Goal: Task Accomplishment & Management: Manage account settings

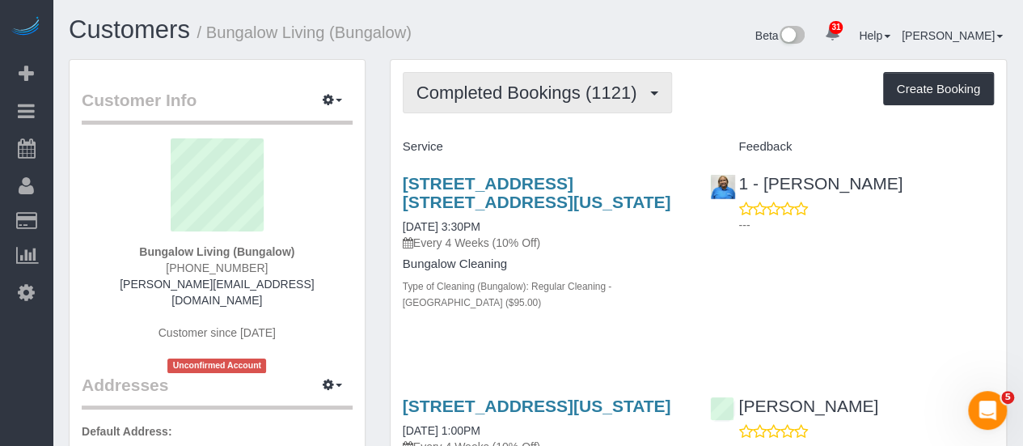
click at [524, 101] on button "Completed Bookings (1121)" at bounding box center [537, 92] width 269 height 41
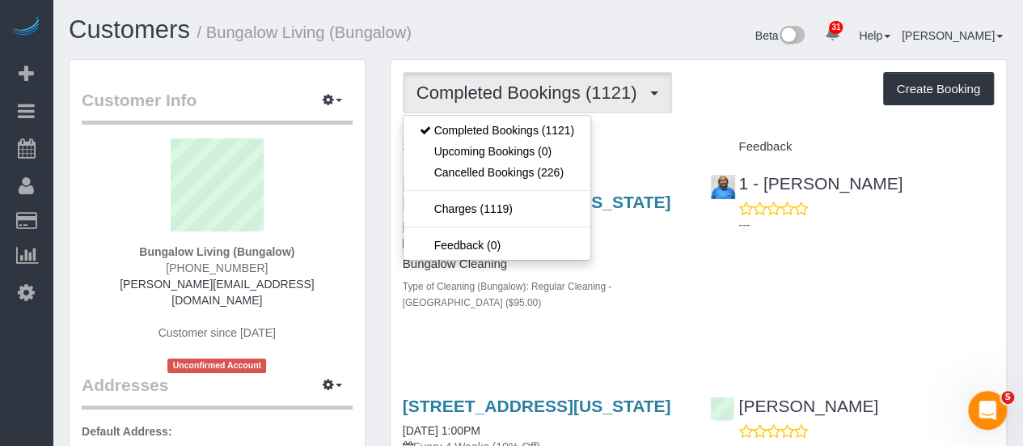
click at [613, 27] on div "Beta 31 Your Notifications You have 0 alerts × You have 8 to charge for 09/30/2…" at bounding box center [778, 37] width 481 height 43
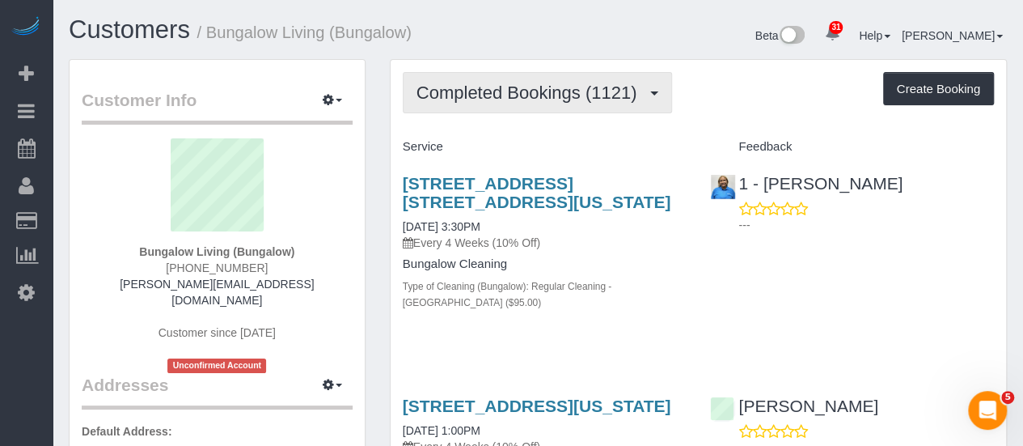
click at [538, 99] on span "Completed Bookings (1121)" at bounding box center [530, 92] width 229 height 20
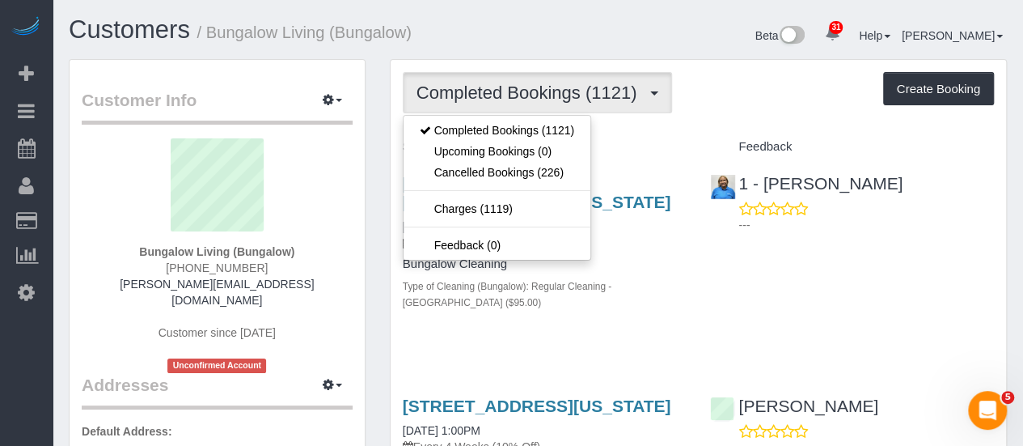
click at [707, 112] on div "Completed Bookings (1121) Completed Bookings (1121) Upcoming Bookings (0) Cance…" at bounding box center [698, 92] width 591 height 41
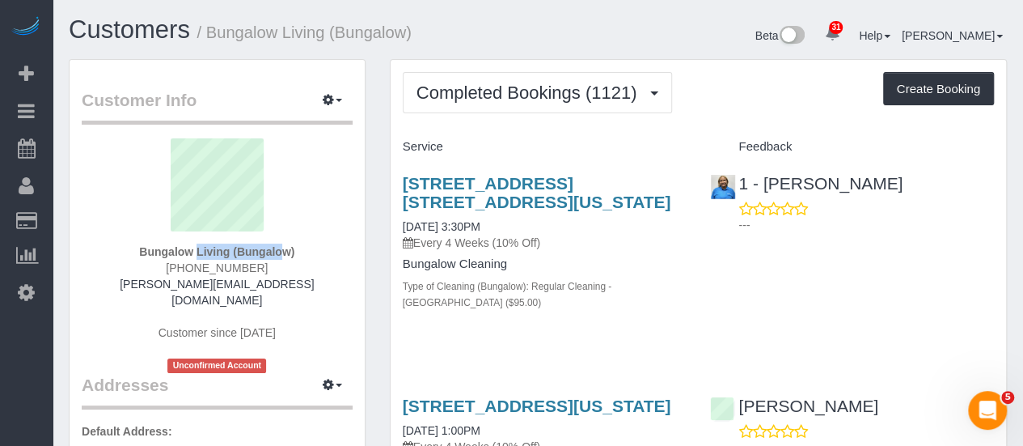
drag, startPoint x: 125, startPoint y: 250, endPoint x: 233, endPoint y: 246, distance: 108.4
click at [230, 251] on div "Bungalow Living (Bungalow) (928) 302-2898 brendan+bungalow@maidsailors.com Cust…" at bounding box center [217, 255] width 271 height 235
copy strong "Bungalow Living"
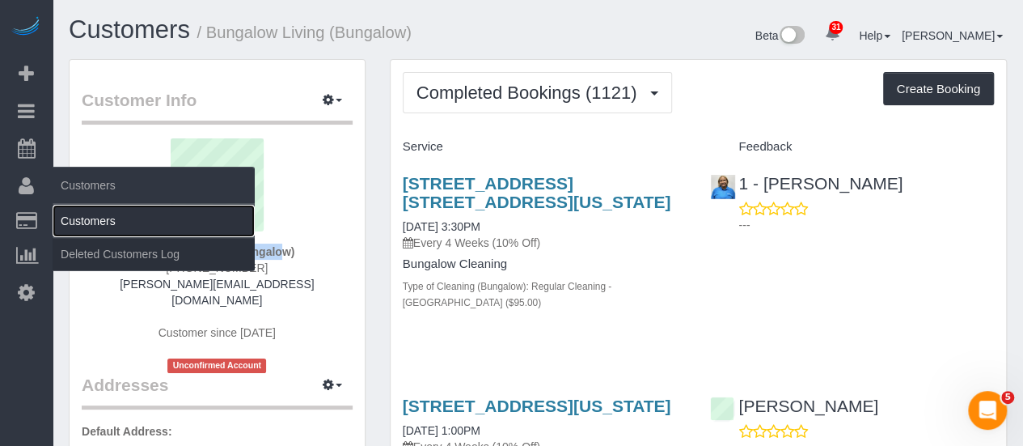
click at [88, 225] on link "Customers" at bounding box center [154, 221] width 202 height 32
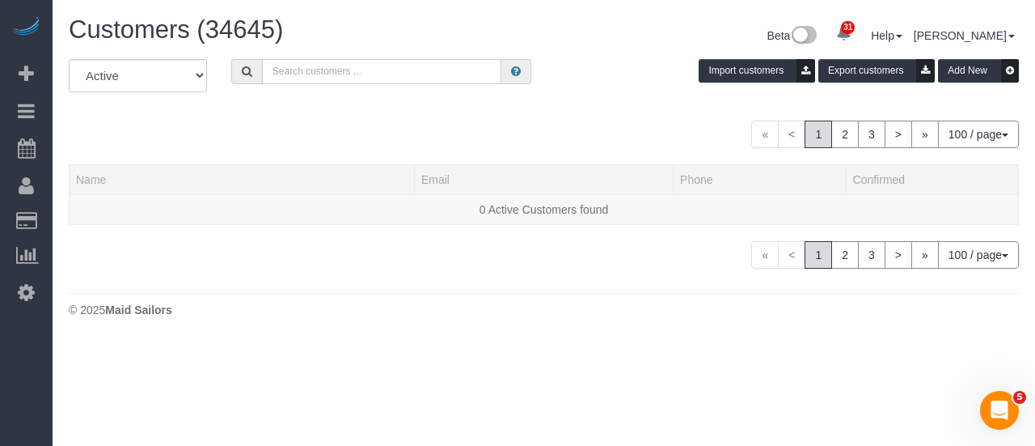
click at [326, 69] on input "text" at bounding box center [382, 71] width 240 height 25
paste input "Bungalow Living"
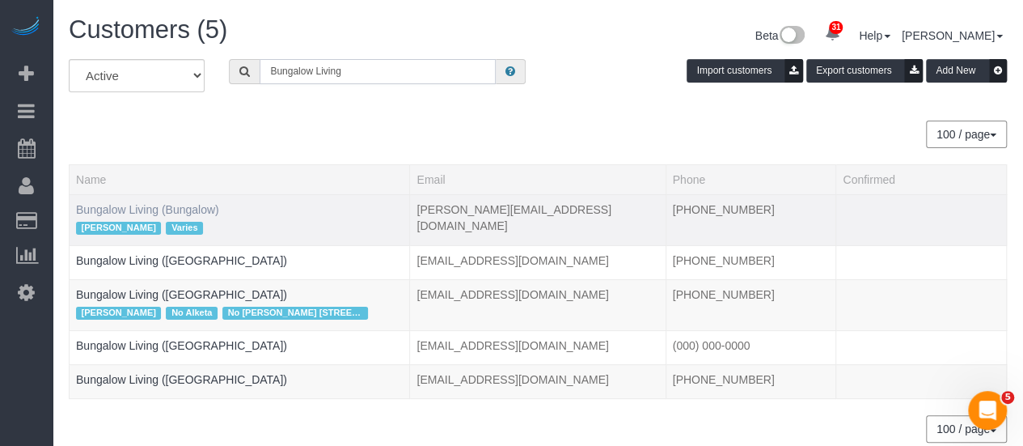
type input "Bungalow Living"
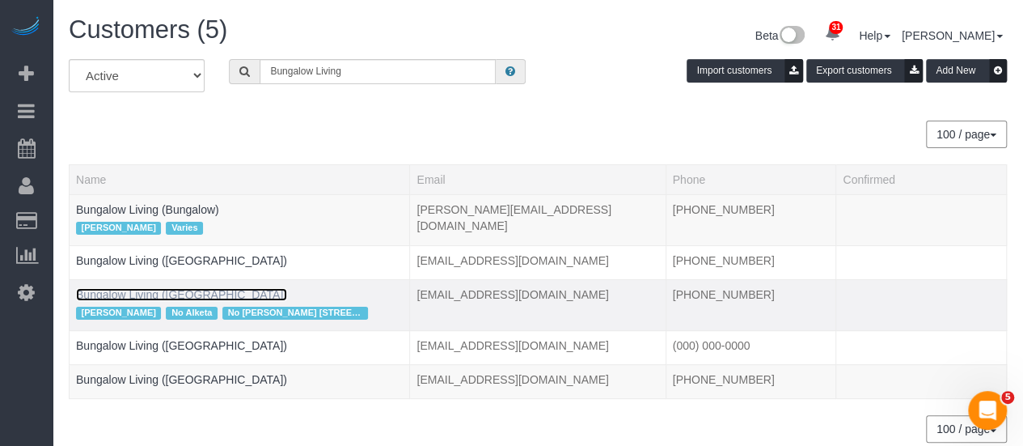
drag, startPoint x: 168, startPoint y: 289, endPoint x: 144, endPoint y: 293, distance: 24.6
click at [144, 293] on link "Bungalow Living (NYC)" at bounding box center [181, 294] width 211 height 13
click at [143, 294] on link "Bungalow Living (NYC)" at bounding box center [181, 294] width 211 height 13
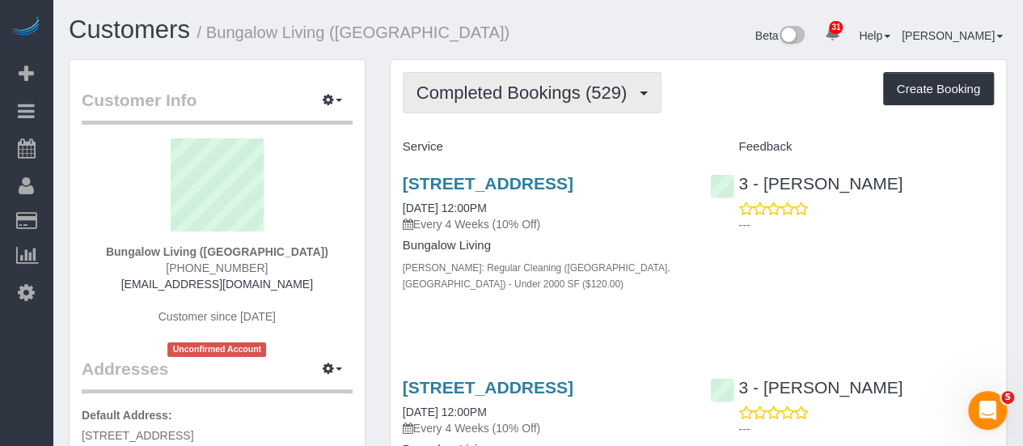
click at [606, 76] on button "Completed Bookings (529)" at bounding box center [533, 92] width 260 height 41
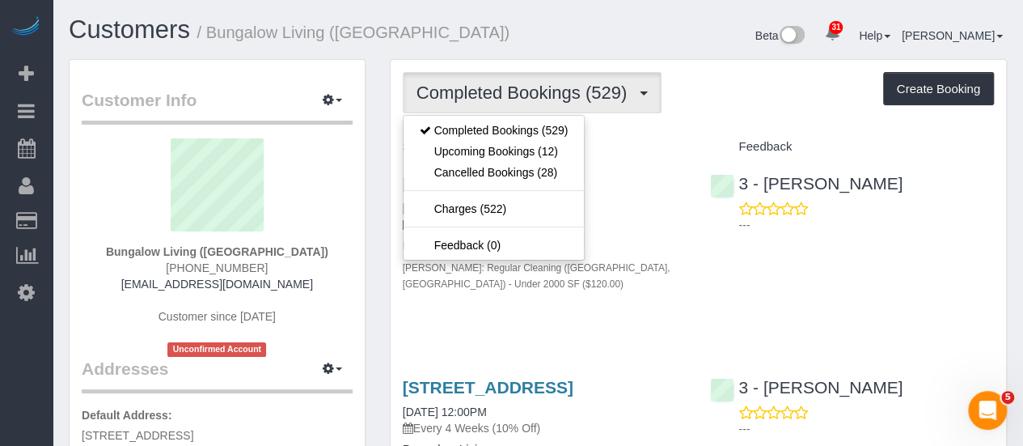
click at [699, 40] on div "Beta 31 Your Notifications You have 0 alerts × You have 8 to charge for 09/30/2…" at bounding box center [778, 37] width 481 height 43
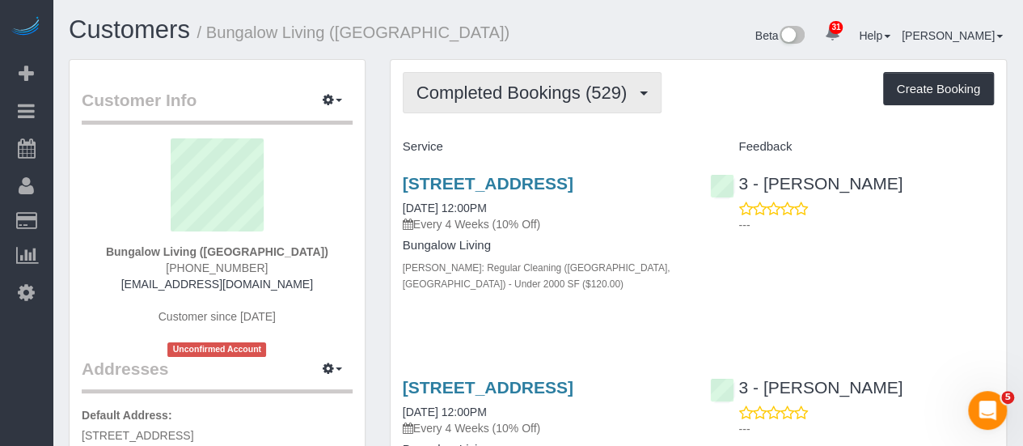
drag, startPoint x: 516, startPoint y: 89, endPoint x: 516, endPoint y: 99, distance: 10.5
click at [516, 89] on span "Completed Bookings (529)" at bounding box center [525, 92] width 218 height 20
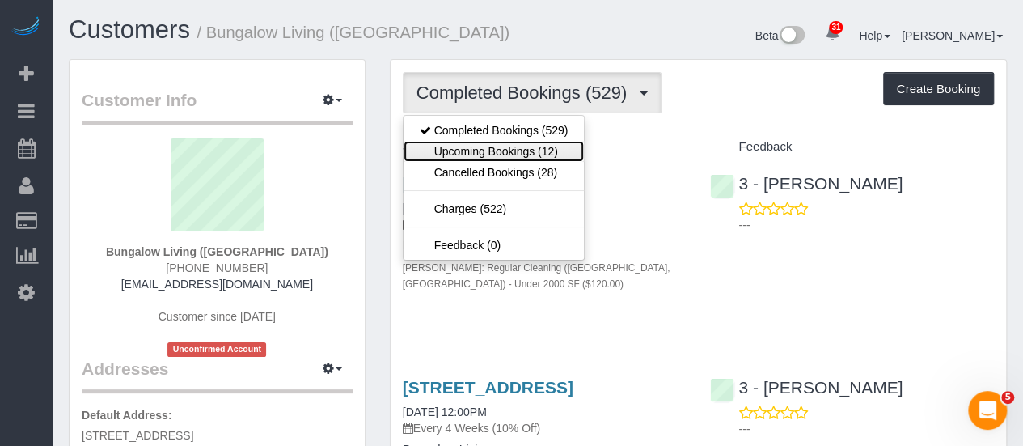
click at [515, 154] on link "Upcoming Bookings (12)" at bounding box center [494, 151] width 181 height 21
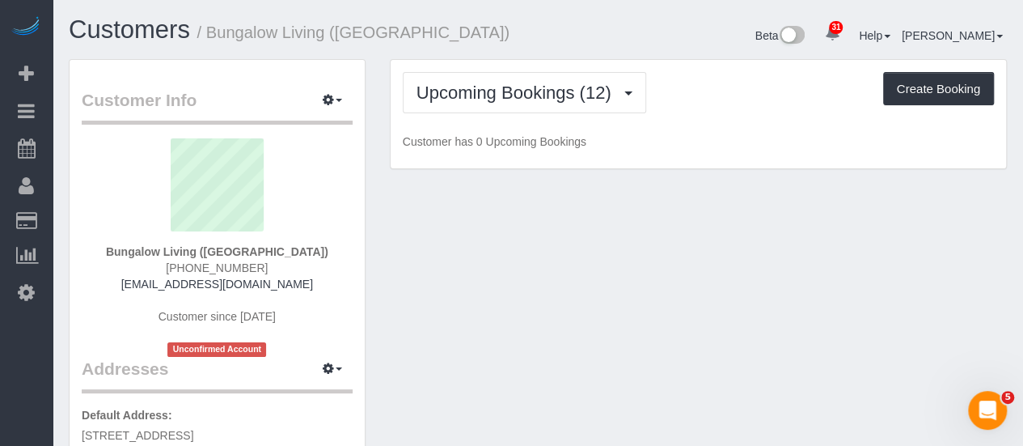
click at [649, 108] on div "Upcoming Bookings (12) Completed Bookings (529) Upcoming Bookings (12) Cancelle…" at bounding box center [698, 92] width 591 height 41
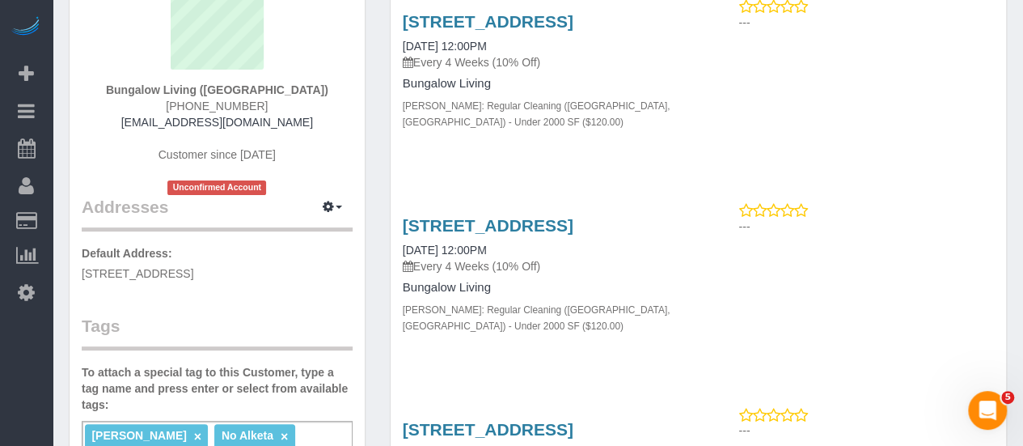
scroll to position [243, 0]
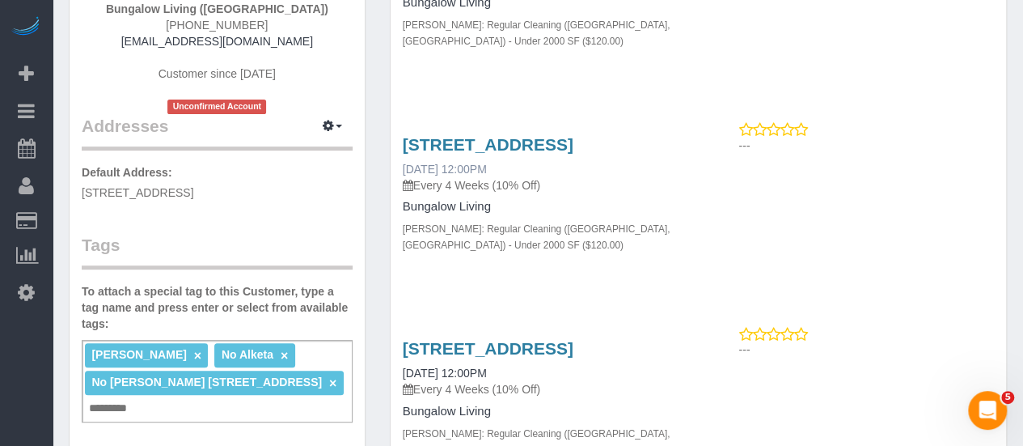
drag, startPoint x: 398, startPoint y: 184, endPoint x: 458, endPoint y: 182, distance: 59.9
click at [458, 182] on div "34-15 9th Street, Apt. 3, Long Island City, NY 11106 10/22/2025 12:00PM Every 4…" at bounding box center [545, 202] width 308 height 163
copy link "10/22/2025"
click at [679, 193] on div "34-15 9th Street, Apt. 3, Long Island City, NY 11106 10/22/2025 12:00PM Every 4…" at bounding box center [545, 164] width 284 height 58
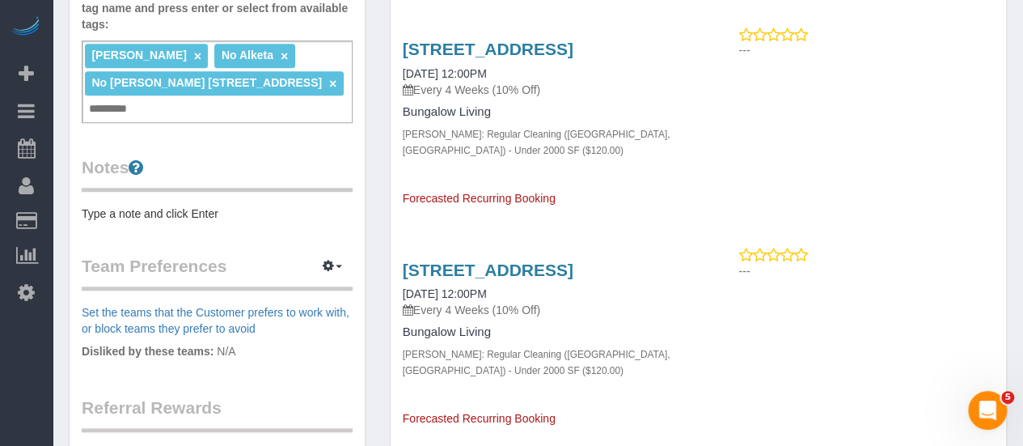
scroll to position [566, 0]
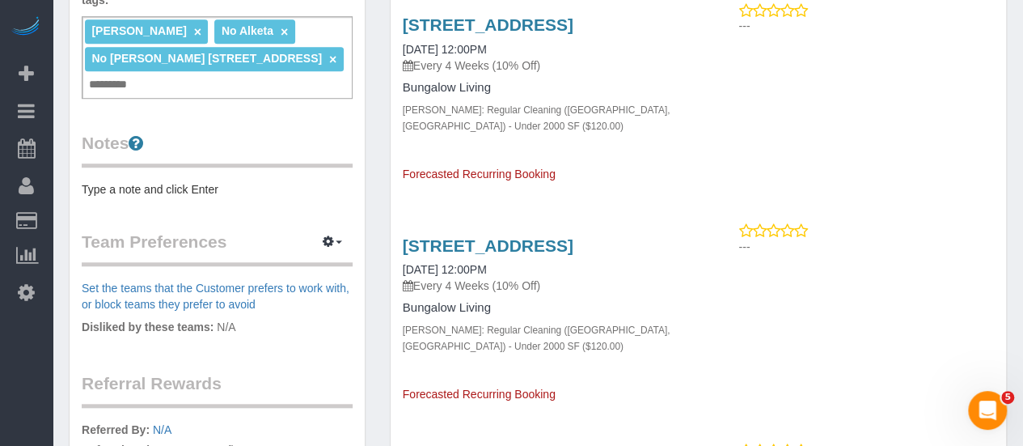
drag, startPoint x: 403, startPoint y: 294, endPoint x: 519, endPoint y: 296, distance: 116.5
click at [519, 296] on div "34-15 9th Street, Apt. 3, Long Island City, NY 11106 11/19/2025 12:00PM Every 4…" at bounding box center [545, 312] width 308 height 180
copy link "11/19/2025 12:00PM"
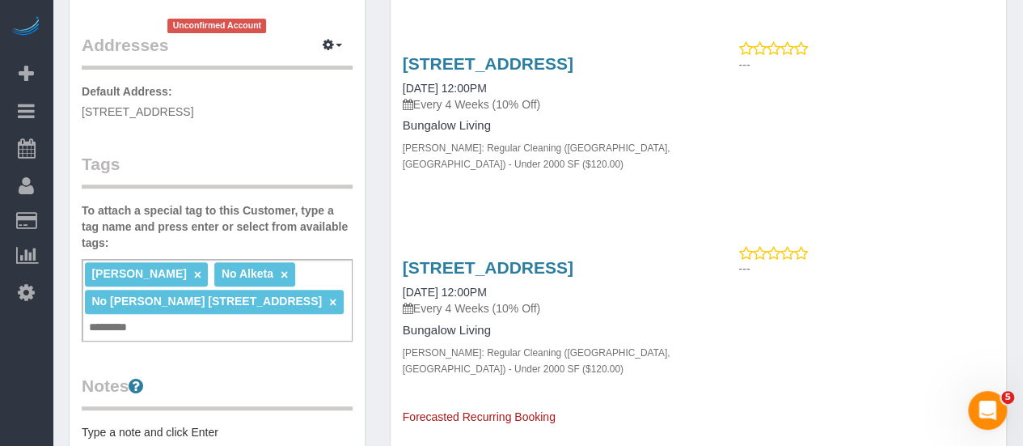
scroll to position [728, 0]
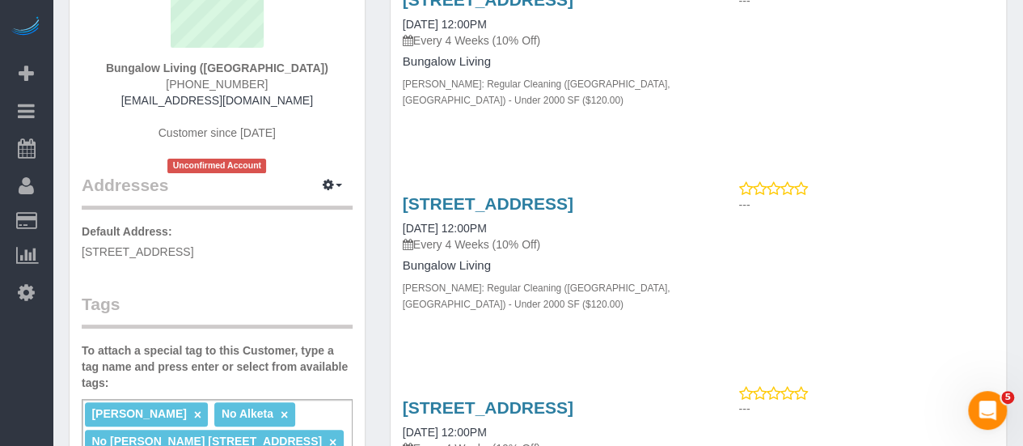
scroll to position [0, 0]
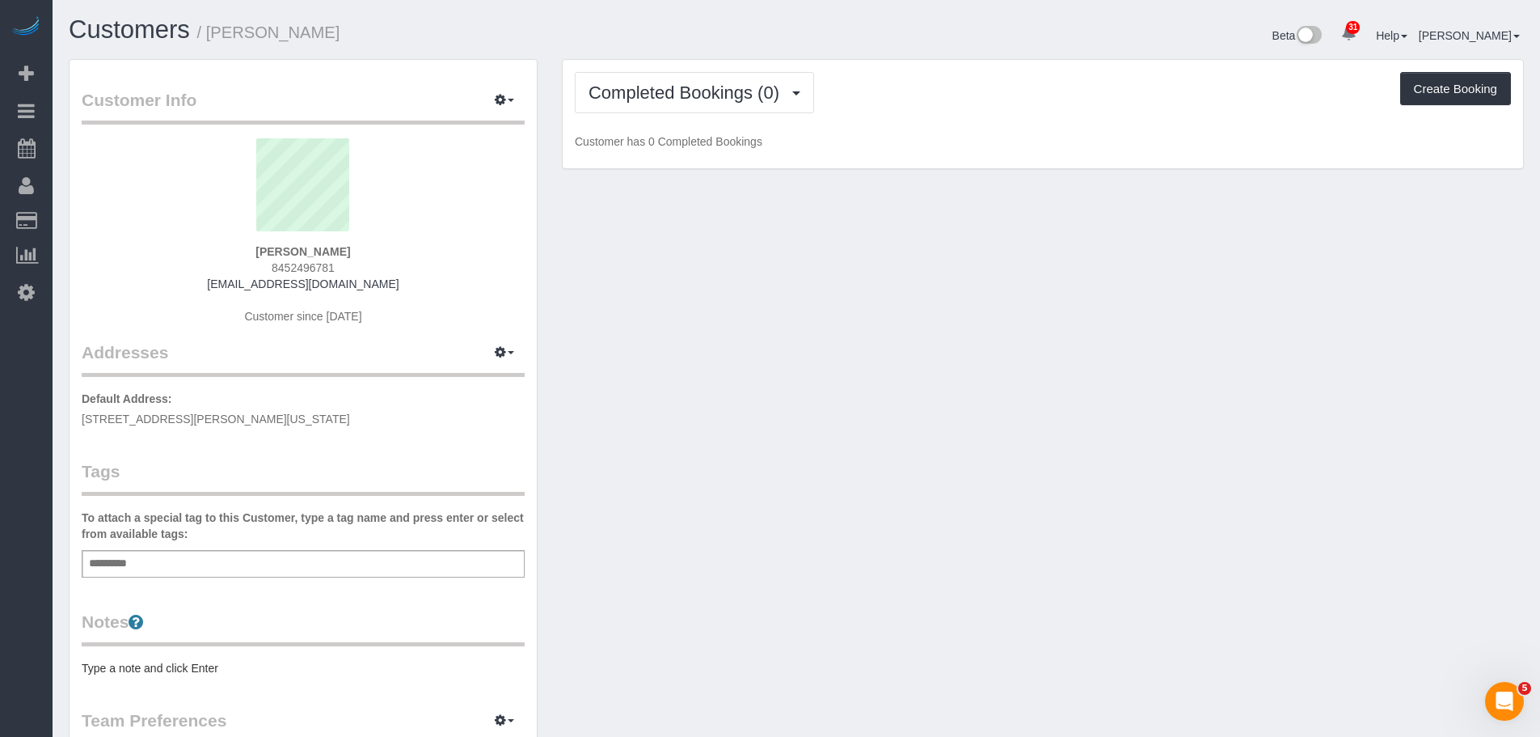
click at [239, 418] on span "7 Dey Street, 14D, New York, NY 10007" at bounding box center [216, 418] width 268 height 13
copy div "7 Dey Street, 14D, New York, NY 10007"
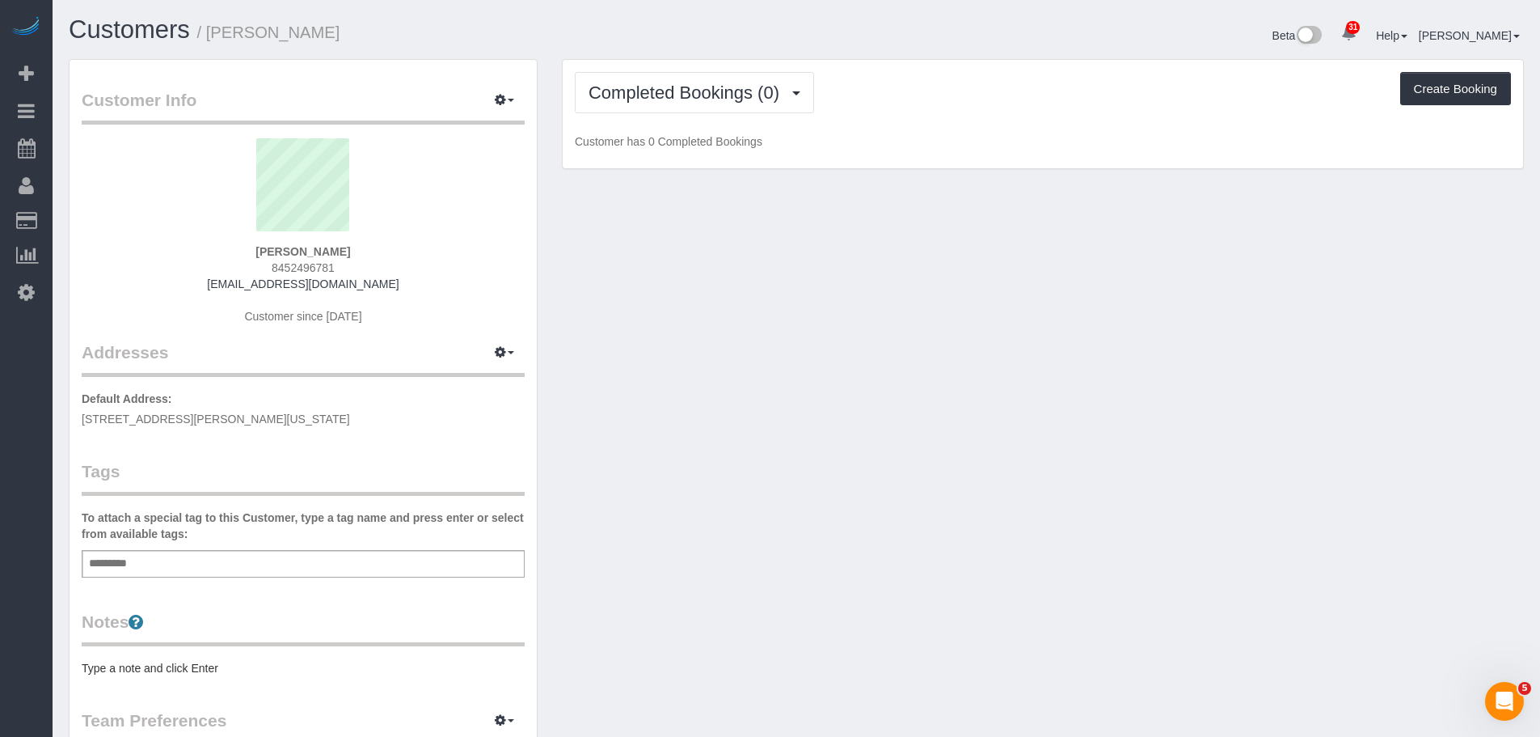
click at [1220, 508] on div "Customer Info Edit Contact Info Send Message Email Preferences Special Sales Ta…" at bounding box center [797, 592] width 1480 height 1067
click at [505, 353] on icon "button" at bounding box center [500, 352] width 11 height 10
click at [498, 378] on button "Manage Addresses" at bounding box center [458, 383] width 131 height 23
select select "NY"
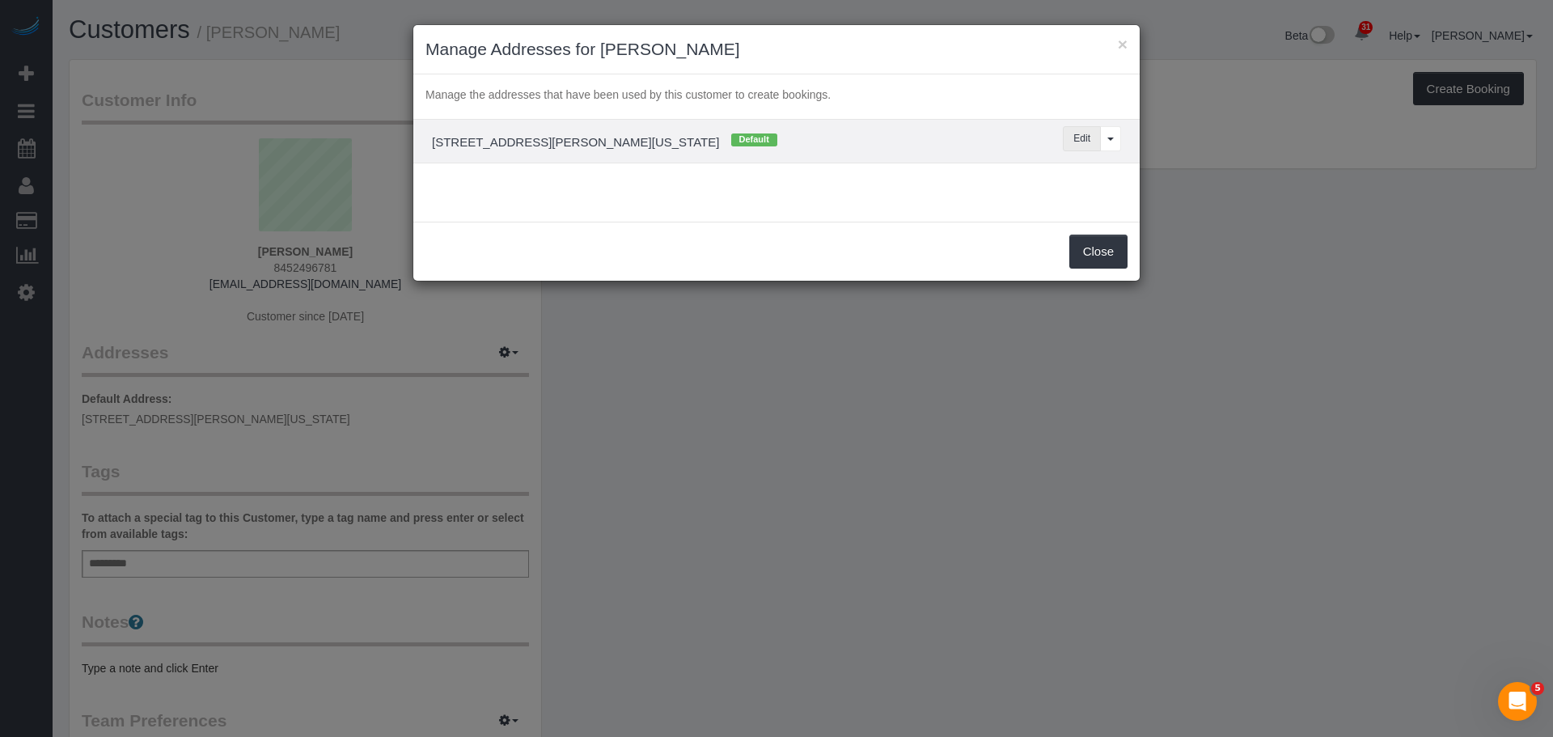
click at [1080, 146] on button "Edit" at bounding box center [1082, 138] width 38 height 25
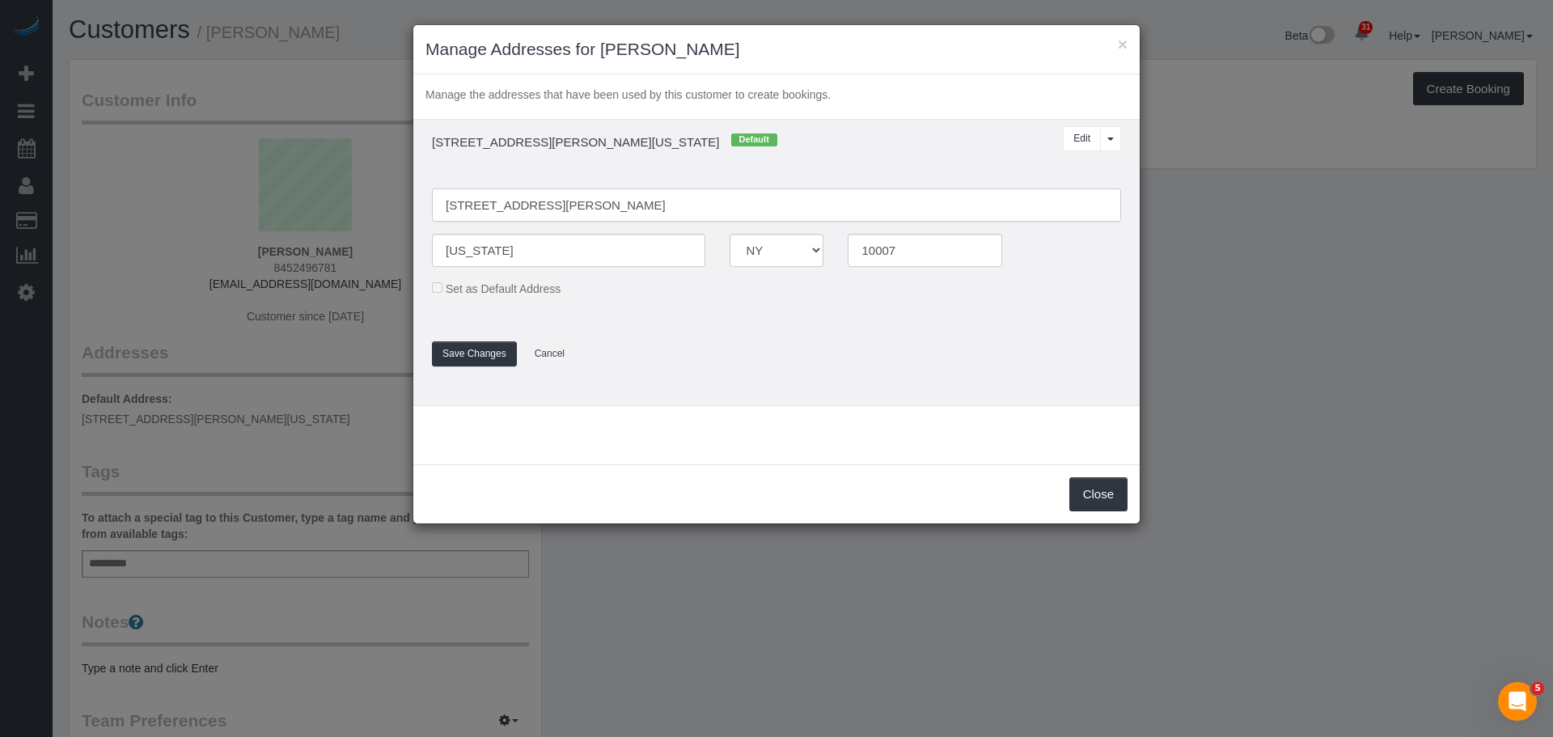
click at [521, 209] on input "7 Dey Street, 14D" at bounding box center [776, 204] width 689 height 33
type input "7 Dey Street, Apt. 14D"
click at [487, 363] on button "Save Changes" at bounding box center [474, 353] width 85 height 25
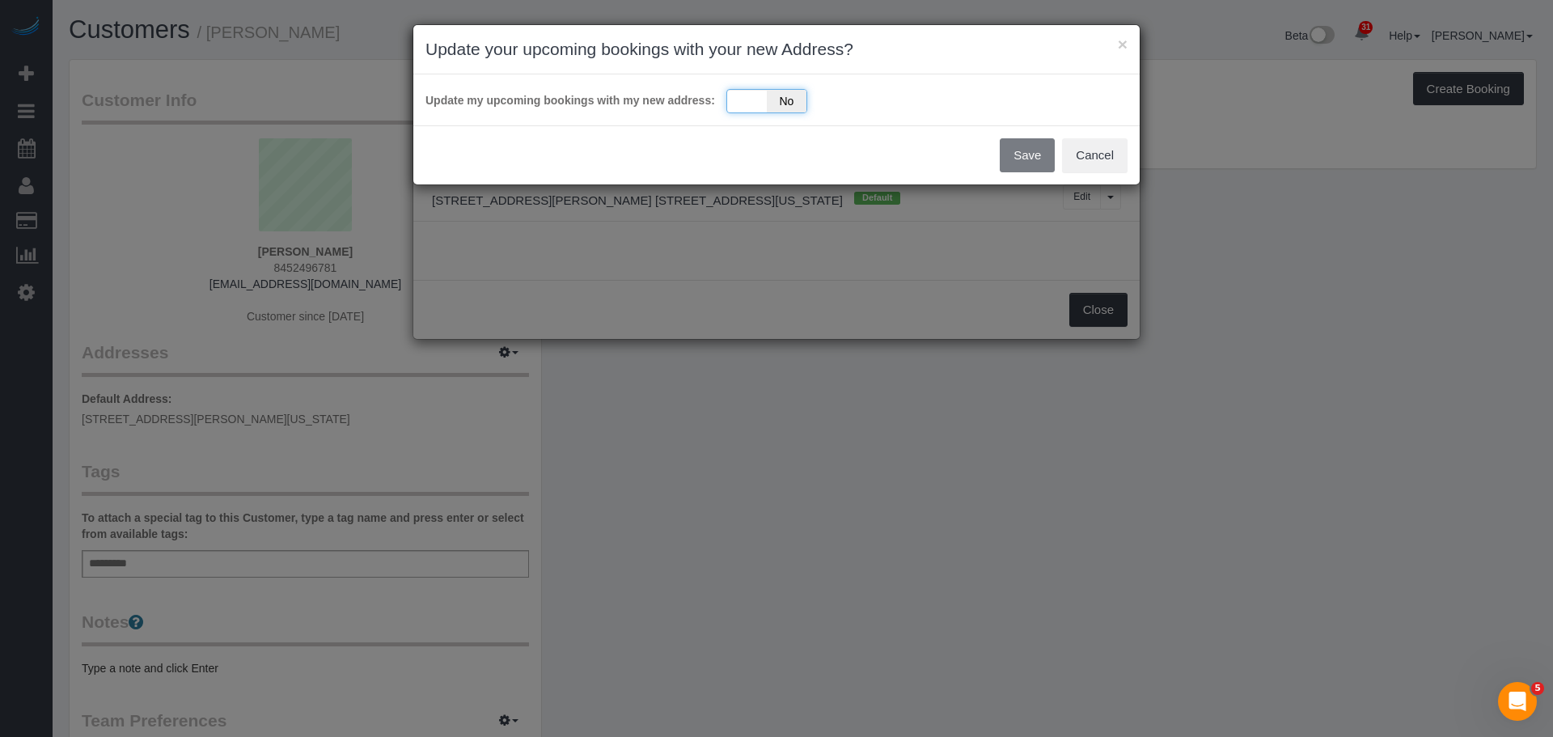
click at [758, 106] on div "Yes No" at bounding box center [766, 101] width 81 height 24
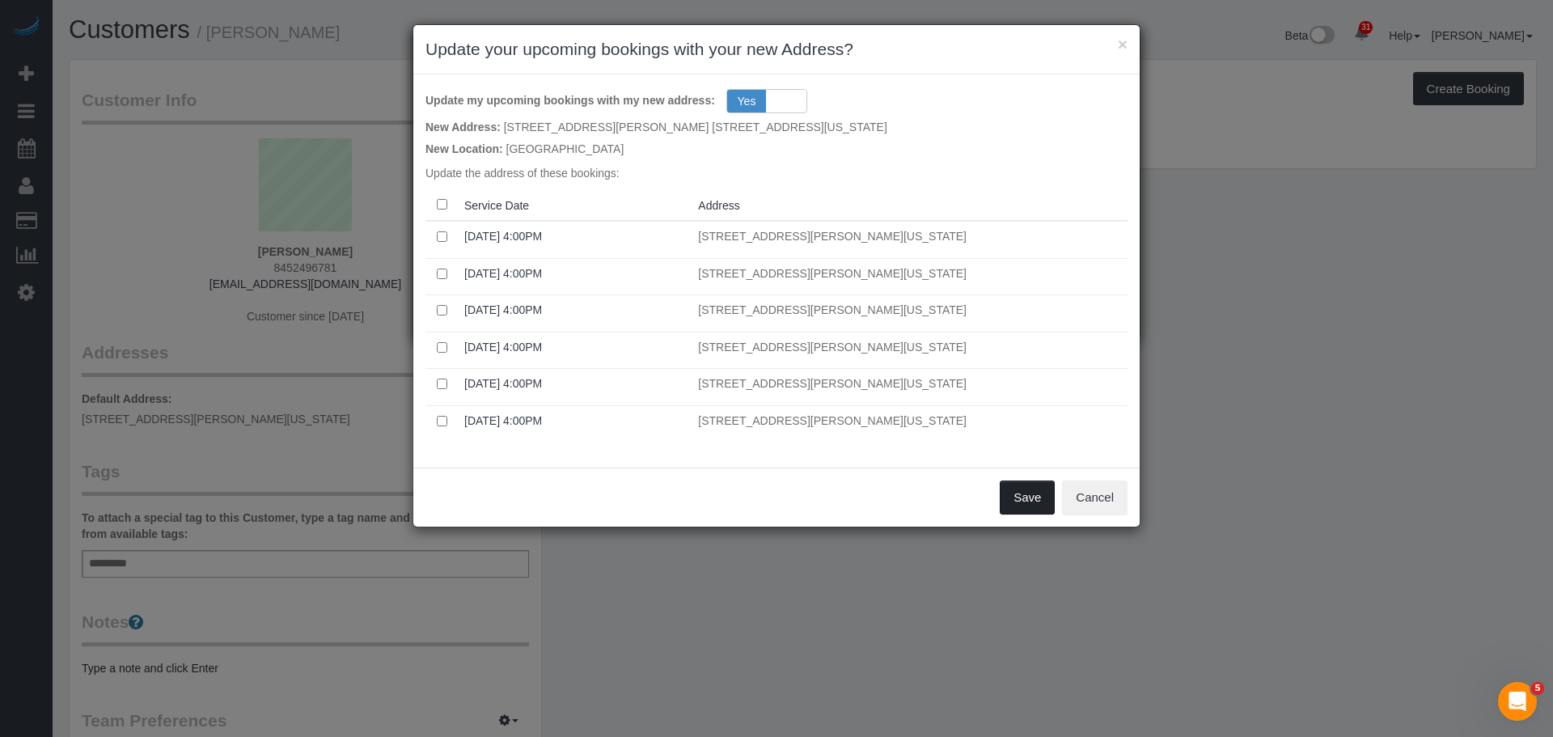
click at [1010, 492] on button "Save" at bounding box center [1026, 497] width 55 height 34
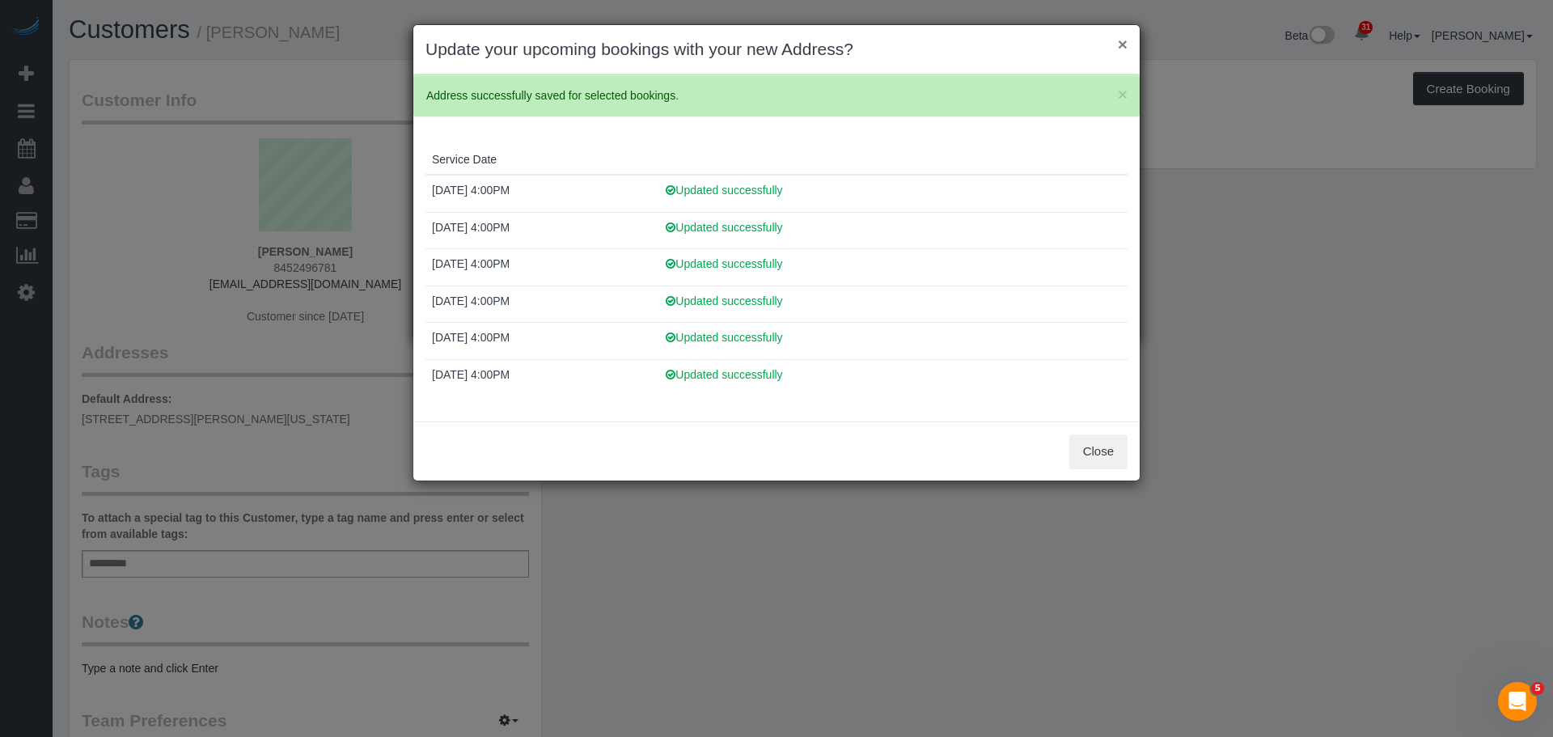
click at [1123, 48] on button "×" at bounding box center [1123, 44] width 10 height 17
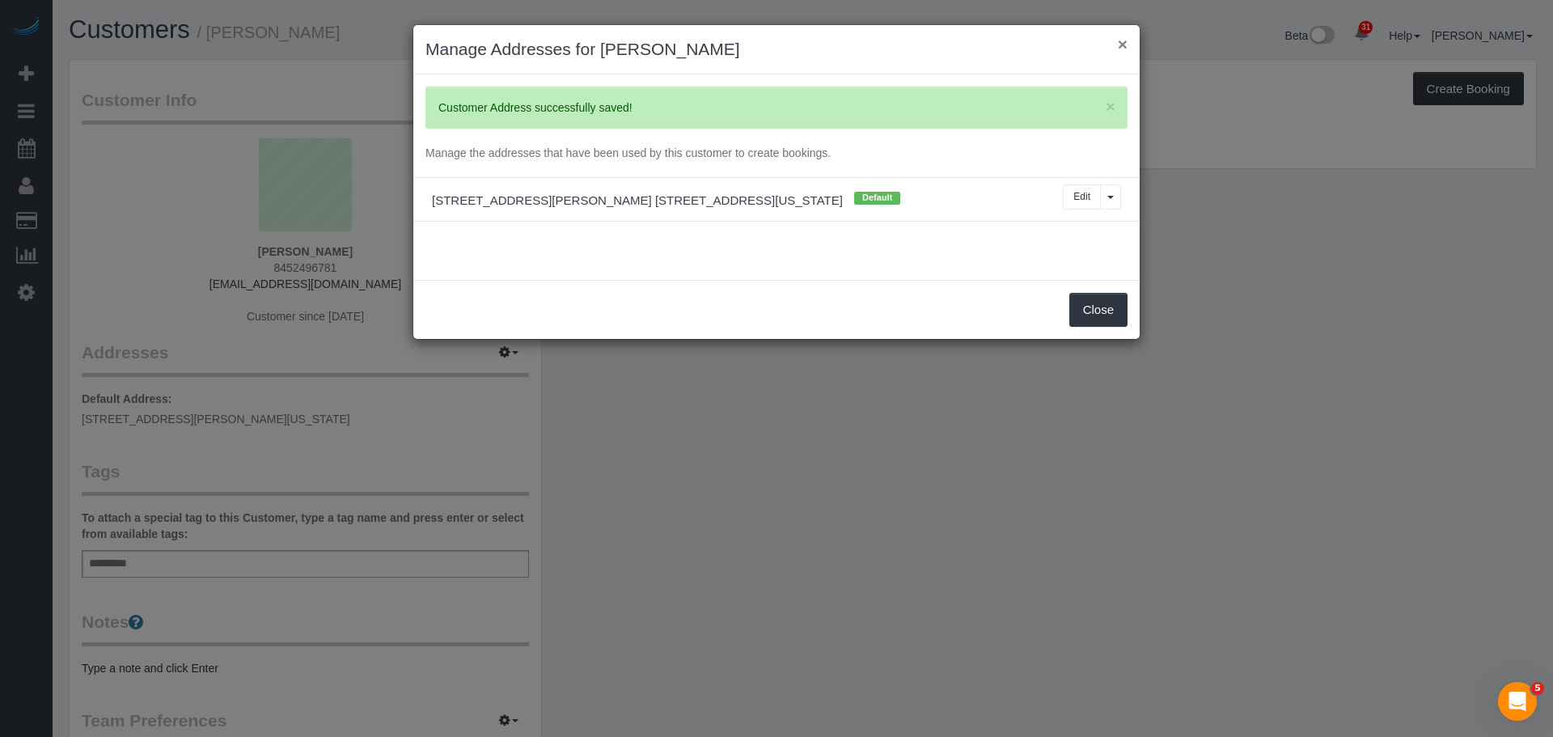
click at [1121, 42] on button "×" at bounding box center [1123, 44] width 10 height 17
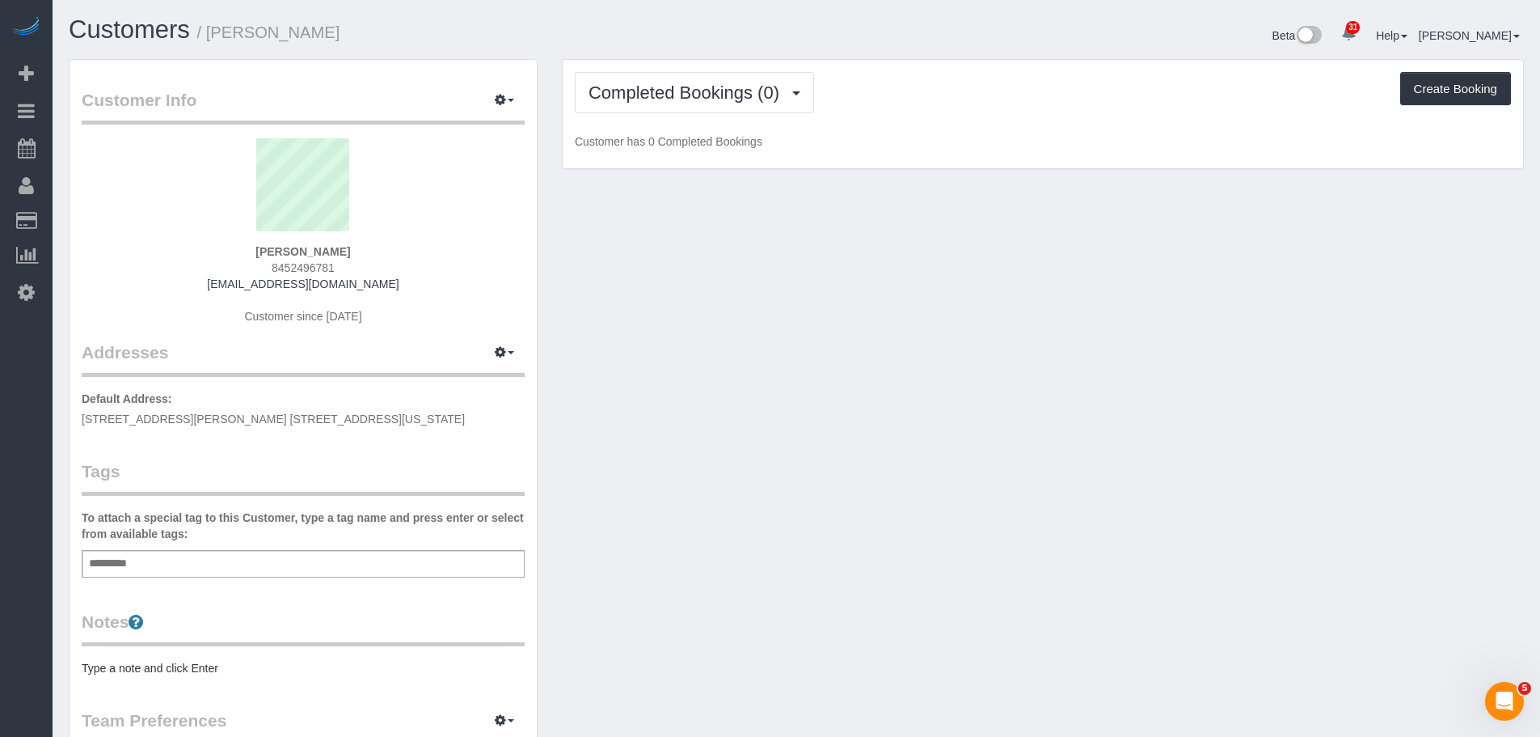
click at [1192, 326] on div "Customer Info Edit Contact Info Send Message Email Preferences Special Sales Ta…" at bounding box center [797, 592] width 1480 height 1067
click at [191, 560] on div "Add a tag" at bounding box center [303, 563] width 443 height 27
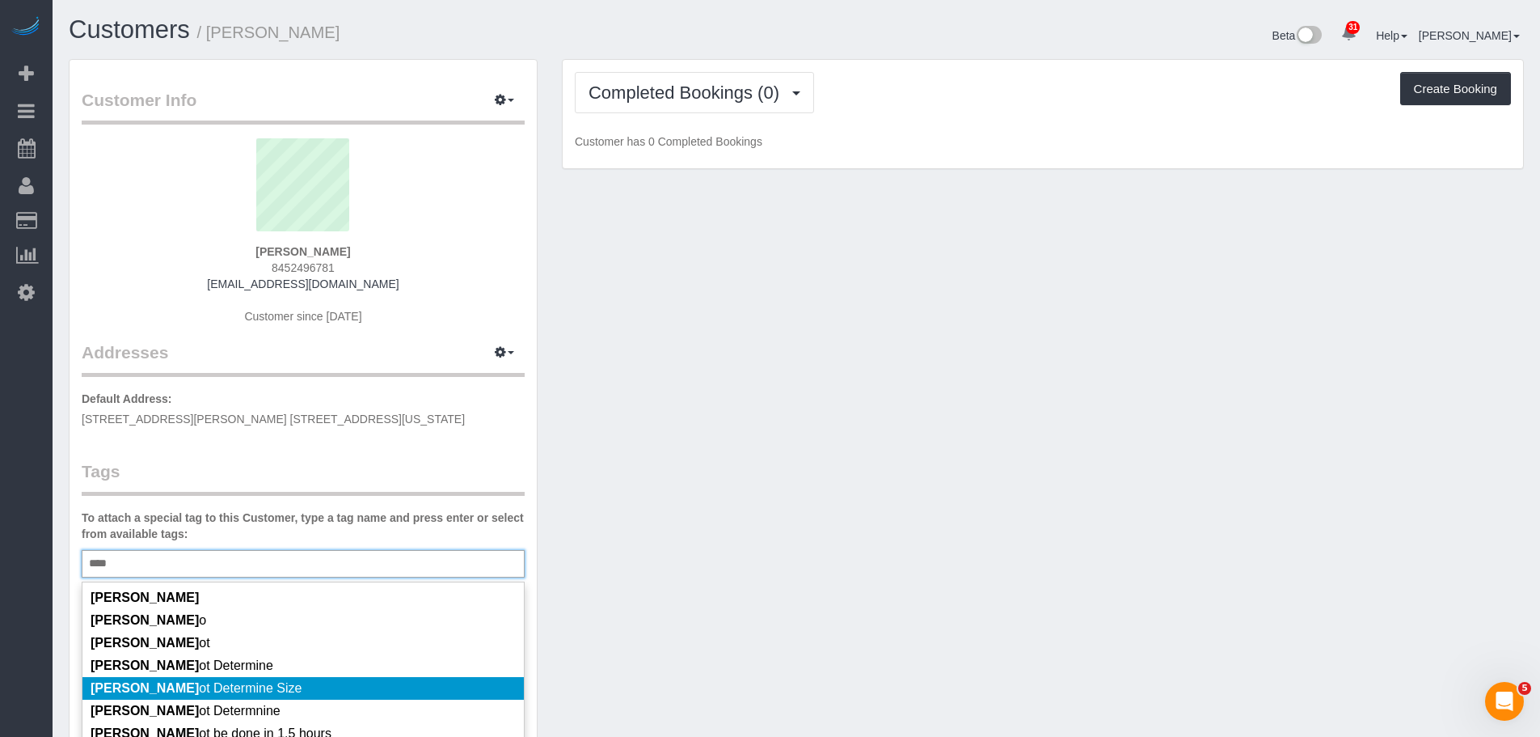
type input "****"
click at [146, 678] on li "Cann ot Determine Size" at bounding box center [303, 688] width 442 height 23
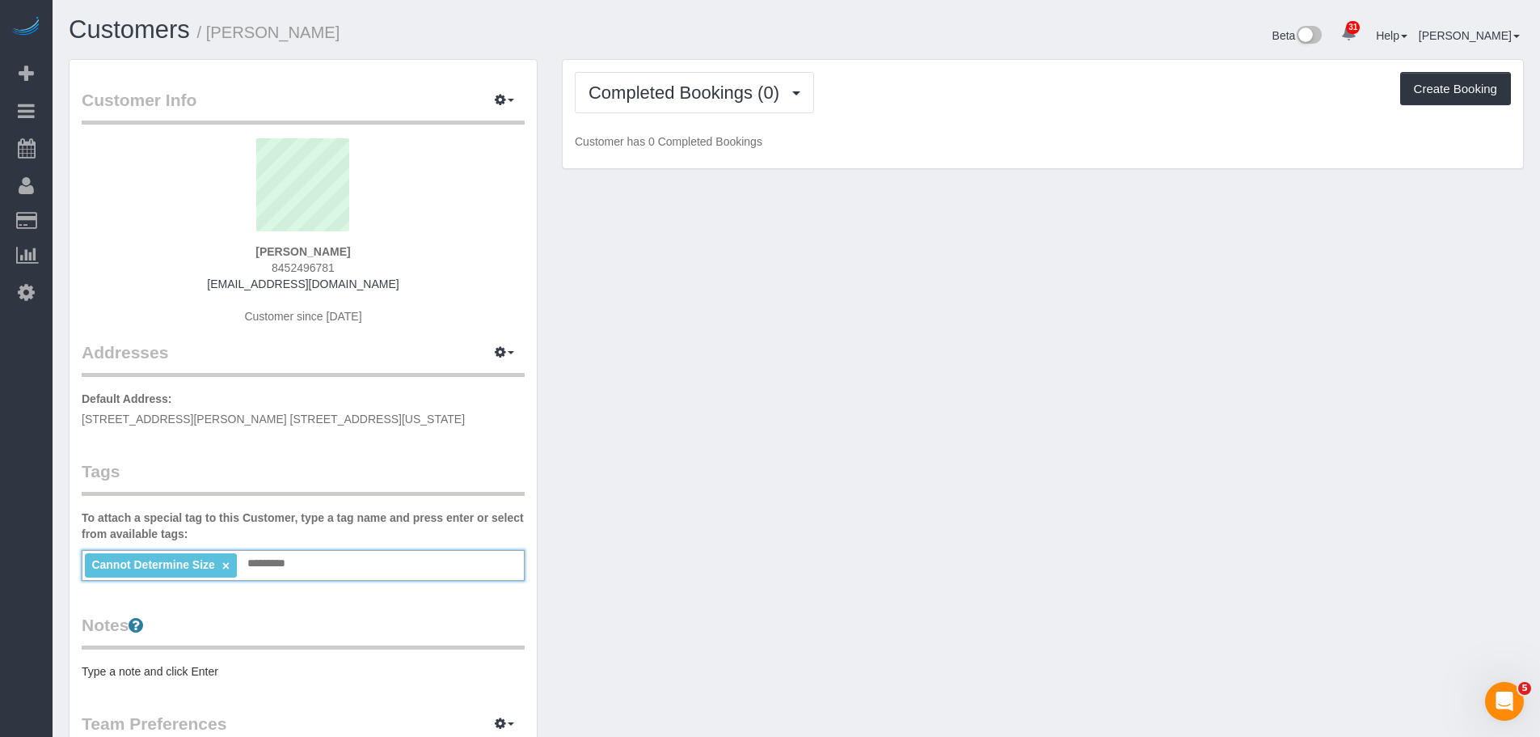
click at [1007, 442] on div "Customer Info Edit Contact Info Send Message Email Preferences Special Sales Ta…" at bounding box center [797, 594] width 1480 height 1071
click at [796, 339] on div "Customer Info Edit Contact Info Send Message Email Preferences Special Sales Ta…" at bounding box center [797, 594] width 1480 height 1071
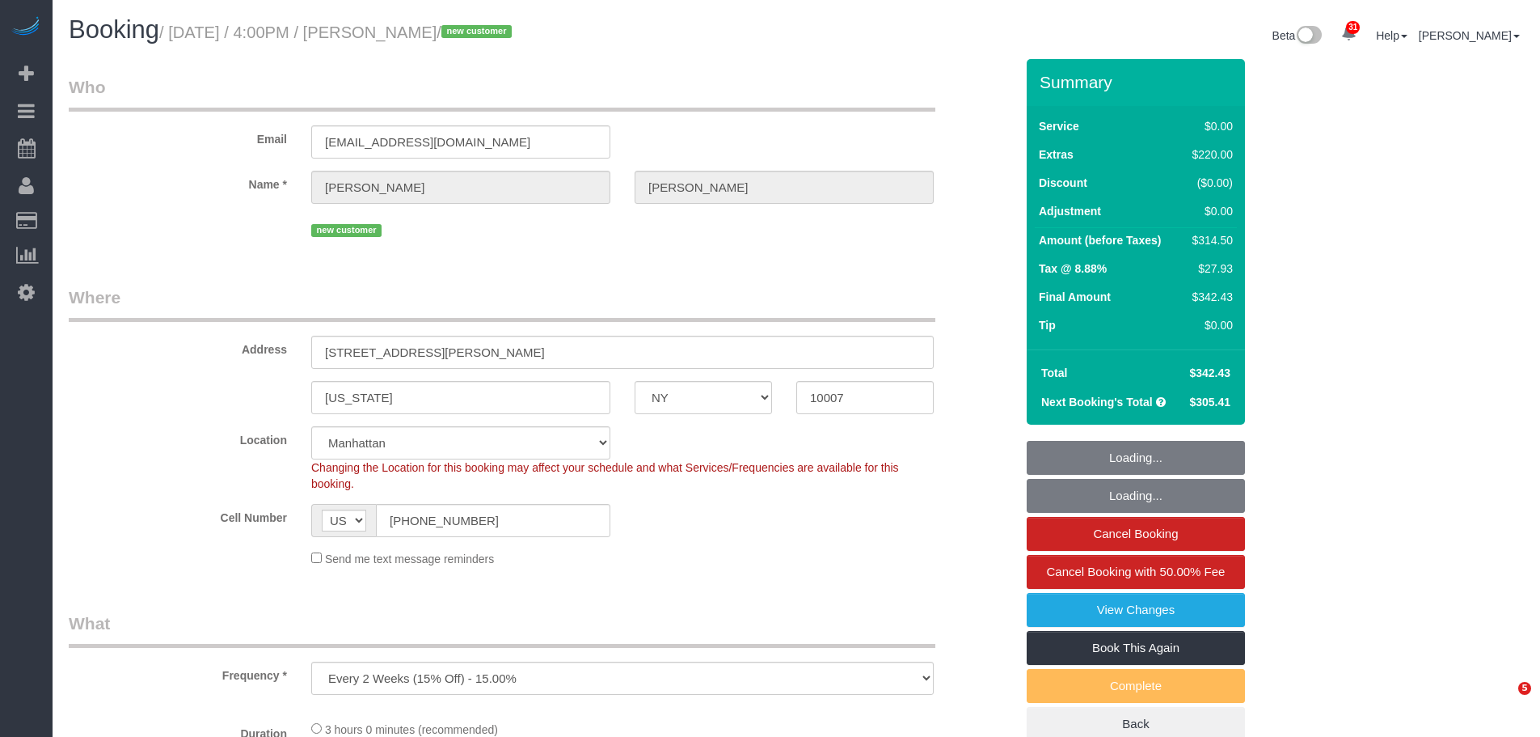
select select "NY"
select select "string:stripe-pm_1SDTMr4VGloSiKo712u6Q7Mc"
select select "number:89"
select select "number:90"
select select "number:15"
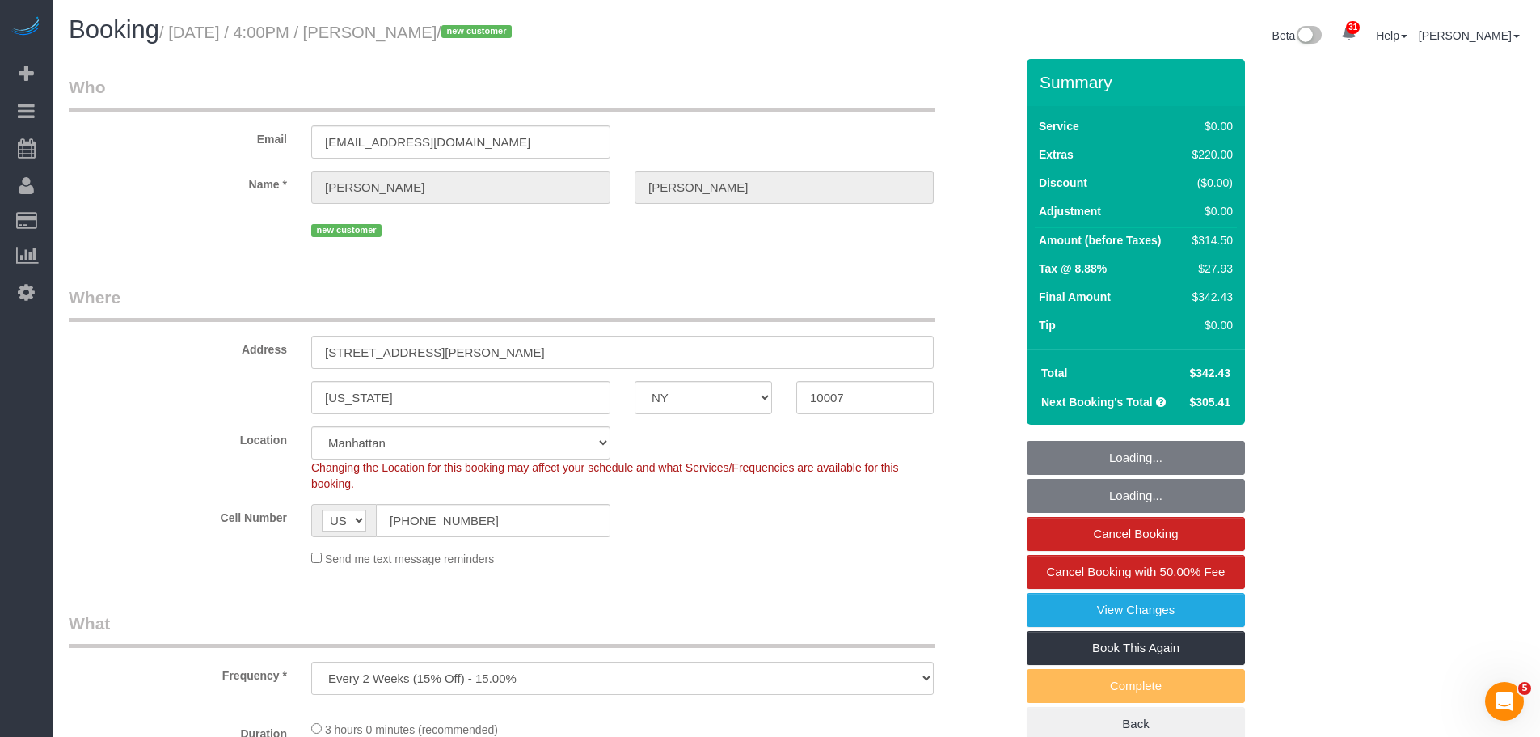
select select "number:6"
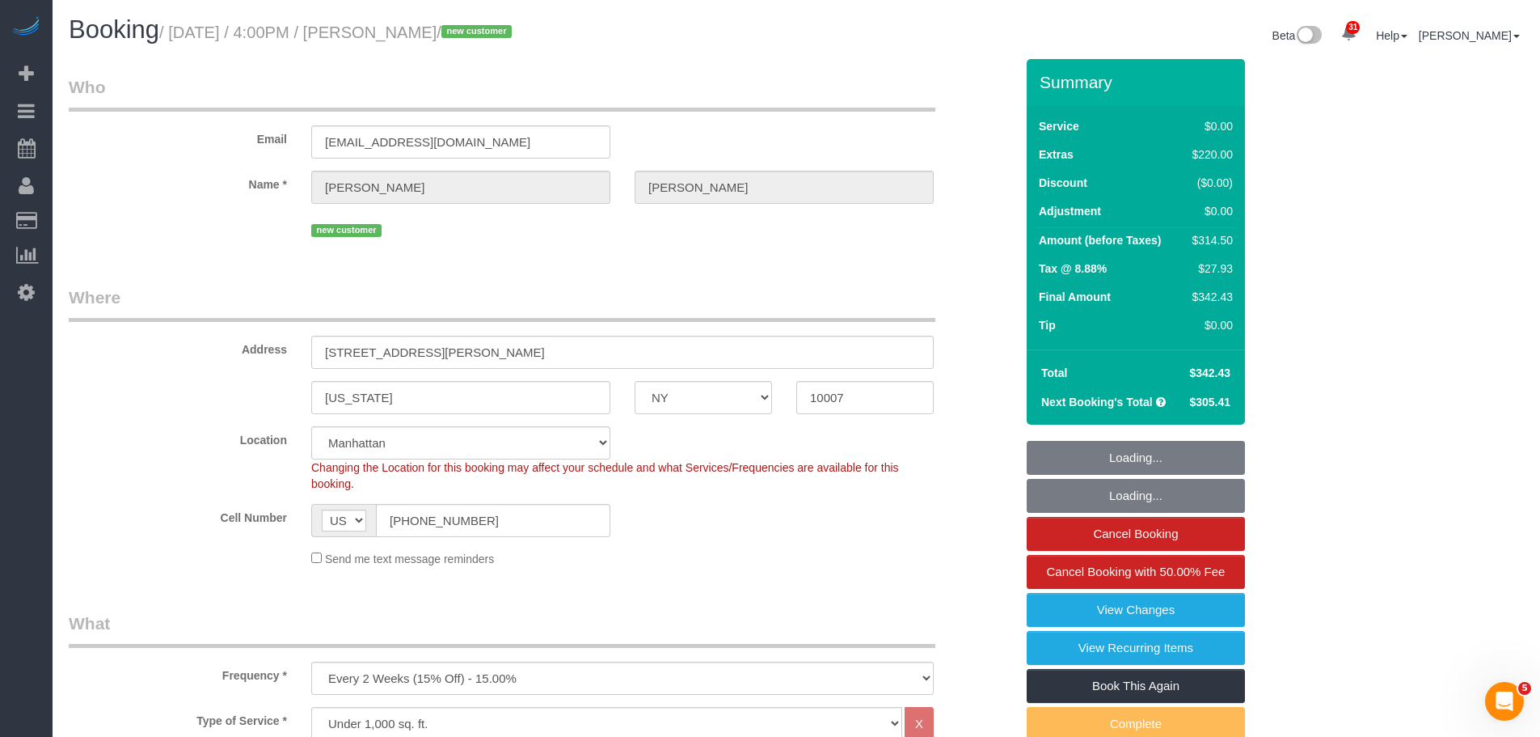
select select "spot1"
select select "object:1458"
select select "NY"
select select "spot1"
select select "number:89"
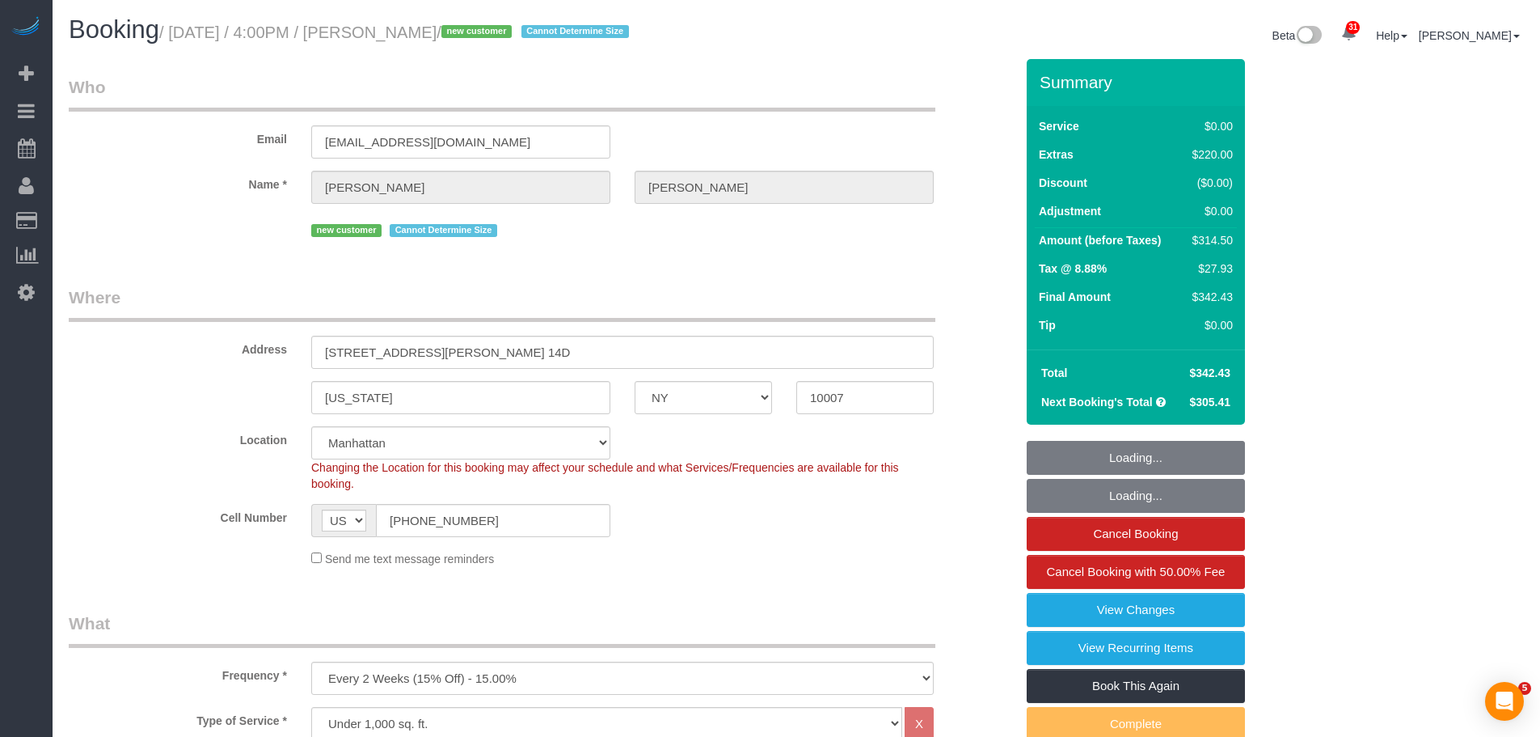
select select "number:90"
select select "number:15"
select select "number:6"
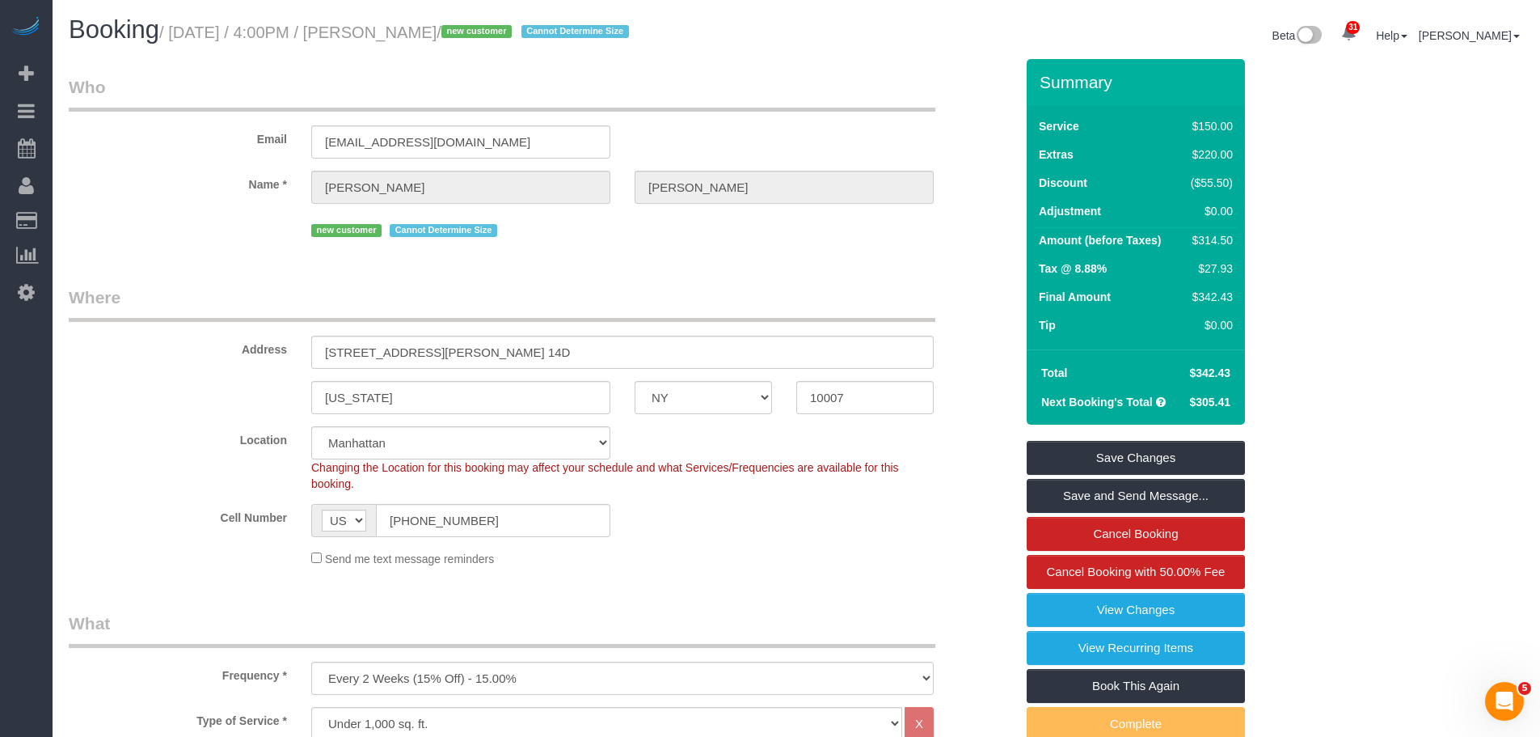
click at [838, 97] on legend "Who" at bounding box center [502, 93] width 867 height 36
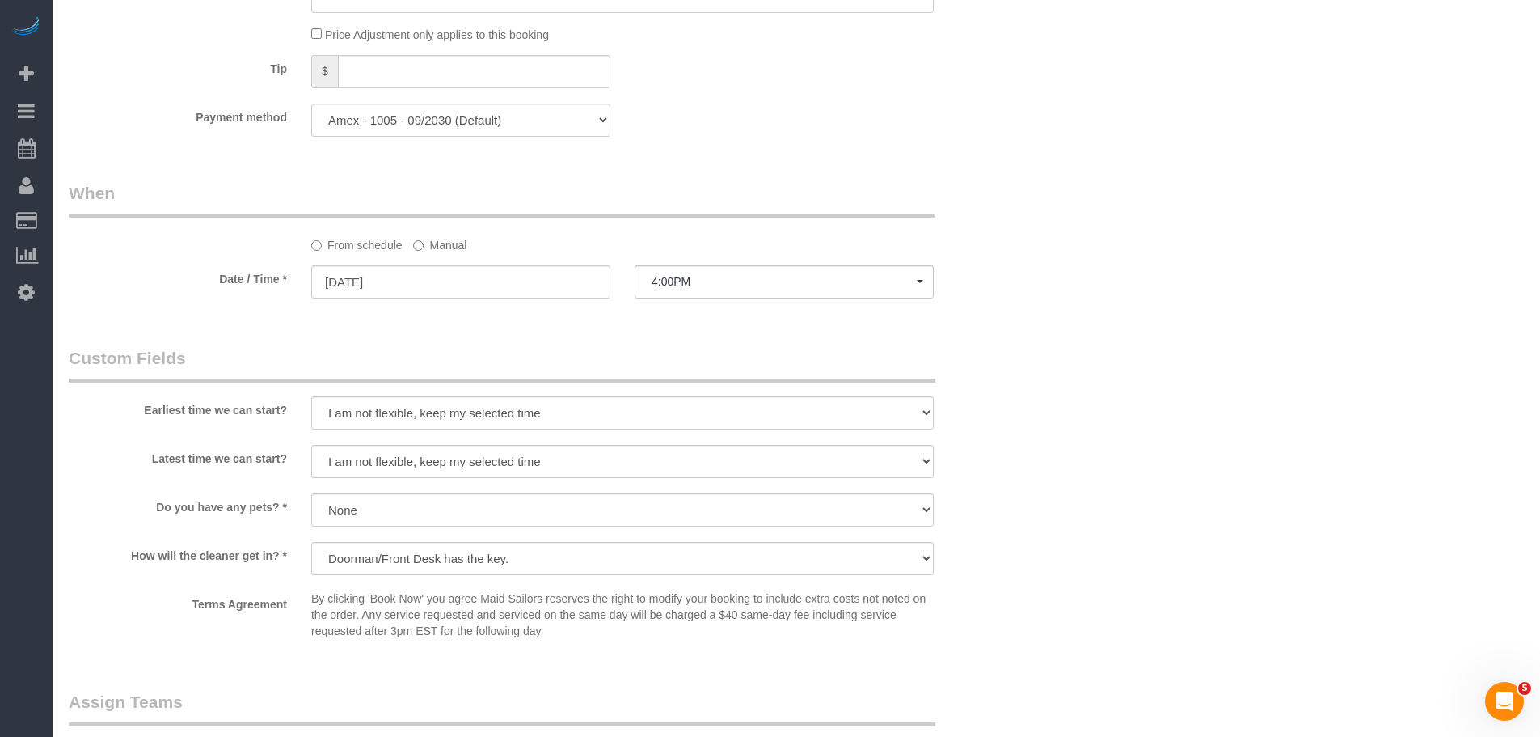
scroll to position [1698, 0]
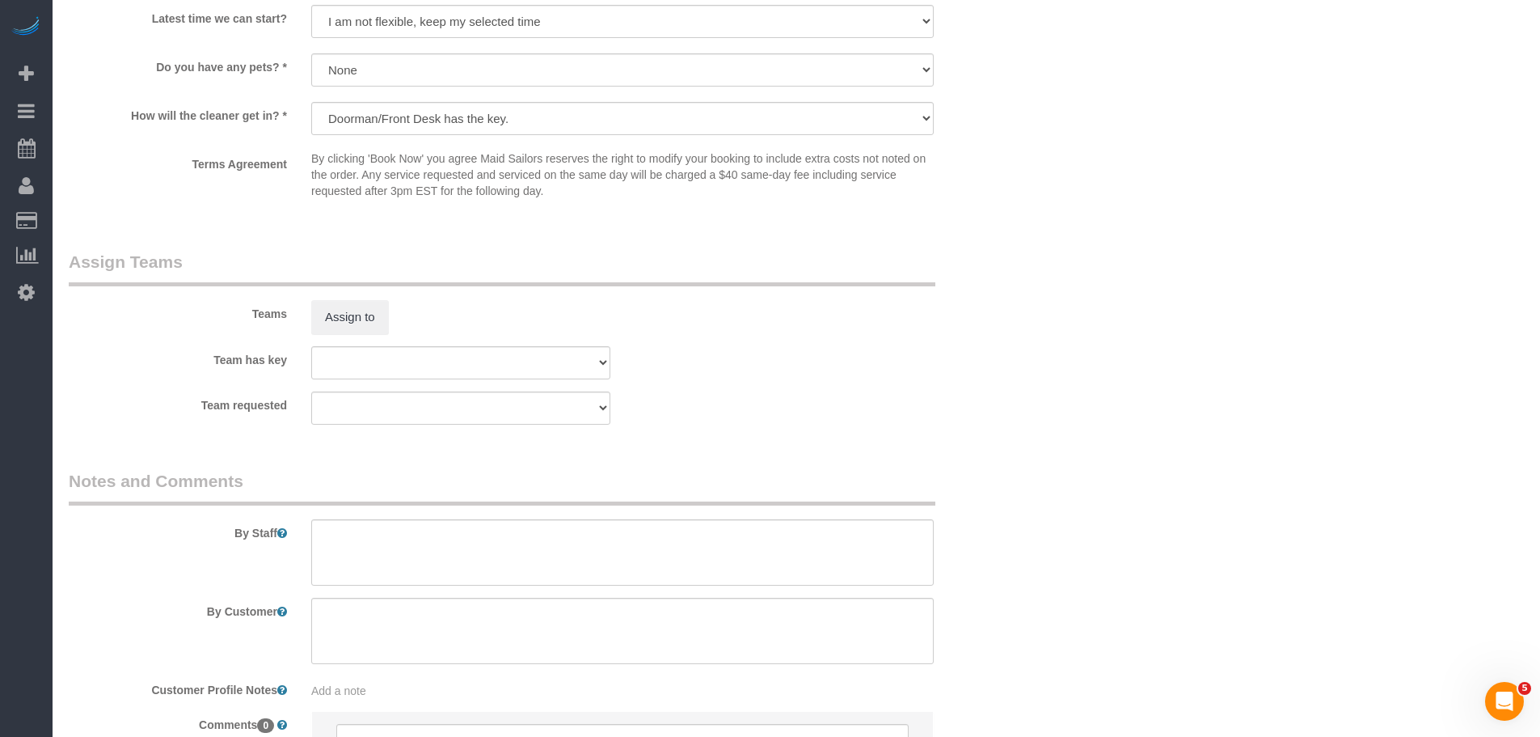
scroll to position [2022, 0]
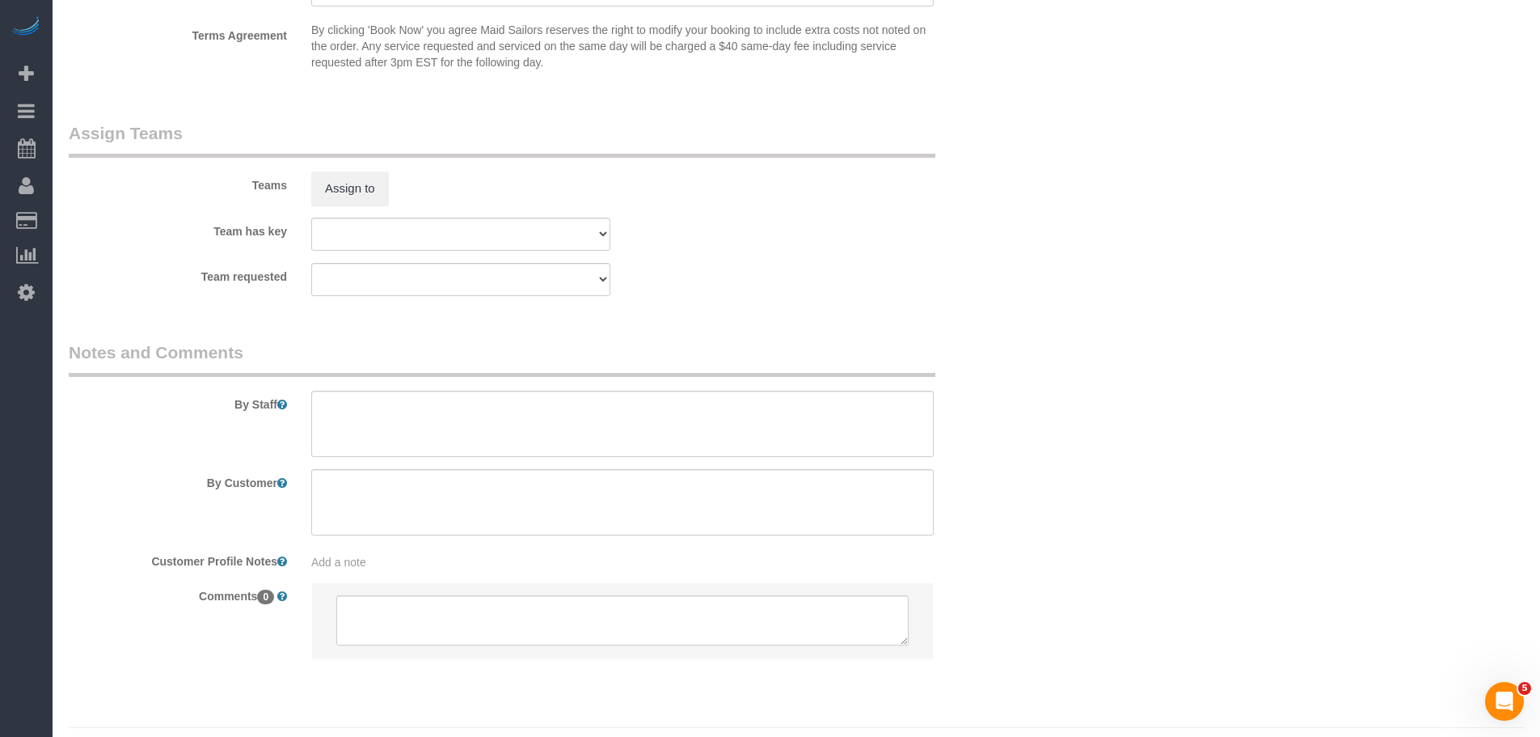
click at [997, 256] on sui-booking-teams "Teams Assign to Team has key 000- Donna Mercado 000 - Partnerships 000 - TEAM J…" at bounding box center [542, 208] width 946 height 175
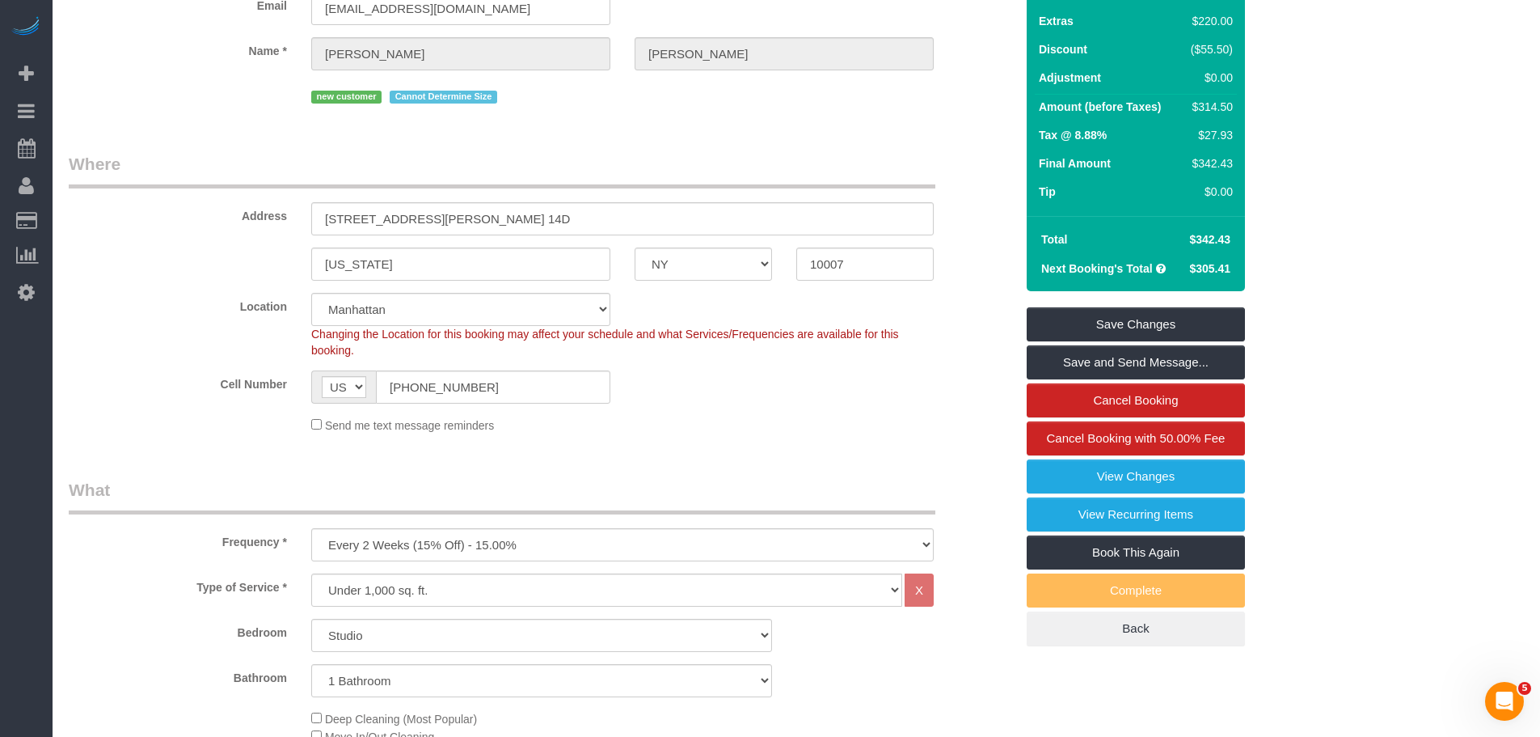
scroll to position [0, 0]
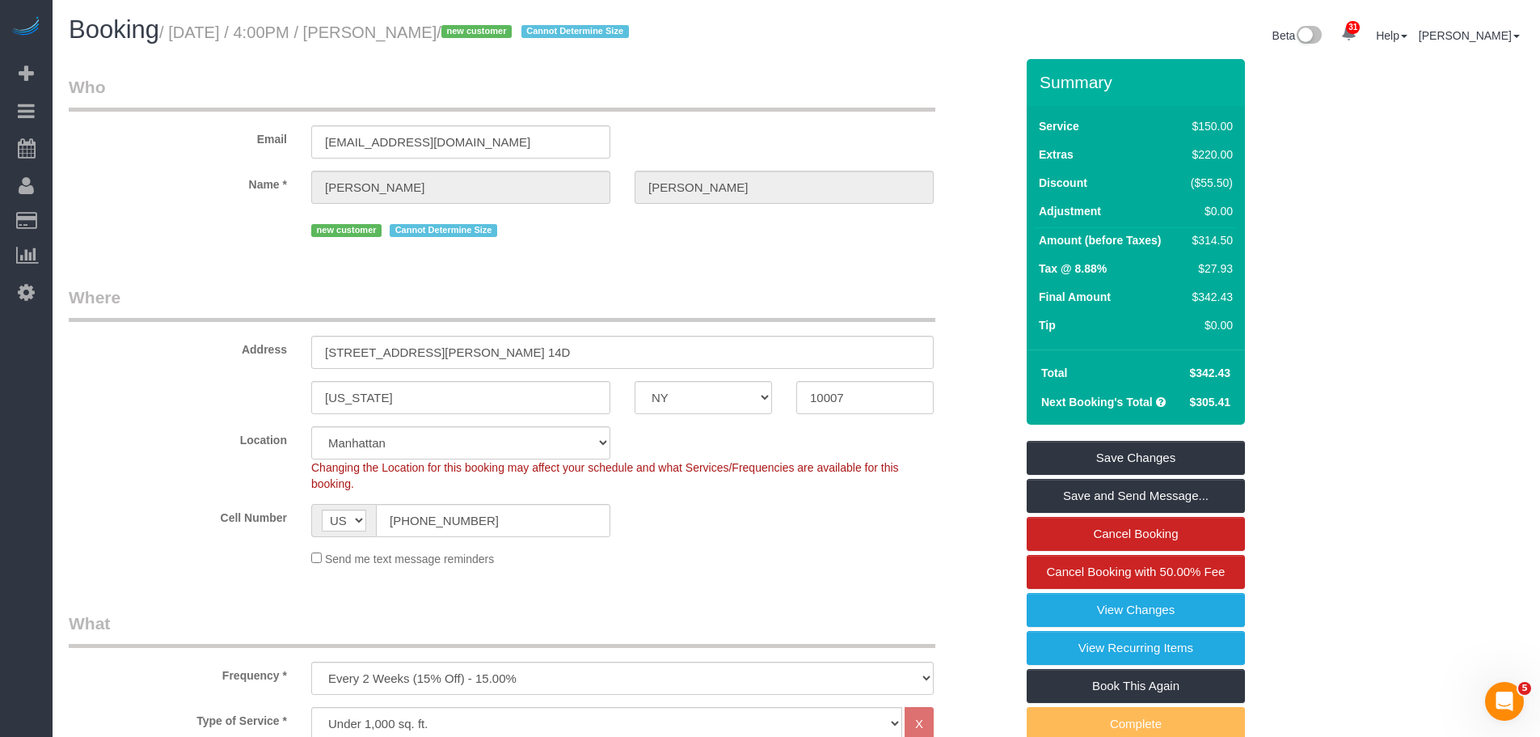
click at [771, 131] on div "Email matthewdavis@fastmail.com" at bounding box center [542, 116] width 970 height 83
click at [387, 28] on small "/ October 01, 2025 / 4:00PM / Cyrus Reza / new customer Cannot Determine Size" at bounding box center [396, 32] width 475 height 18
click at [446, 31] on small "/ October 01, 2025 / 4:00PM / Cyrus Reza / new customer Cannot Determine Size" at bounding box center [396, 32] width 475 height 18
copy small "[PERSON_NAME]"
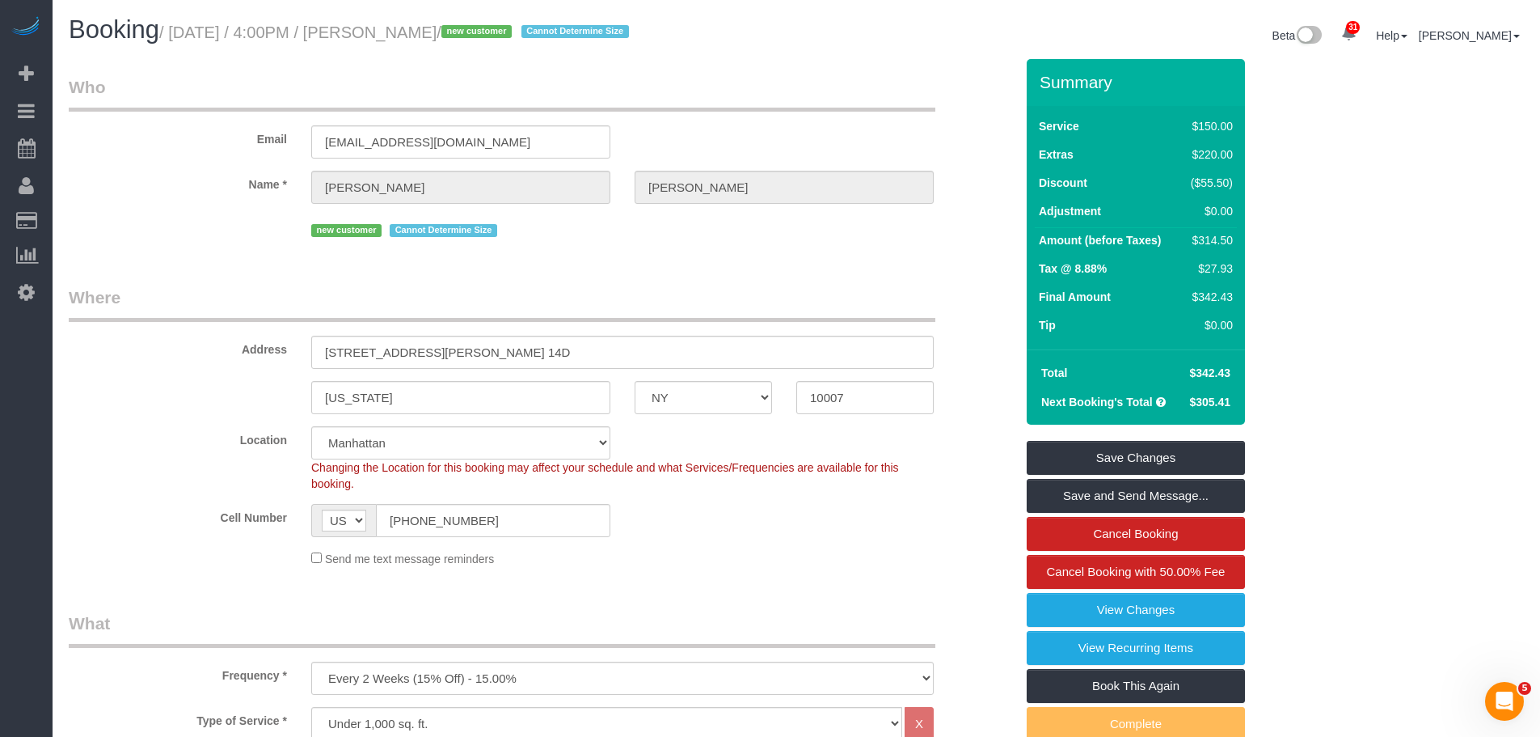
click at [781, 304] on legend "Where" at bounding box center [502, 303] width 867 height 36
click at [402, 31] on small "/ October 01, 2025 / 4:00PM / Cyrus Reza / new customer Cannot Determine Size" at bounding box center [396, 32] width 475 height 18
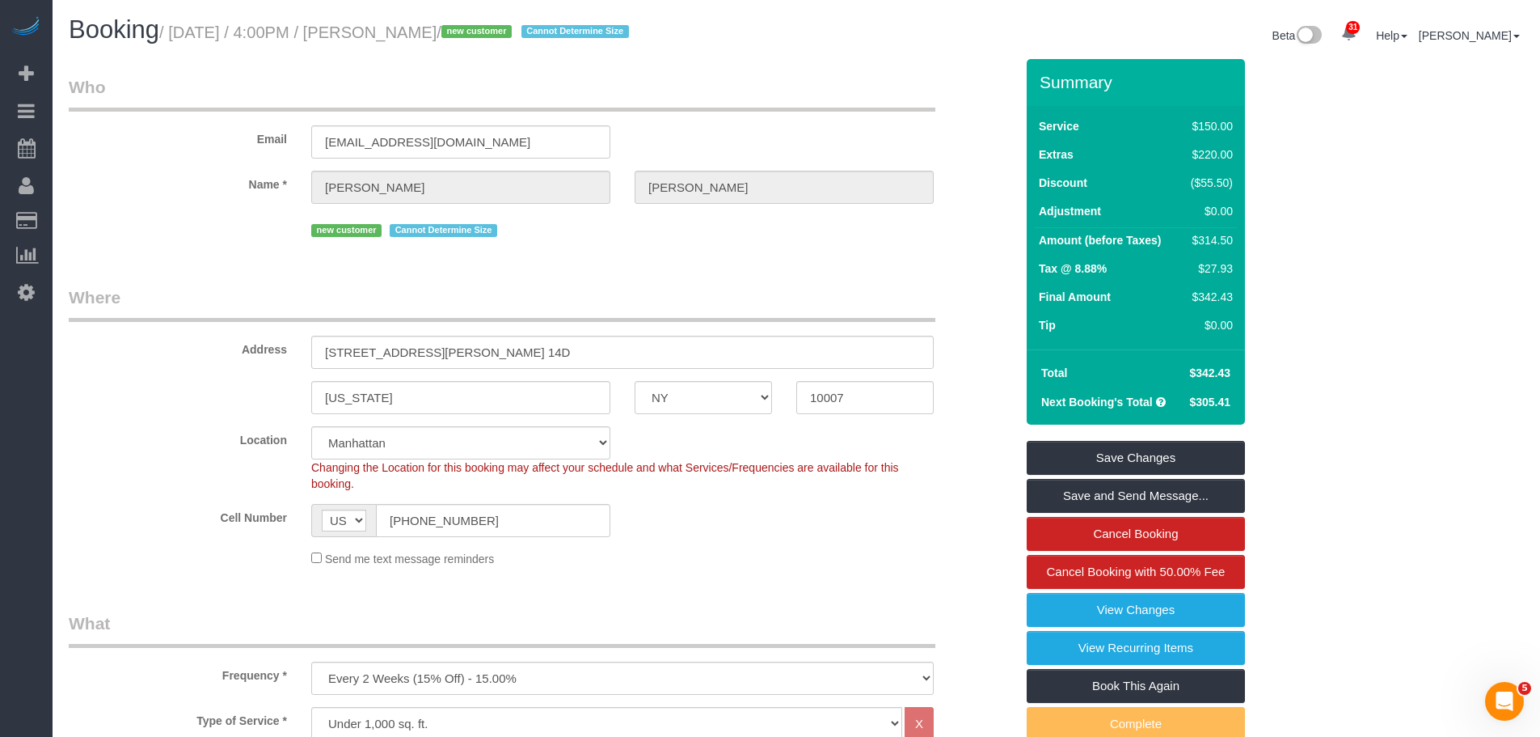
click at [449, 28] on small "/ October 01, 2025 / 4:00PM / Cyrus Reza / new customer Cannot Determine Size" at bounding box center [396, 32] width 475 height 18
copy small "Cyrus Reza"
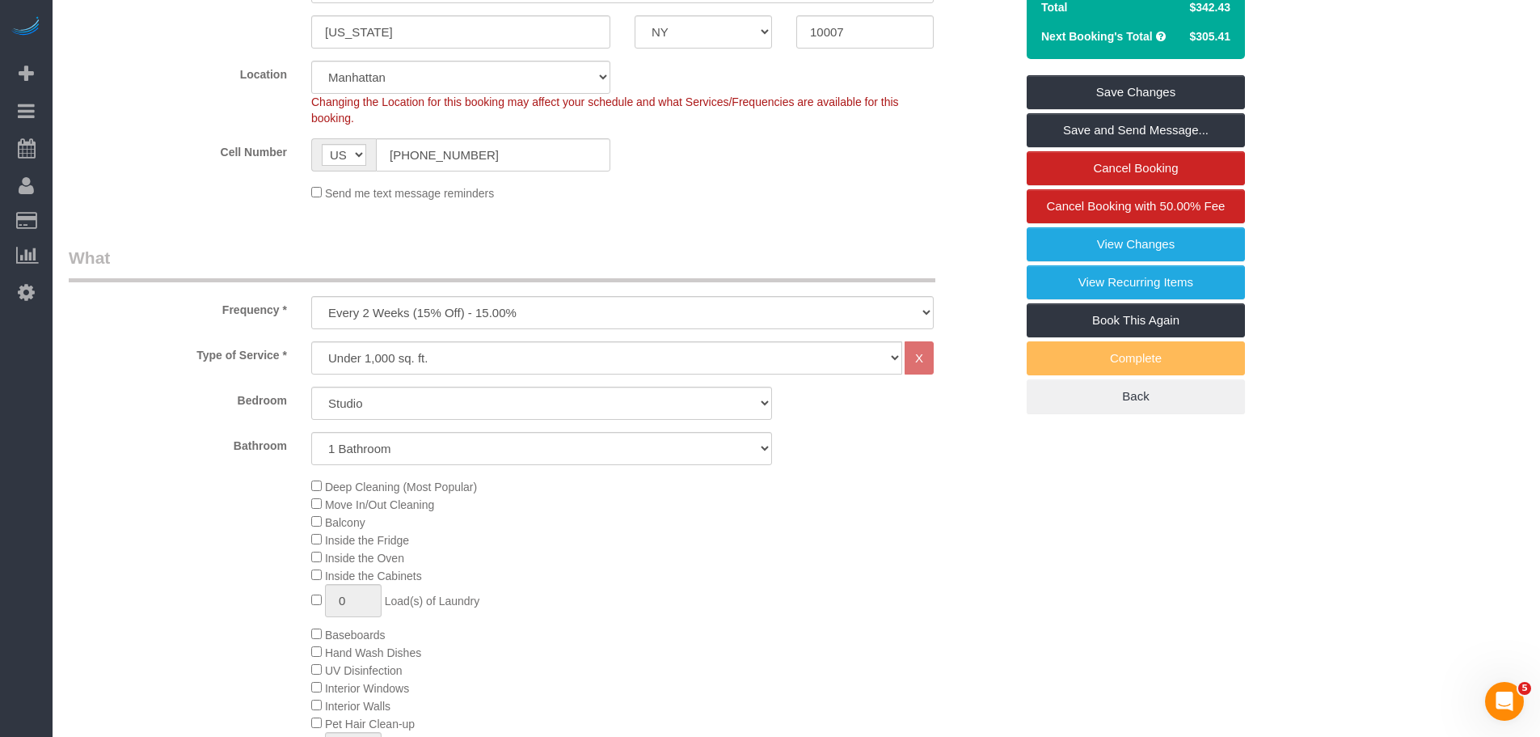
scroll to position [485, 0]
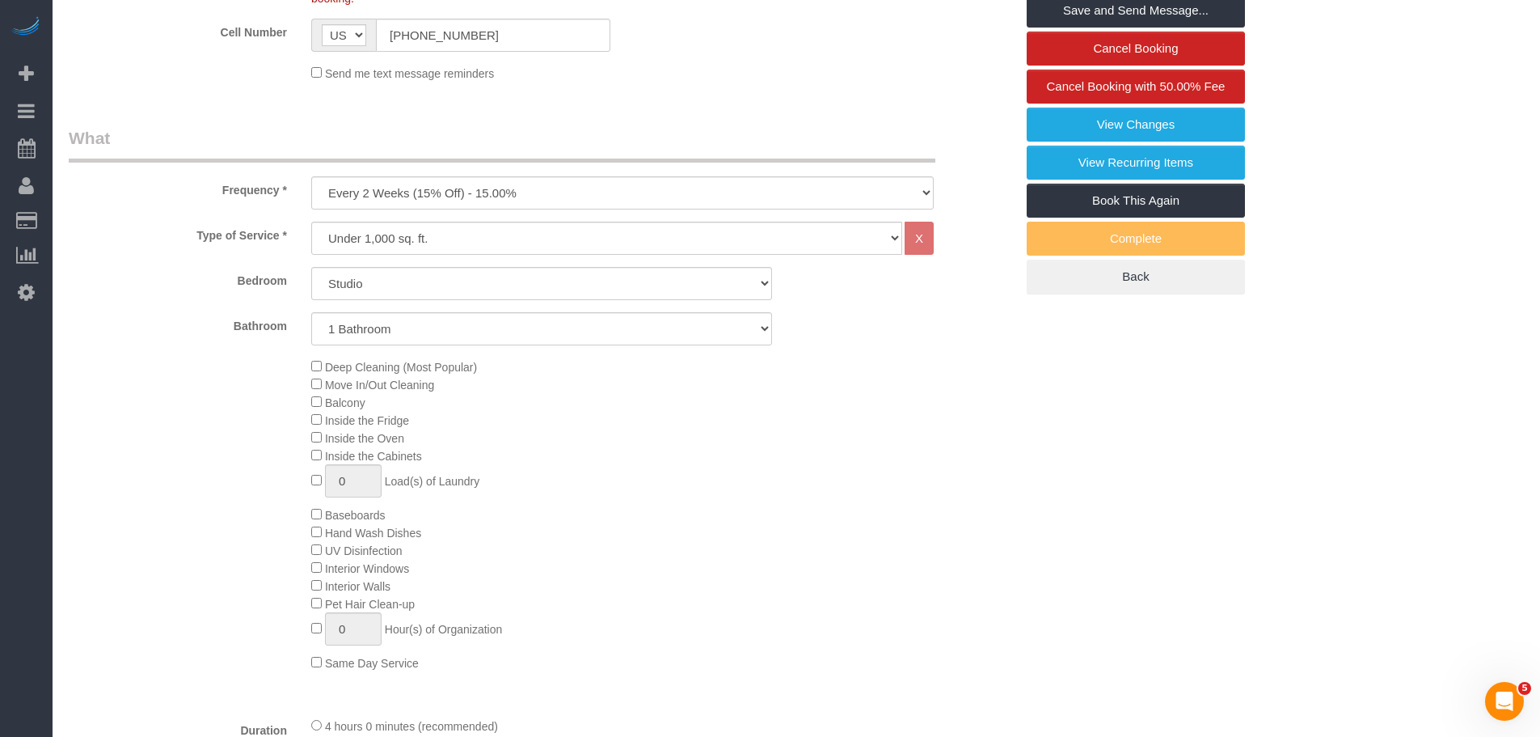
click at [638, 461] on div "Deep Cleaning (Most Popular) Move In/Out Cleaning Balcony Inside the Fridge Ins…" at bounding box center [663, 514] width 728 height 314
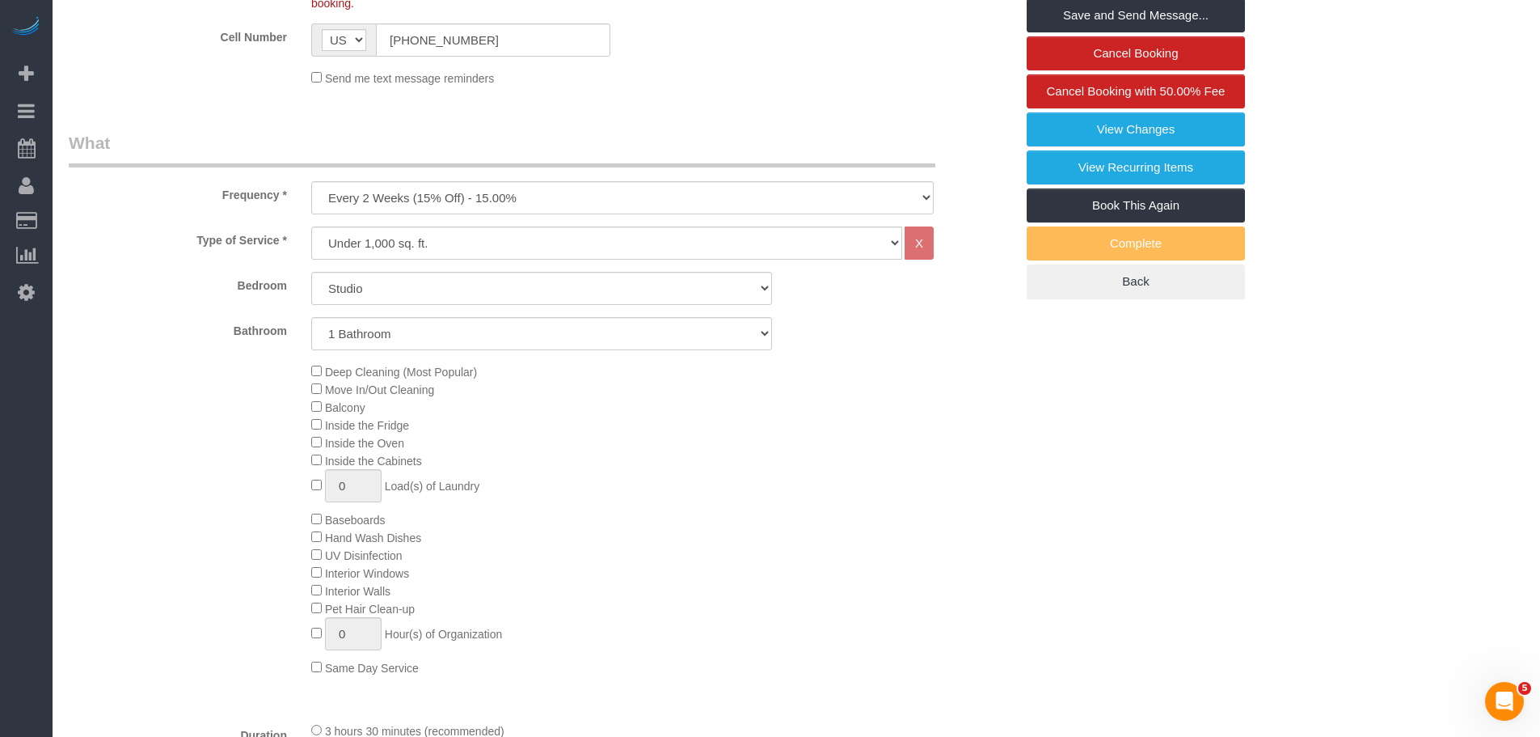
scroll to position [323, 0]
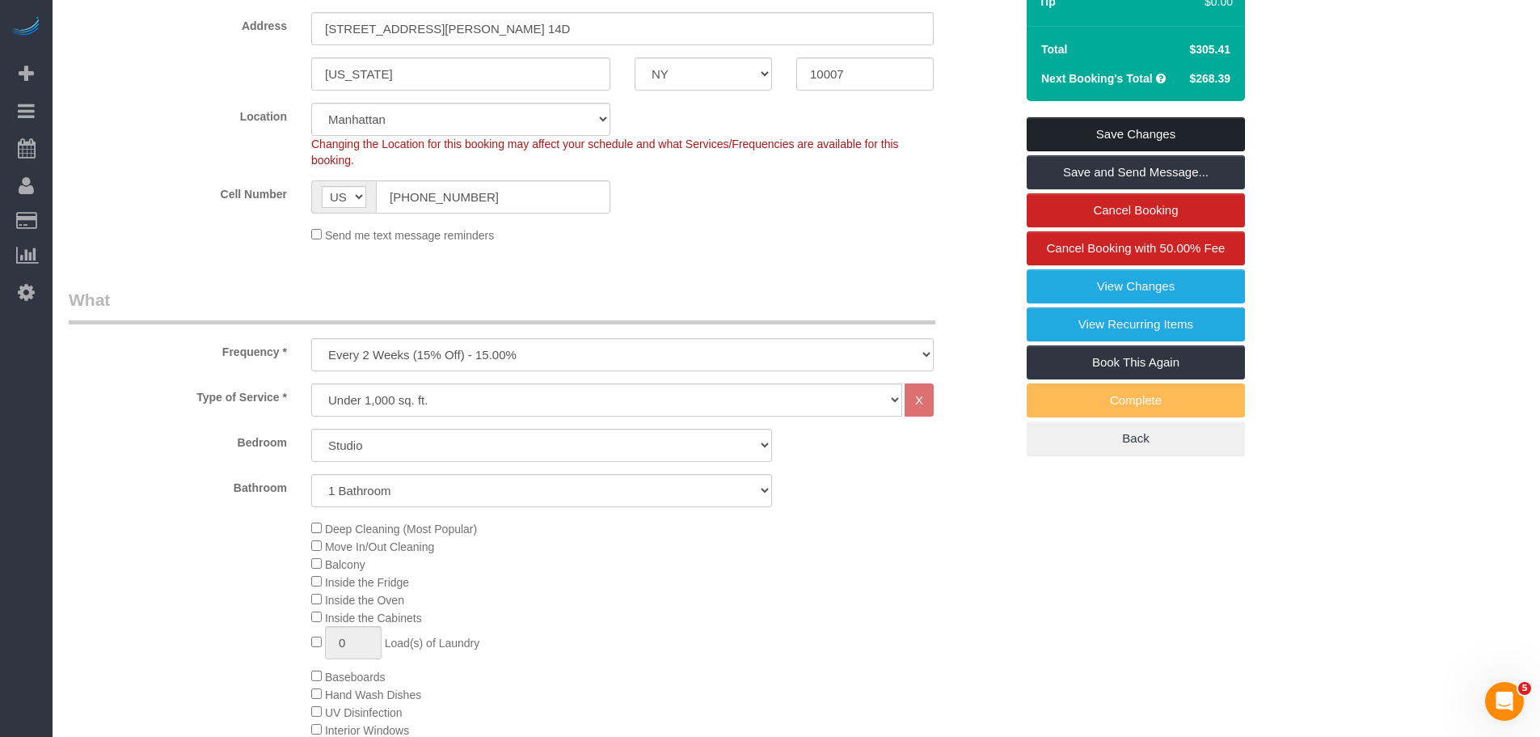
click at [1130, 131] on link "Save Changes" at bounding box center [1136, 134] width 218 height 34
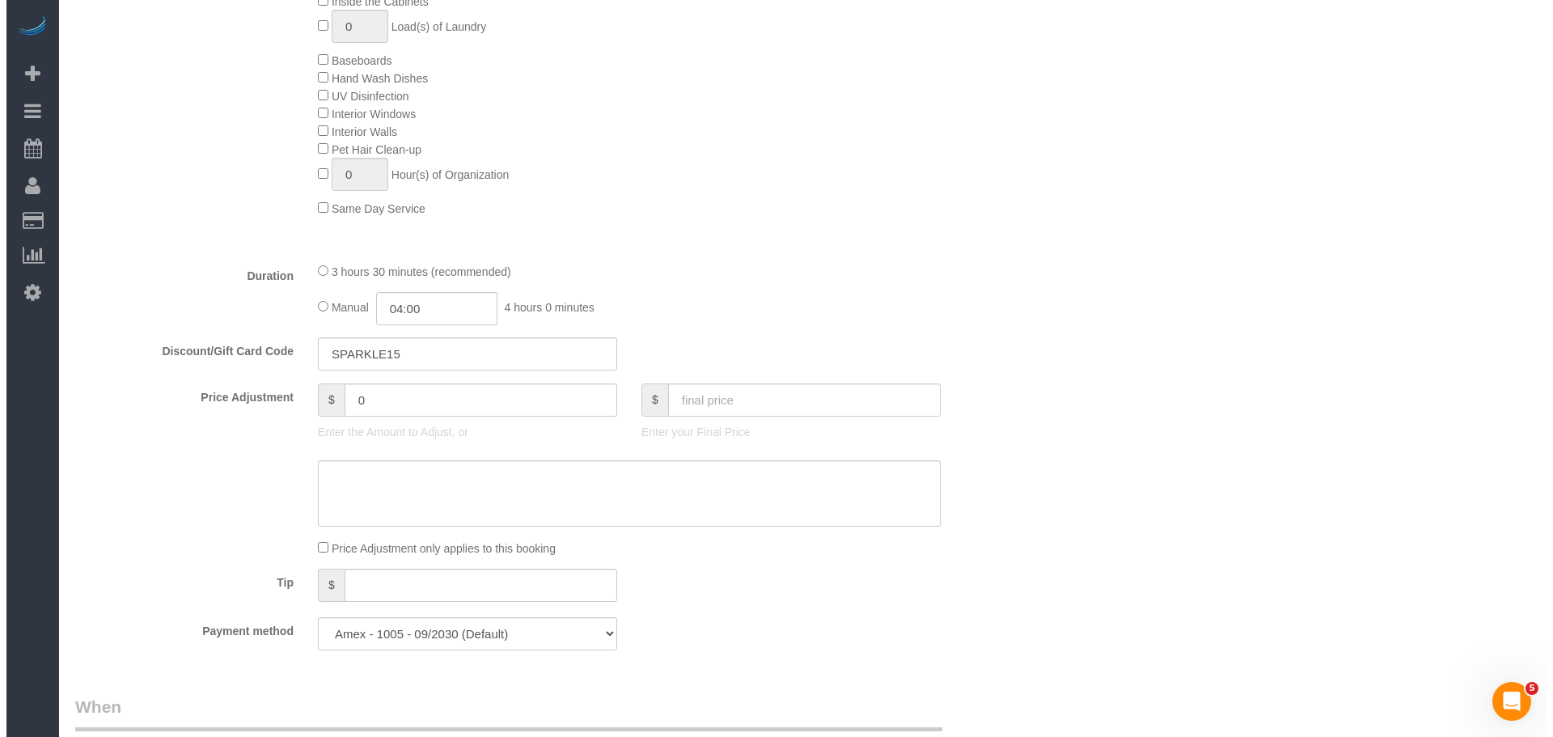
scroll to position [1051, 0]
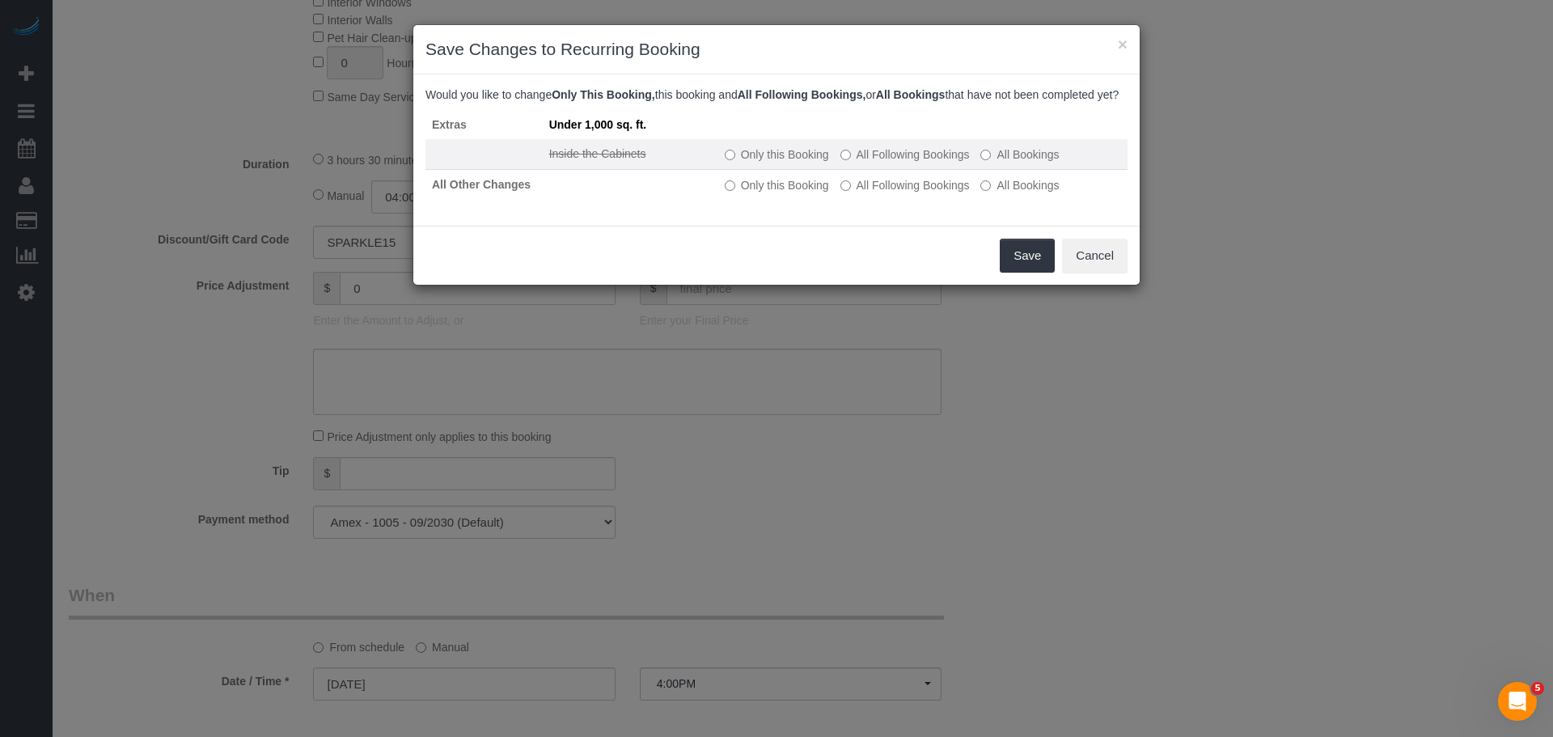
click at [757, 163] on label "Only this Booking" at bounding box center [777, 154] width 104 height 16
click at [1026, 273] on button "Save" at bounding box center [1026, 256] width 55 height 34
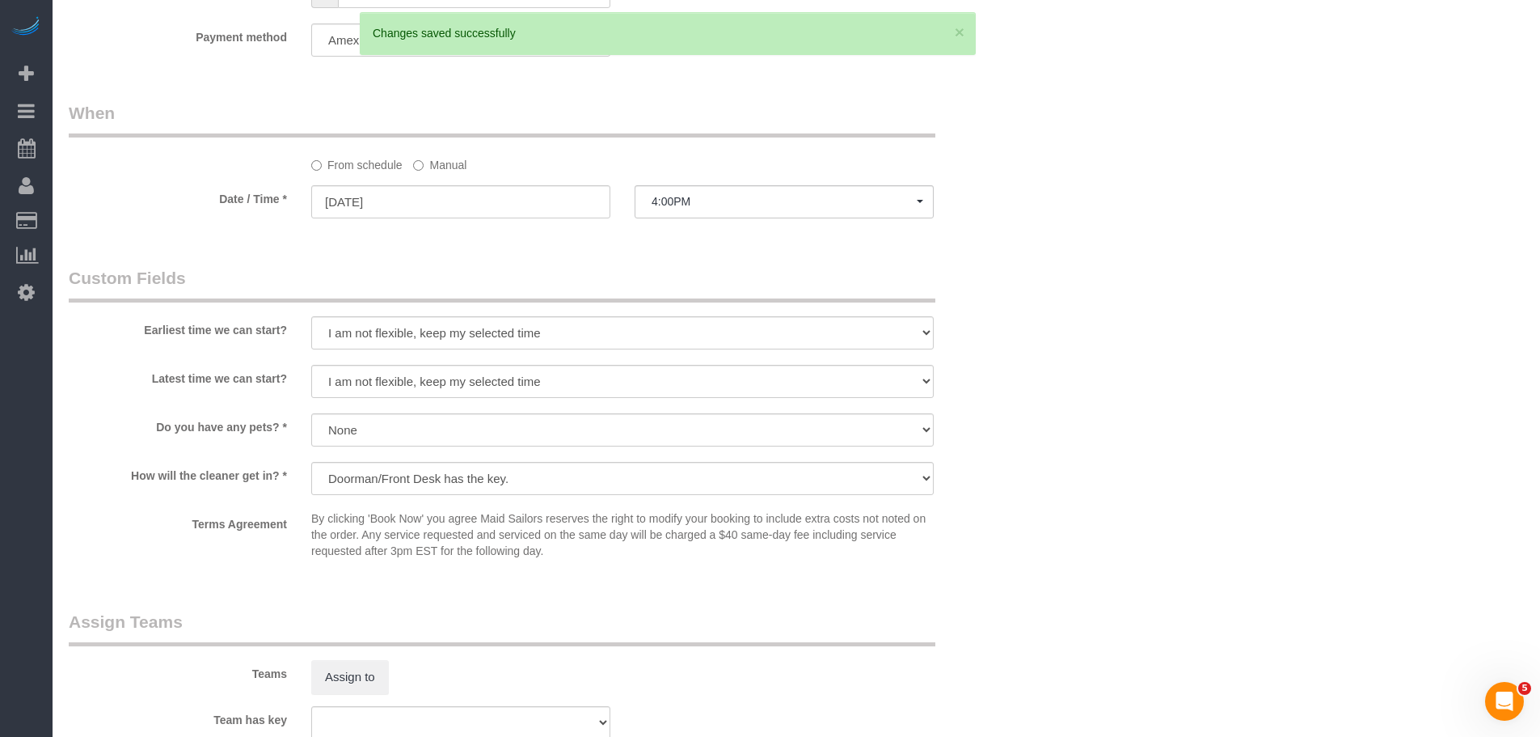
scroll to position [1707, 0]
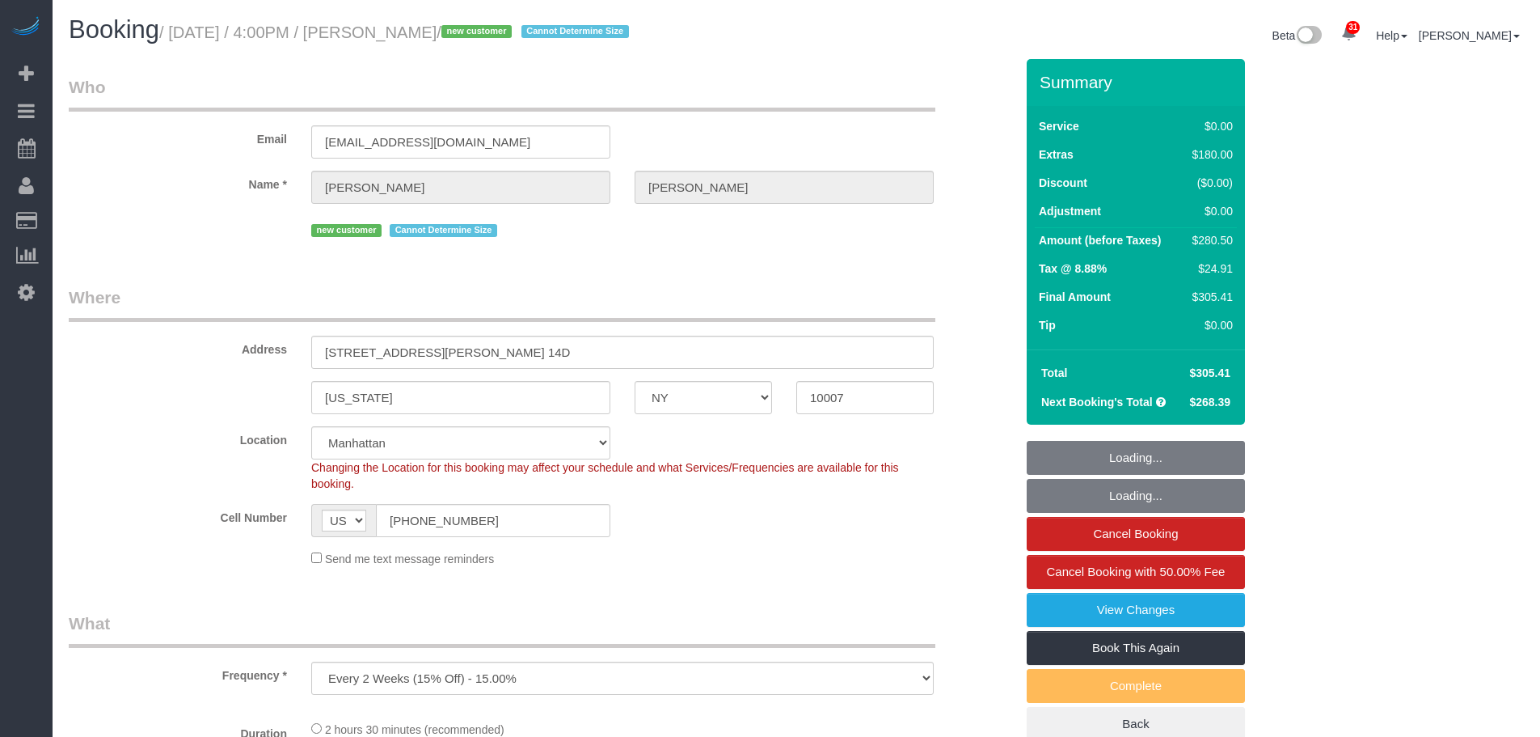
select select "NY"
select select "string:stripe-pm_1SDTMr4VGloSiKo712u6Q7Mc"
select select "number:89"
select select "number:90"
select select "number:15"
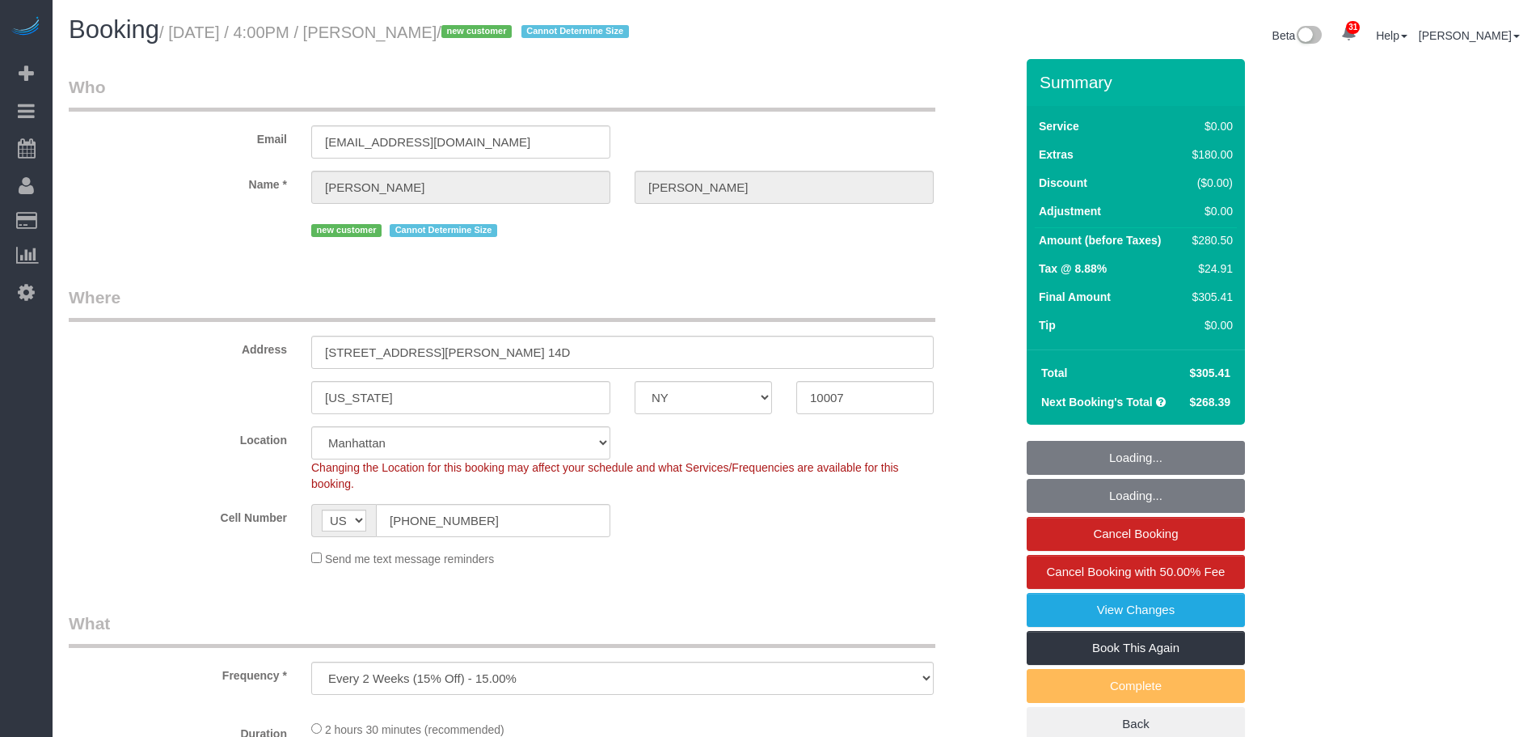
select select "number:6"
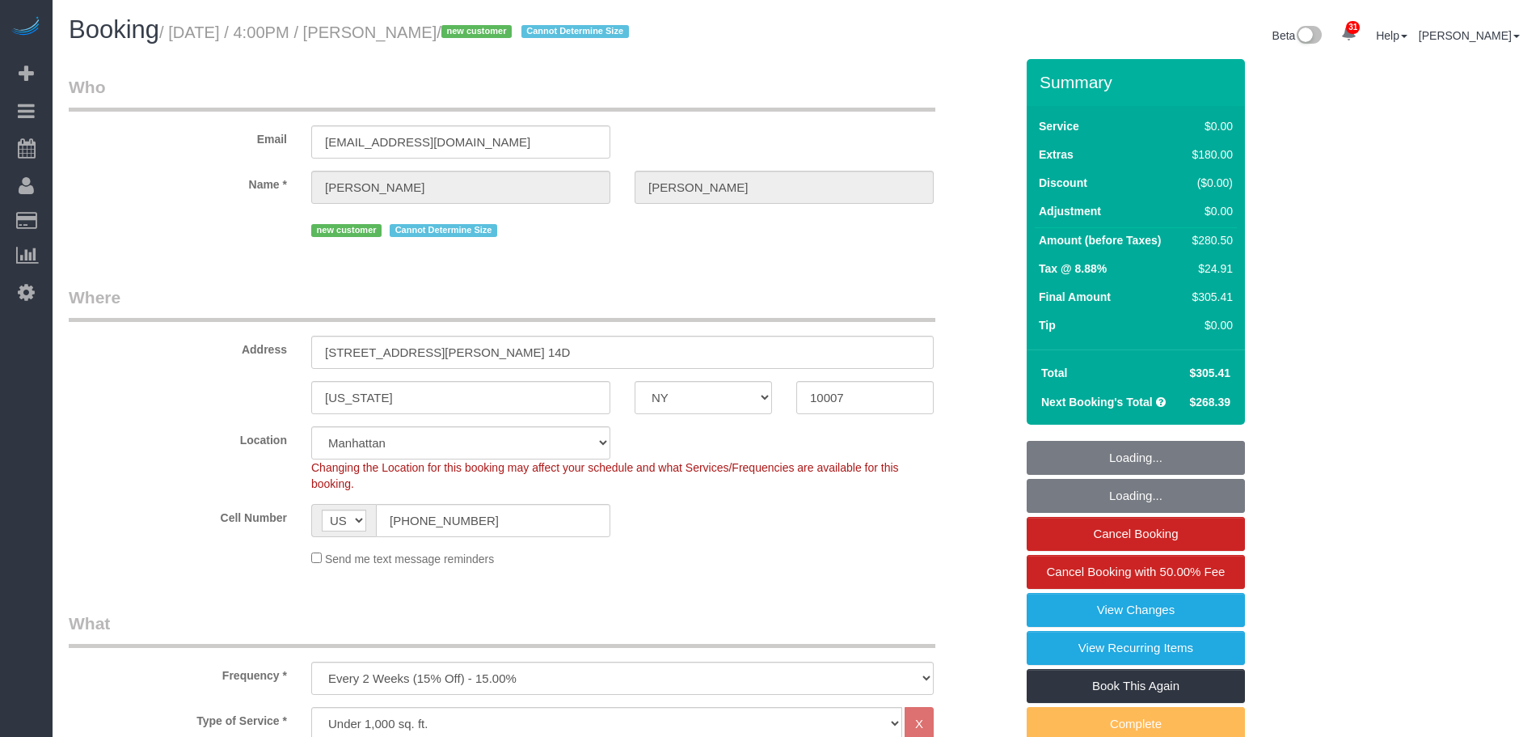
select select "object:1080"
select select "spot1"
drag, startPoint x: 268, startPoint y: 366, endPoint x: 123, endPoint y: 377, distance: 145.9
click at [131, 376] on sui-booking-address "Address [STREET_ADDRESS][PERSON_NAME] 14D [US_STATE] AK AL AR AZ CA CO CT DC DE…" at bounding box center [542, 349] width 946 height 129
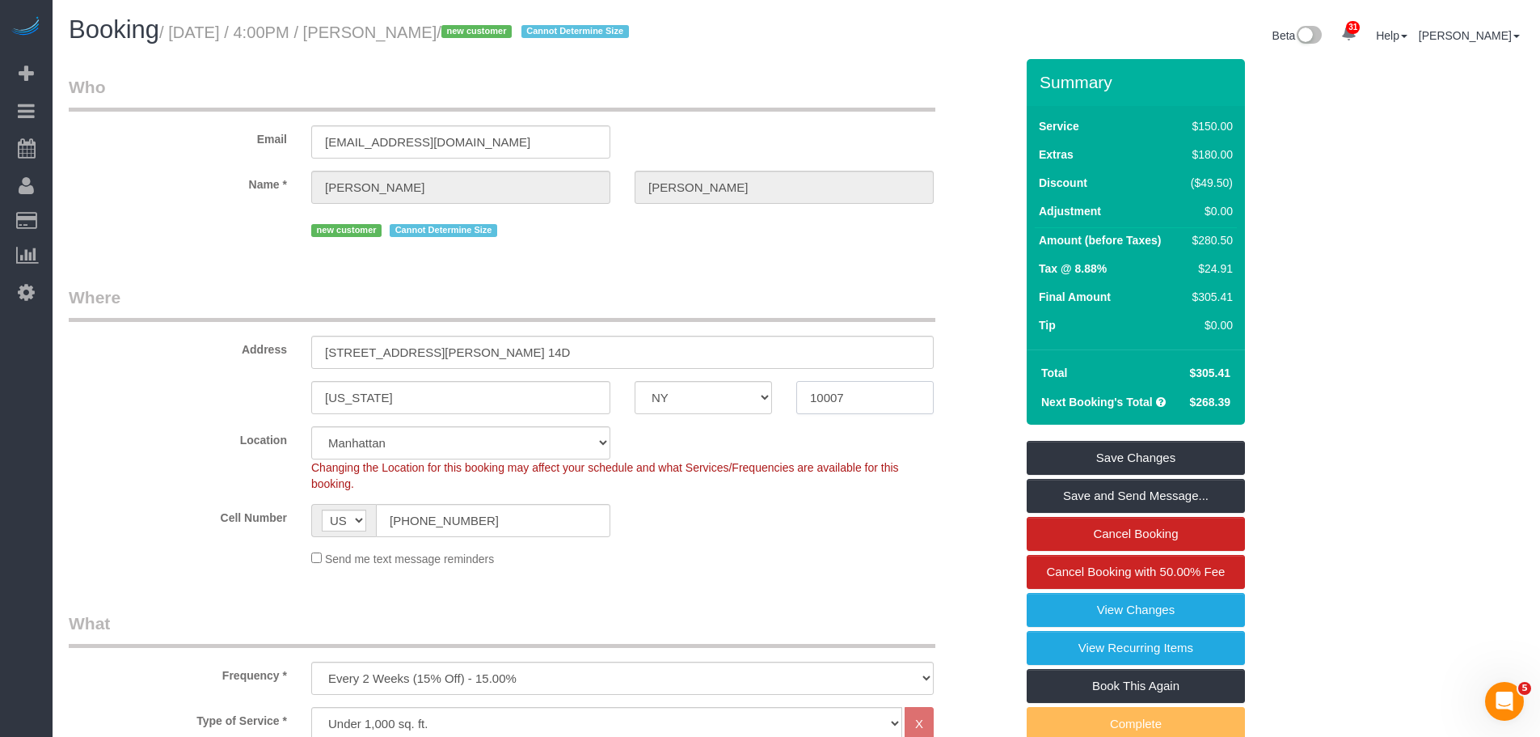
drag, startPoint x: 867, startPoint y: 398, endPoint x: 774, endPoint y: 404, distance: 93.2
click at [767, 404] on div "[US_STATE] AK AL AR AZ CA CO CT DC DE [GEOGRAPHIC_DATA] [GEOGRAPHIC_DATA] HI IA…" at bounding box center [542, 397] width 970 height 33
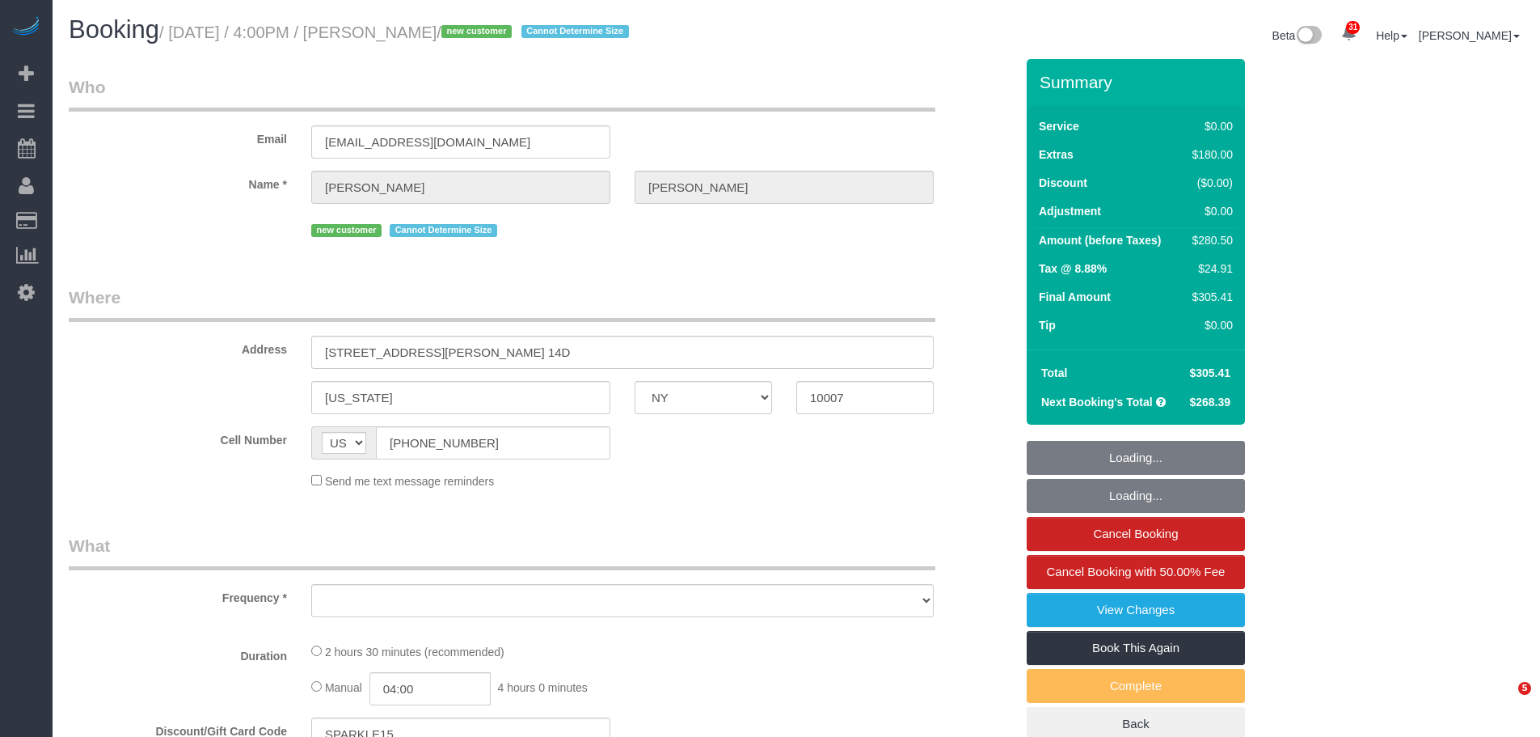
select select "NY"
select select "string:stripe-pm_1SDTMr4VGloSiKo712u6Q7Mc"
select select "spot1"
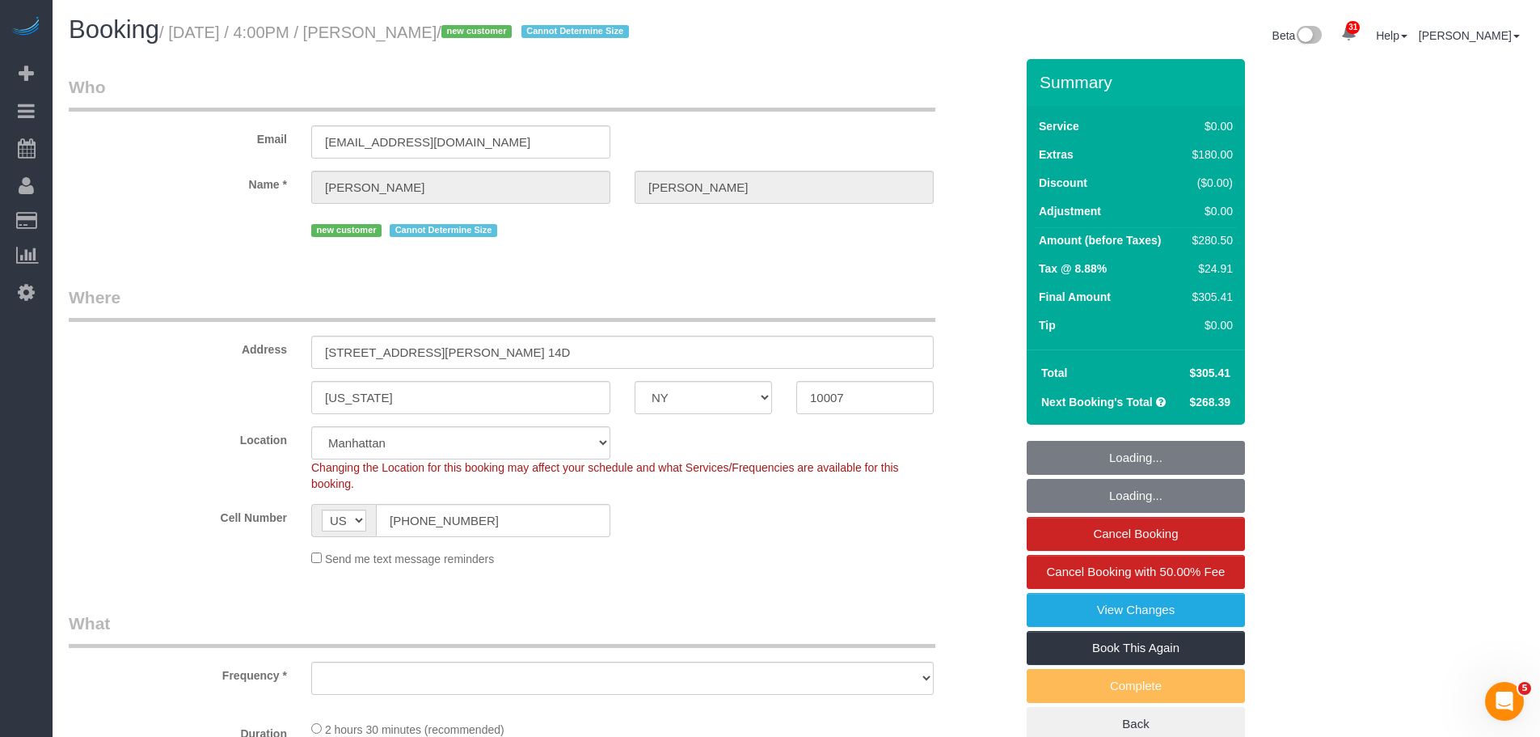
select select "object:1080"
select select "number:89"
select select "number:90"
select select "number:15"
select select "number:6"
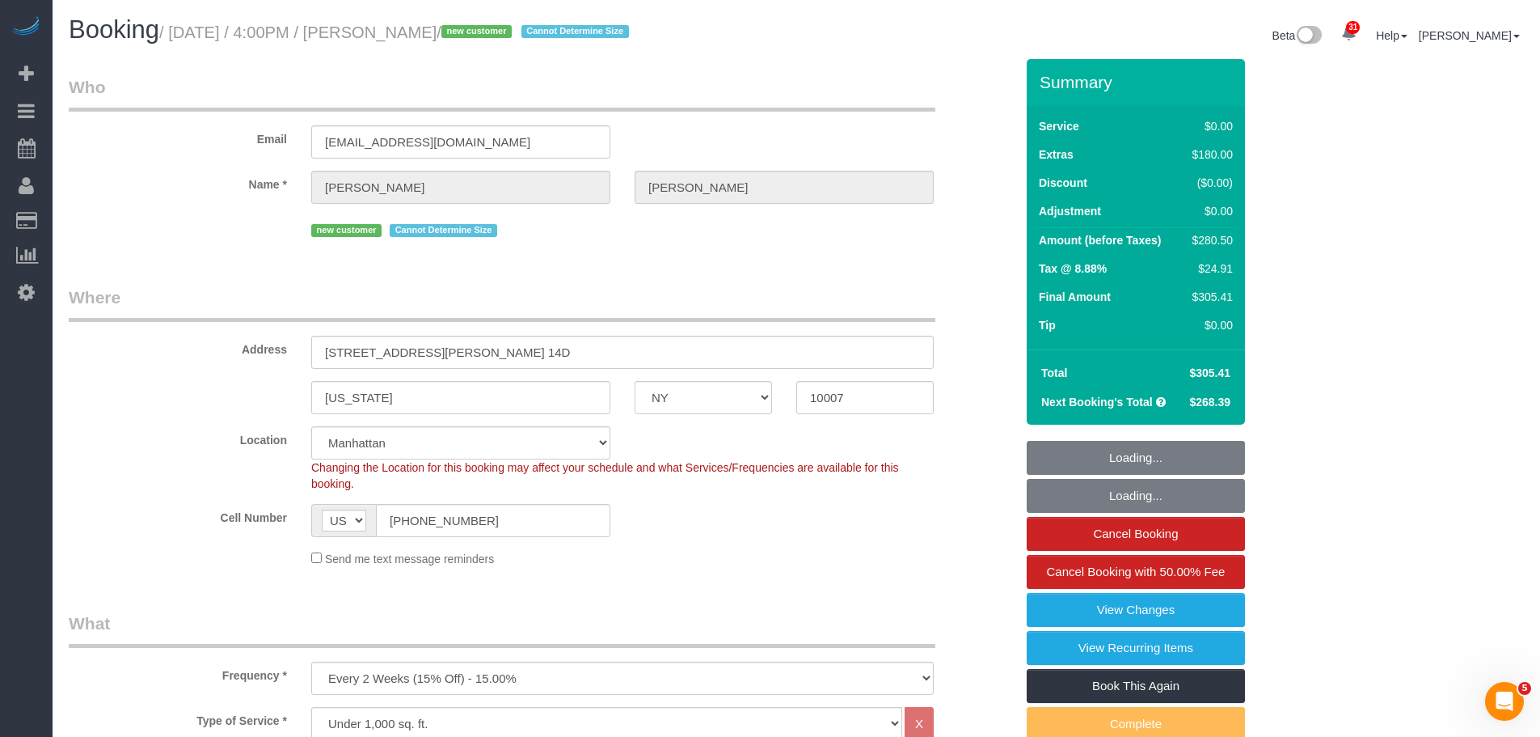
select select "object:1501"
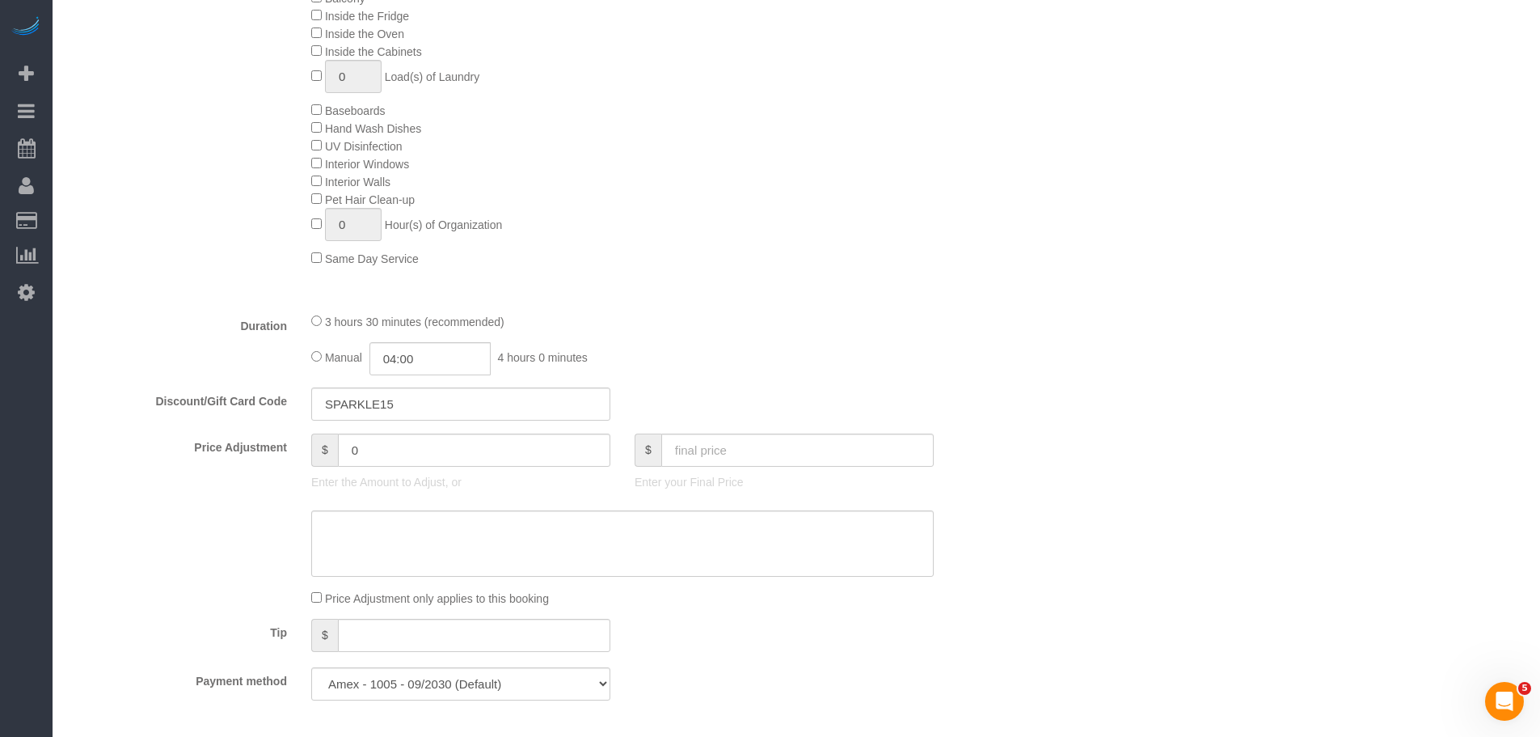
scroll to position [1132, 0]
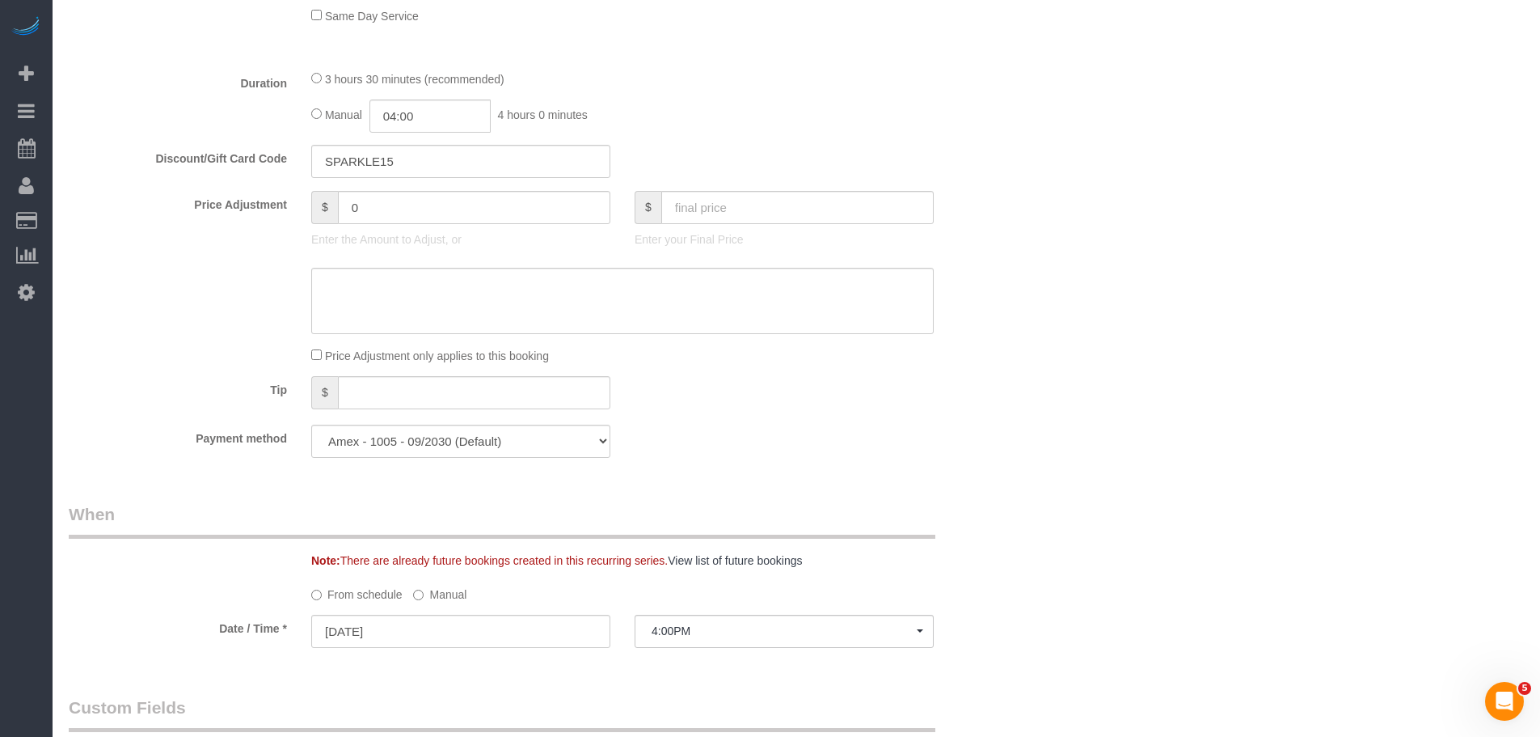
click at [324, 86] on div "3 hours 30 minutes (recommended)" at bounding box center [622, 79] width 623 height 18
click at [325, 81] on span "3 hours 30 minutes (recommended)" at bounding box center [415, 79] width 180 height 13
click at [322, 78] on div "3 hours 30 minutes (recommended)" at bounding box center [622, 79] width 623 height 18
select select "spot39"
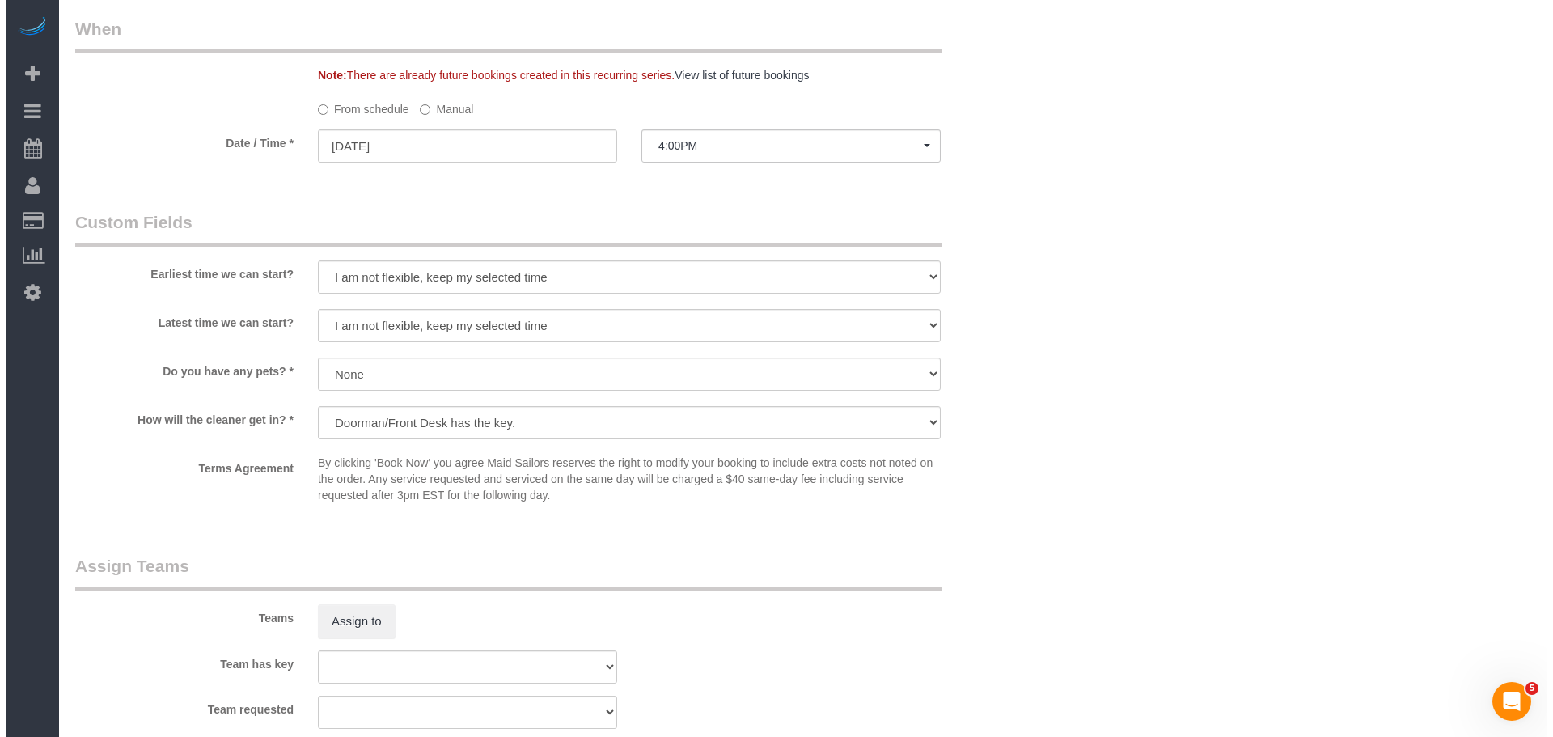
scroll to position [1860, 0]
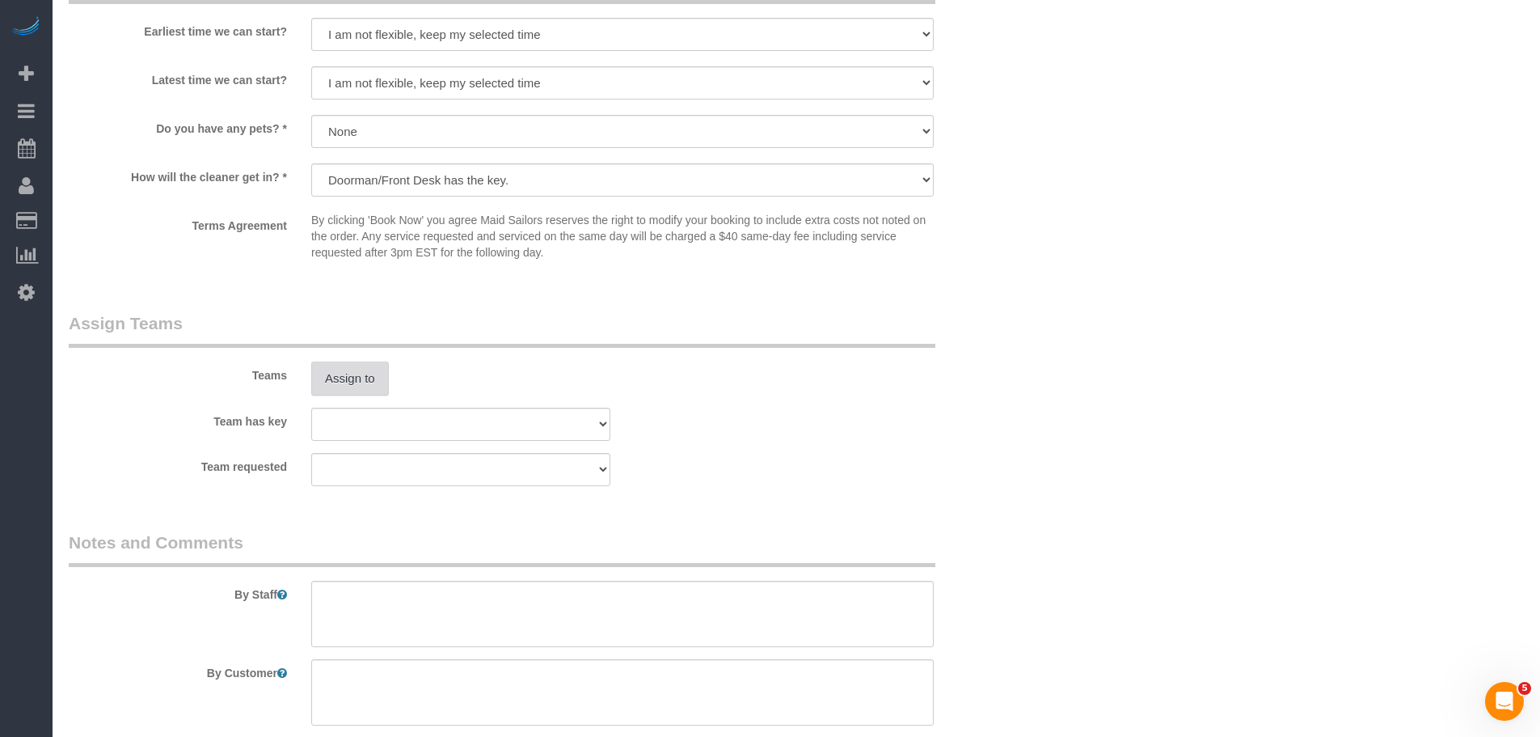
click at [350, 371] on button "Assign to" at bounding box center [350, 378] width 78 height 34
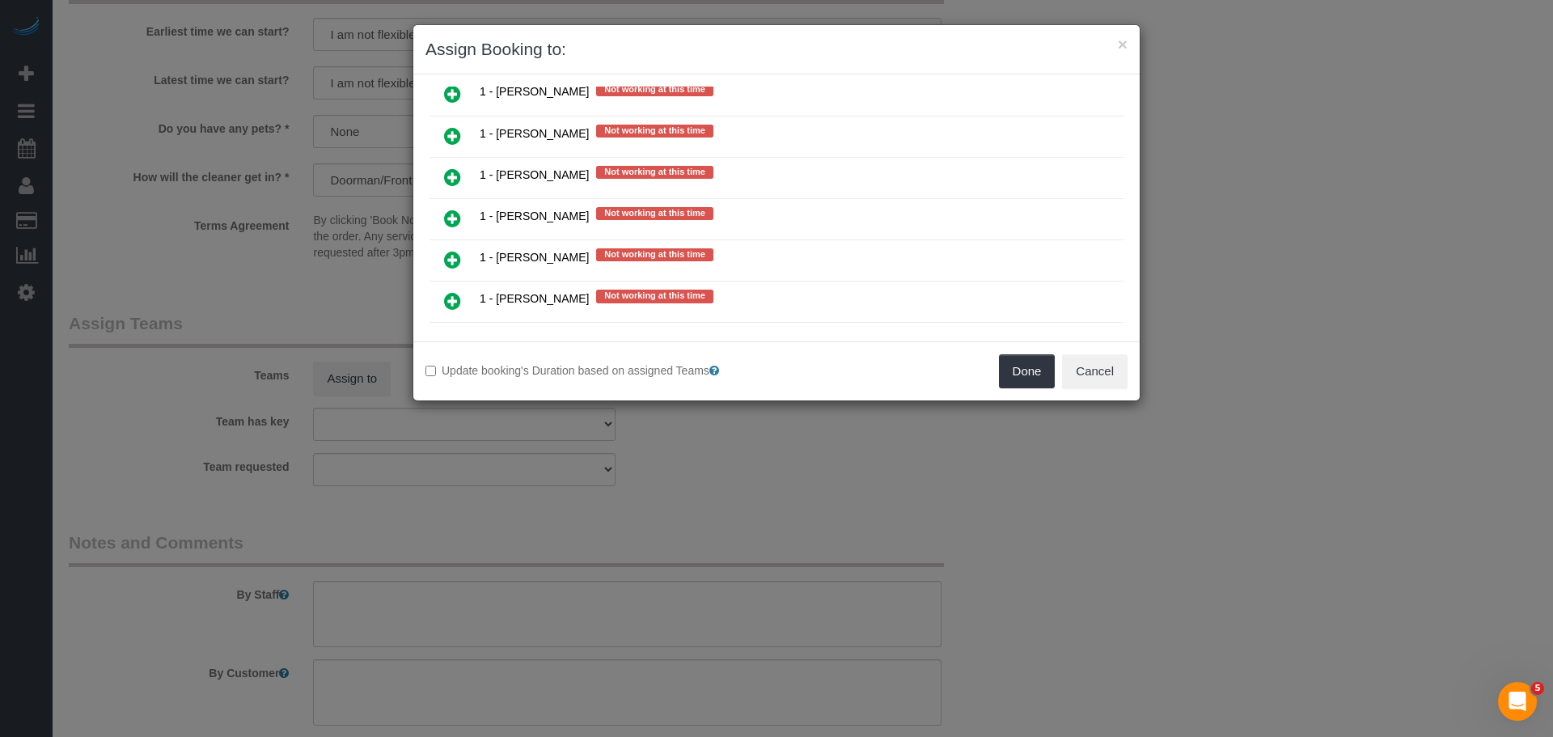
scroll to position [1536, 0]
click at [450, 137] on icon at bounding box center [452, 137] width 17 height 19
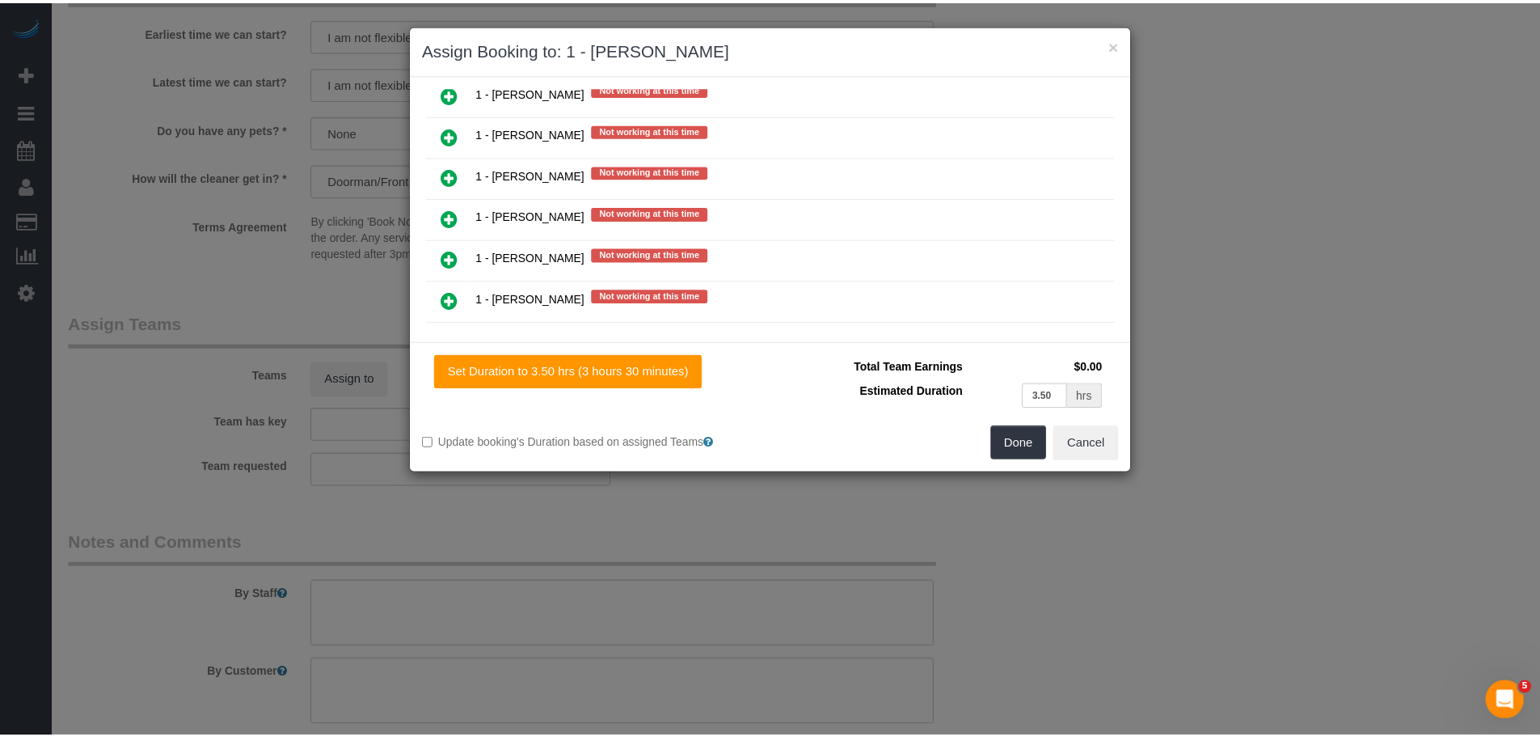
scroll to position [1575, 0]
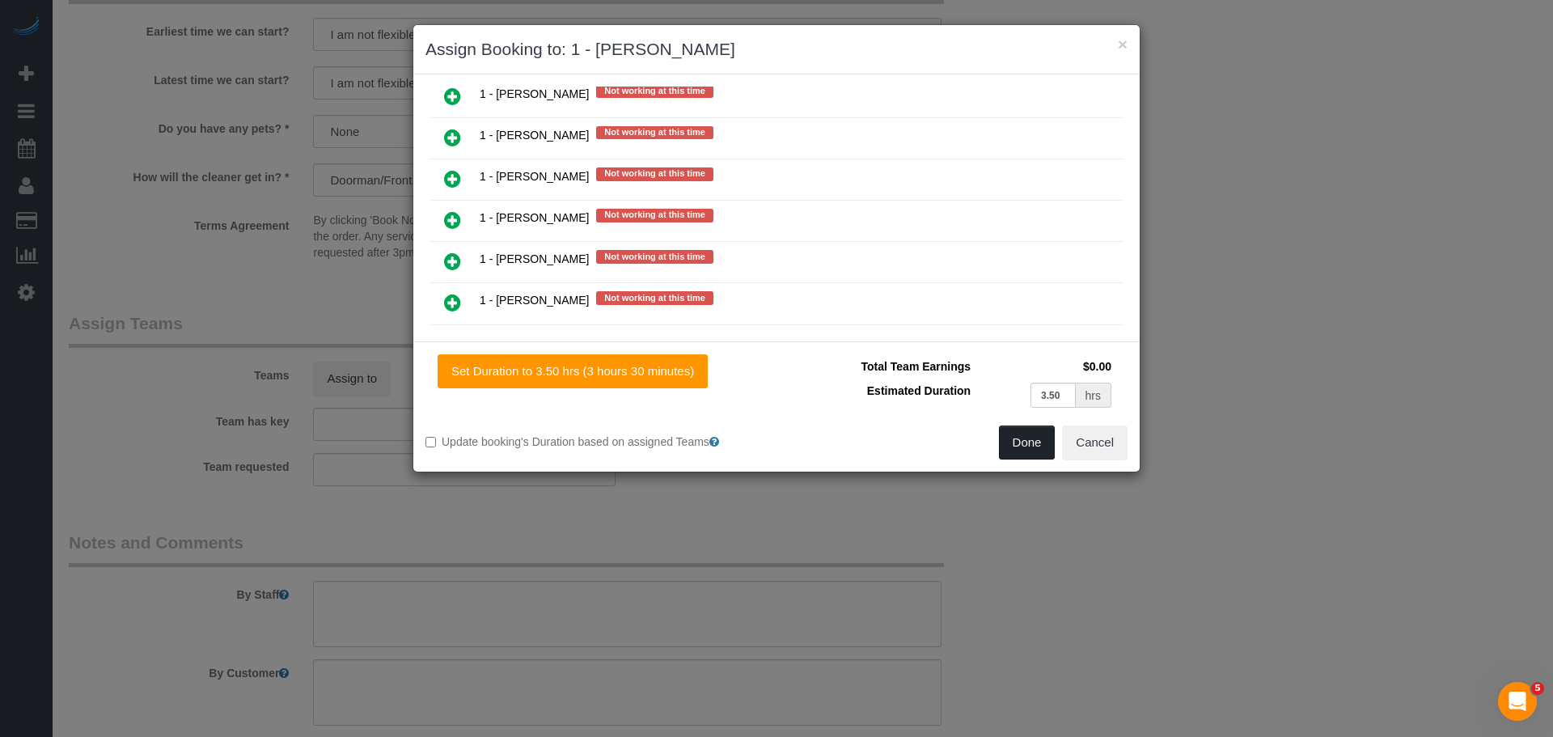
click at [1035, 428] on button "Done" at bounding box center [1027, 442] width 57 height 34
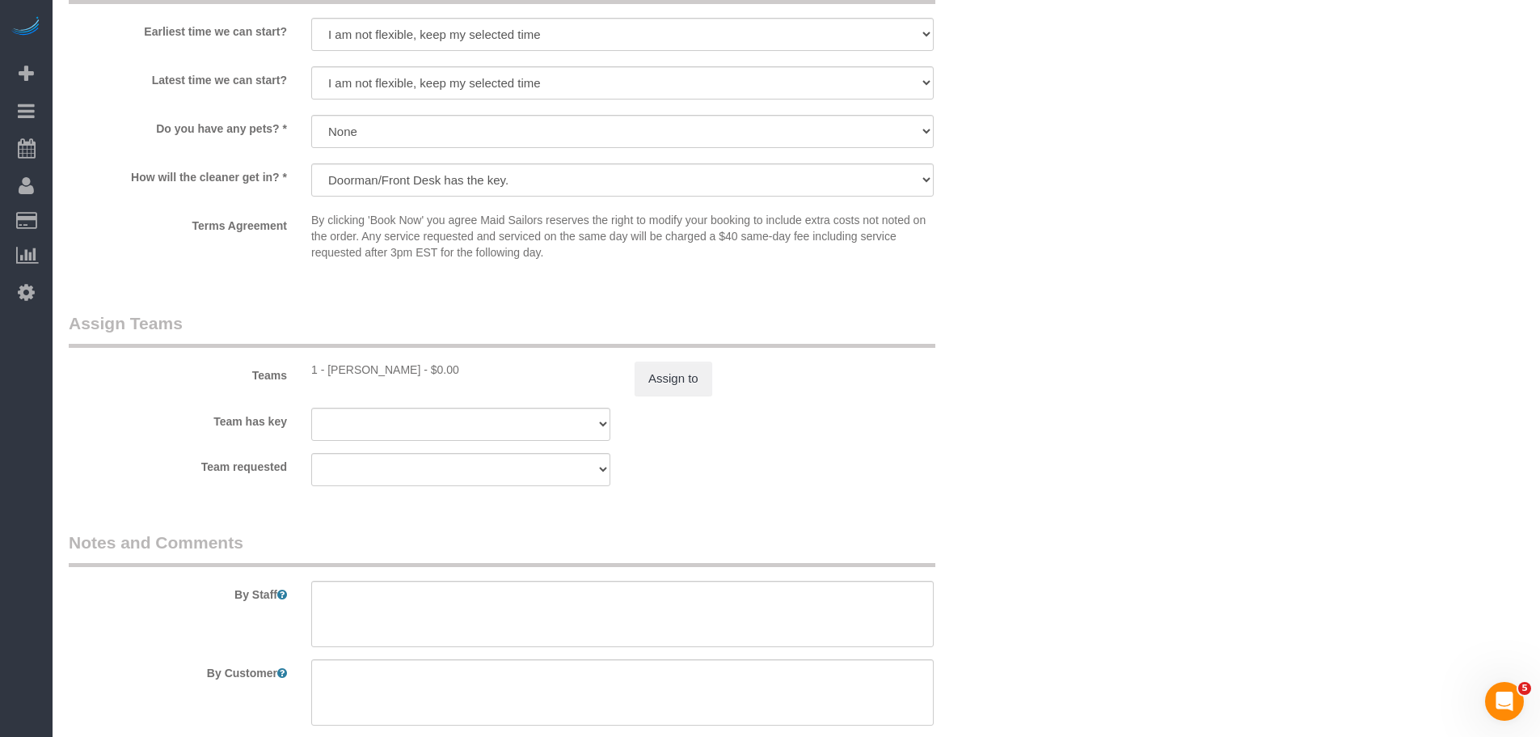
click at [953, 338] on div "Teams 1 - [PERSON_NAME] - $0.00 Assign to" at bounding box center [542, 353] width 970 height 84
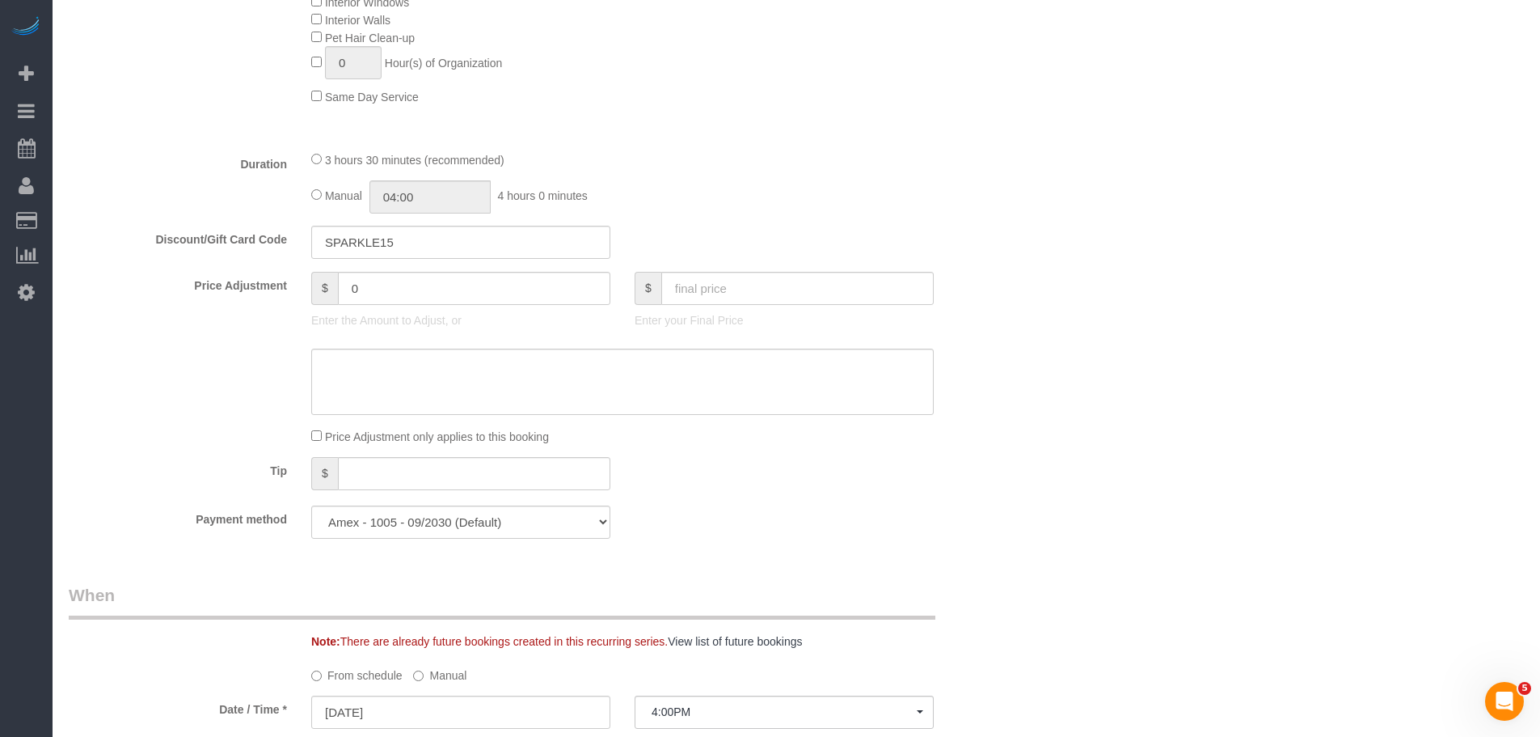
scroll to position [1294, 0]
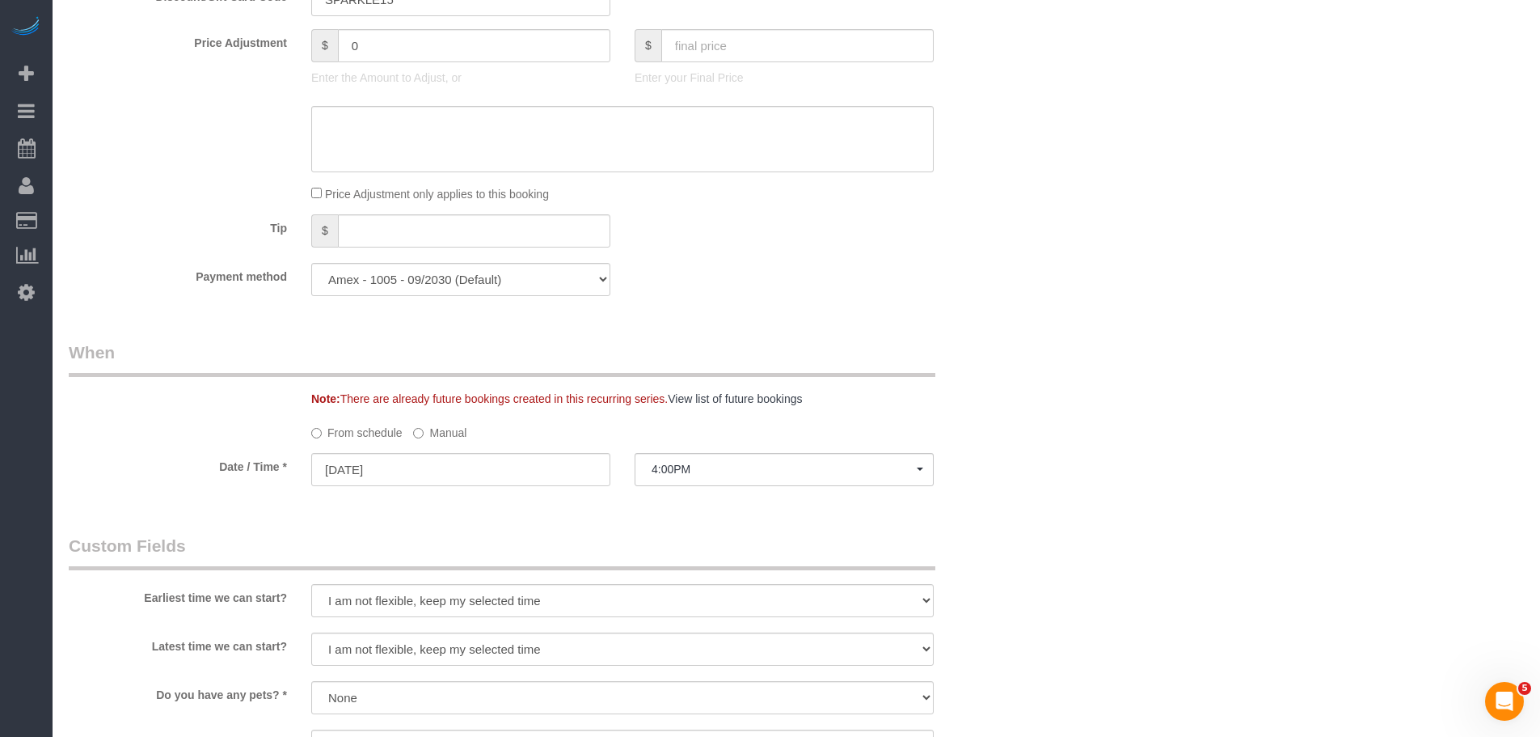
click at [459, 434] on label "Manual" at bounding box center [439, 430] width 53 height 22
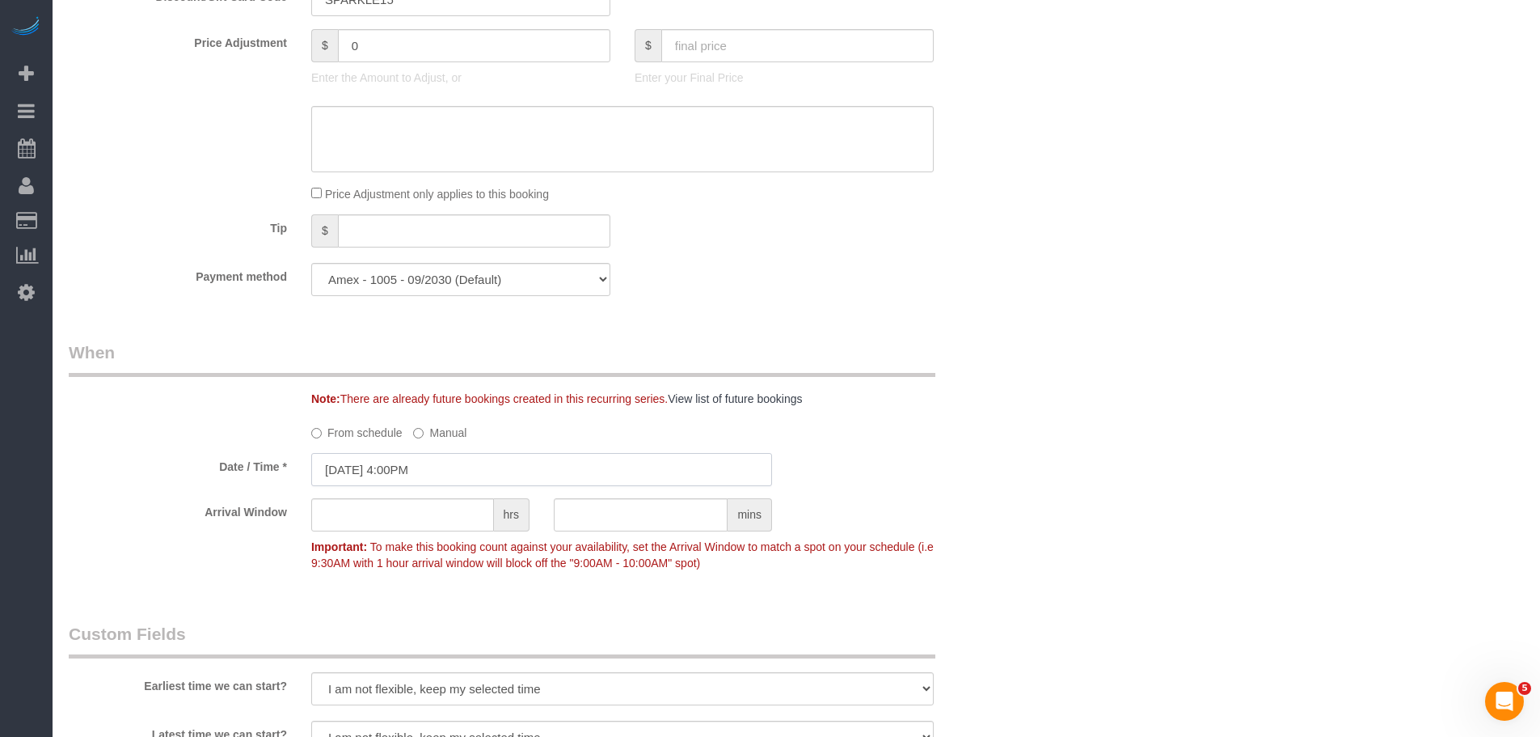
click at [450, 471] on input "10/01/2025 4:00PM" at bounding box center [541, 469] width 461 height 33
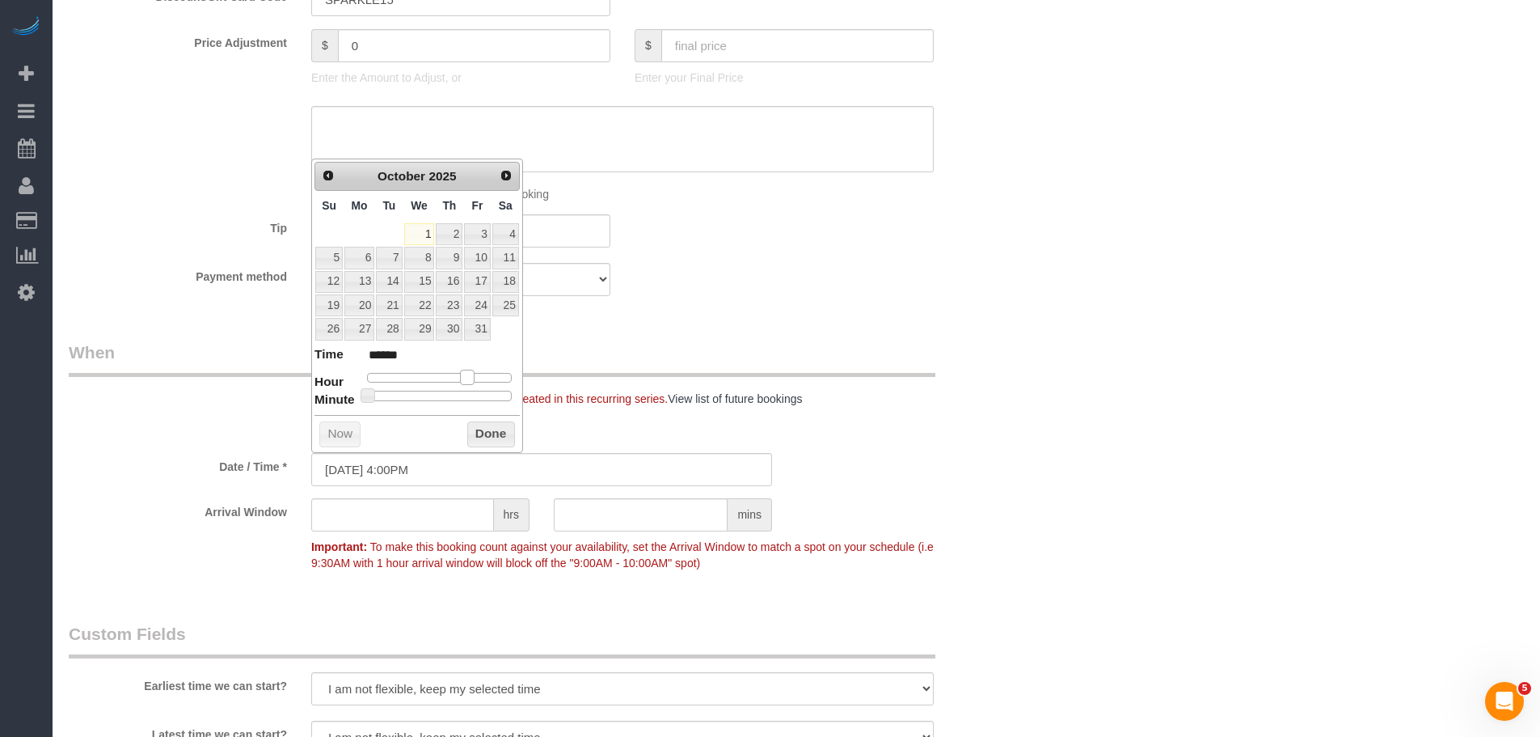
click at [467, 377] on span at bounding box center [467, 377] width 15 height 15
type input "[DATE] 5:00PM"
type input "******"
click at [473, 434] on button "Done" at bounding box center [491, 434] width 48 height 26
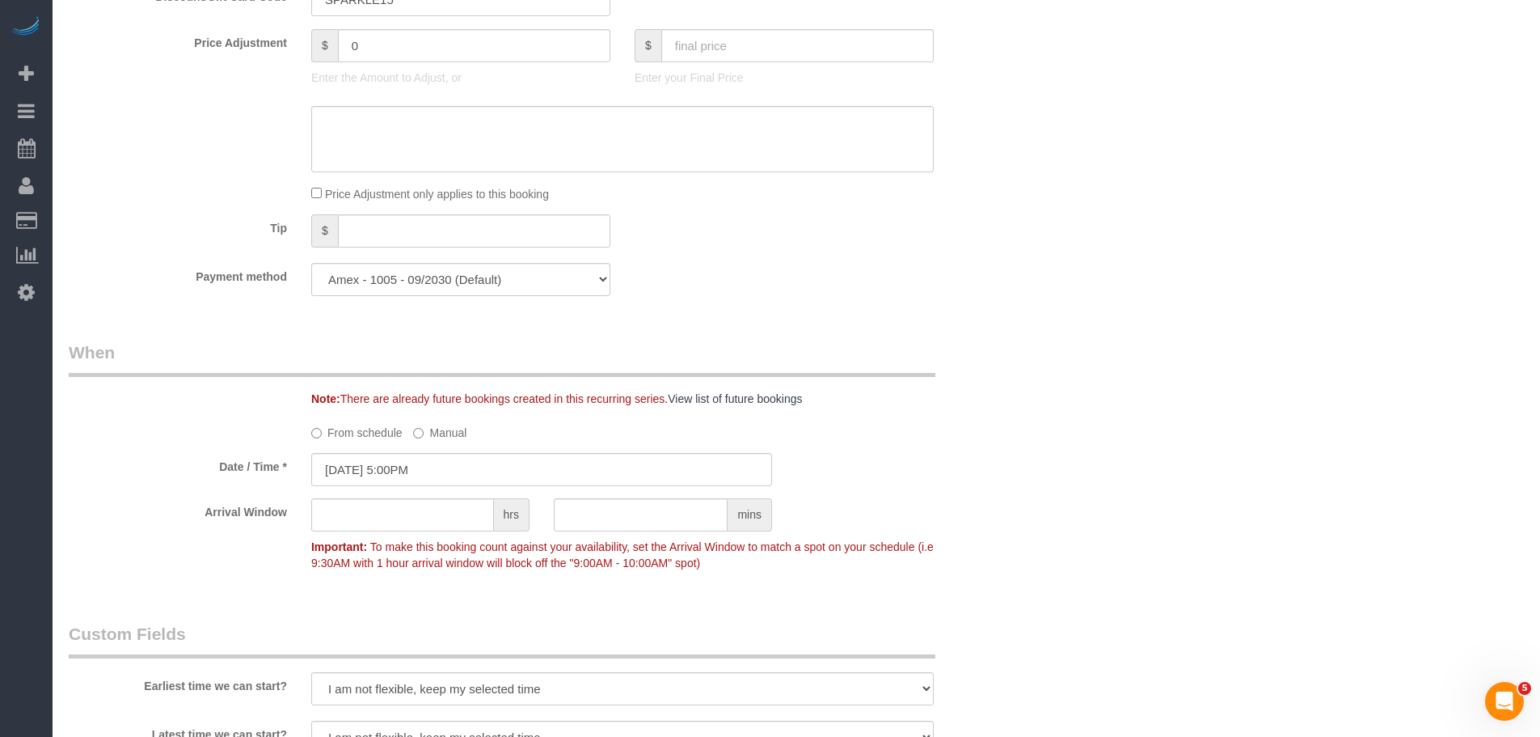
click at [1023, 309] on div "Who Email matthewdavis@fastmail.com Name * Cyrus Reza new customer Cannot Deter…" at bounding box center [542, 164] width 970 height 2799
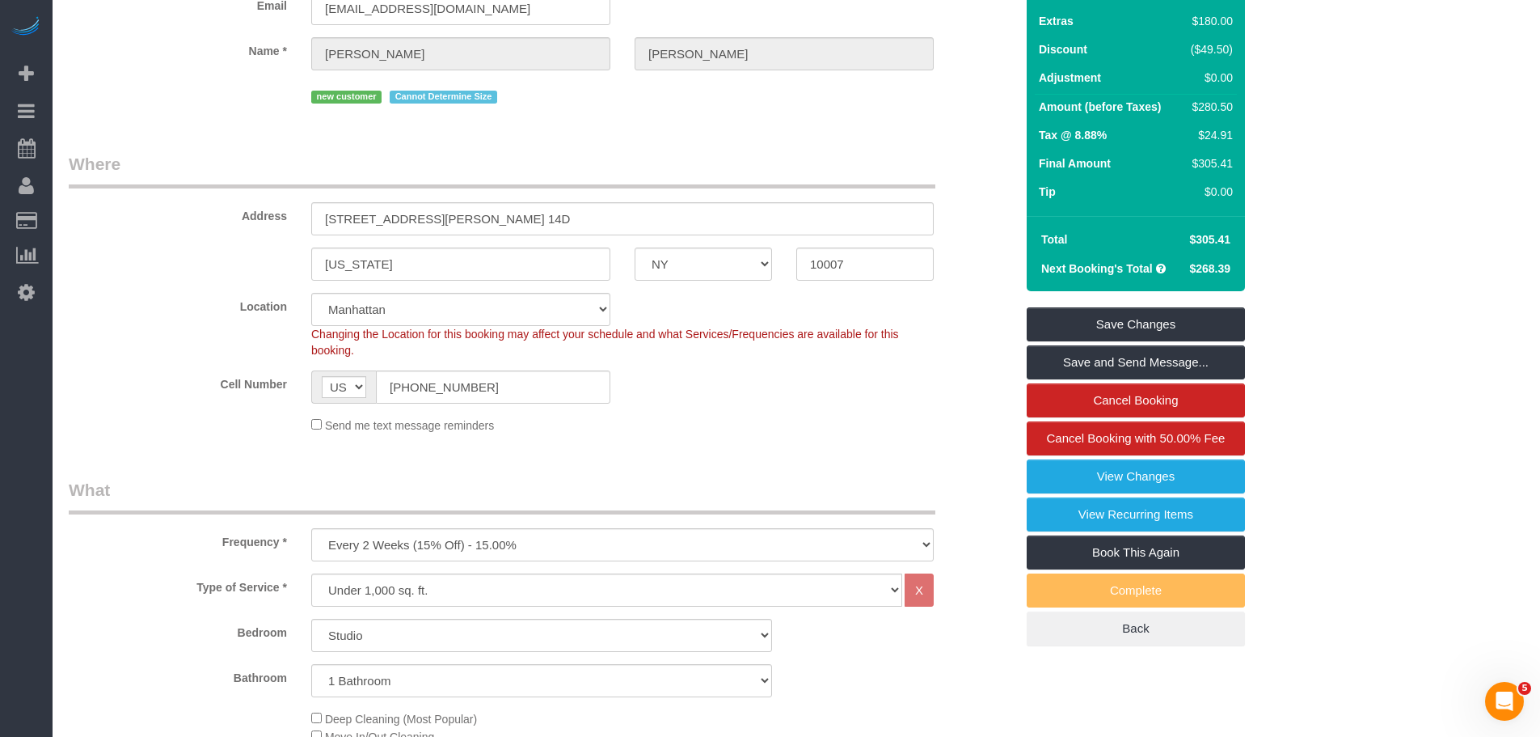
scroll to position [162, 0]
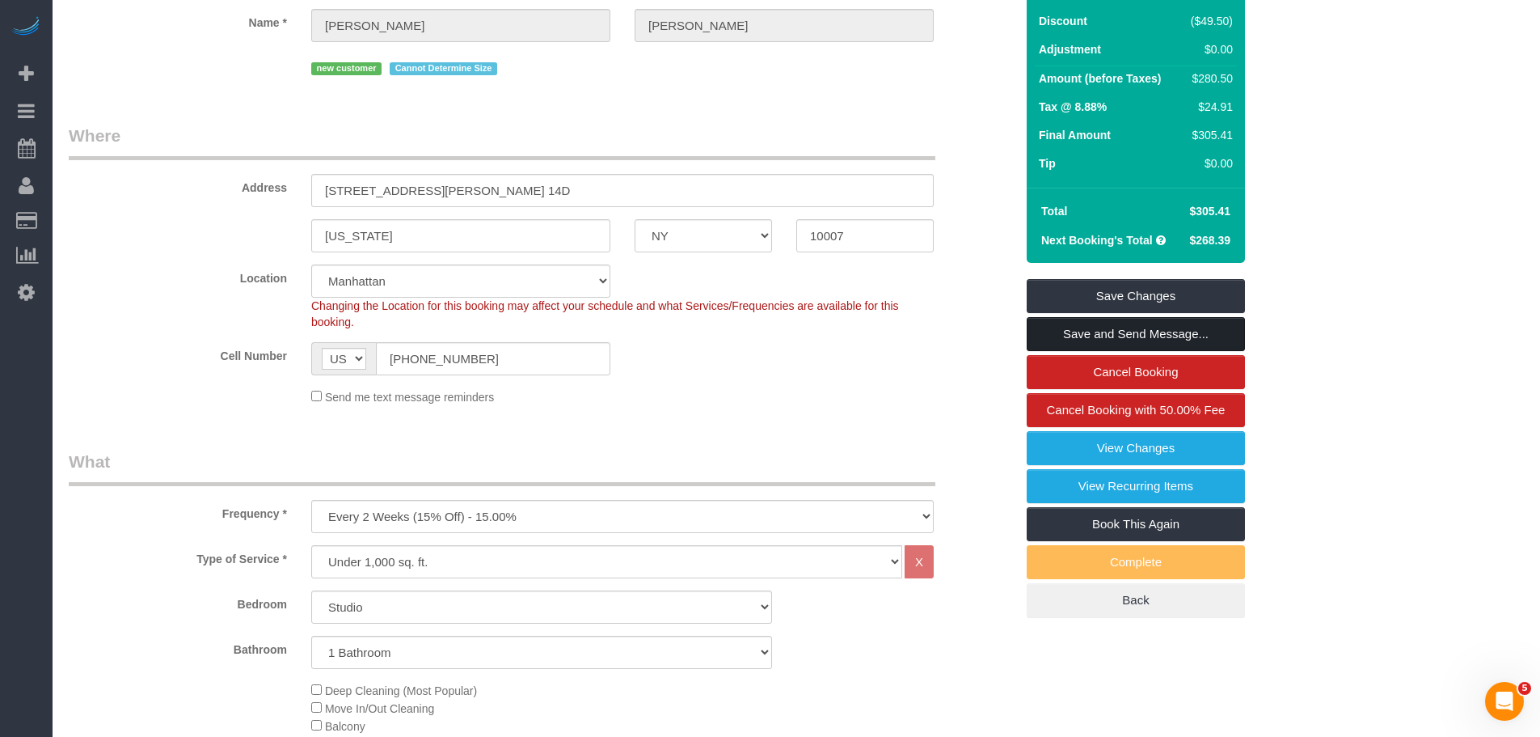
click at [1155, 335] on link "Save and Send Message..." at bounding box center [1136, 334] width 218 height 34
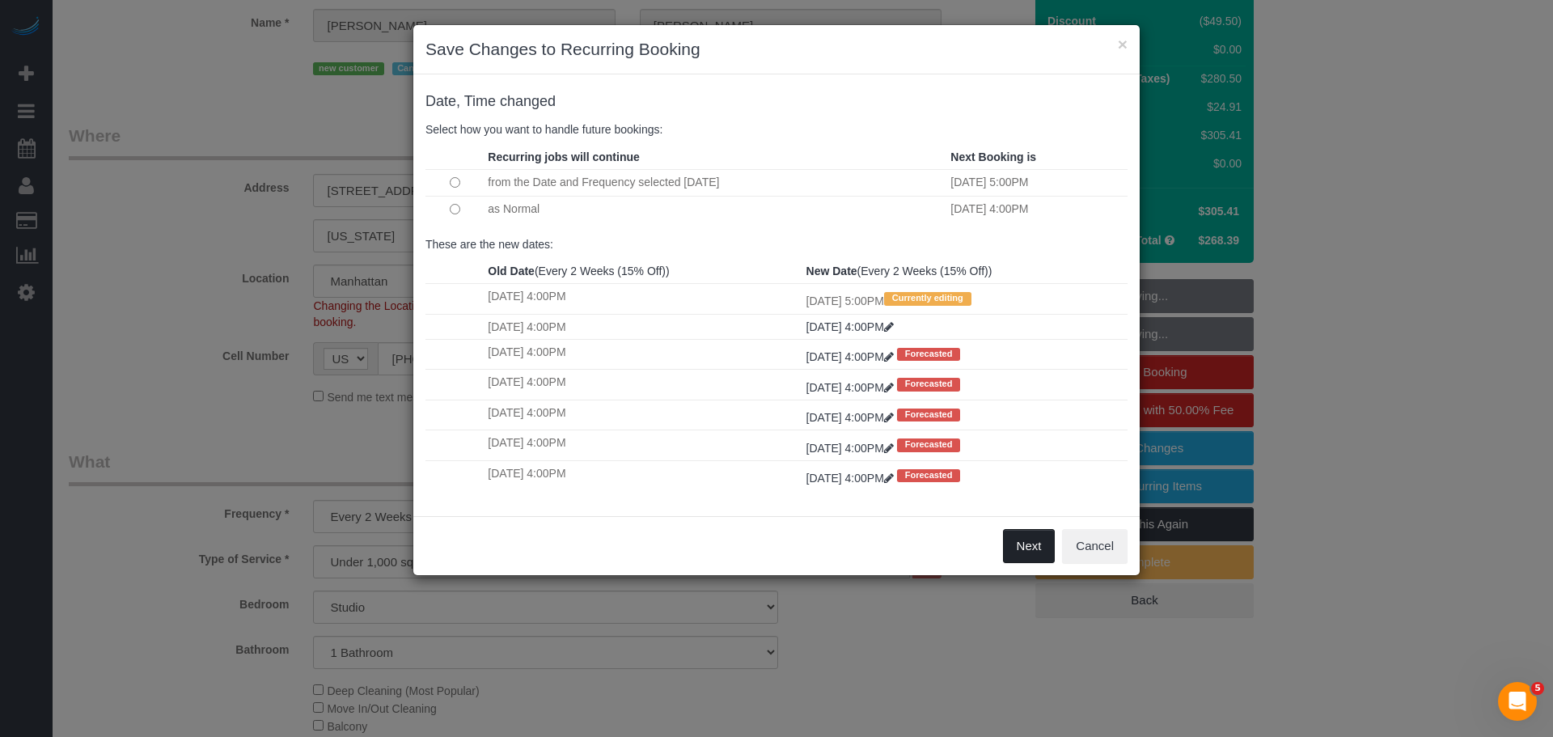
click at [1034, 543] on button "Next" at bounding box center [1029, 546] width 53 height 34
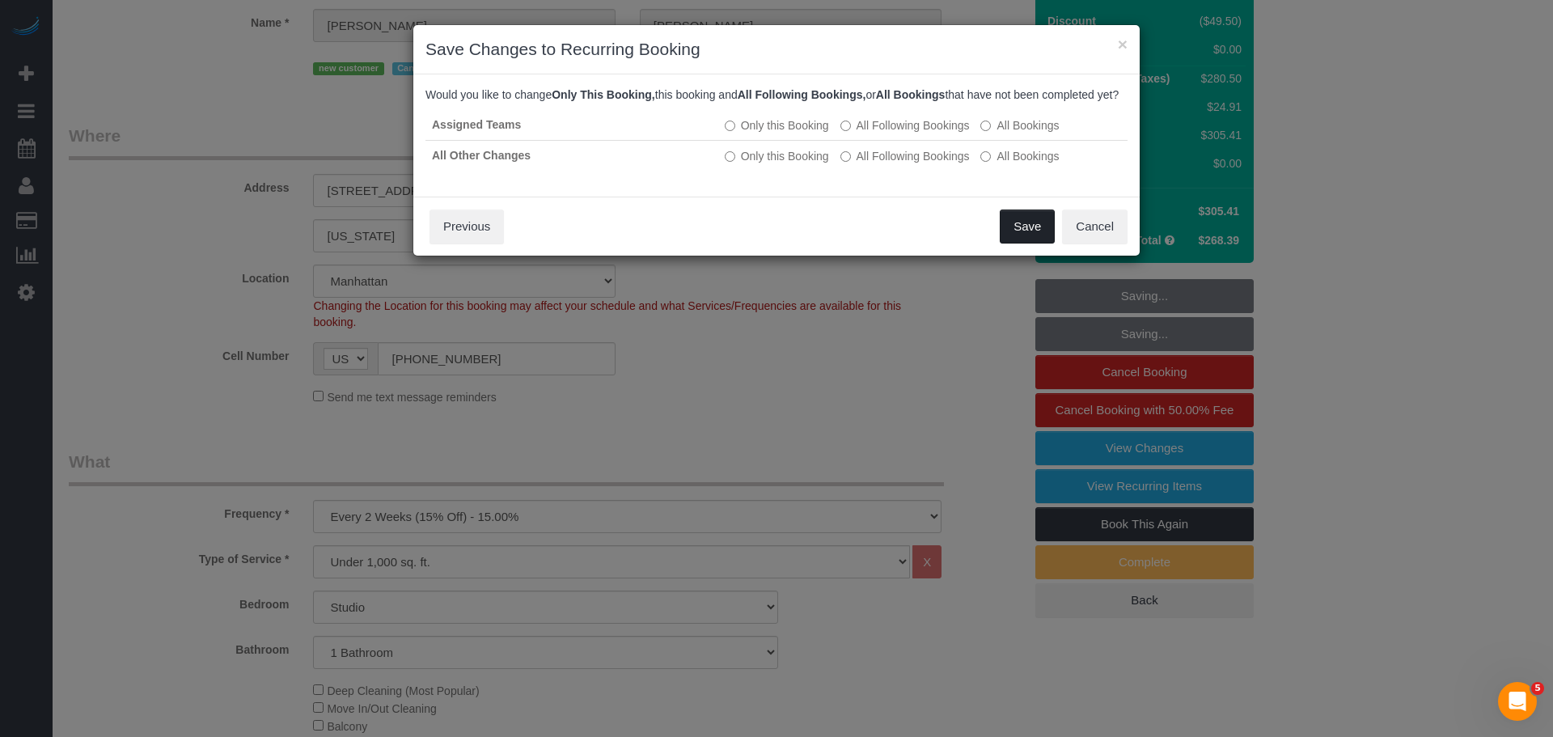
click at [1012, 239] on button "Save" at bounding box center [1026, 226] width 55 height 34
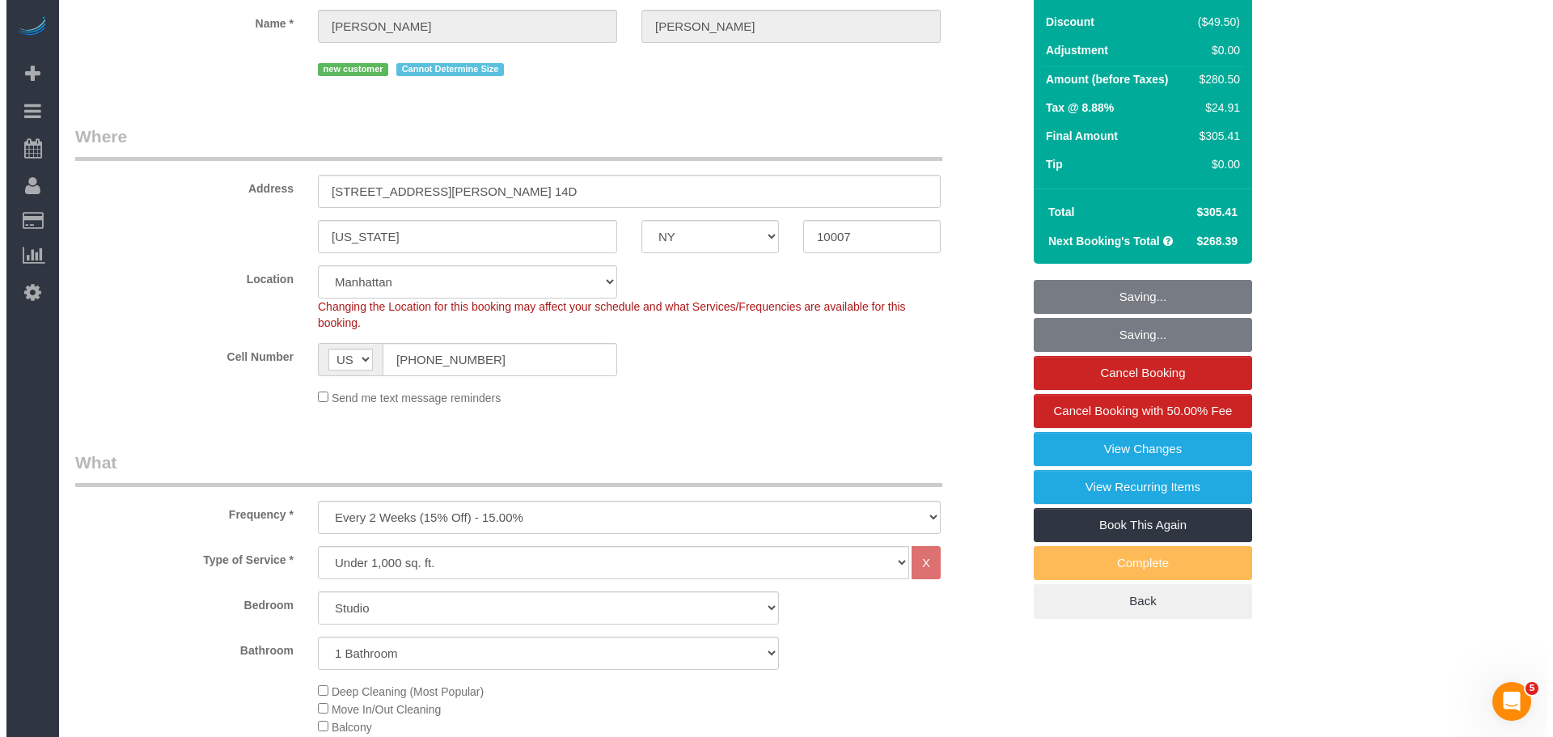
scroll to position [0, 0]
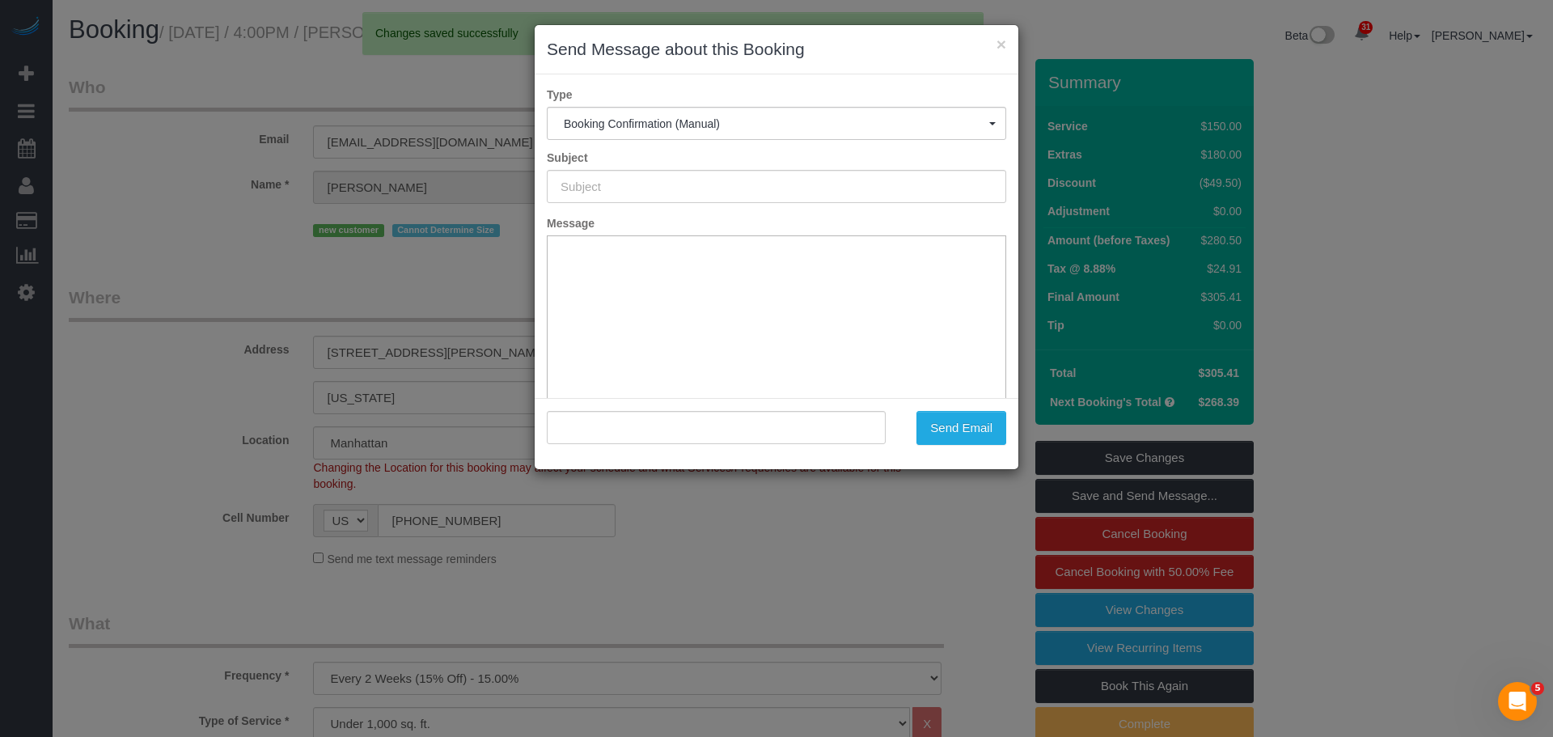
type input "Cleaning Confirmed for 10/01/2025 at 5:00pm"
type input ""Cyrus Reza" <matthewdavis@fastmail.com>"
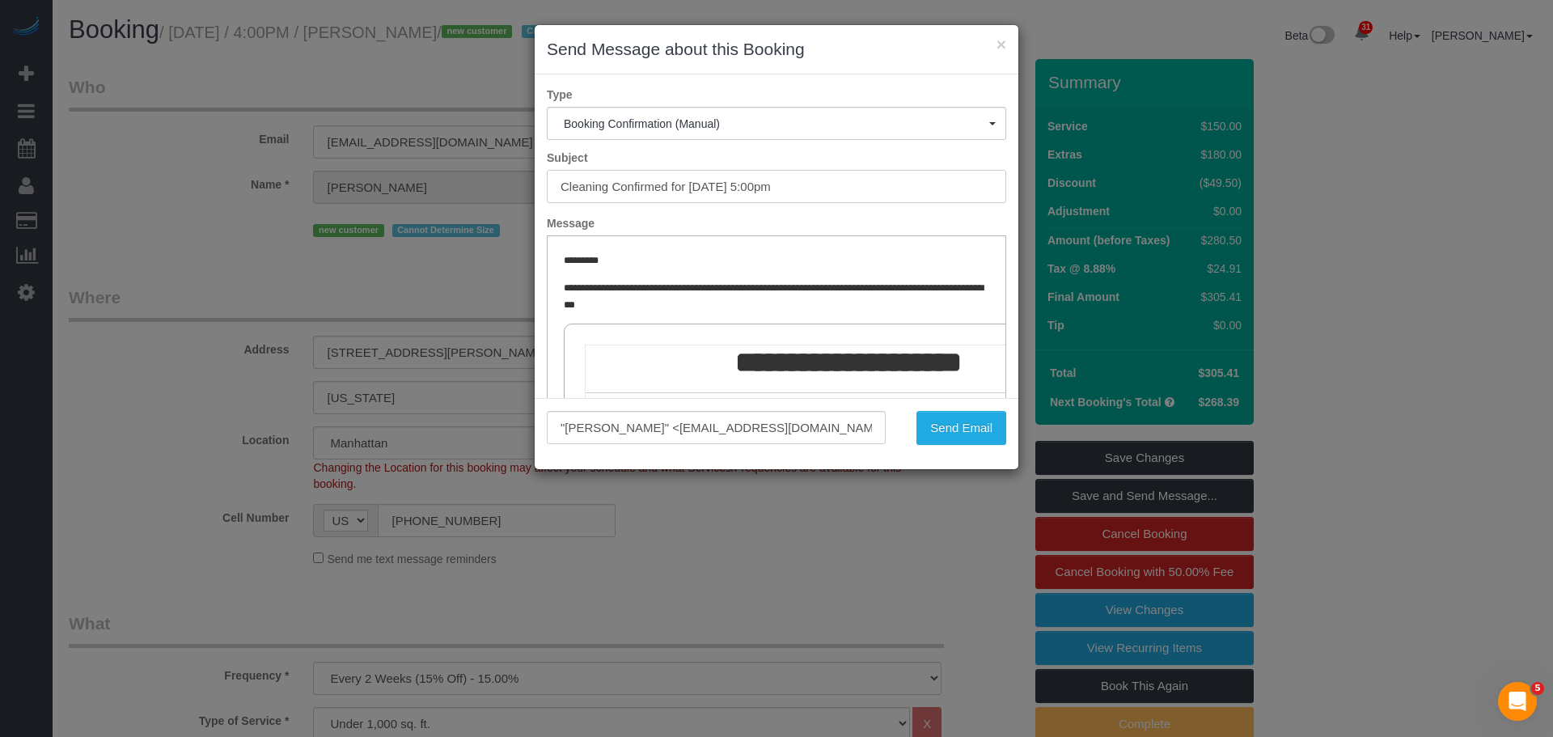
drag, startPoint x: 818, startPoint y: 193, endPoint x: 419, endPoint y: 200, distance: 398.7
click at [348, 198] on div "× Send Message about this Booking Type Booking Confirmation (Manual) Booking Co…" at bounding box center [776, 368] width 1553 height 737
click at [962, 431] on button "Send Email" at bounding box center [961, 428] width 90 height 34
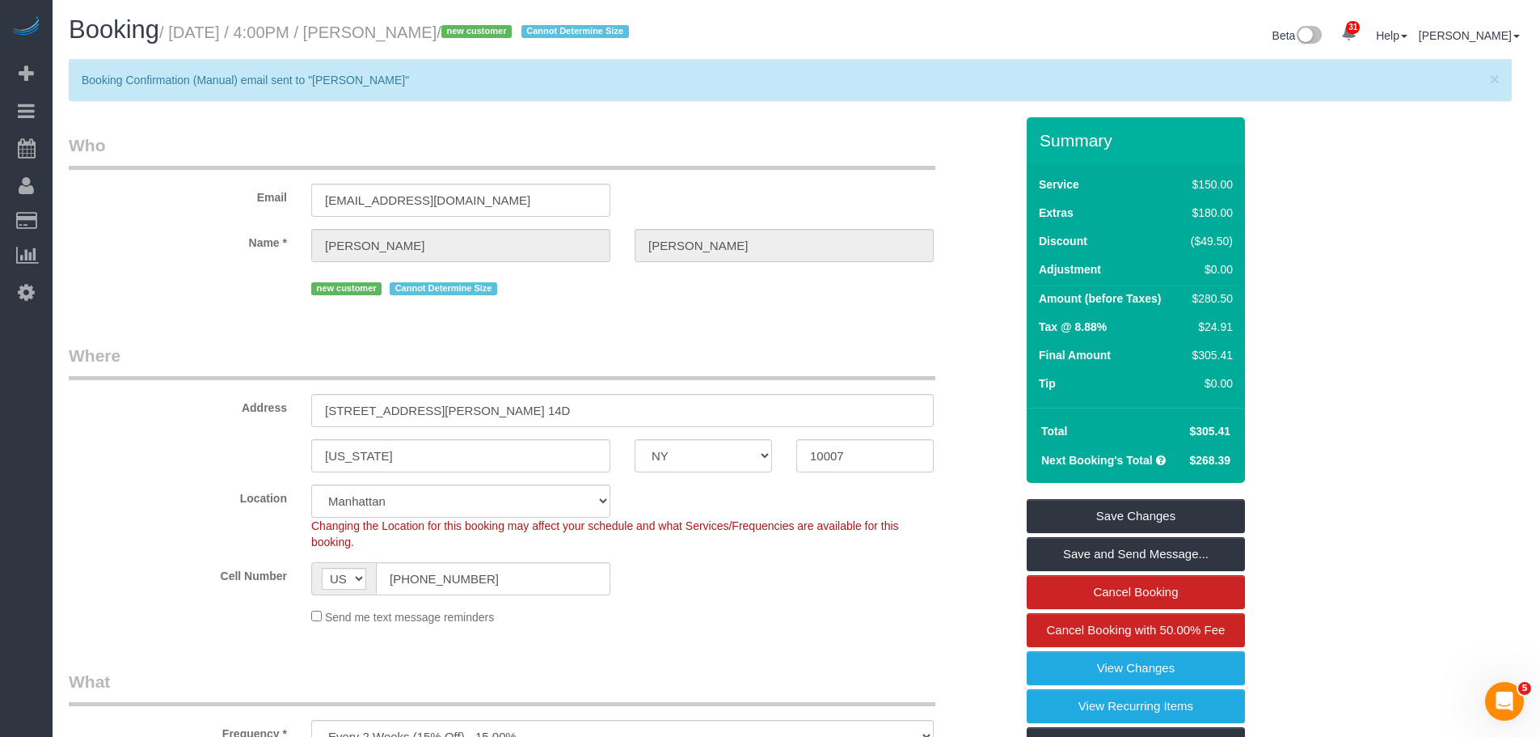
drag, startPoint x: 116, startPoint y: 250, endPoint x: 316, endPoint y: 243, distance: 200.7
click at [116, 250] on link "Charge Customers" at bounding box center [154, 253] width 202 height 32
select select
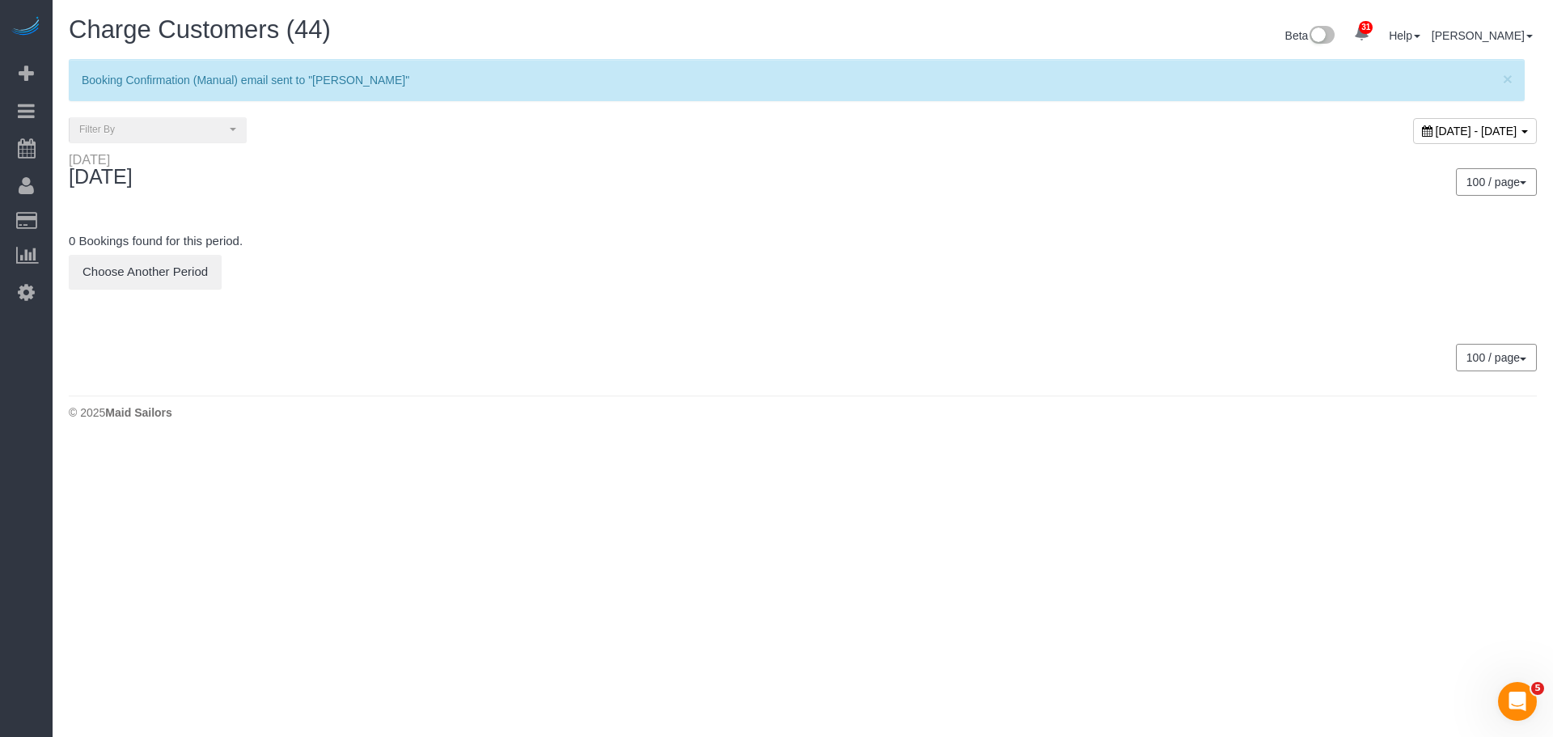
click at [1435, 126] on span "October 01, 2025 - October 01, 2025" at bounding box center [1476, 131] width 82 height 13
type input "**********"
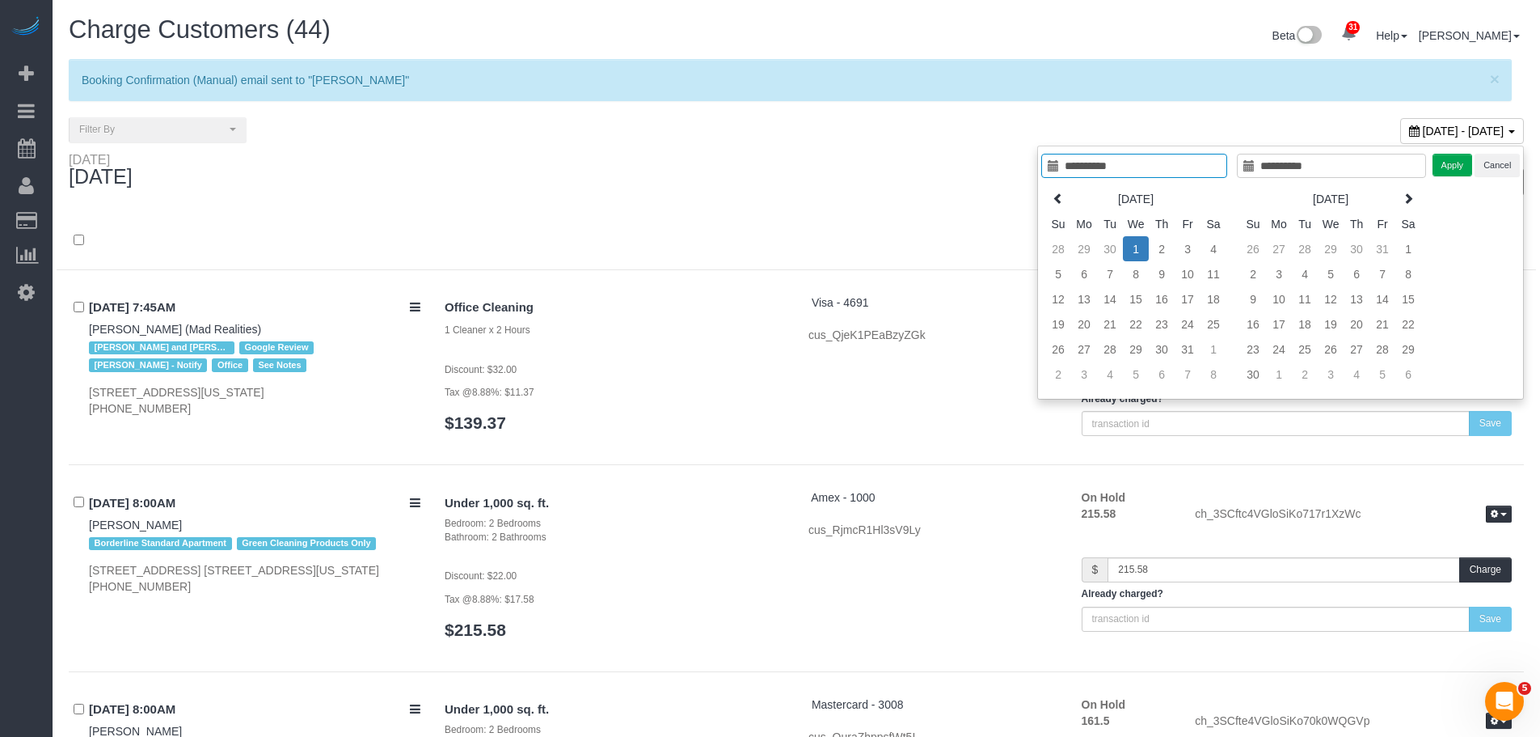
type input "**********"
click at [620, 220] on div at bounding box center [797, 241] width 1480 height 58
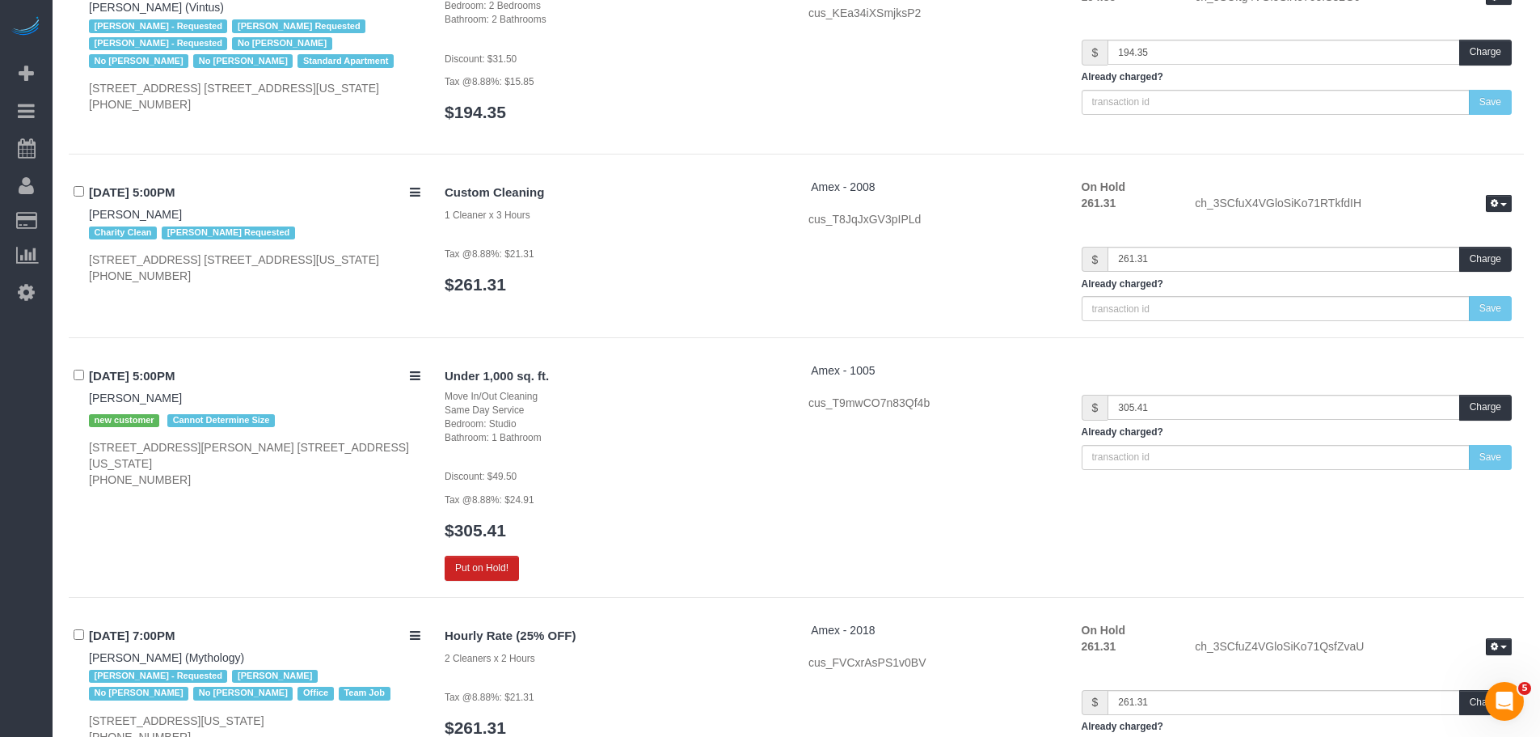
scroll to position [8308, 0]
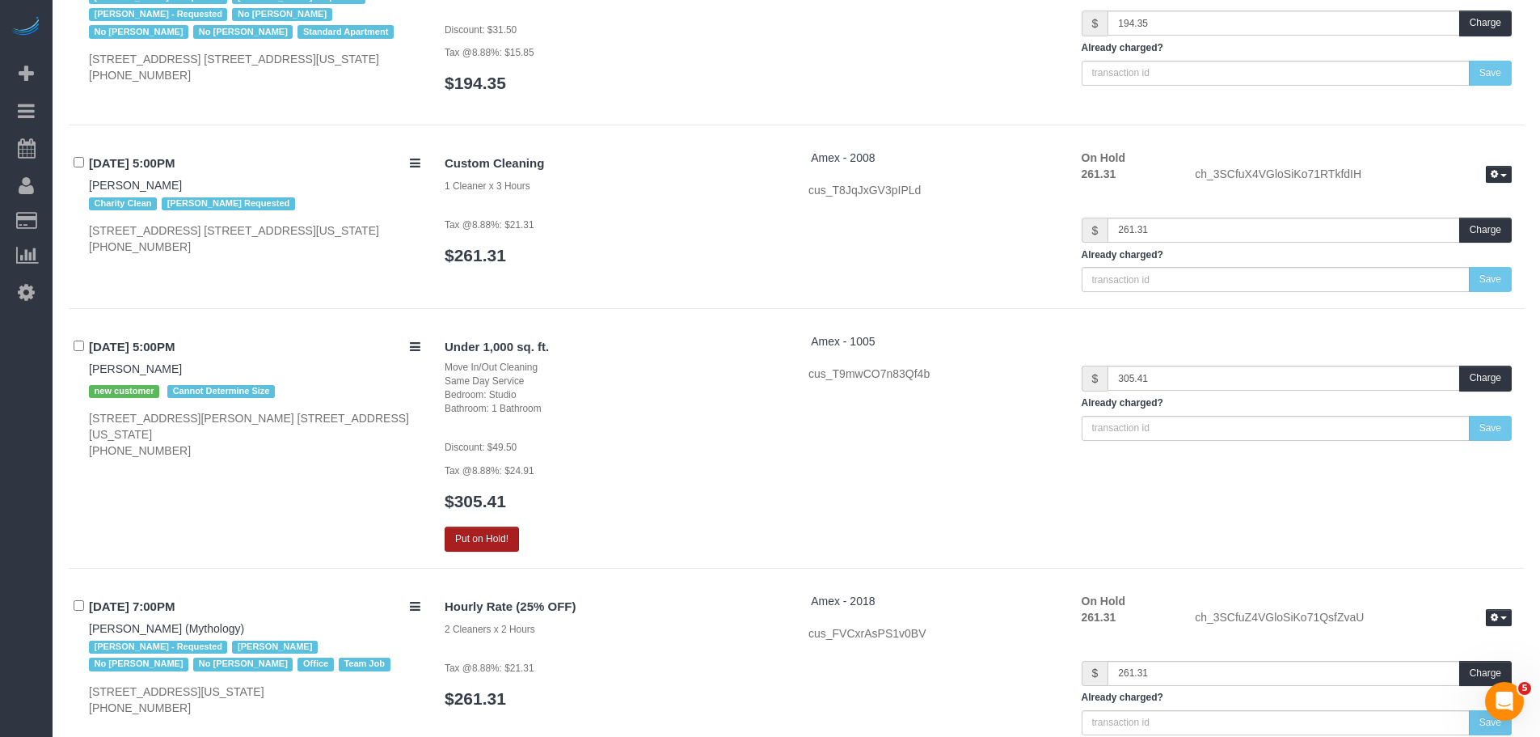
click at [494, 534] on button "Put on Hold!" at bounding box center [482, 538] width 74 height 25
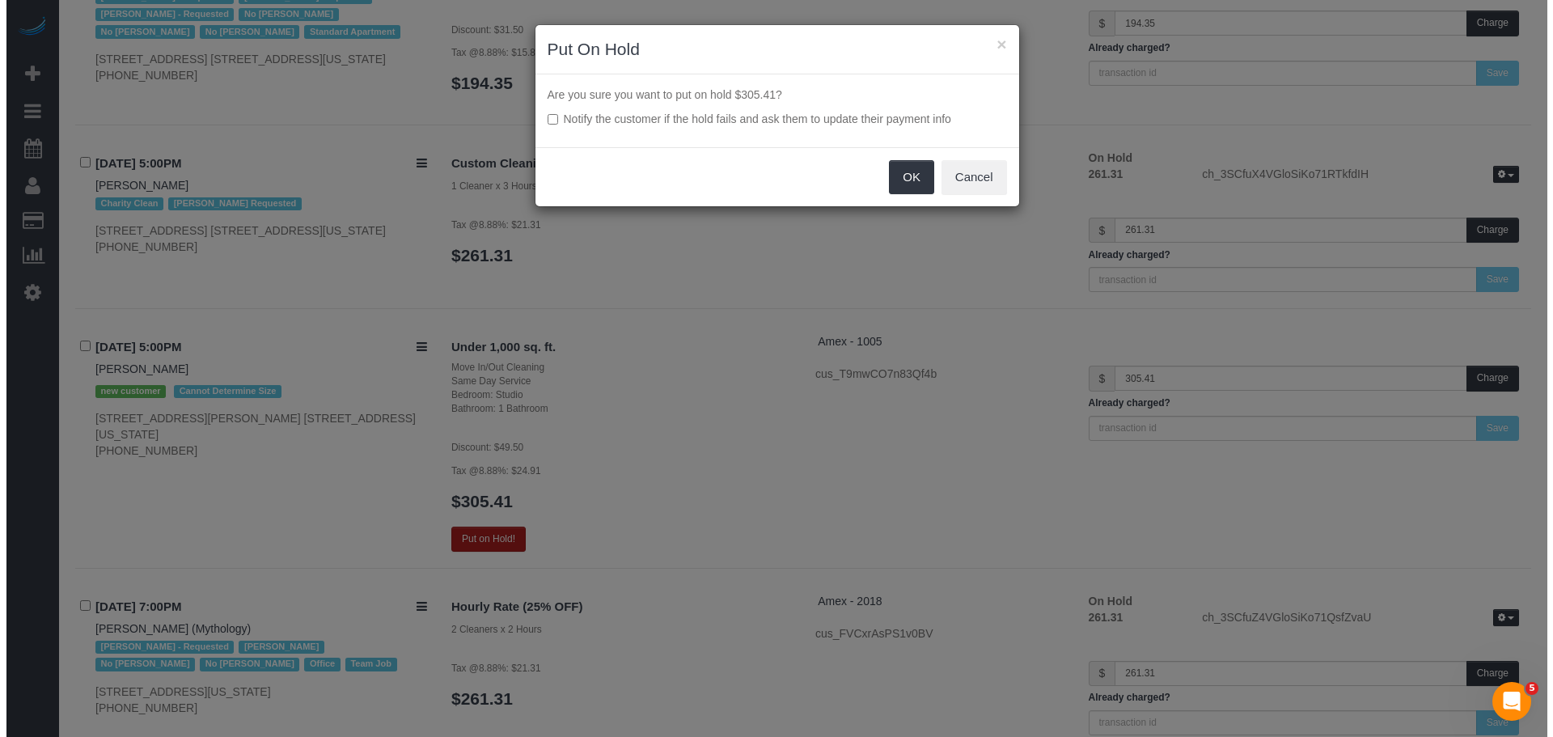
scroll to position [8290, 0]
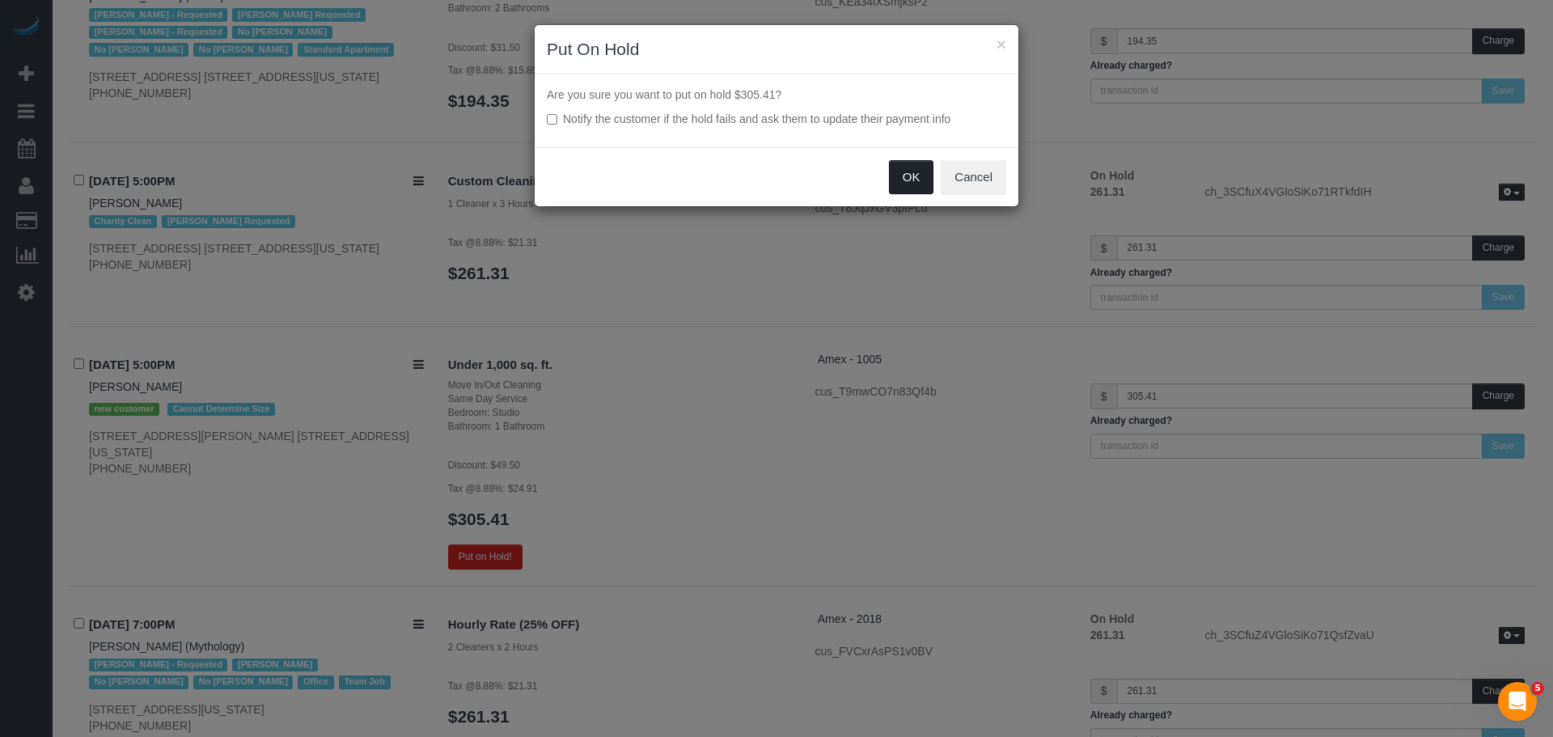
click at [906, 186] on button "OK" at bounding box center [911, 177] width 45 height 34
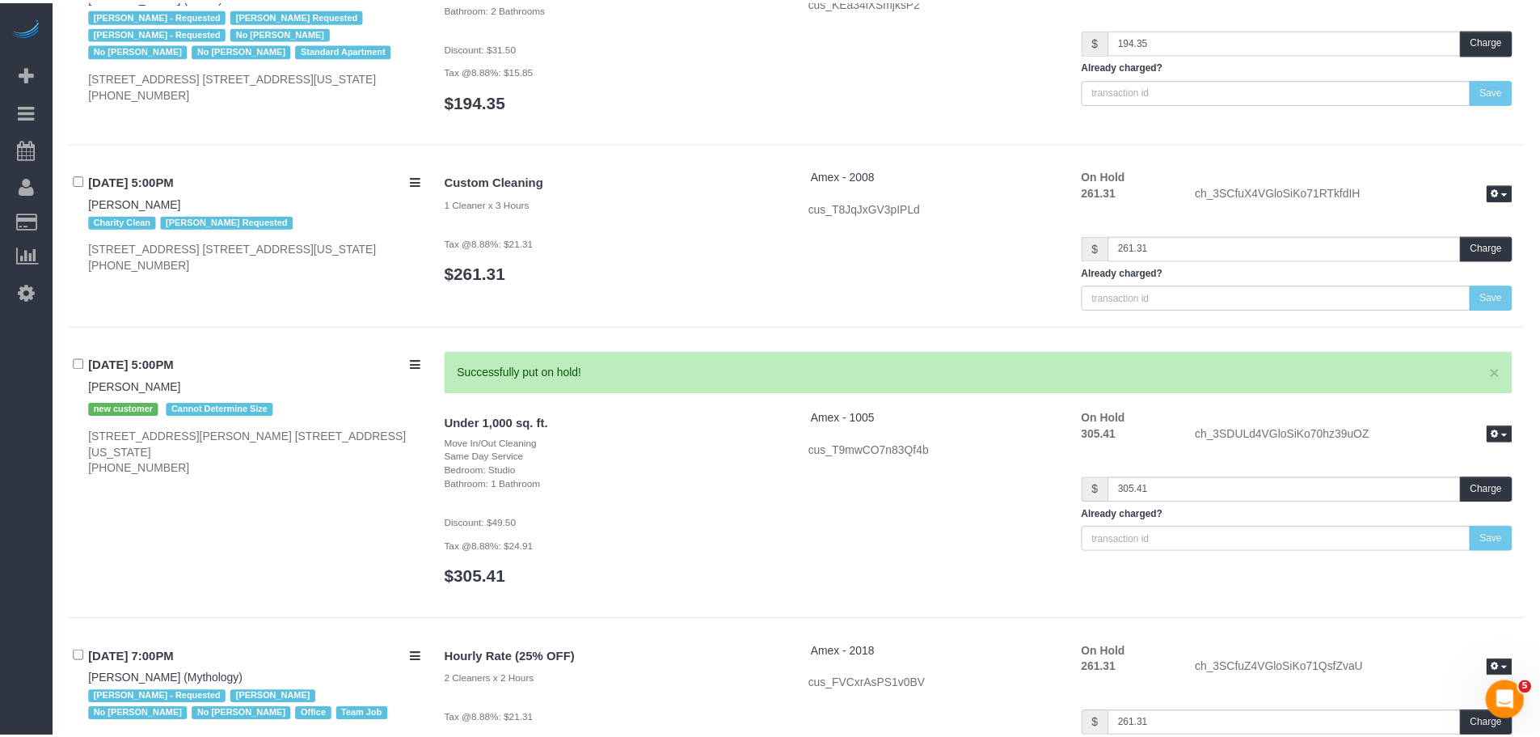
scroll to position [8308, 0]
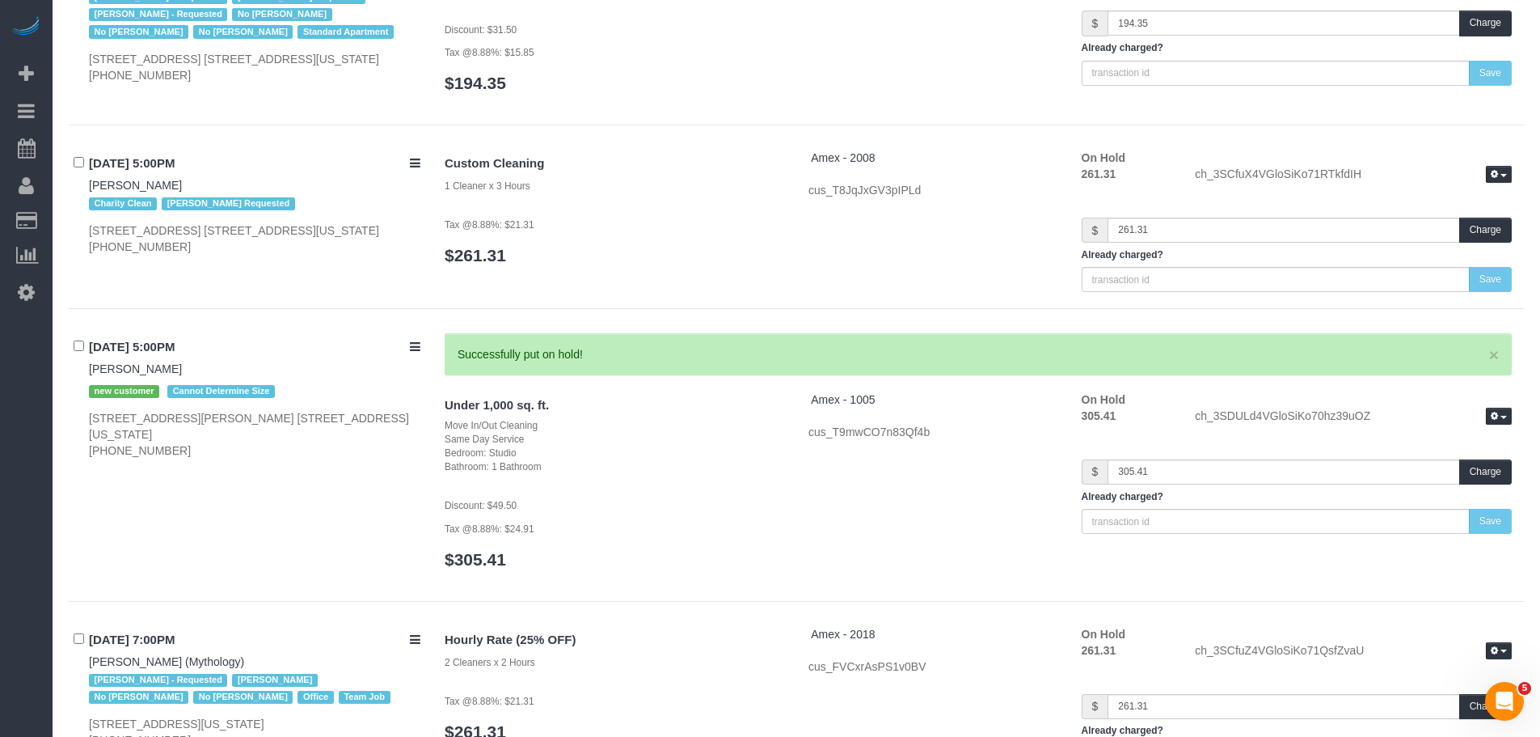
click at [825, 257] on div "Custom Cleaning 1 Cleaner x 3 Hours Tax @8.88%: $21.31 $261.31 Amex - 2008 cus_…" at bounding box center [979, 221] width 1092 height 142
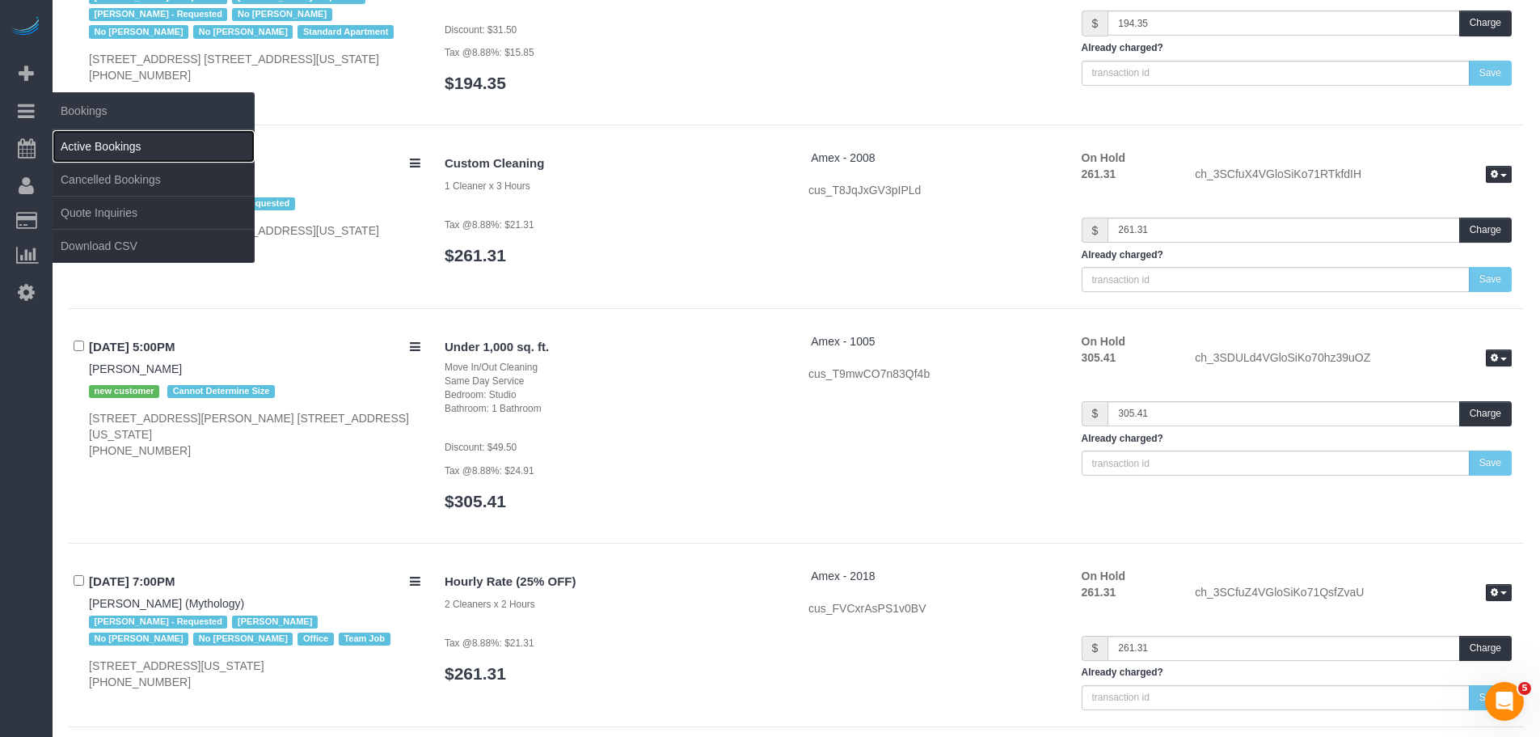
click at [108, 147] on link "Active Bookings" at bounding box center [154, 146] width 202 height 32
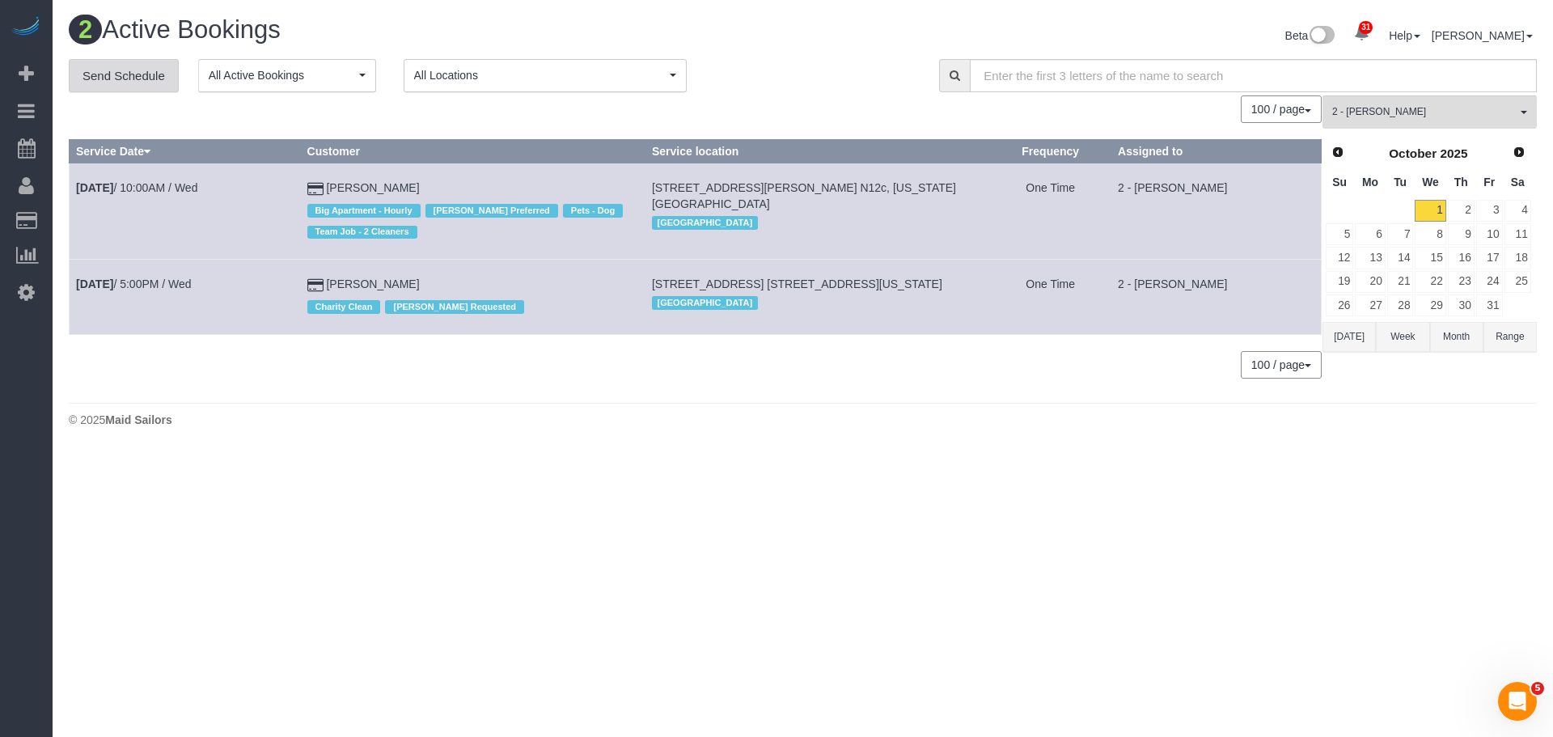
click at [137, 77] on link "Send Schedule" at bounding box center [124, 76] width 110 height 34
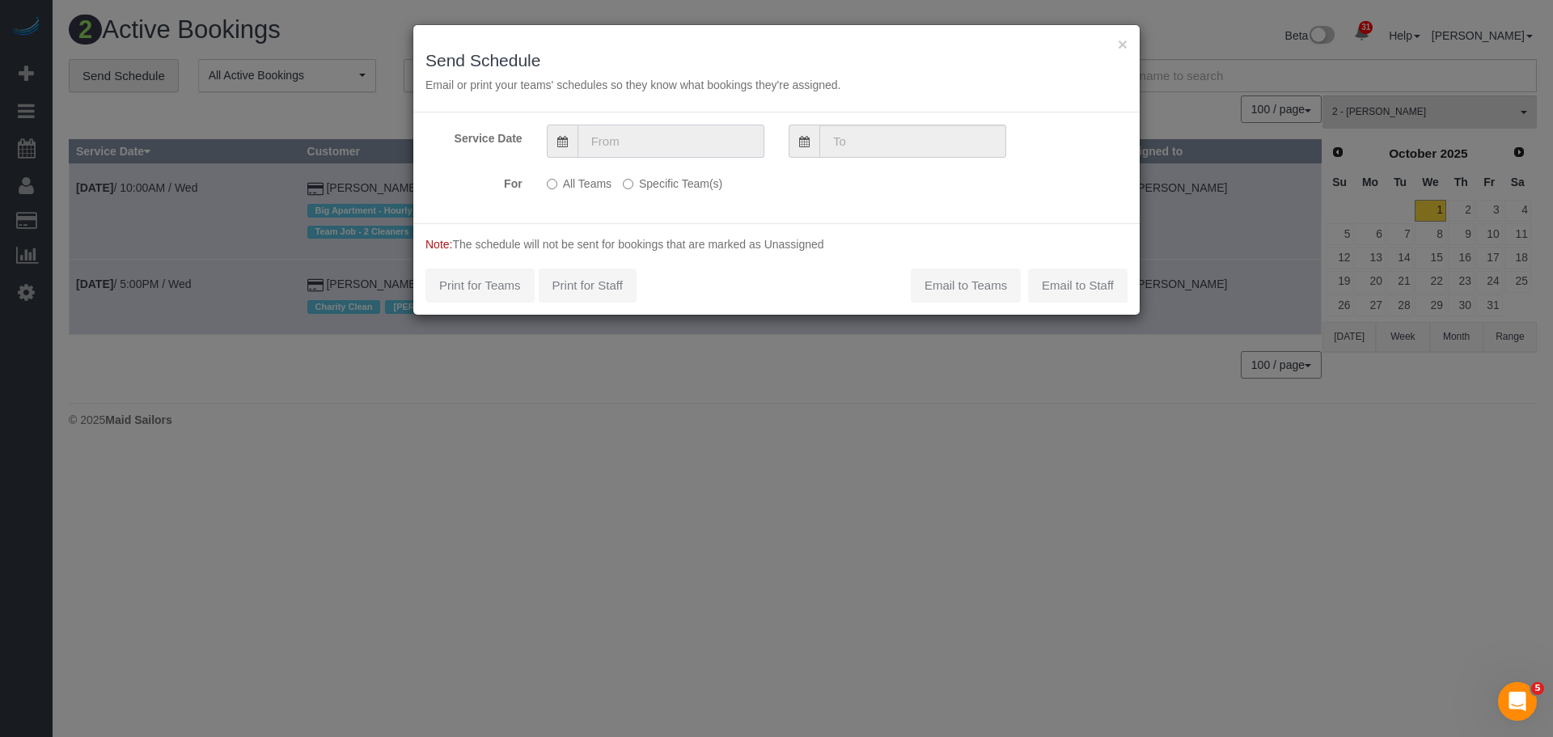
click at [638, 146] on input "text" at bounding box center [670, 141] width 187 height 33
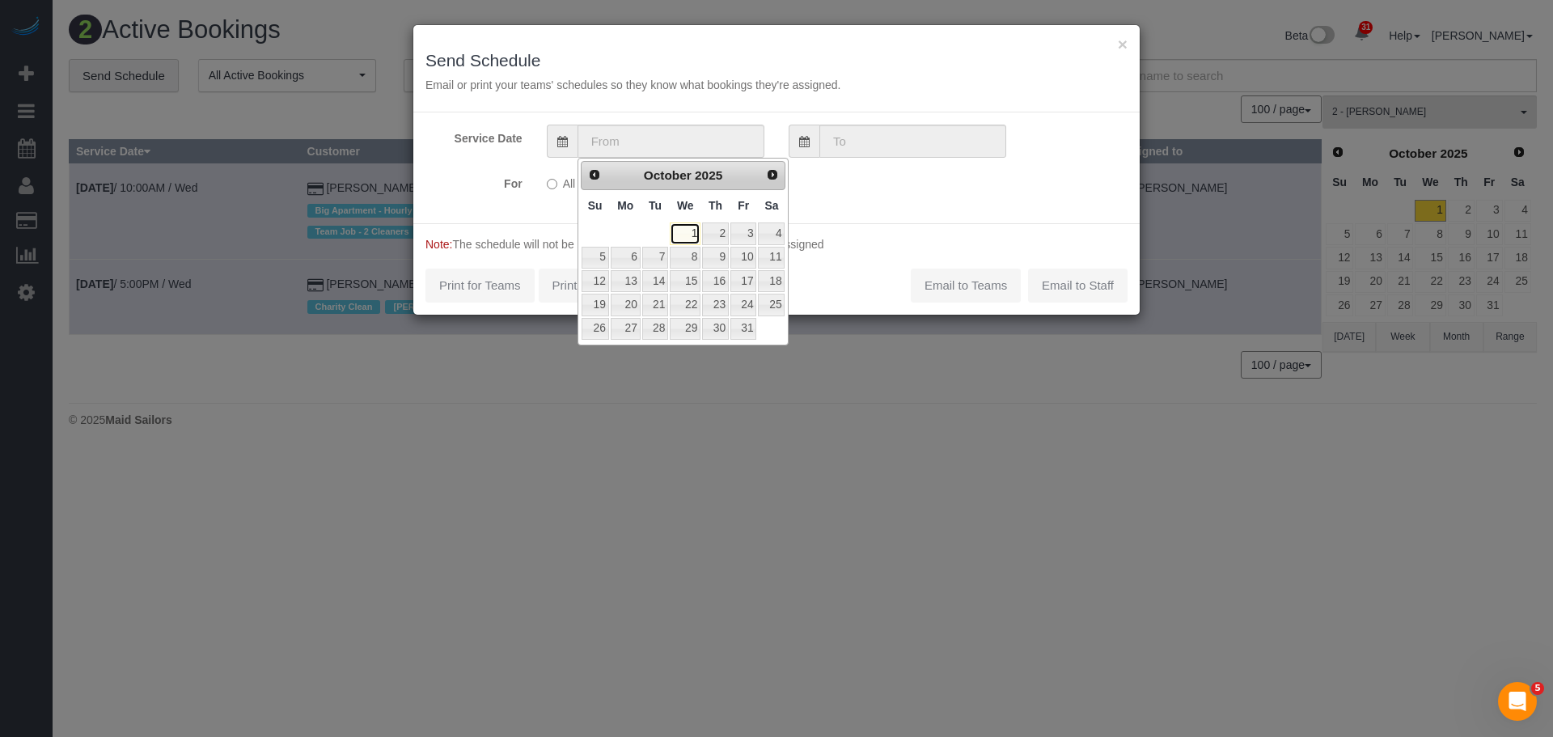
click at [695, 237] on link "1" at bounding box center [685, 233] width 31 height 22
type input "10/01/2025"
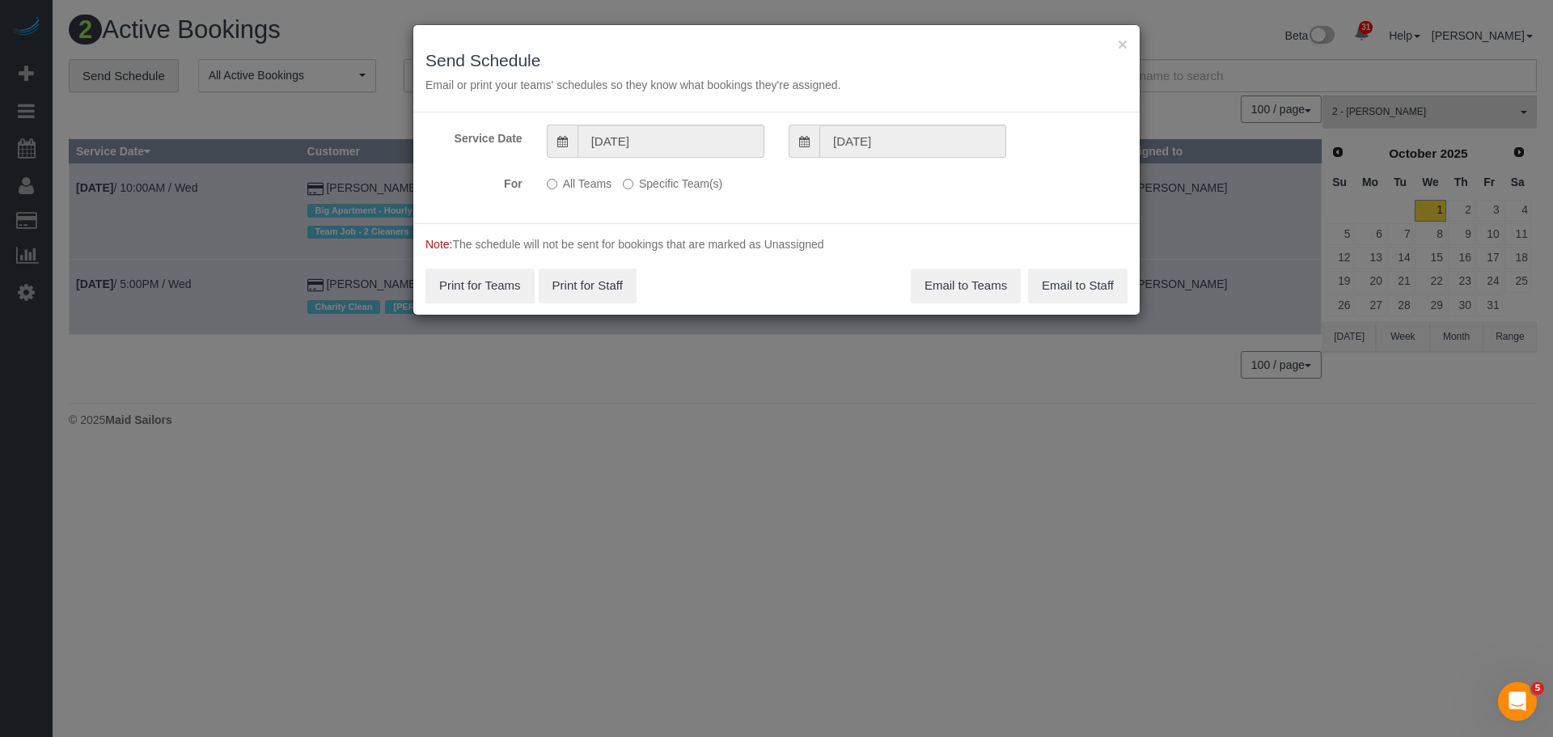
click at [653, 175] on label "Specific Team(s)" at bounding box center [672, 181] width 99 height 22
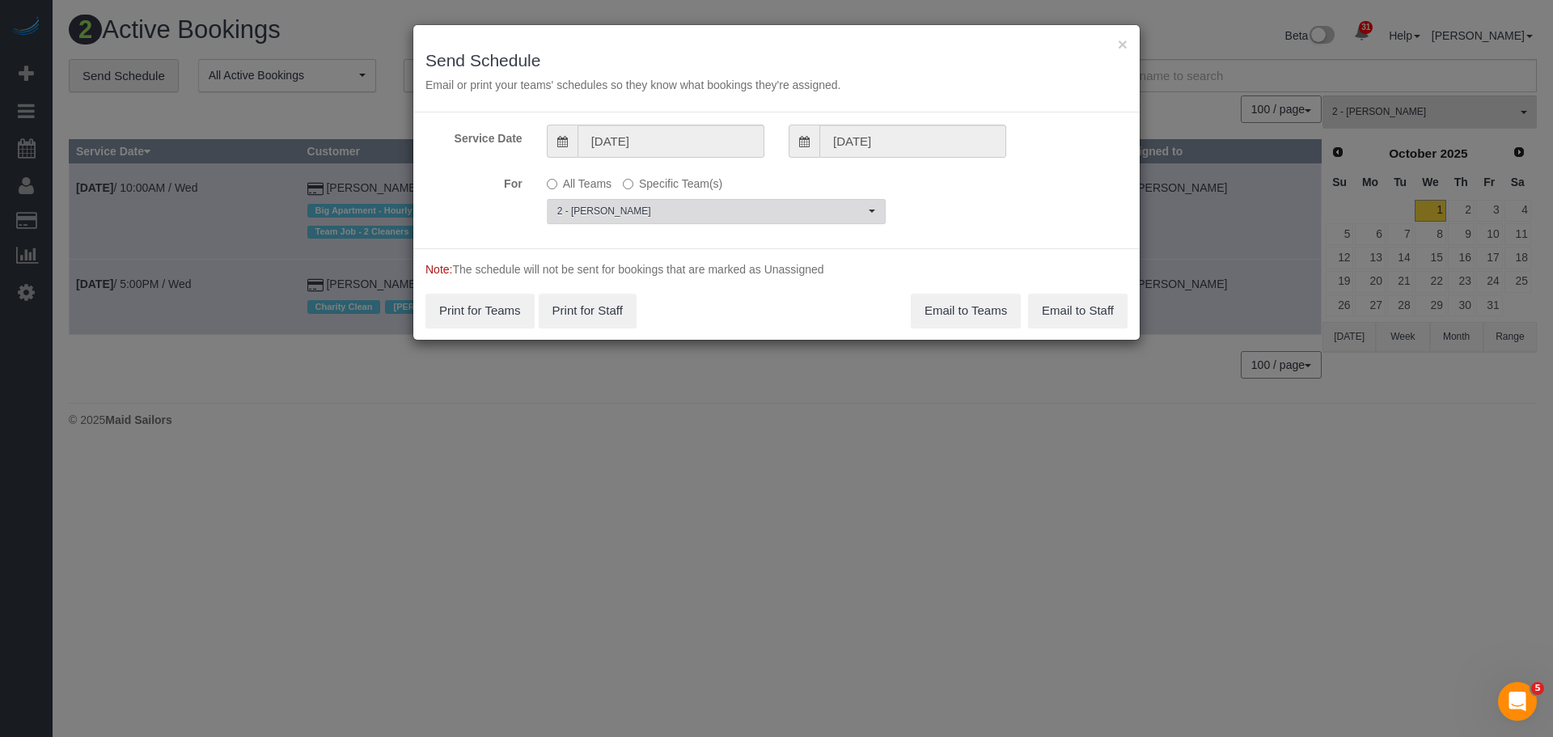
click at [652, 209] on span "2 - Katherine Poveda" at bounding box center [710, 212] width 307 height 14
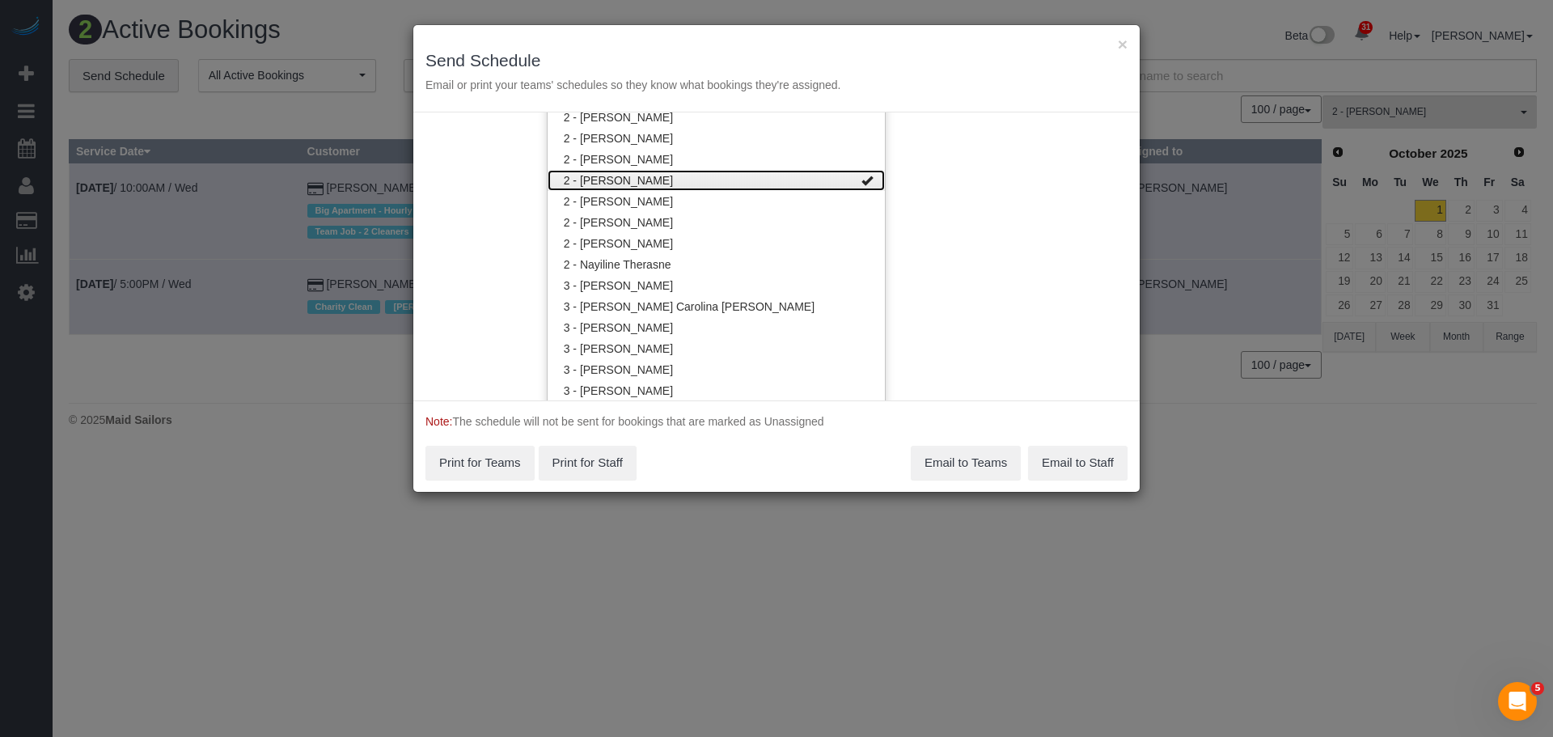
click at [699, 182] on link "2 - Katherine Poveda" at bounding box center [715, 180] width 337 height 21
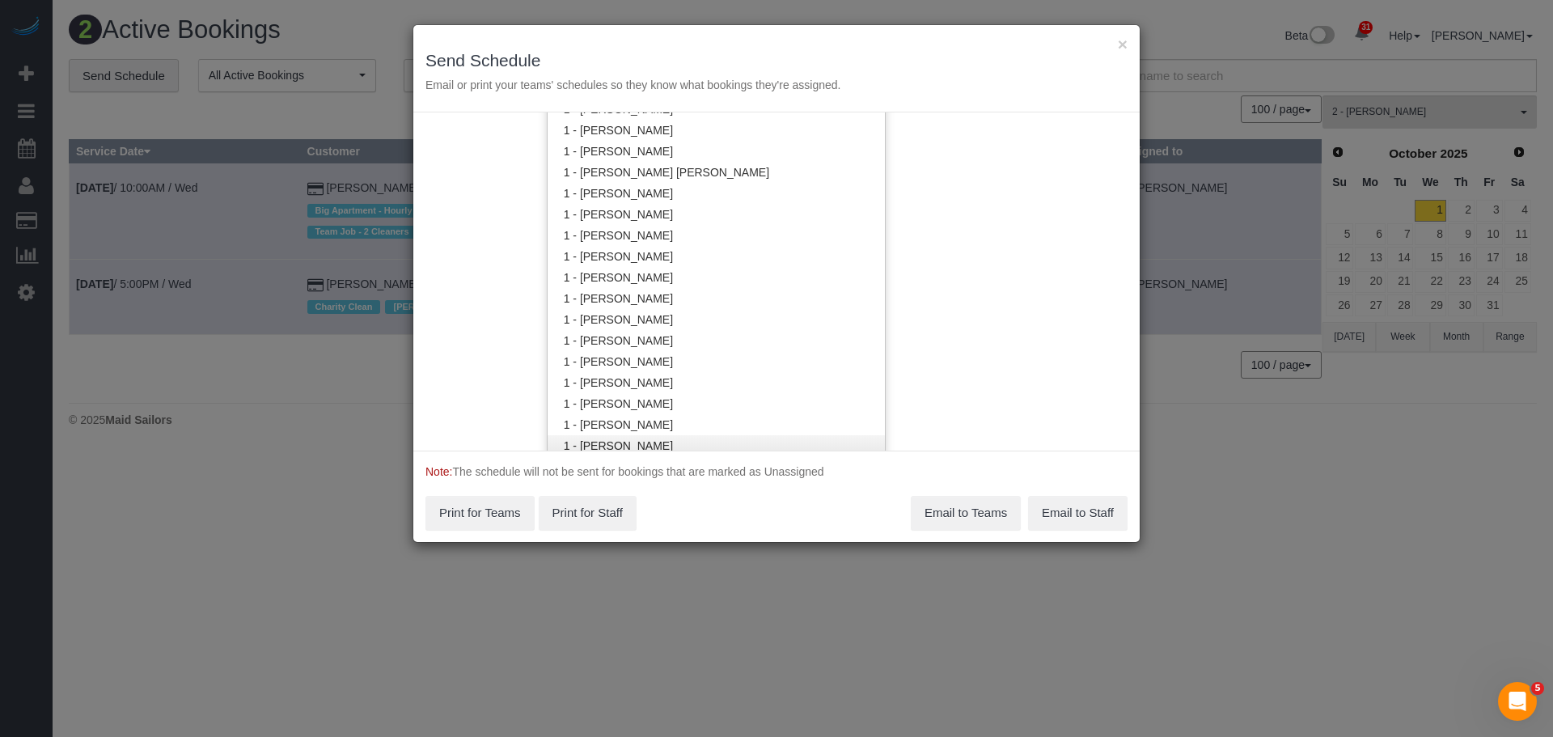
scroll to position [441, 0]
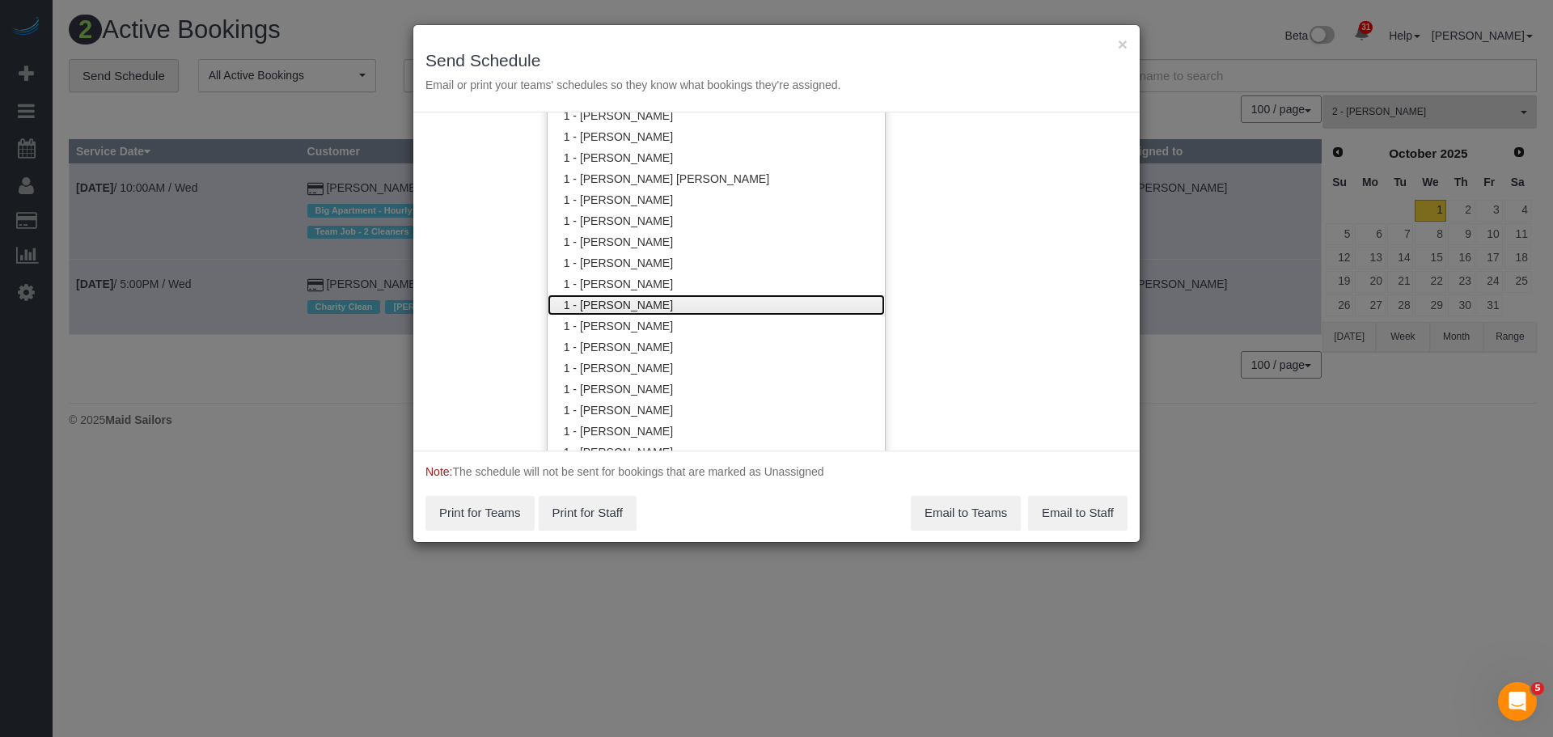
click at [687, 306] on link "1 - Ingrid Malasi" at bounding box center [715, 304] width 337 height 21
click at [1008, 273] on div "Service Date 10/01/2025 10/01/2025 For All Teams Specific Team(s) 1 - Ingrid Ma…" at bounding box center [776, 281] width 726 height 338
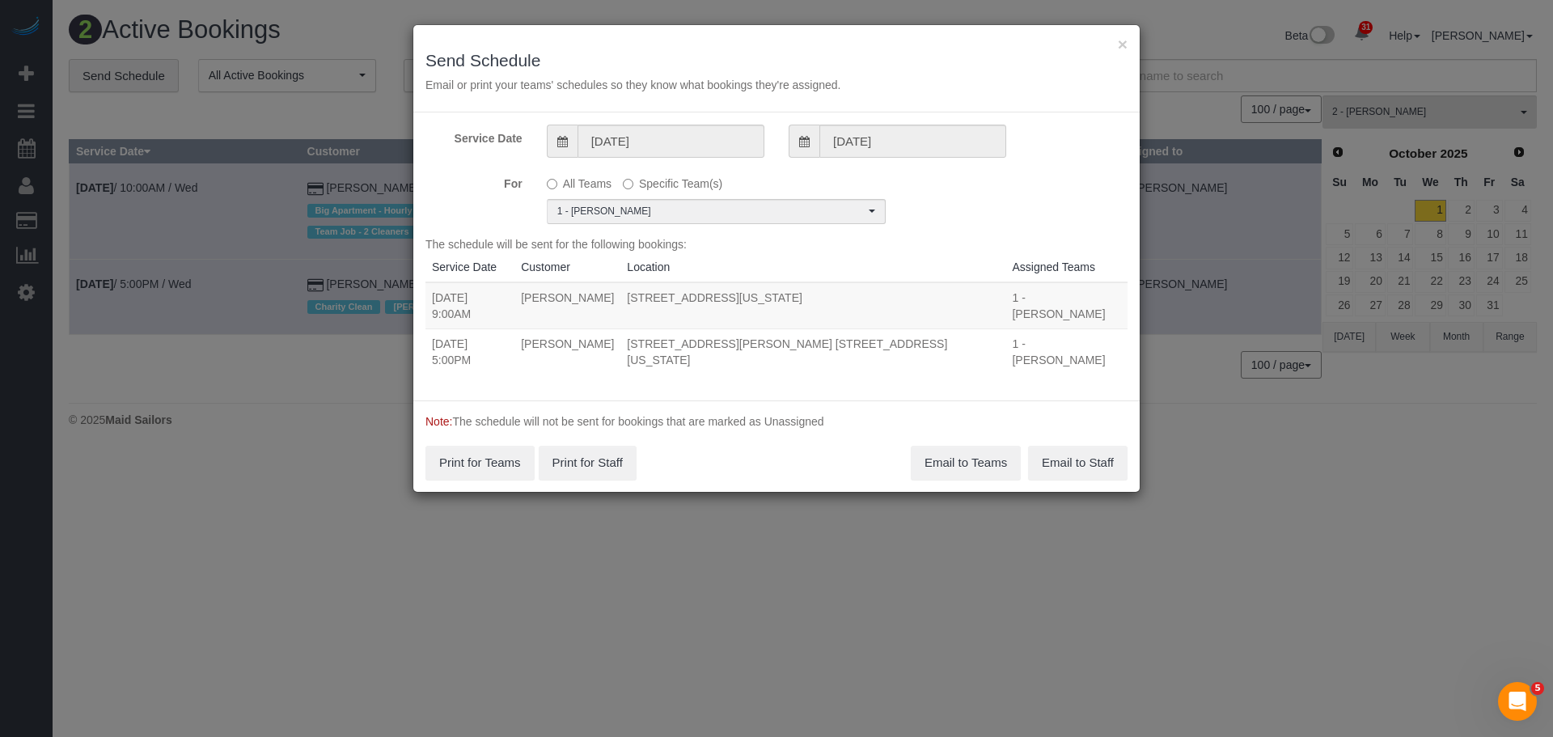
drag, startPoint x: 434, startPoint y: 328, endPoint x: 932, endPoint y: 335, distance: 497.4
click at [932, 336] on tr "10/01/2025 5:00PM Cyrus Reza 7 Dey Street, Apt. 14d, New York, NY 10007 1 - Ing…" at bounding box center [776, 351] width 702 height 46
copy tr "10/01/2025 5:00PM Cyrus Reza 7 Dey Street, Apt. 14d, New York, NY 10007"
click at [970, 446] on button "Email to Teams" at bounding box center [966, 463] width 110 height 34
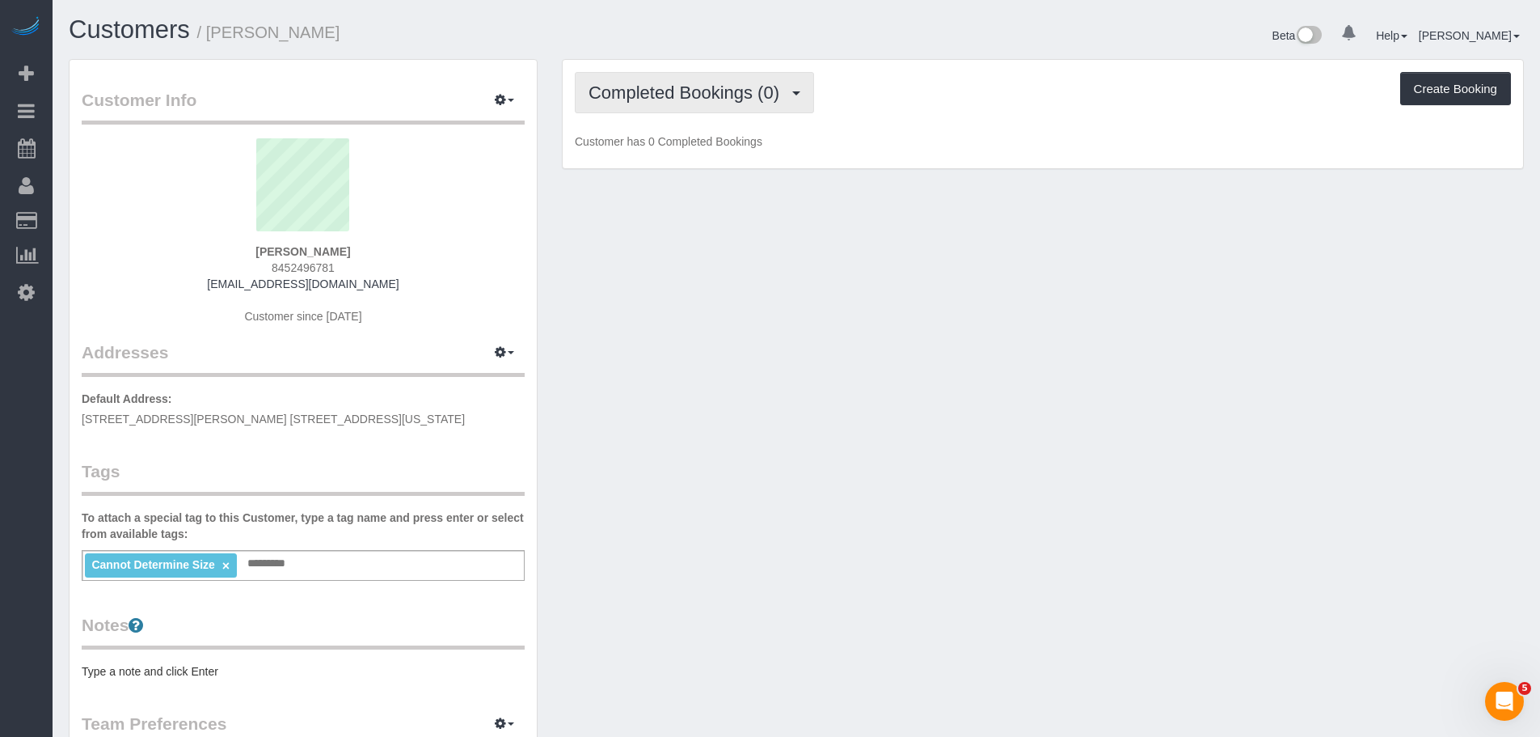
click at [687, 90] on span "Completed Bookings (0)" at bounding box center [688, 92] width 199 height 20
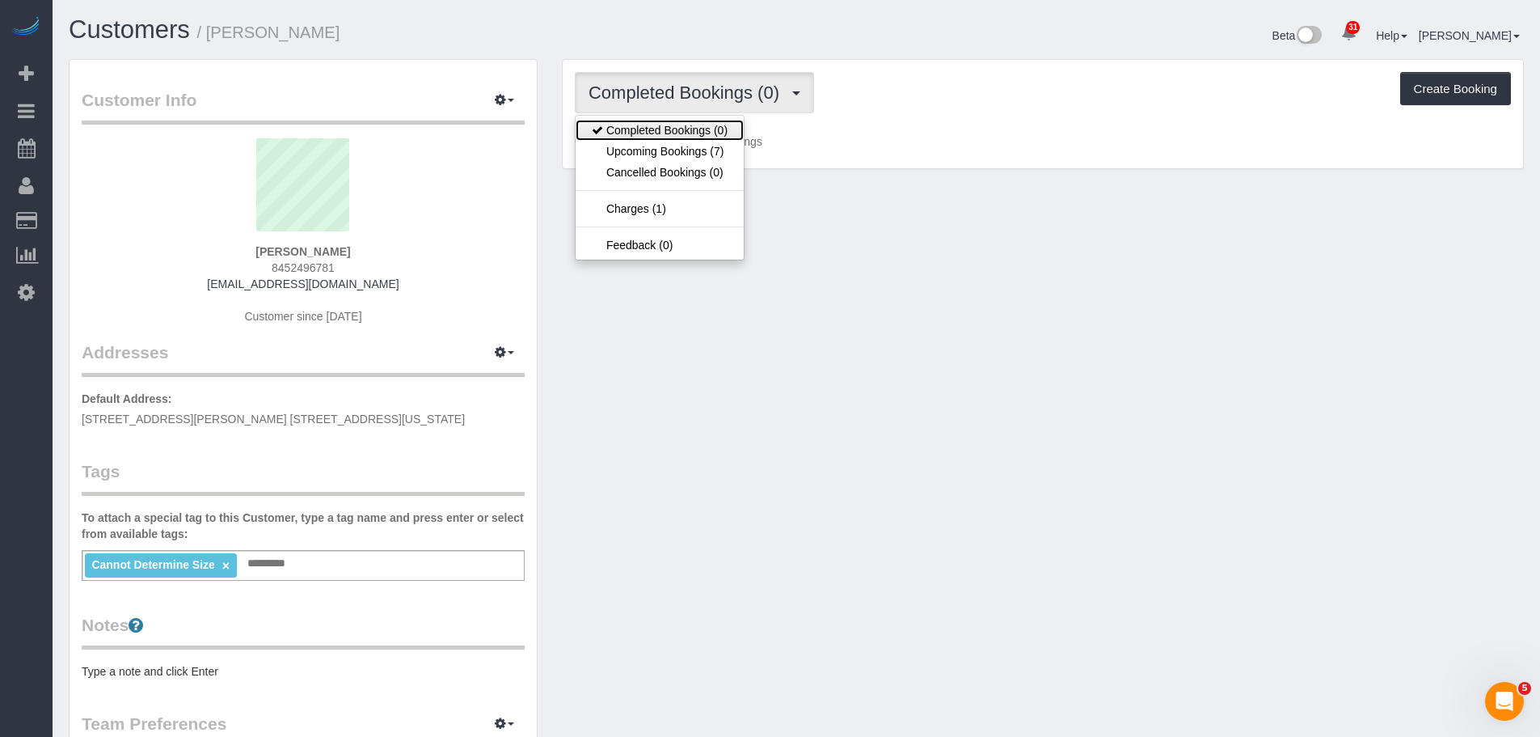
click at [691, 139] on link "Completed Bookings (0)" at bounding box center [660, 130] width 168 height 21
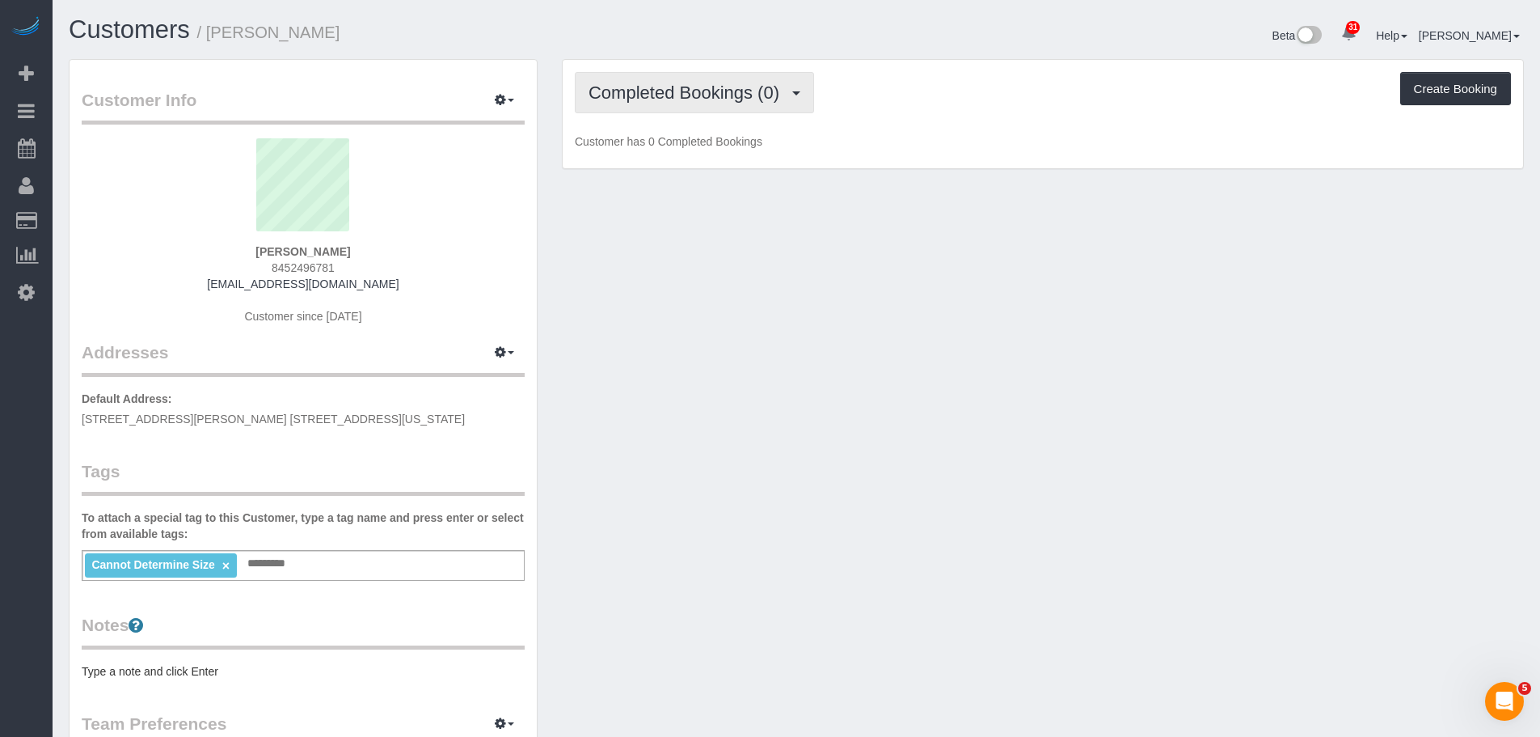
click at [740, 91] on span "Completed Bookings (0)" at bounding box center [688, 92] width 199 height 20
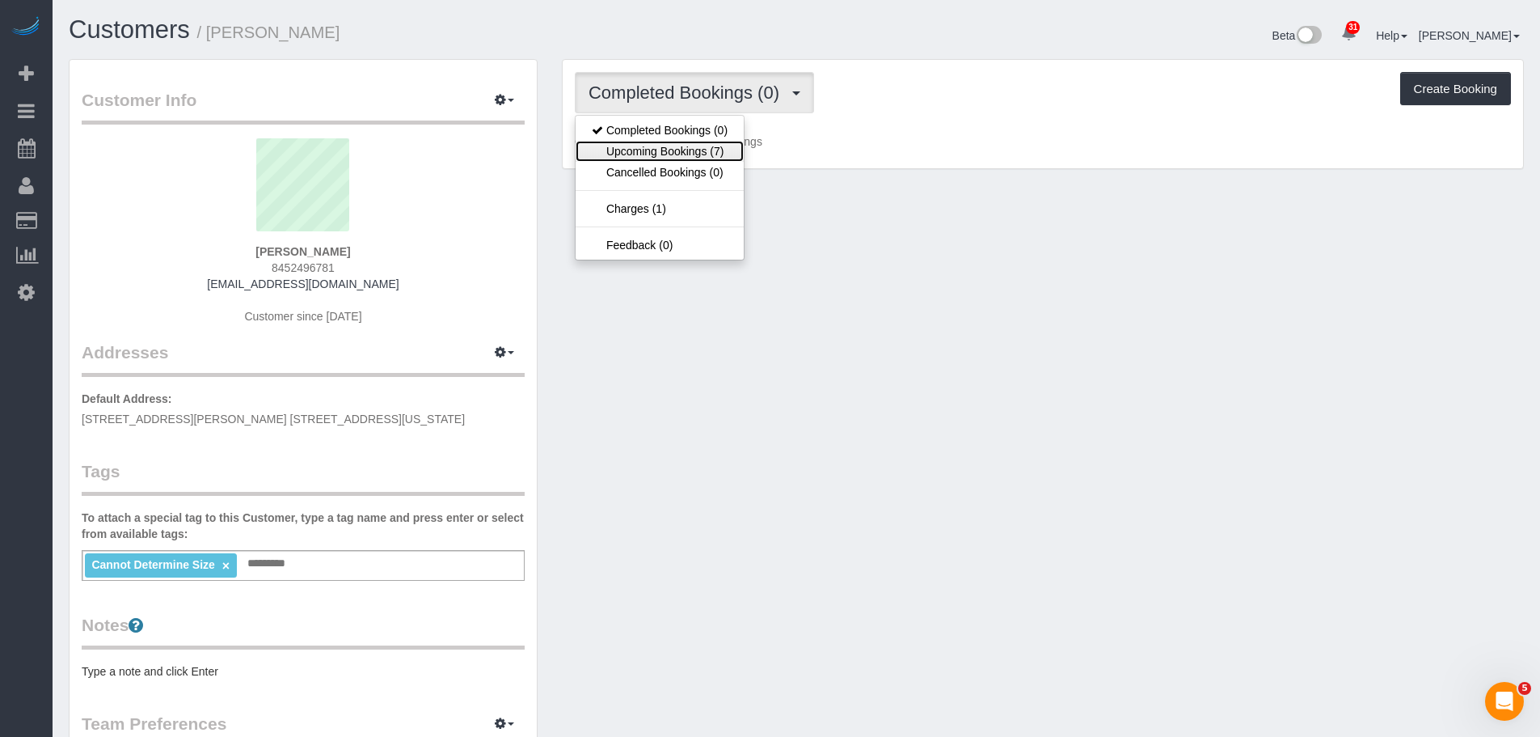
click at [727, 151] on link "Upcoming Bookings (7)" at bounding box center [660, 151] width 168 height 21
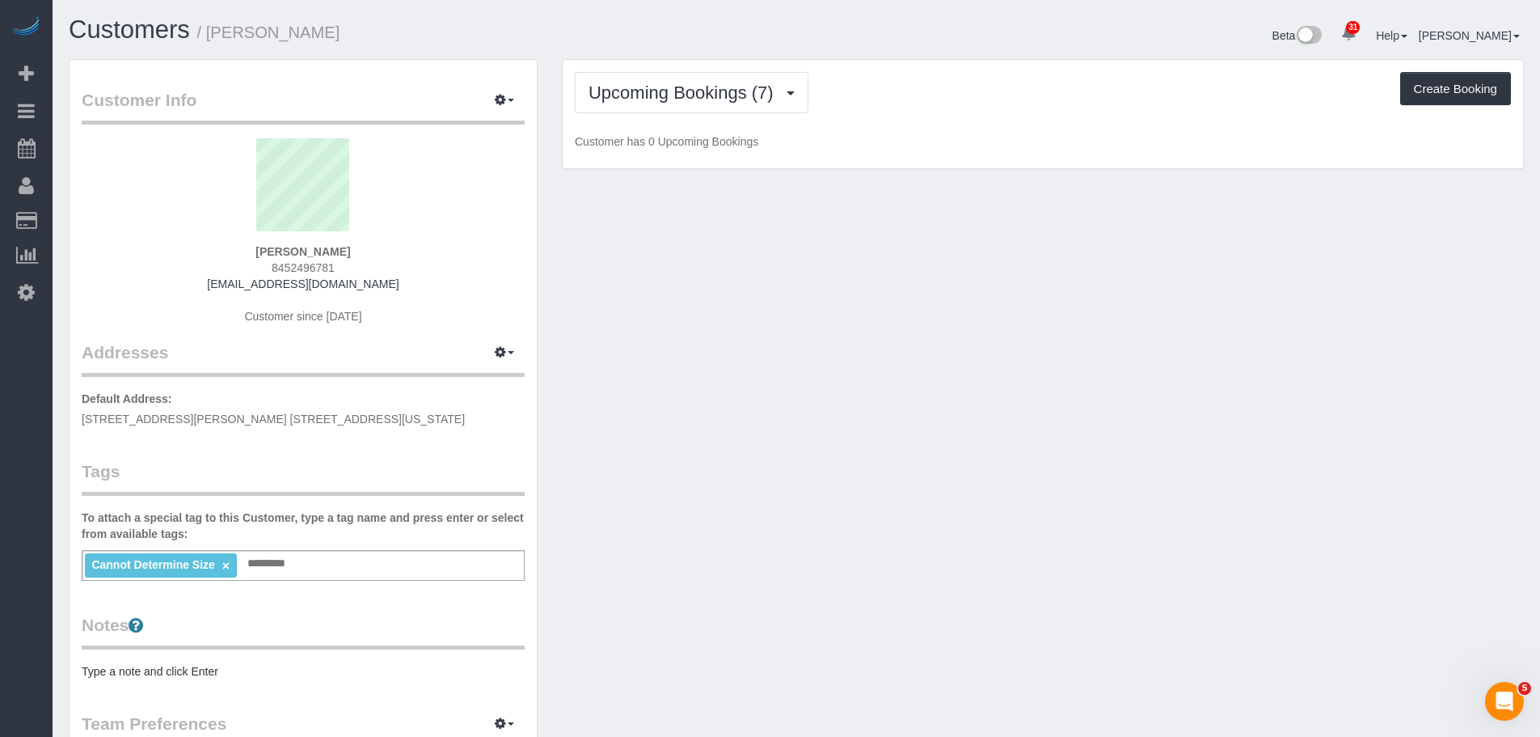
click at [931, 110] on div "Upcoming Bookings (7) Completed Bookings (0) Upcoming Bookings (7) Cancelled Bo…" at bounding box center [1043, 92] width 936 height 41
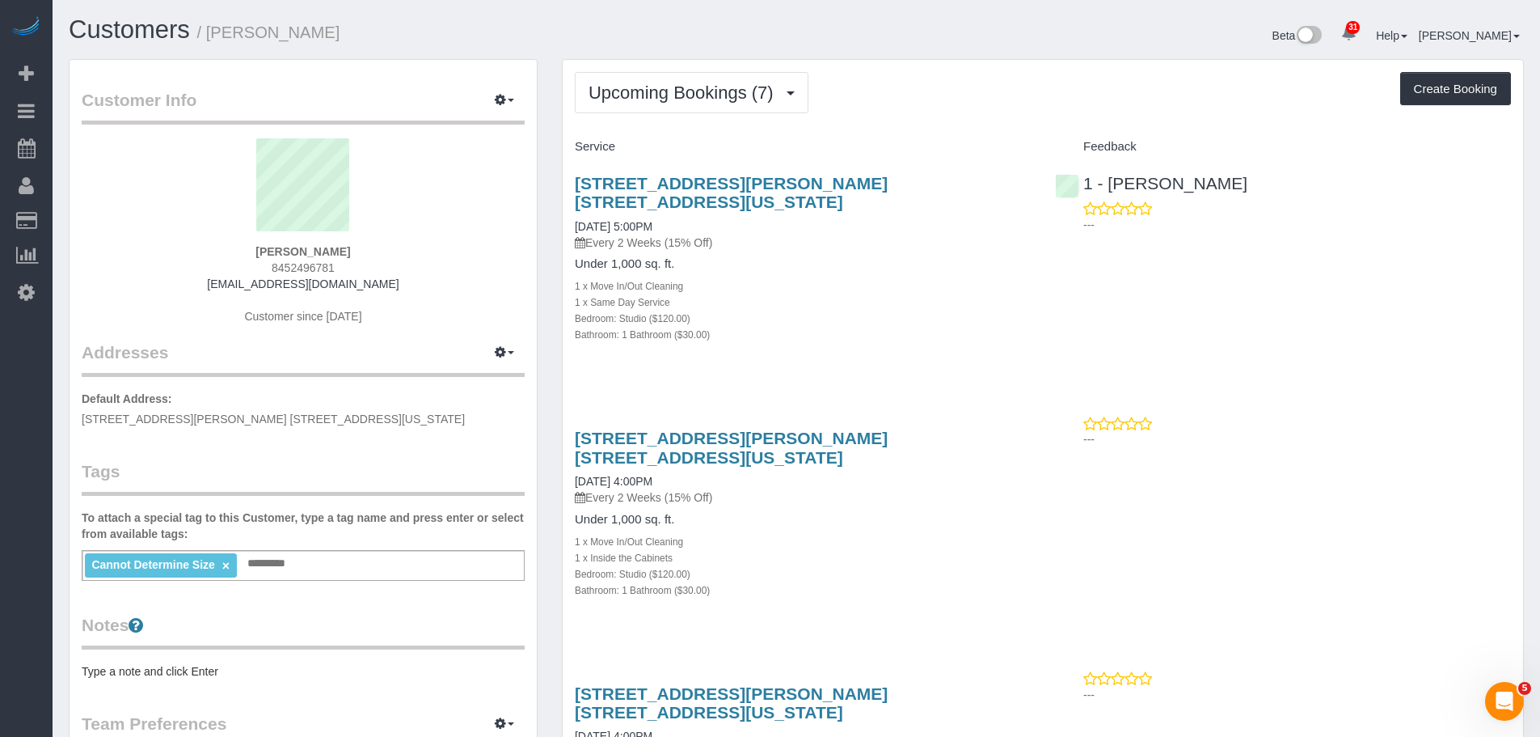
click at [903, 326] on div "Bathroom: 1 Bathroom ($30.00)" at bounding box center [803, 334] width 456 height 16
click at [869, 348] on div "[STREET_ADDRESS][PERSON_NAME] [STREET_ADDRESS][US_STATE] [DATE] 5:00PM Every 2 …" at bounding box center [803, 267] width 480 height 214
click at [923, 549] on div "1 x Inside the Cabinets" at bounding box center [803, 557] width 456 height 16
click at [978, 326] on div "Bathroom: 1 Bathroom ($30.00)" at bounding box center [803, 334] width 456 height 16
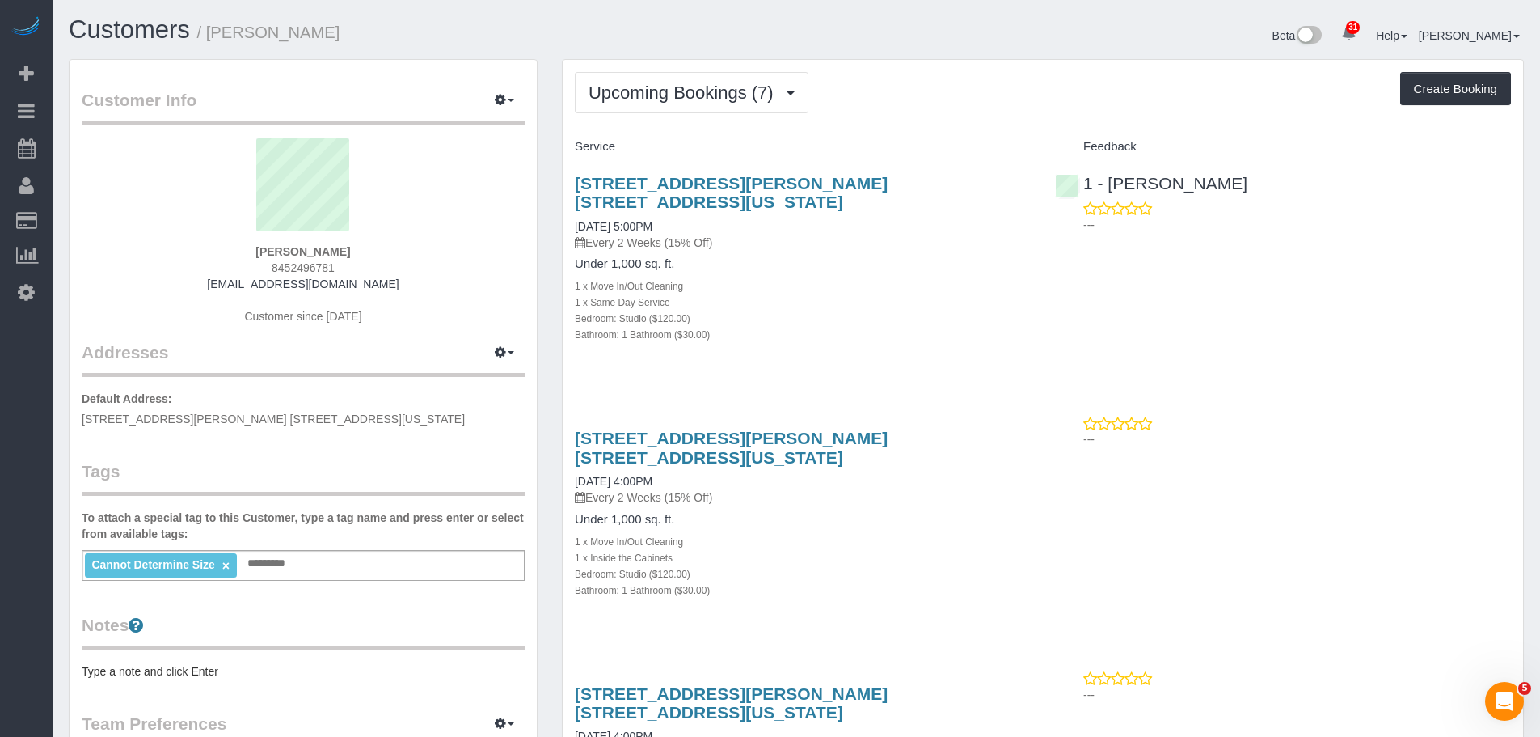
click at [905, 112] on div "Upcoming Bookings (7) Completed Bookings (0) Upcoming Bookings (7) Cancelled Bo…" at bounding box center [1043, 92] width 936 height 41
click at [681, 105] on button "Upcoming Bookings (7)" at bounding box center [692, 92] width 234 height 41
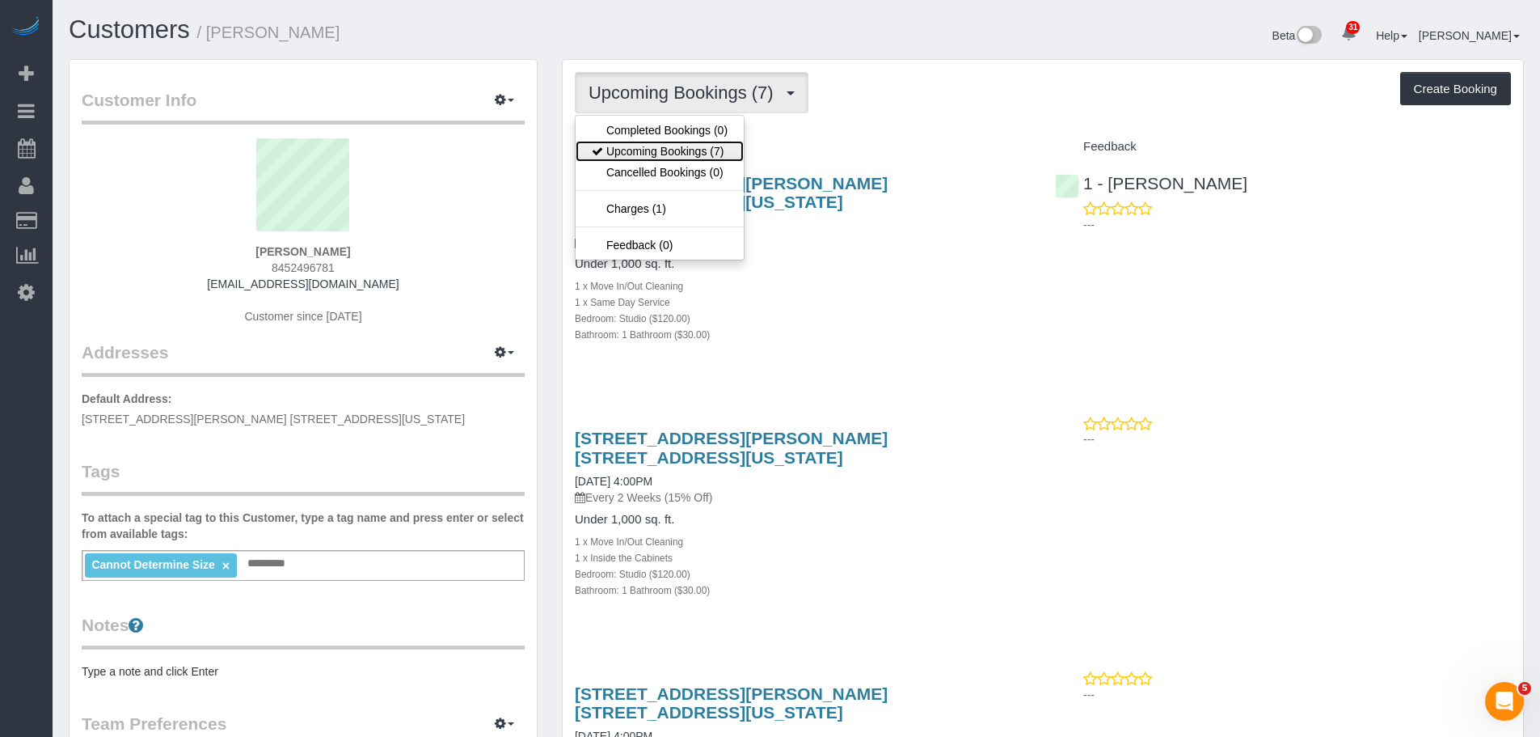
click at [688, 150] on link "Upcoming Bookings (7)" at bounding box center [660, 151] width 168 height 21
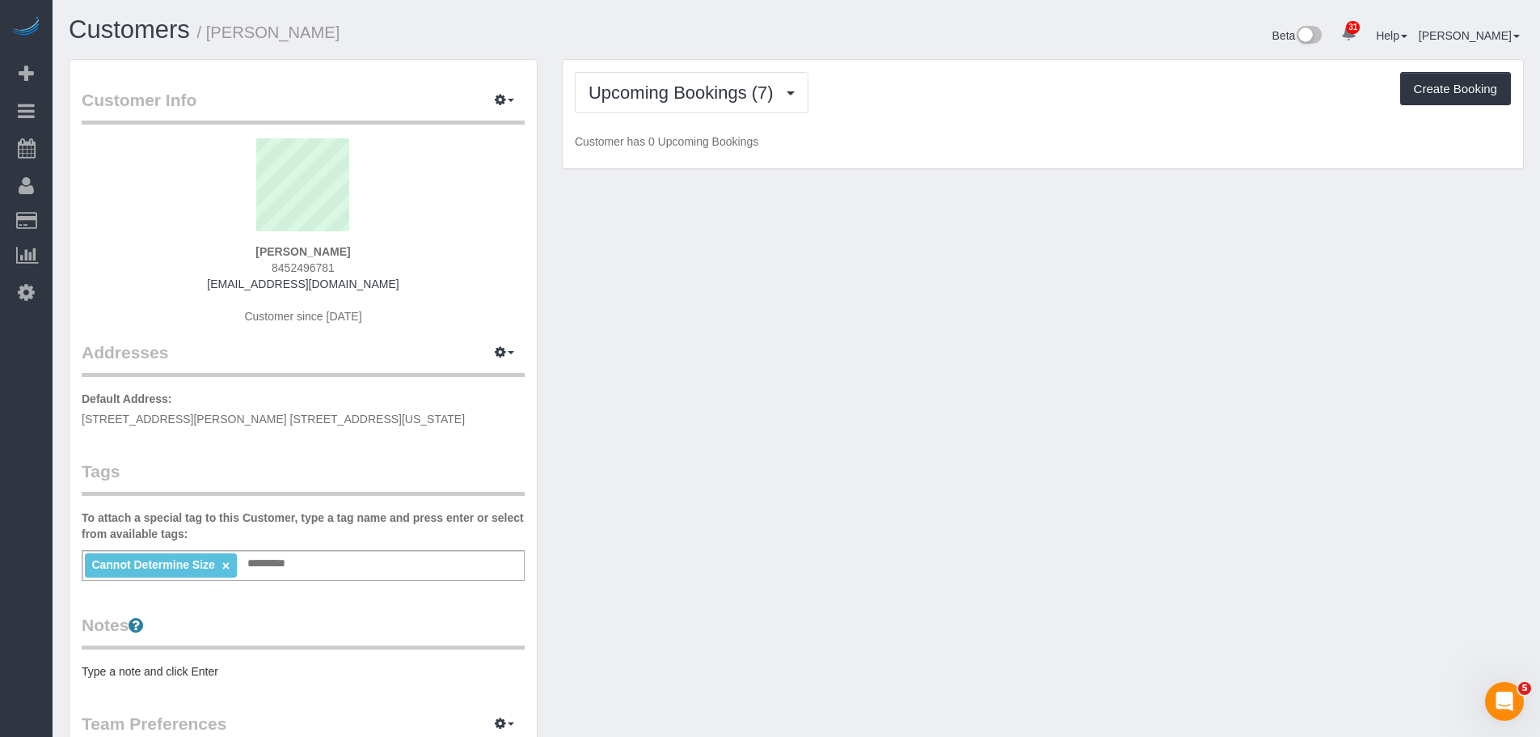
click at [877, 135] on p "Customer has 0 Upcoming Bookings" at bounding box center [1043, 141] width 936 height 16
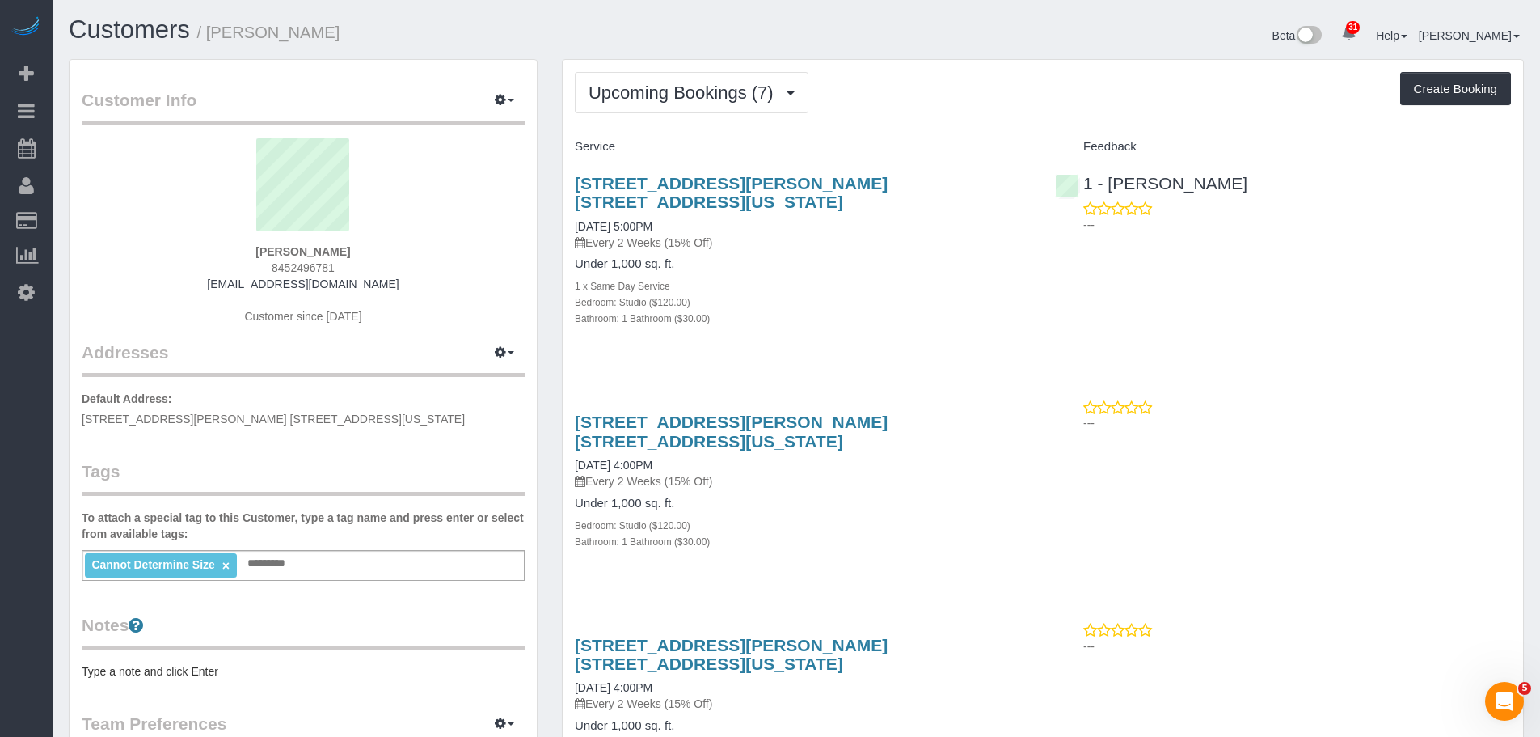
click at [728, 98] on span "Upcoming Bookings (7)" at bounding box center [685, 92] width 193 height 20
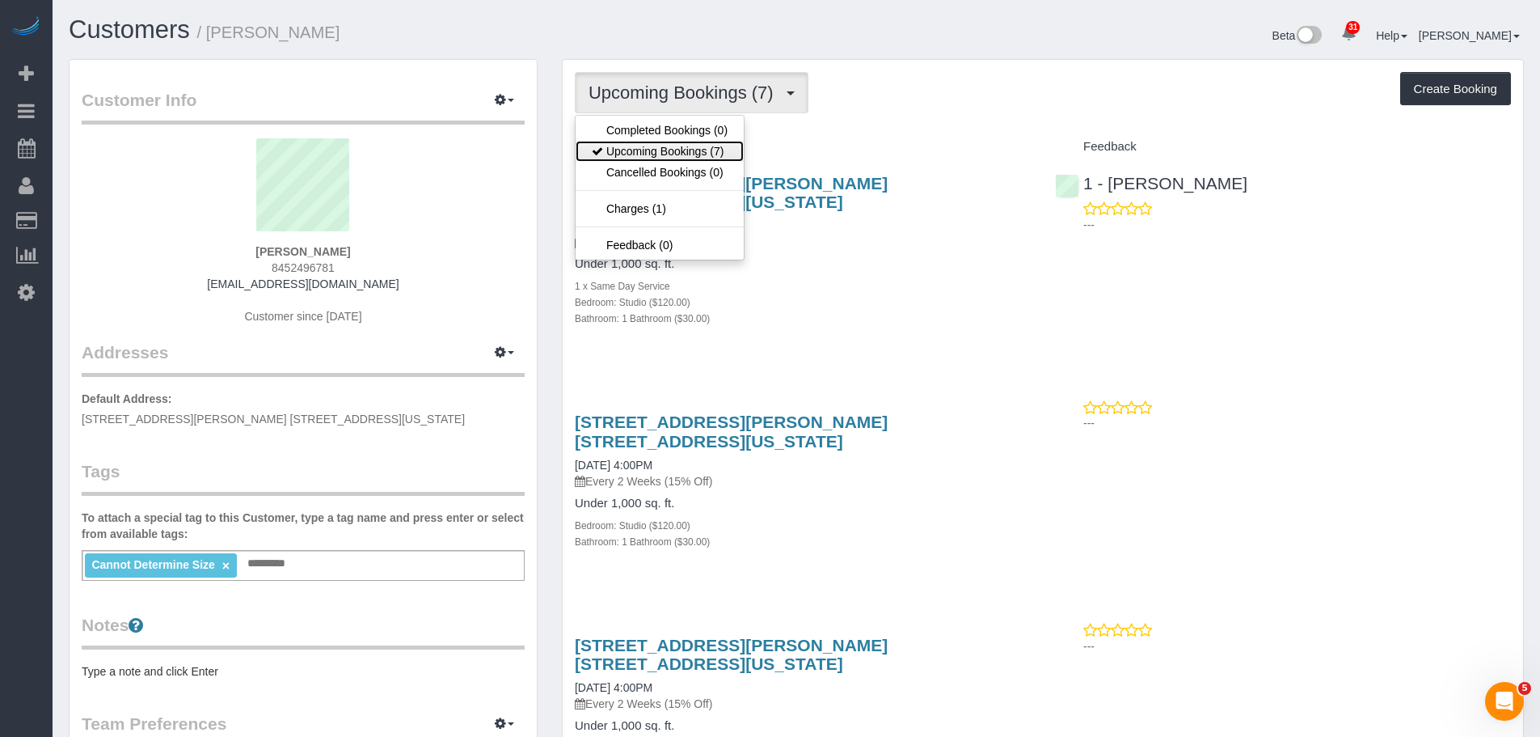
click at [712, 150] on link "Upcoming Bookings (7)" at bounding box center [660, 151] width 168 height 21
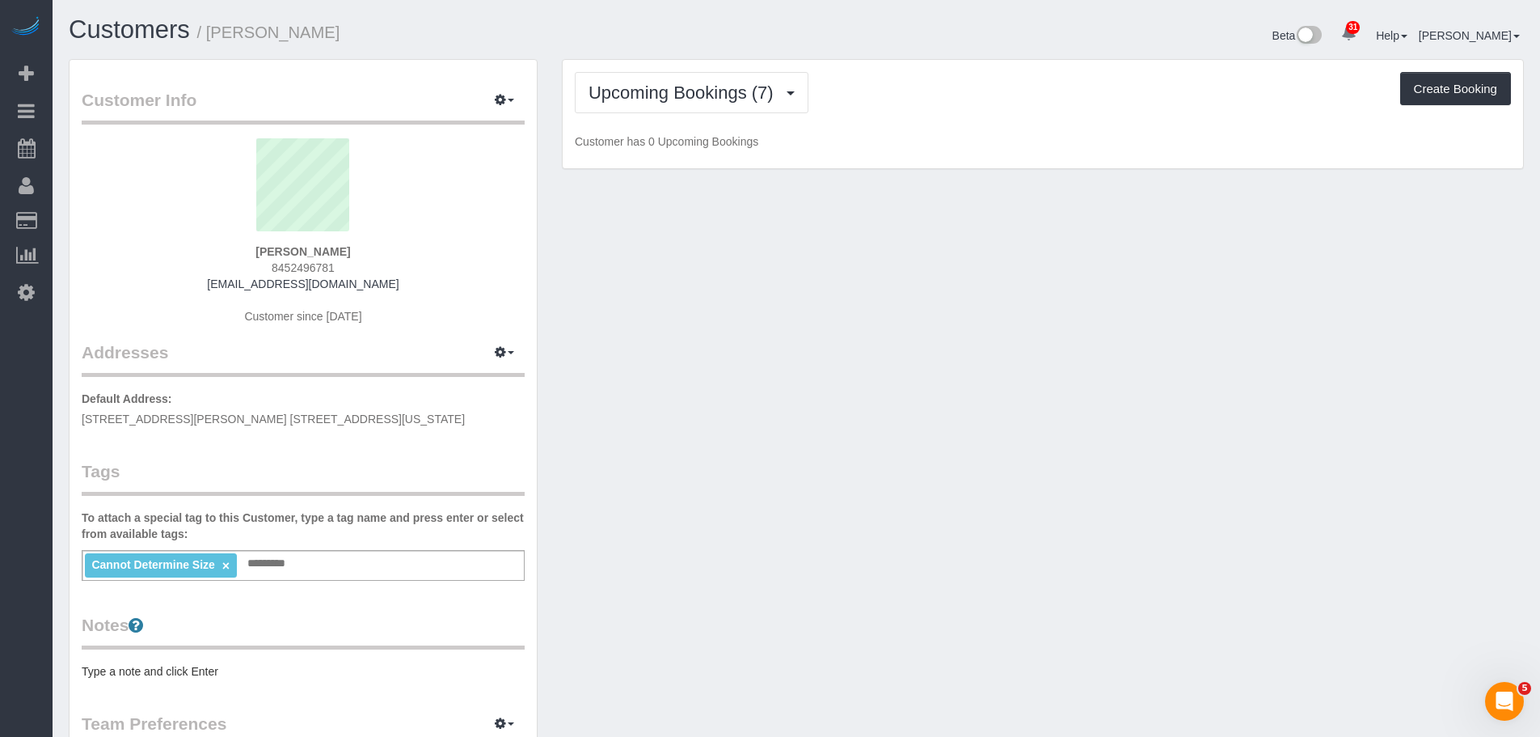
click at [1028, 102] on div "Upcoming Bookings (7) Completed Bookings (0) Upcoming Bookings (7) Cancelled Bo…" at bounding box center [1043, 92] width 936 height 41
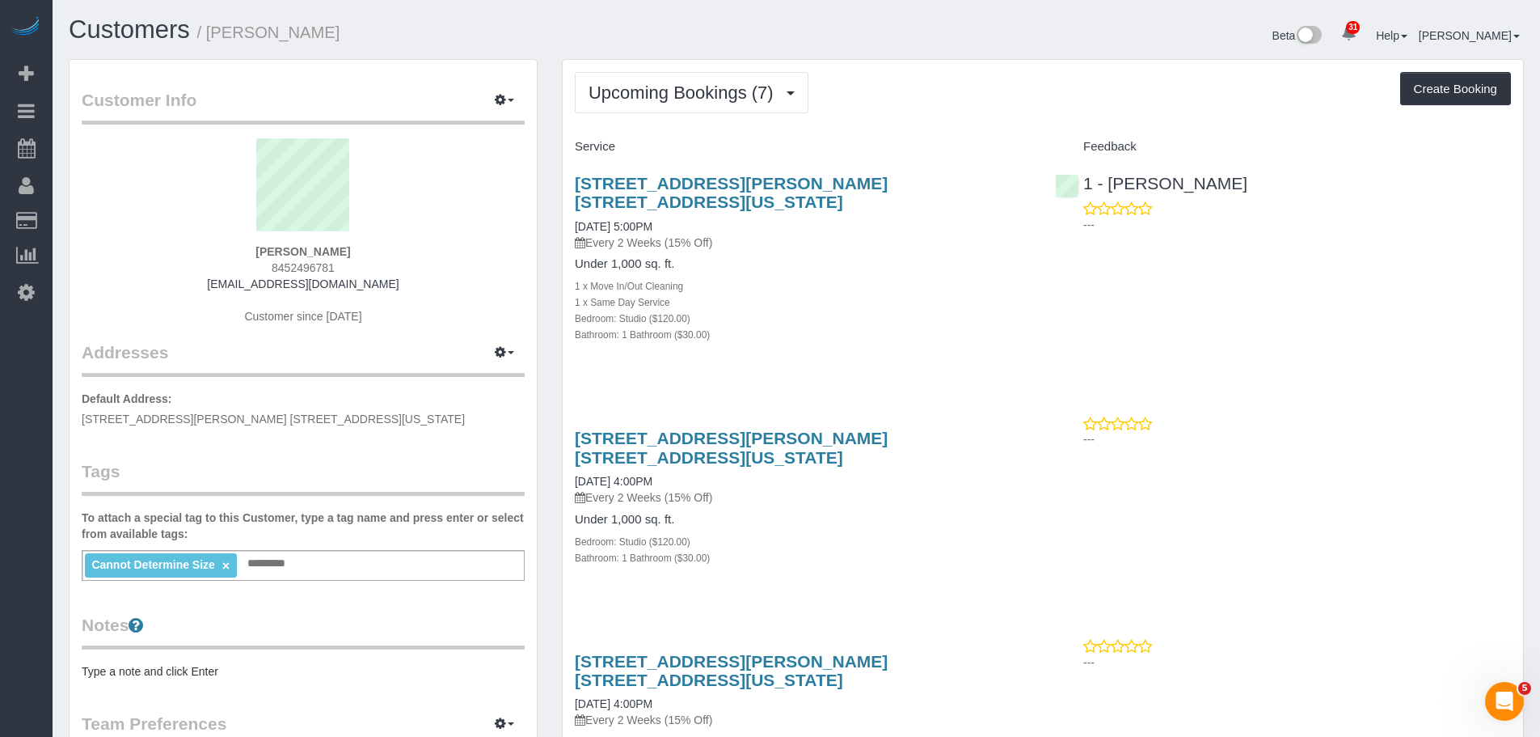
drag, startPoint x: 947, startPoint y: 132, endPoint x: 923, endPoint y: 233, distance: 104.0
click at [925, 310] on div "Bedroom: Studio ($120.00)" at bounding box center [803, 318] width 456 height 16
click at [885, 327] on div "[STREET_ADDRESS][PERSON_NAME] [STREET_ADDRESS][US_STATE] [DATE] 5:00PM Every 2 …" at bounding box center [803, 267] width 480 height 214
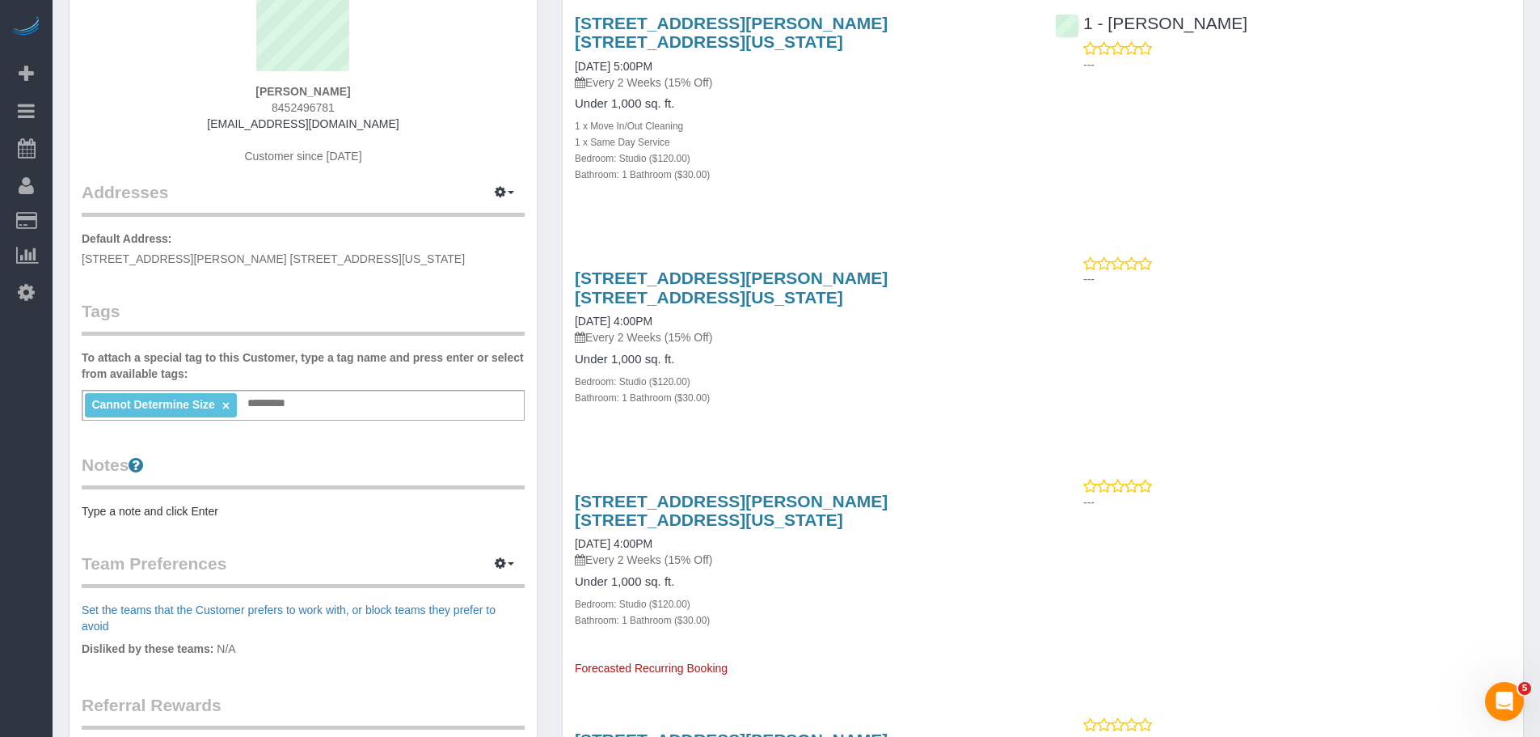
scroll to position [162, 0]
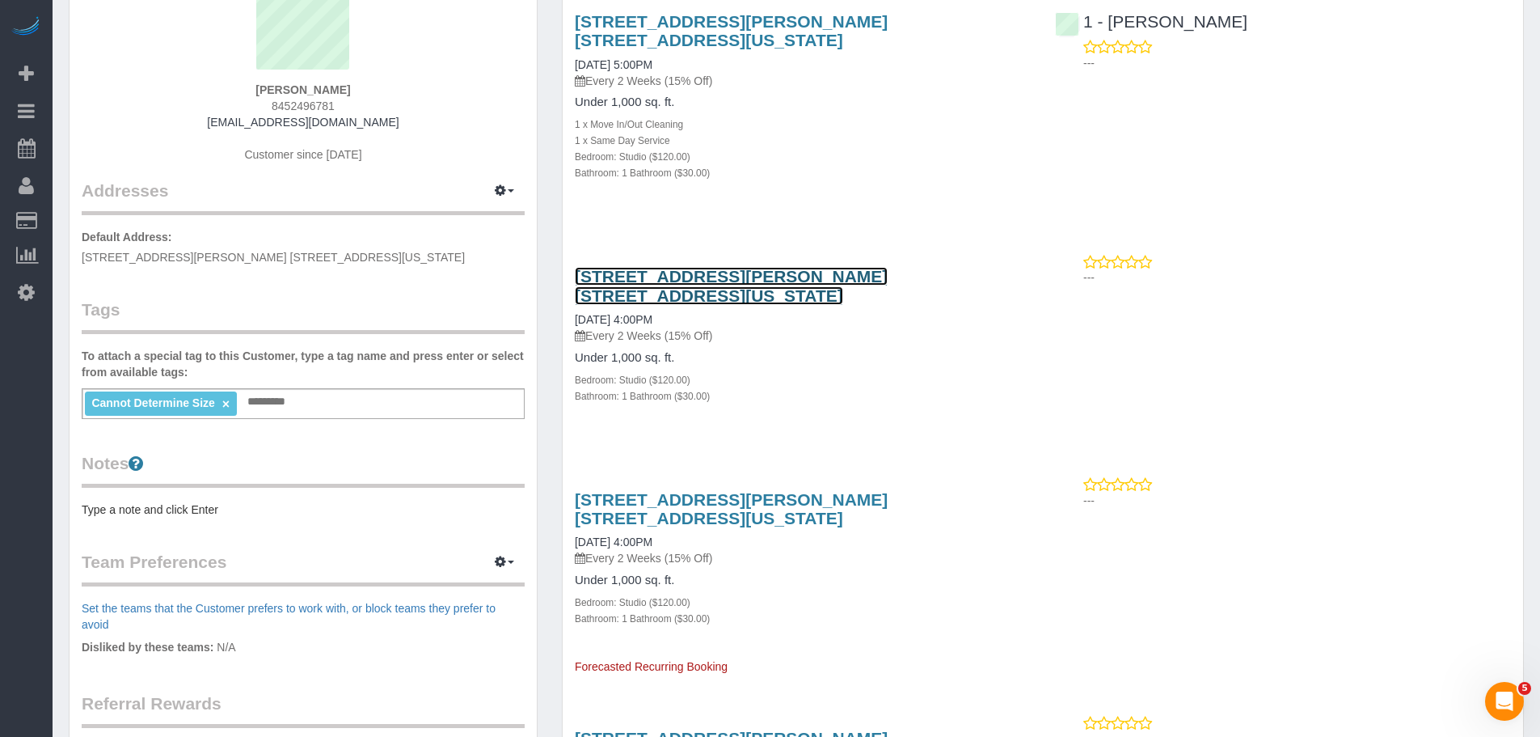
click at [845, 267] on link "[STREET_ADDRESS][PERSON_NAME] [STREET_ADDRESS][US_STATE]" at bounding box center [731, 285] width 313 height 37
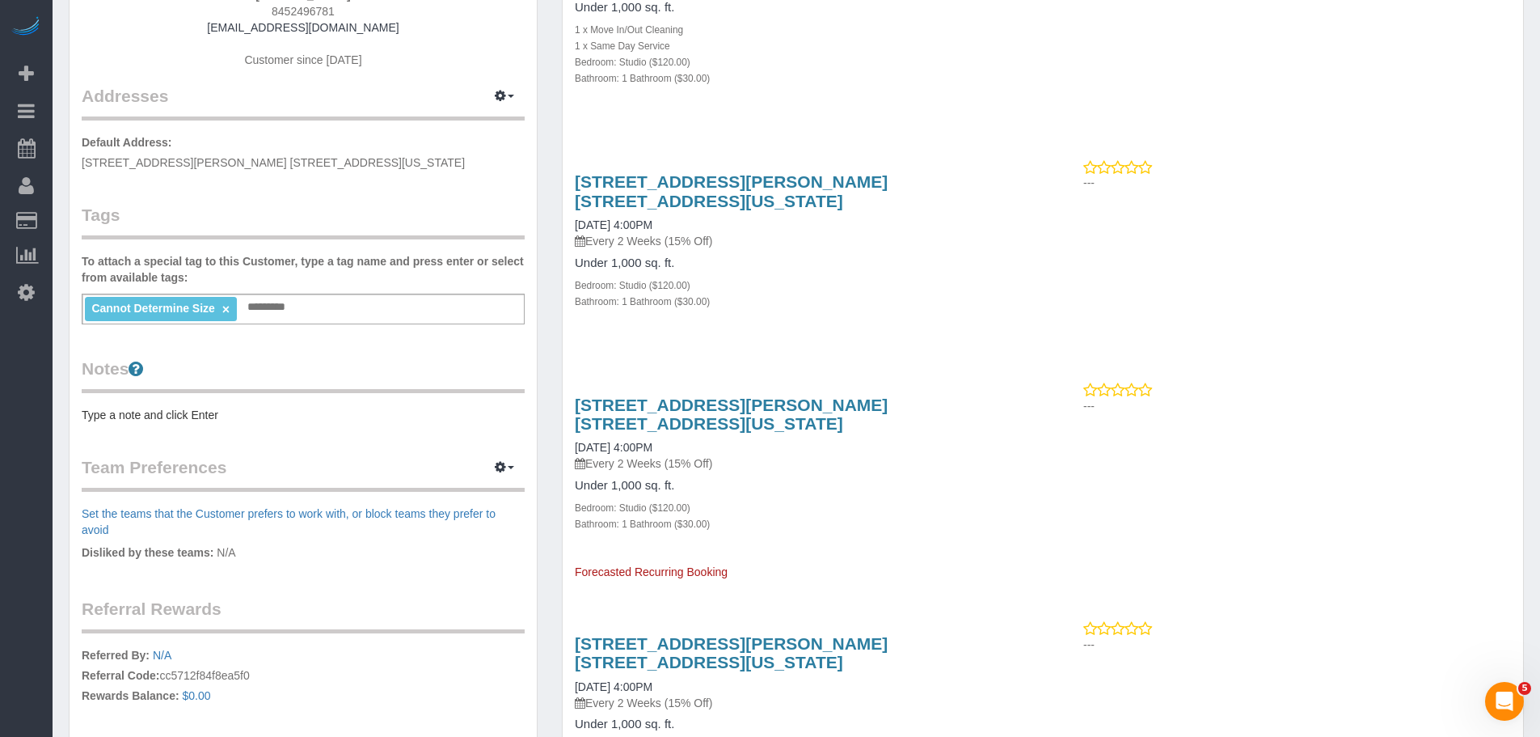
scroll to position [0, 0]
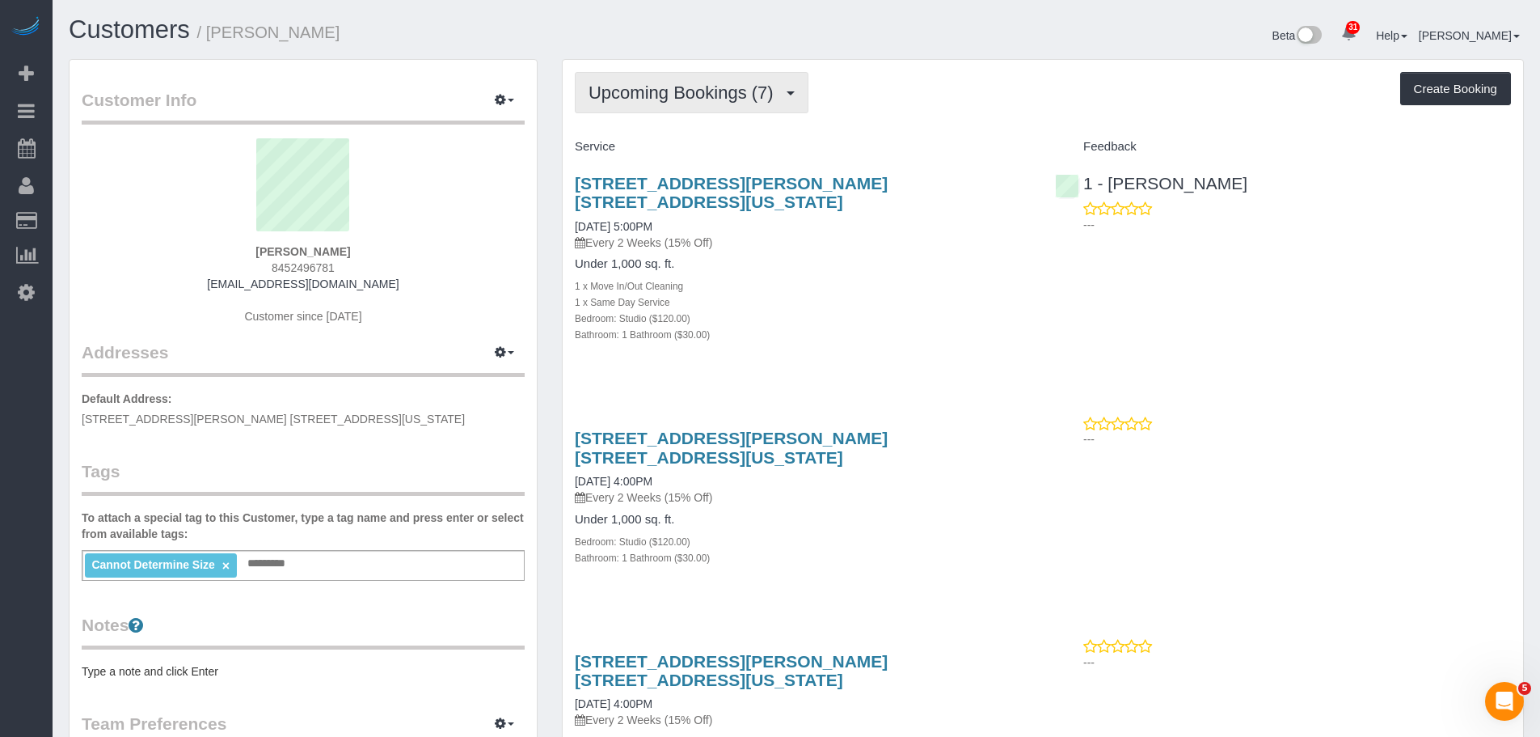
drag, startPoint x: 722, startPoint y: 95, endPoint x: 711, endPoint y: 152, distance: 58.5
click at [722, 95] on span "Upcoming Bookings (7)" at bounding box center [685, 92] width 193 height 20
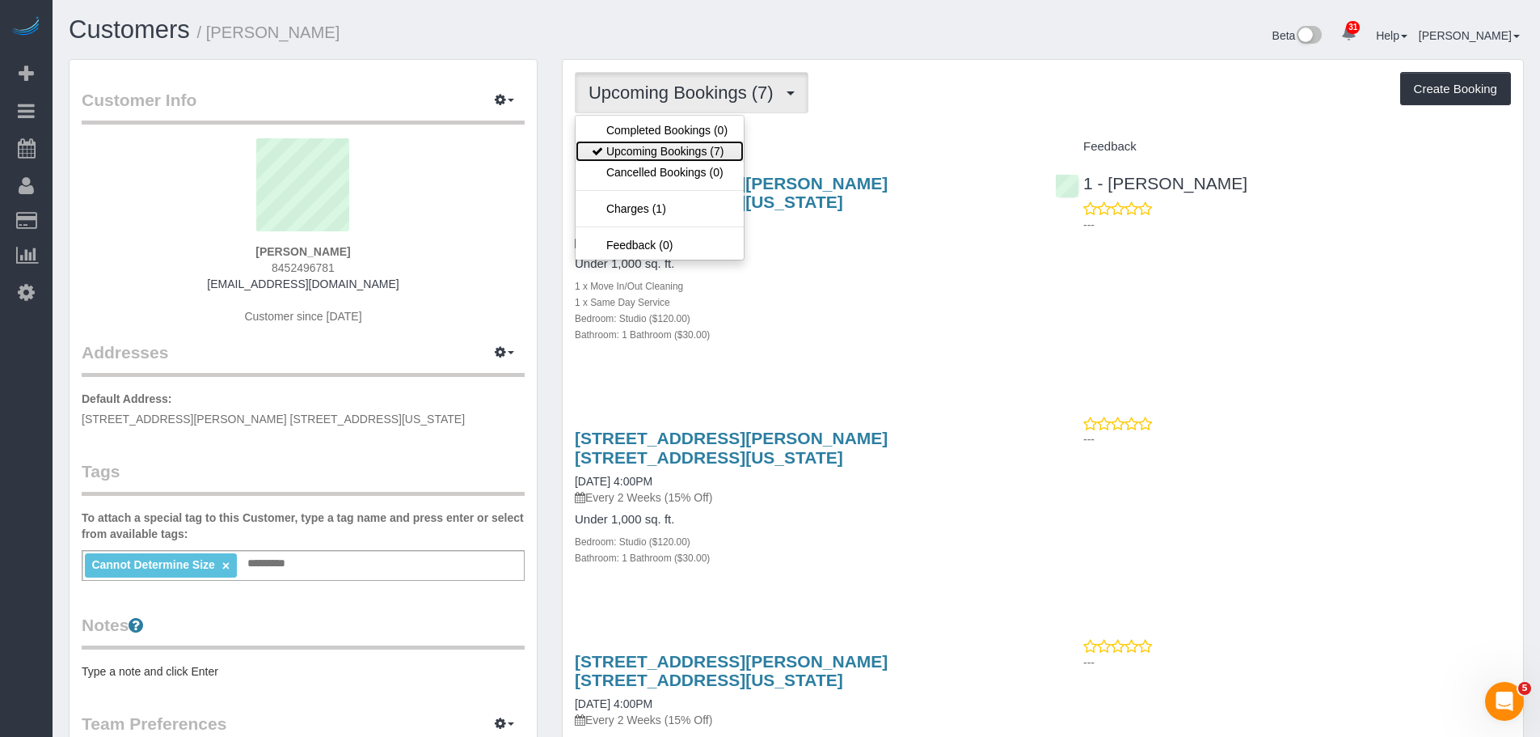
click at [706, 159] on link "Upcoming Bookings (7)" at bounding box center [660, 151] width 168 height 21
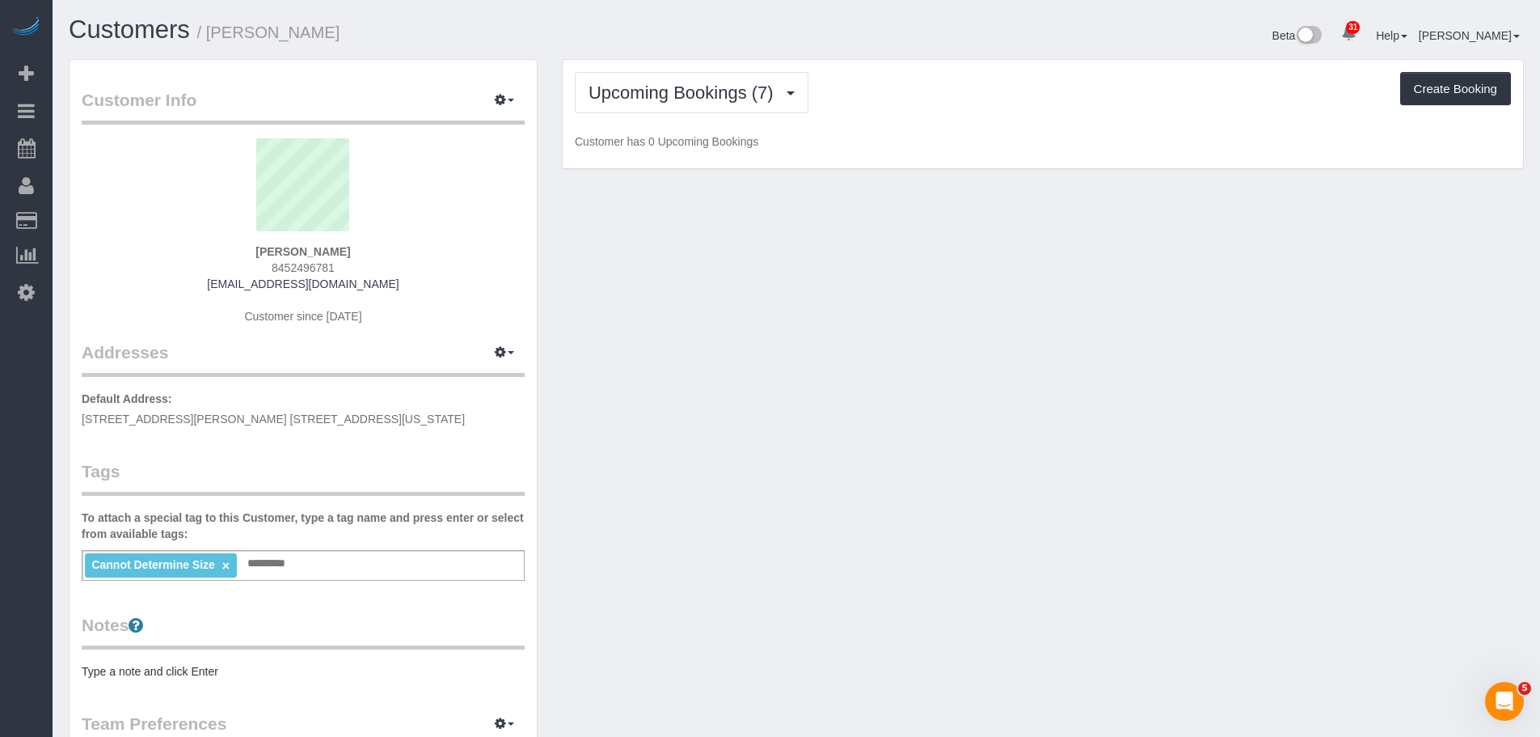
click at [875, 108] on div "Upcoming Bookings (7) Completed Bookings (0) Upcoming Bookings (7) Cancelled Bo…" at bounding box center [1043, 92] width 936 height 41
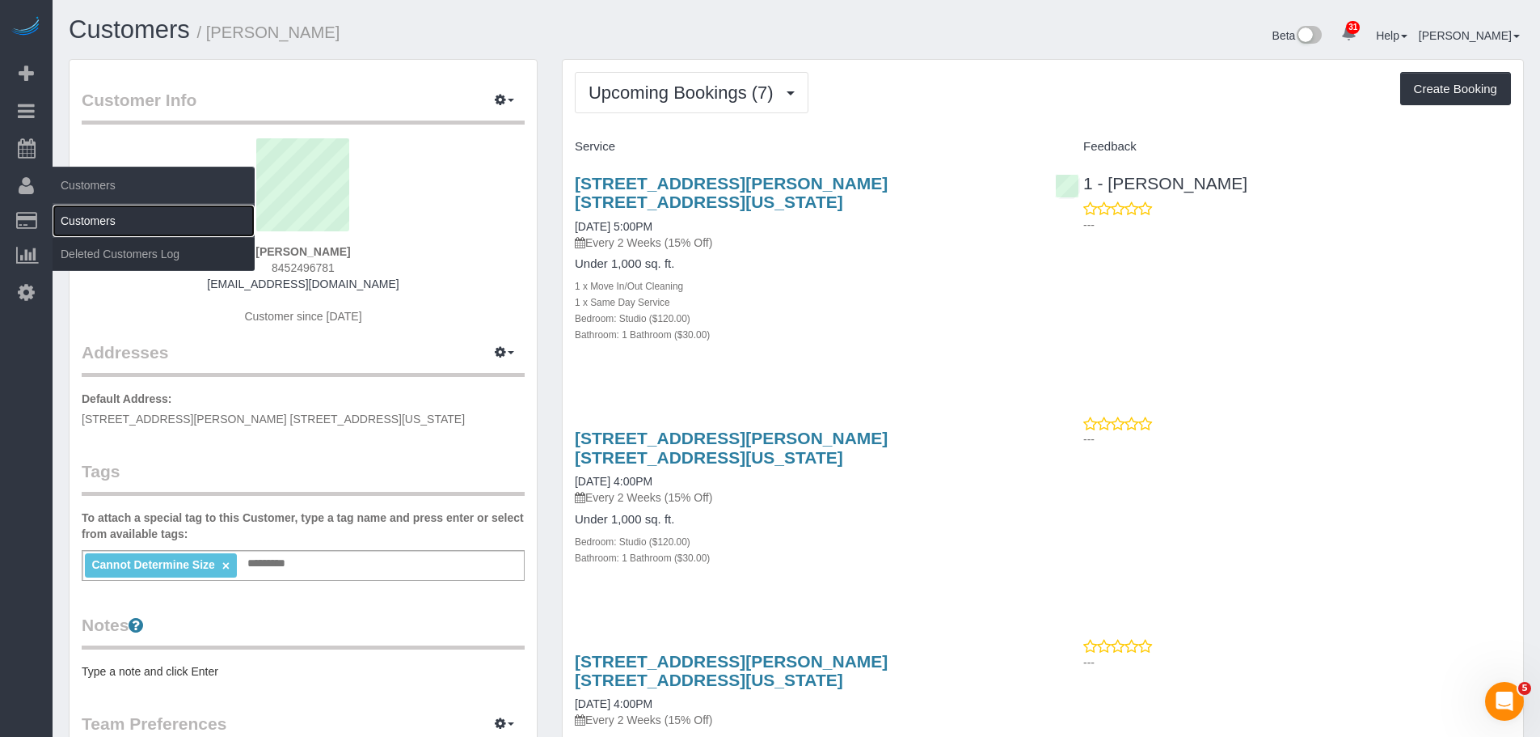
click at [107, 220] on link "Customers" at bounding box center [154, 221] width 202 height 32
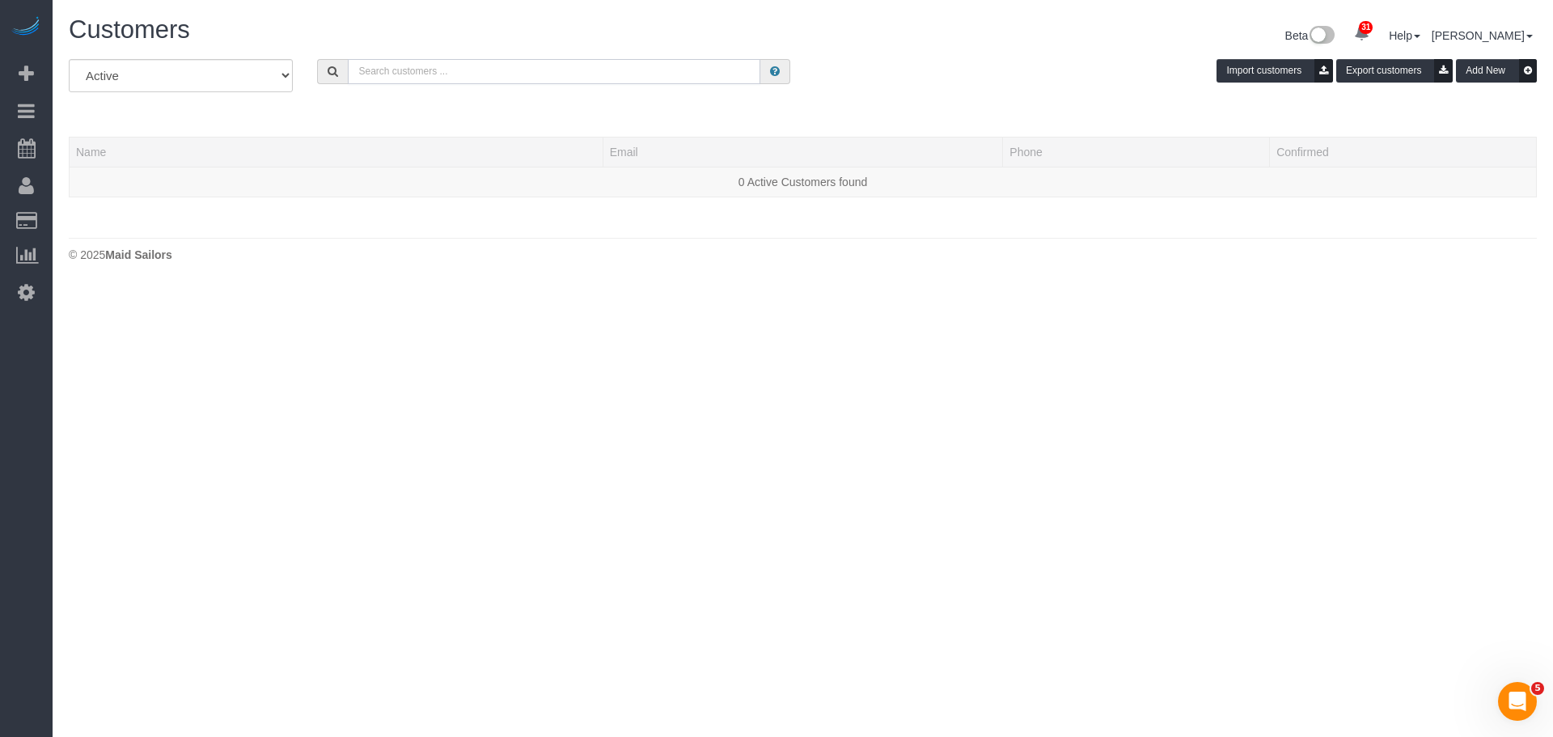
click at [477, 78] on input "text" at bounding box center [554, 71] width 412 height 25
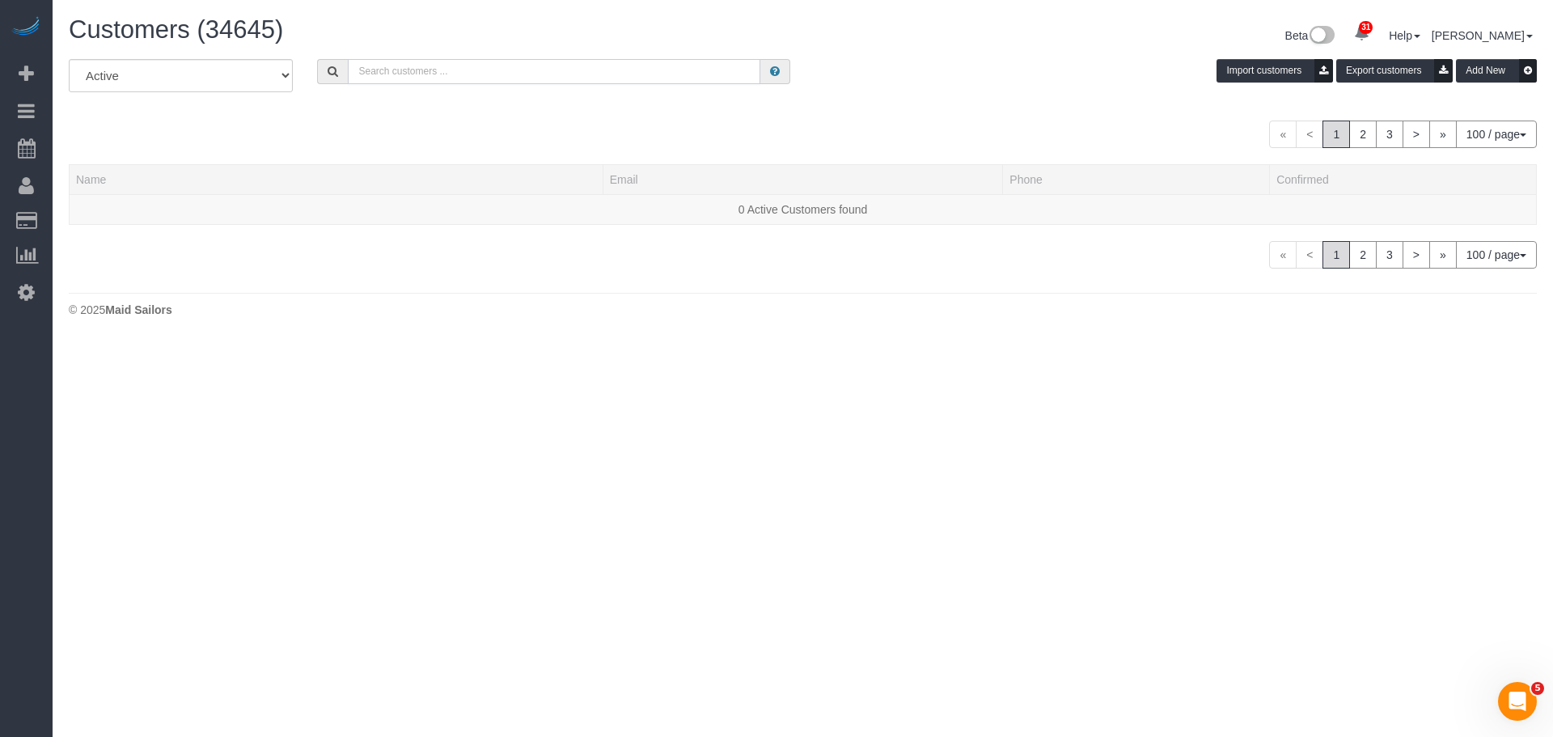
paste input "[PERSON_NAME]"
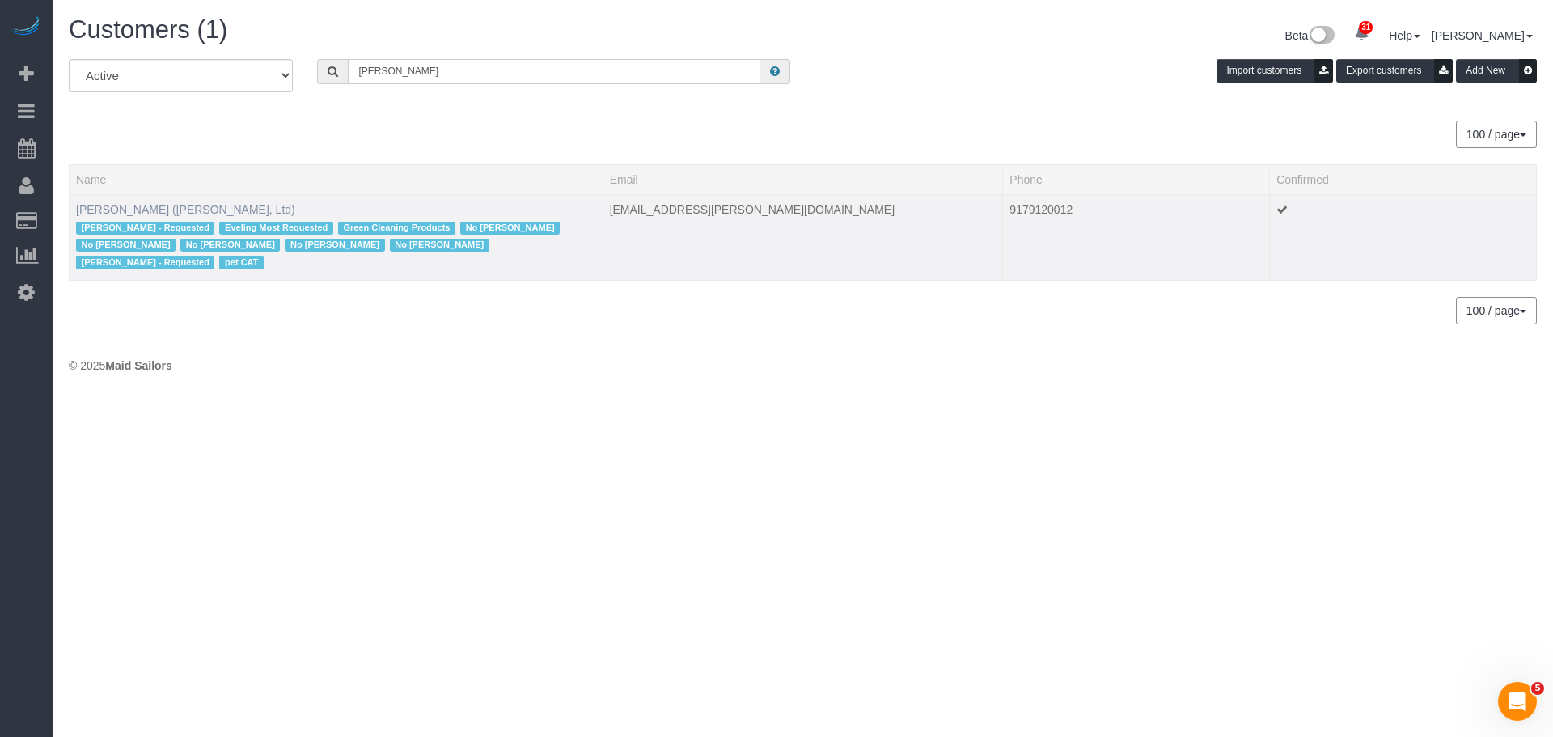
type input "[PERSON_NAME]"
click at [238, 209] on link "[PERSON_NAME] ([PERSON_NAME], Ltd)" at bounding box center [185, 209] width 219 height 13
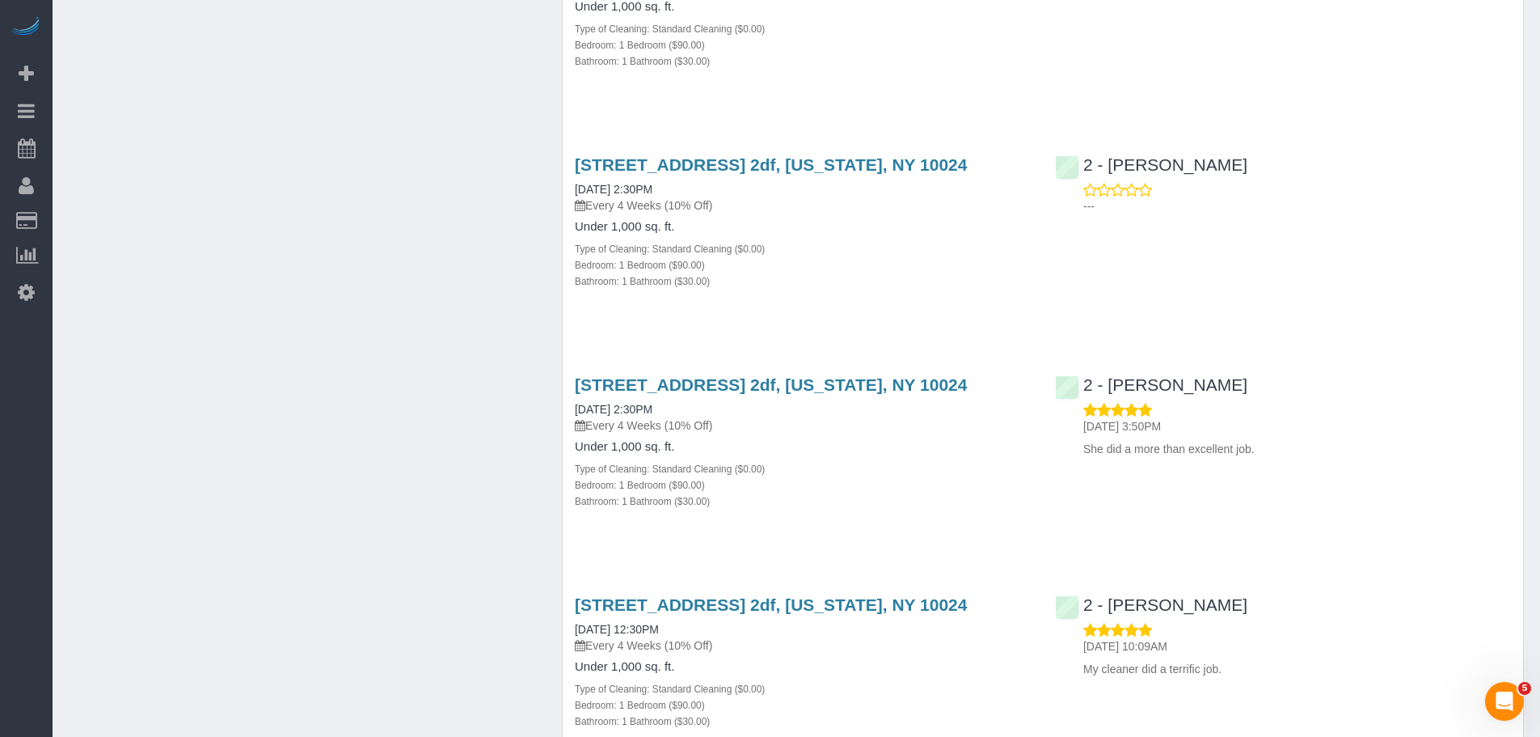
scroll to position [2264, 0]
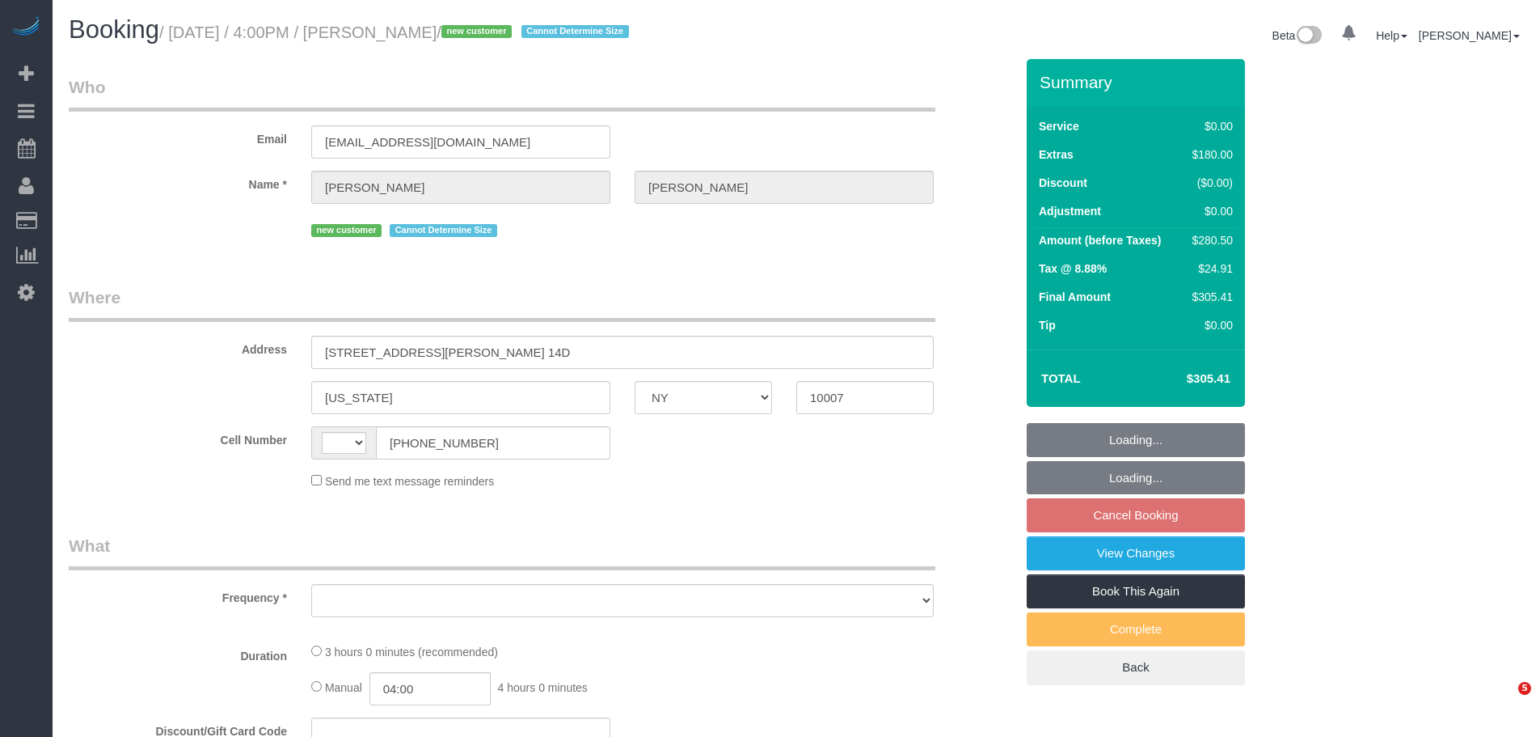
select select "NY"
select select "object:493"
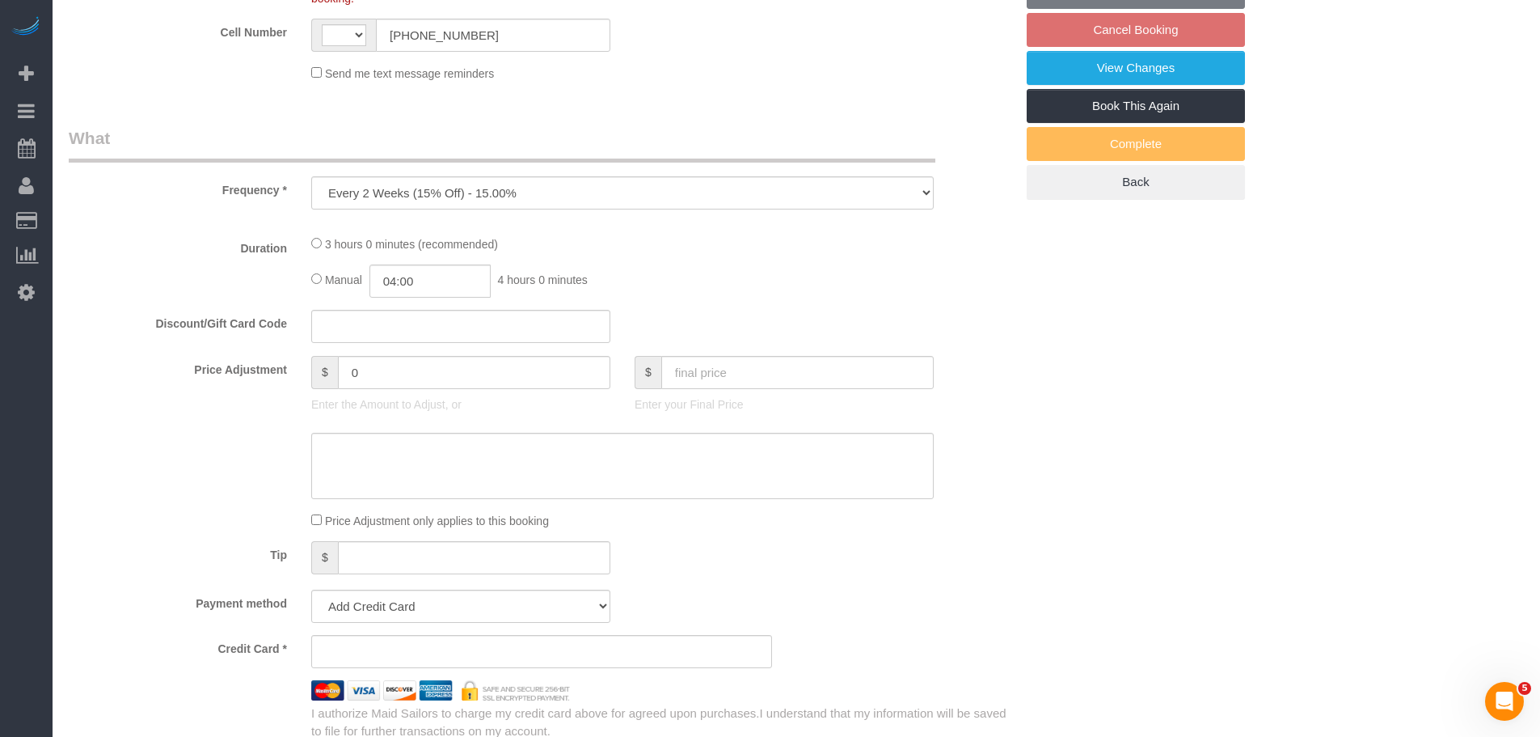
select select "string:stripe-pm_1SDTMr4VGloSiKo712u6Q7Mc"
select select "number:89"
select select "number:90"
select select "number:15"
select select "number:6"
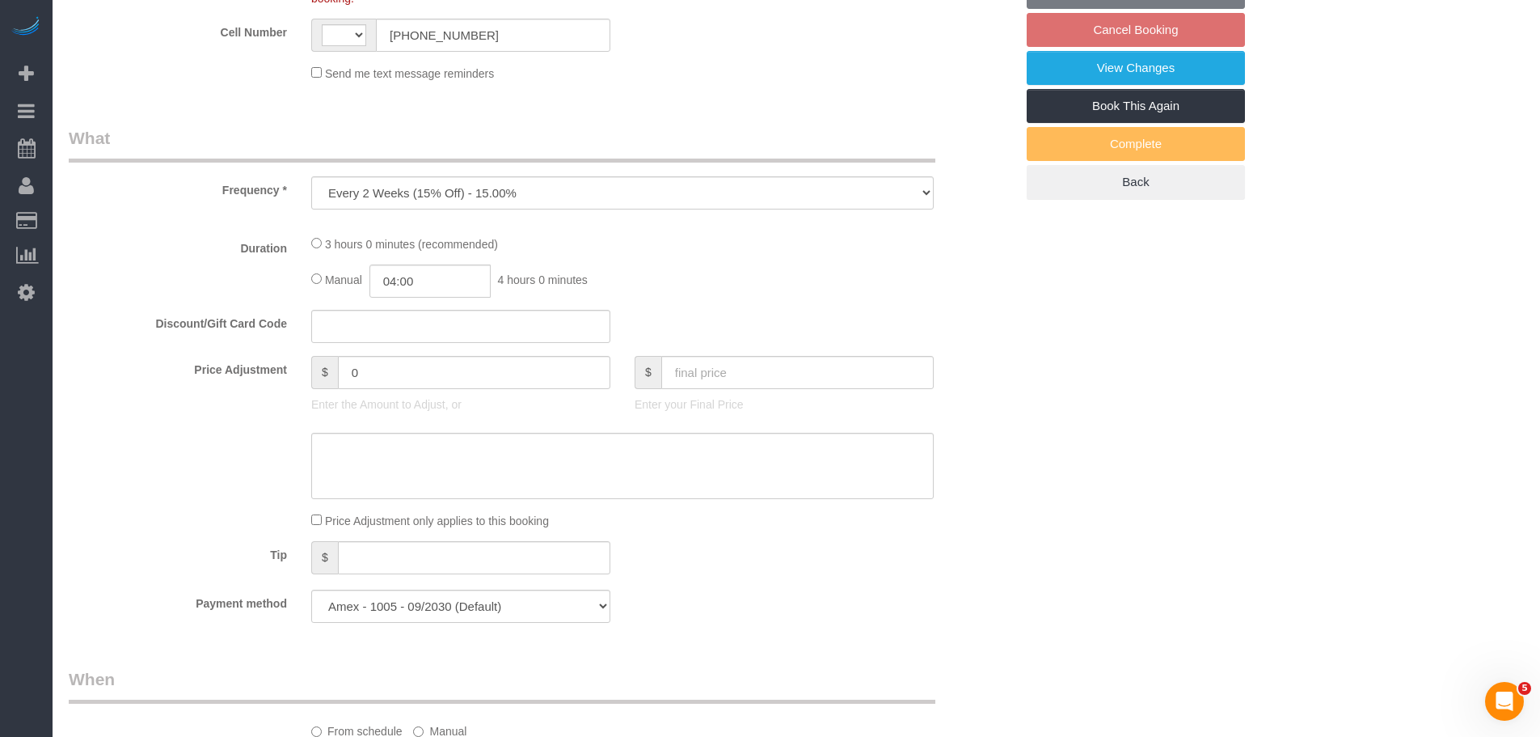
select select "string:[GEOGRAPHIC_DATA]"
select select "spot9"
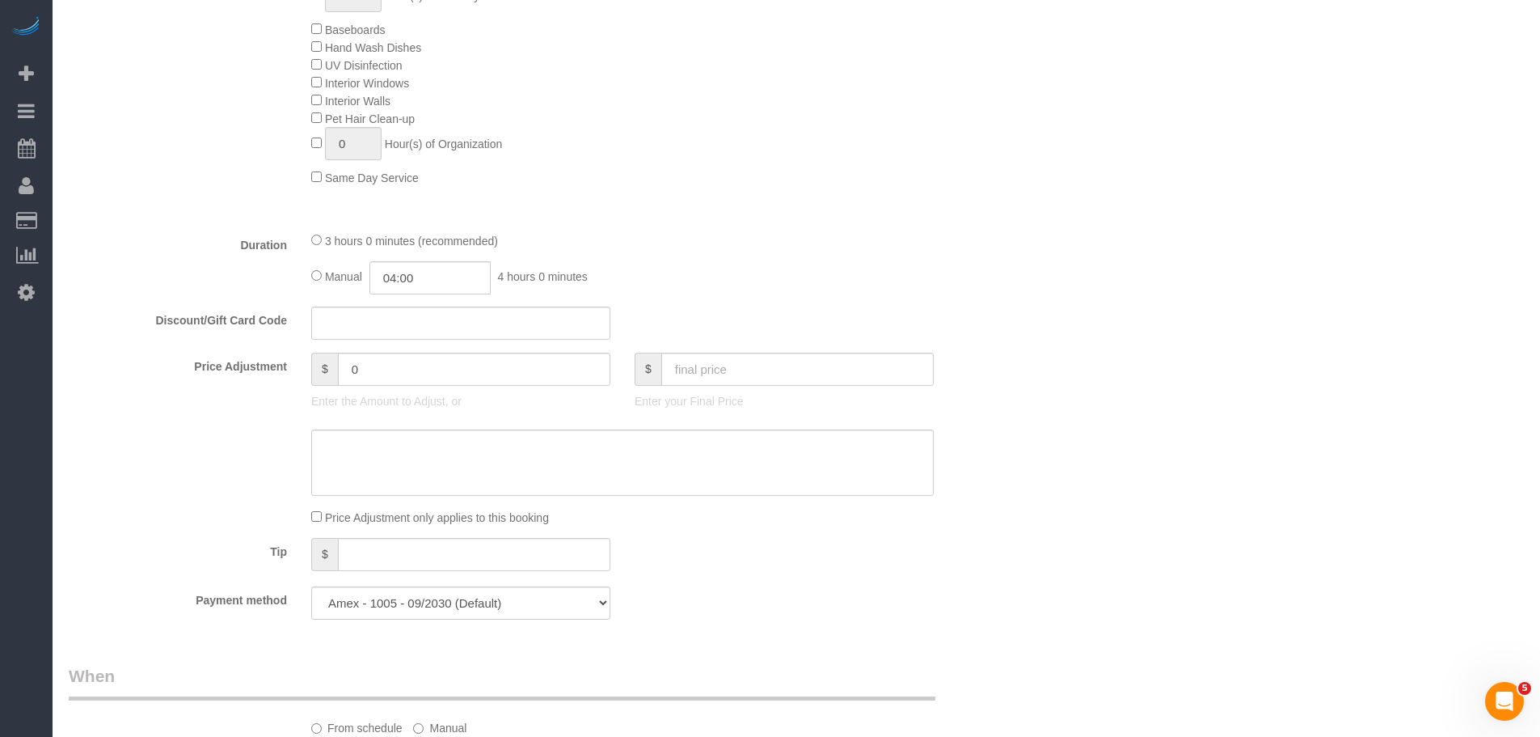
select select "object:1491"
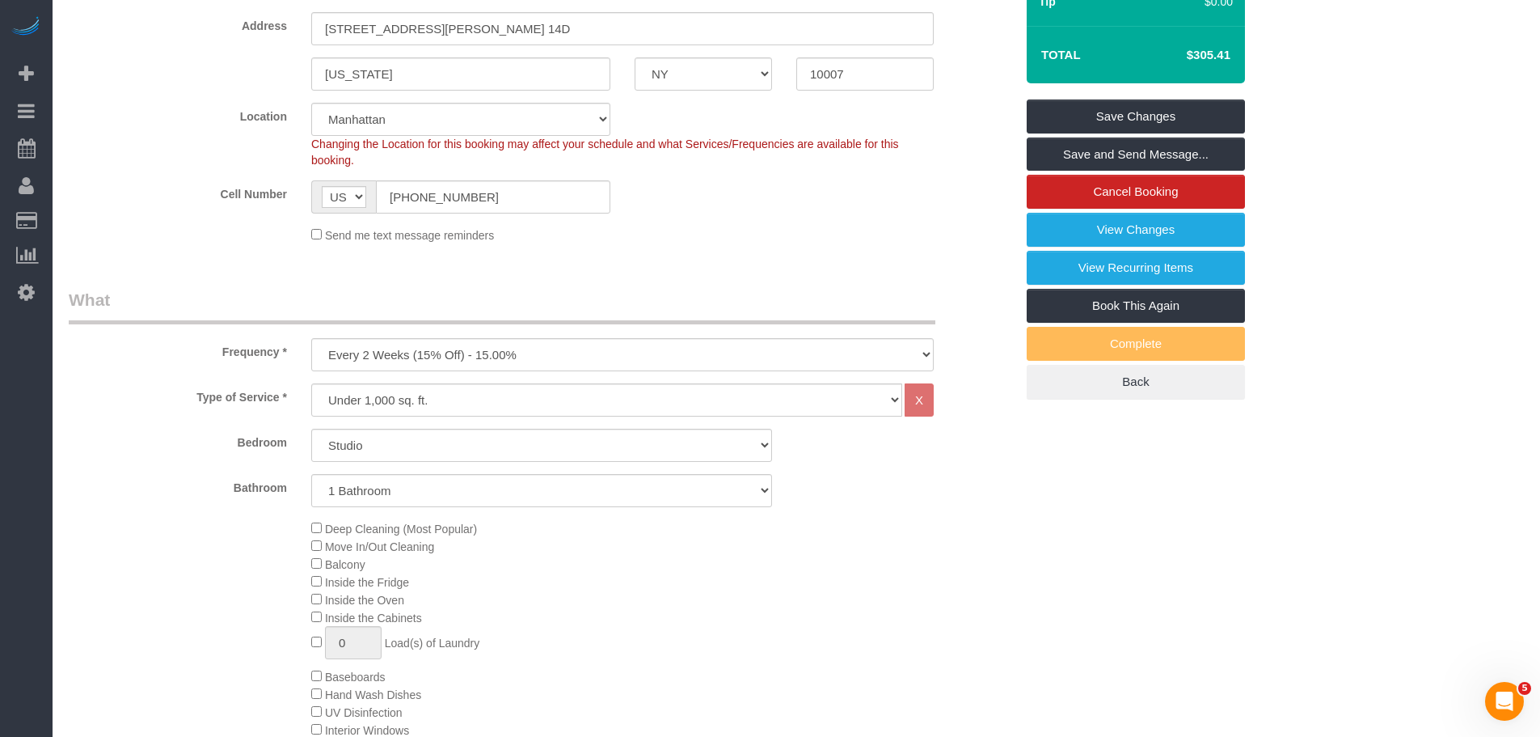
scroll to position [485, 0]
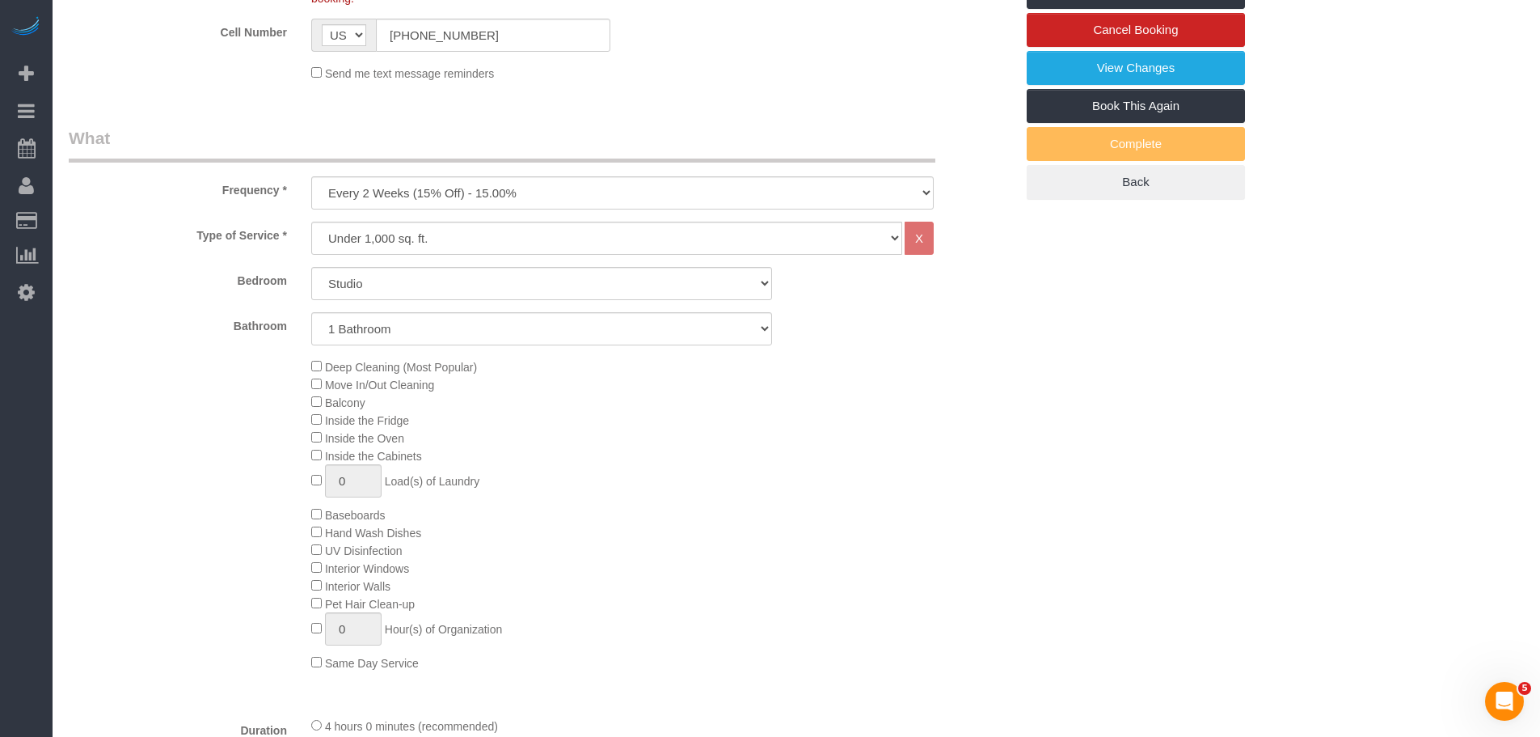
click at [822, 458] on div "Deep Cleaning (Most Popular) Move In/Out Cleaning Balcony Inside the Fridge Ins…" at bounding box center [663, 514] width 728 height 314
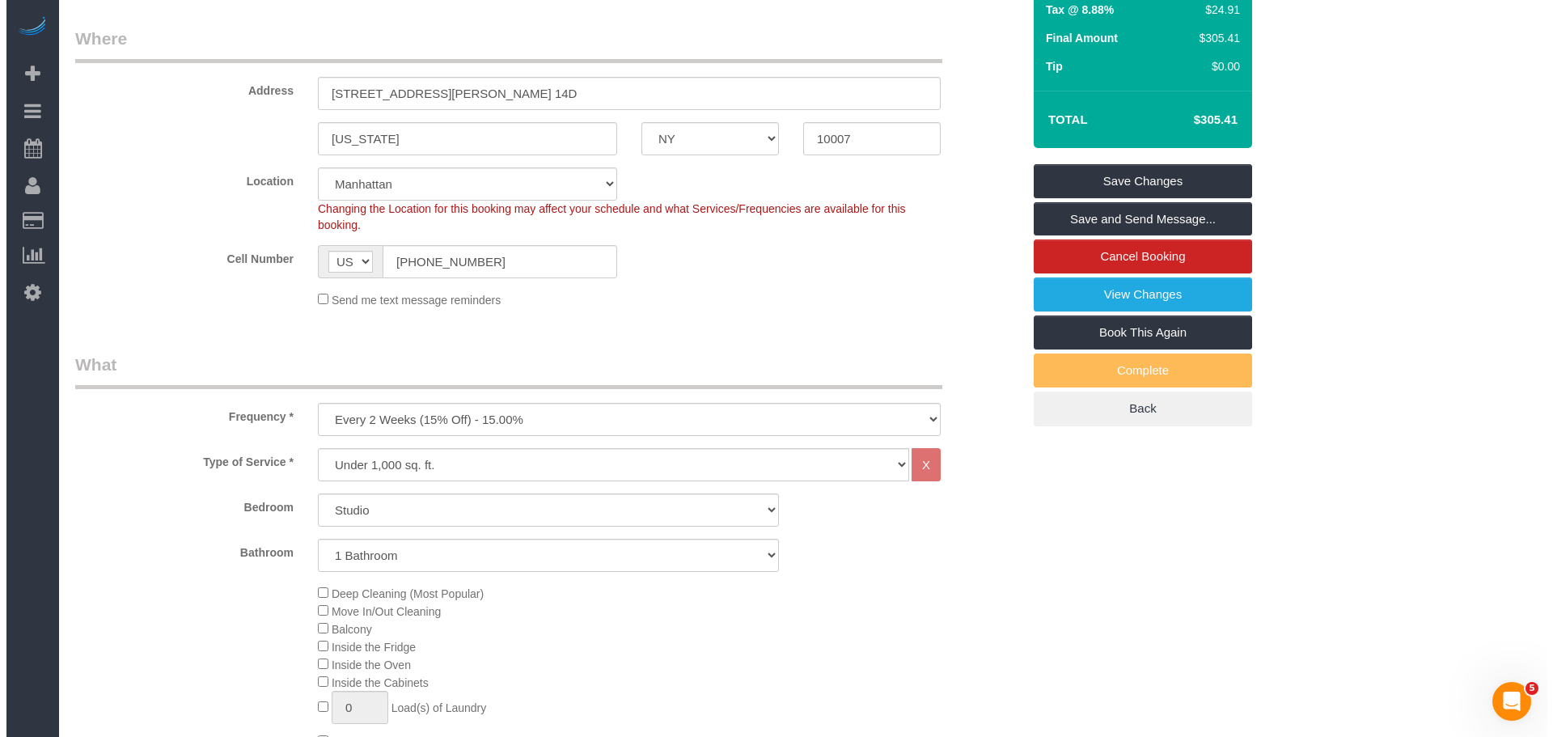
scroll to position [0, 0]
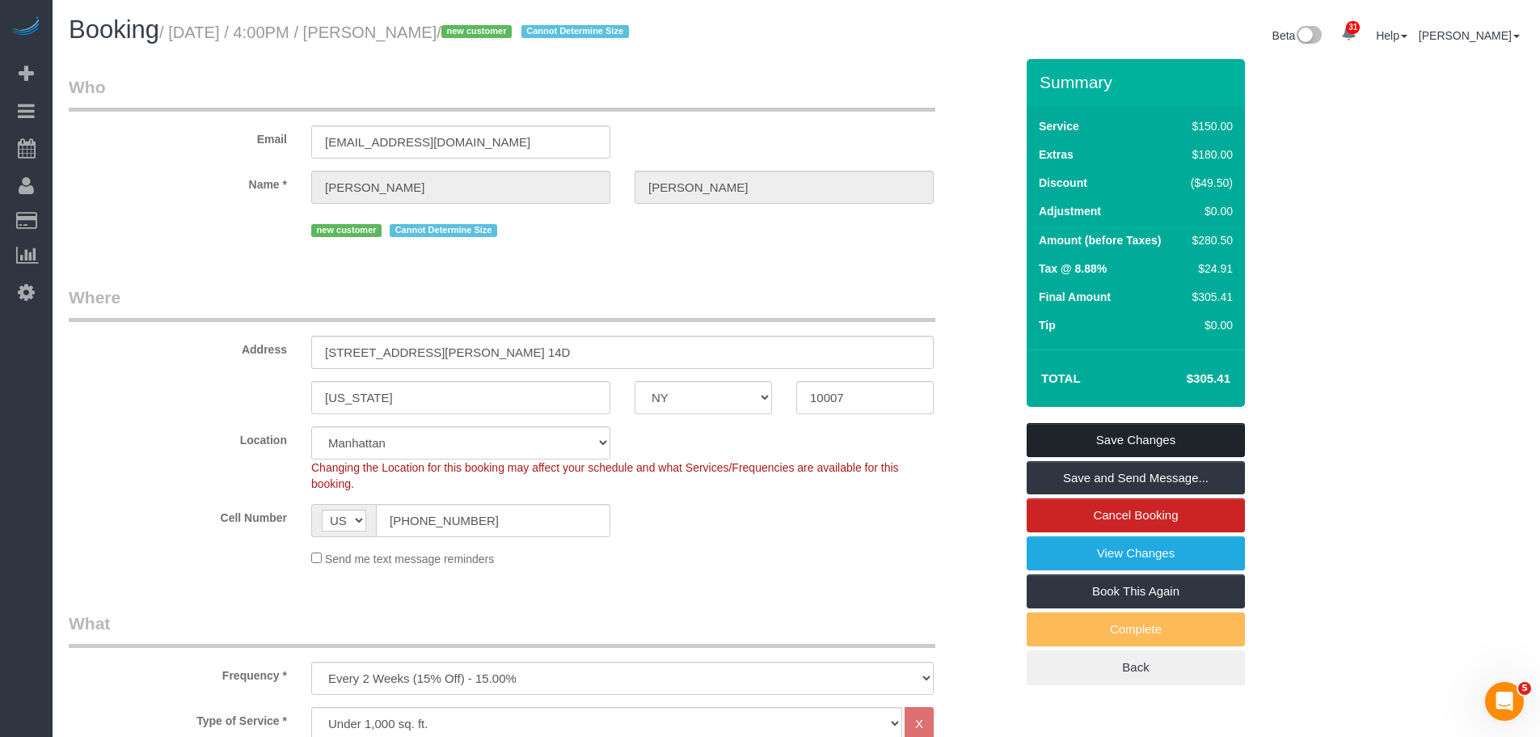
drag, startPoint x: 1108, startPoint y: 435, endPoint x: 1099, endPoint y: 439, distance: 9.8
click at [1108, 435] on link "Save Changes" at bounding box center [1136, 440] width 218 height 34
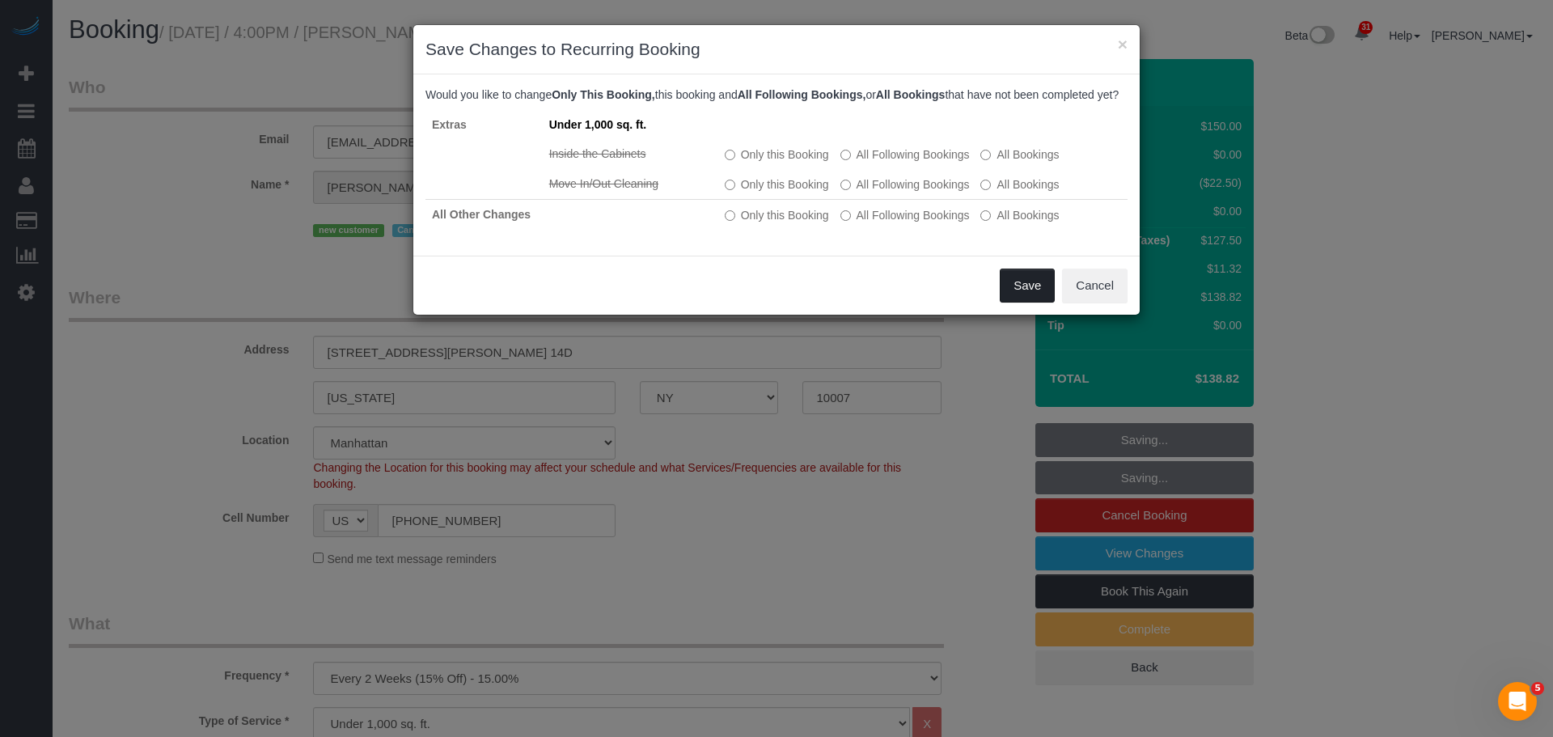
click at [1027, 302] on button "Save" at bounding box center [1026, 285] width 55 height 34
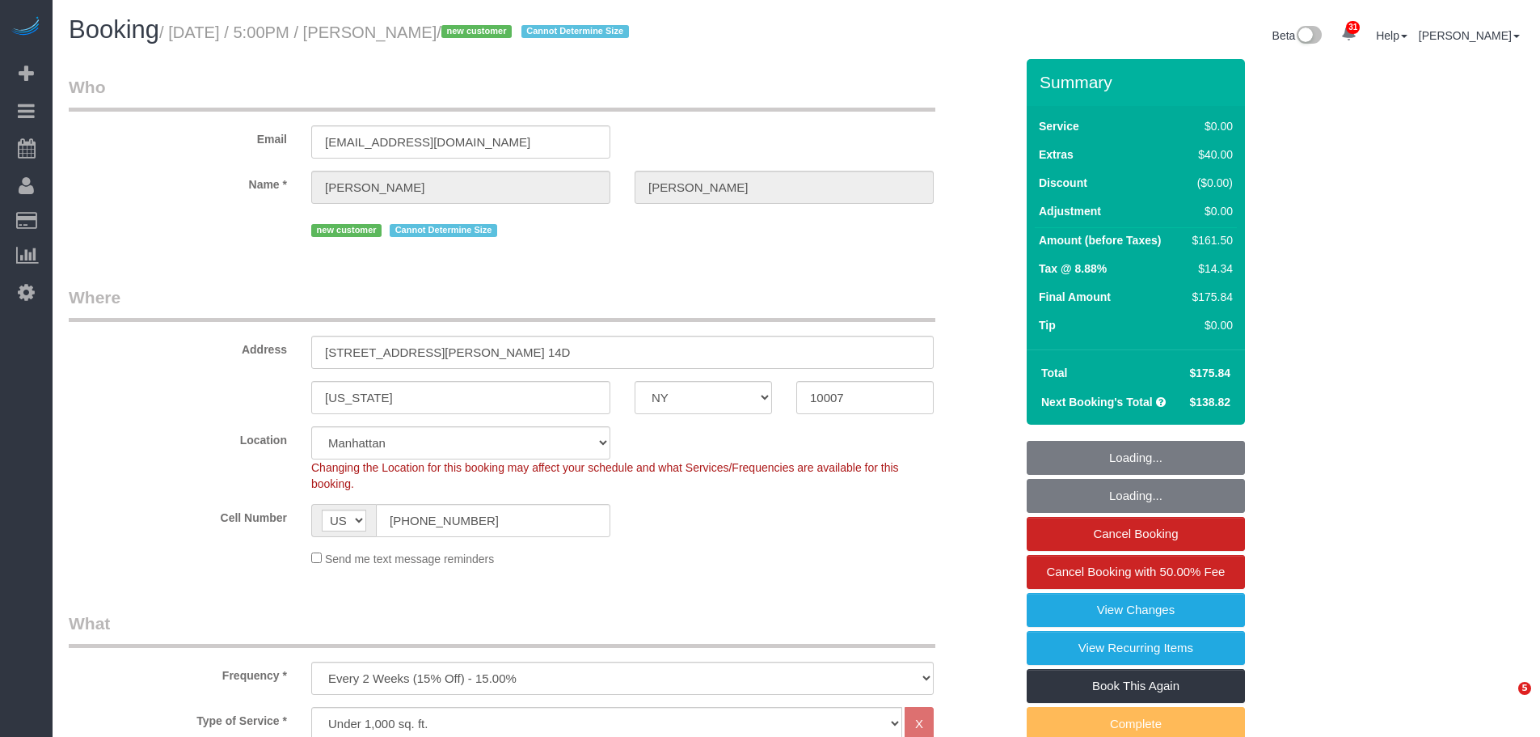
select select "NY"
select select "number:89"
select select "number:90"
select select "number:15"
select select "number:6"
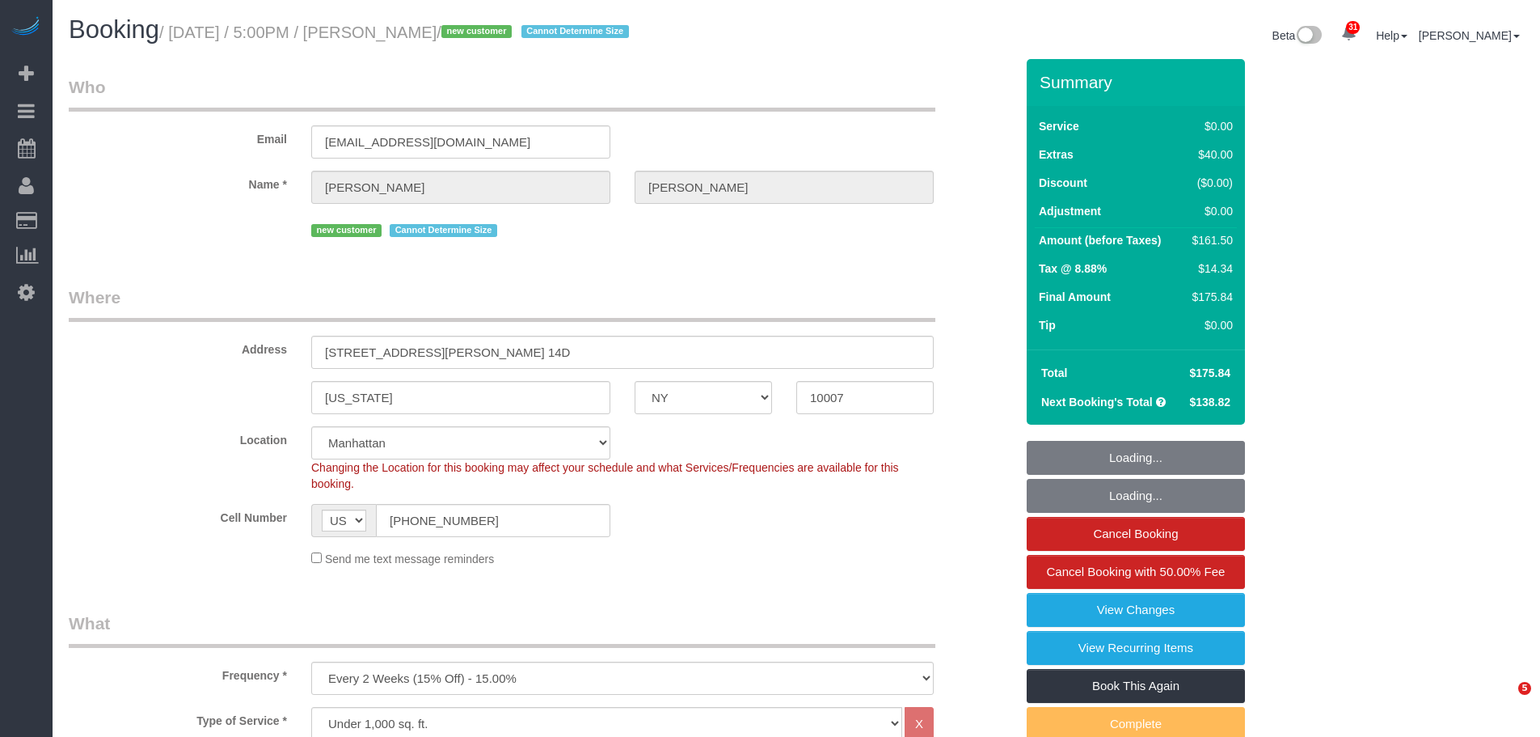
select select "object:1082"
select select "spot1"
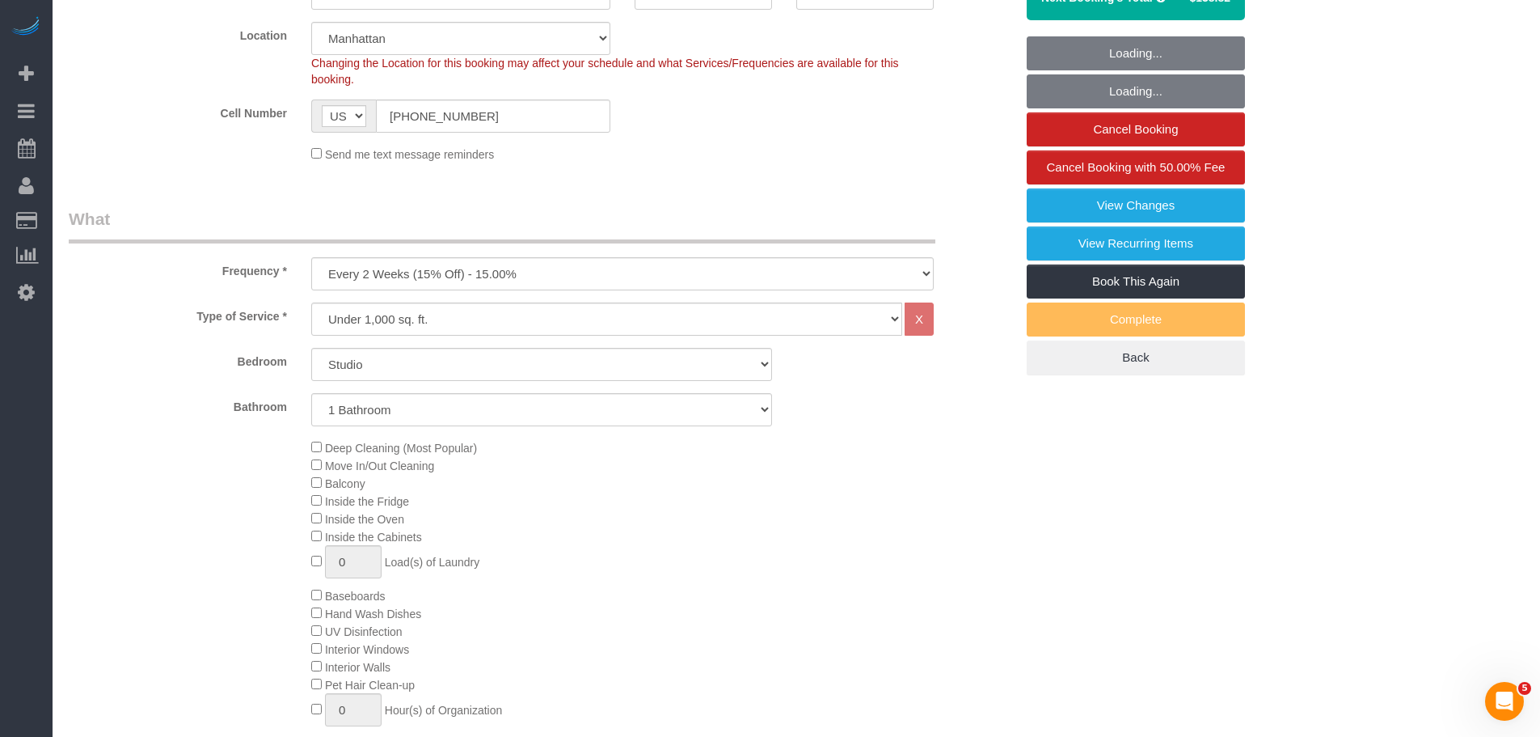
select select "string:stripe-pm_1SDTMr4VGloSiKo712u6Q7Mc"
click at [1174, 208] on link "View Changes" at bounding box center [1136, 205] width 218 height 34
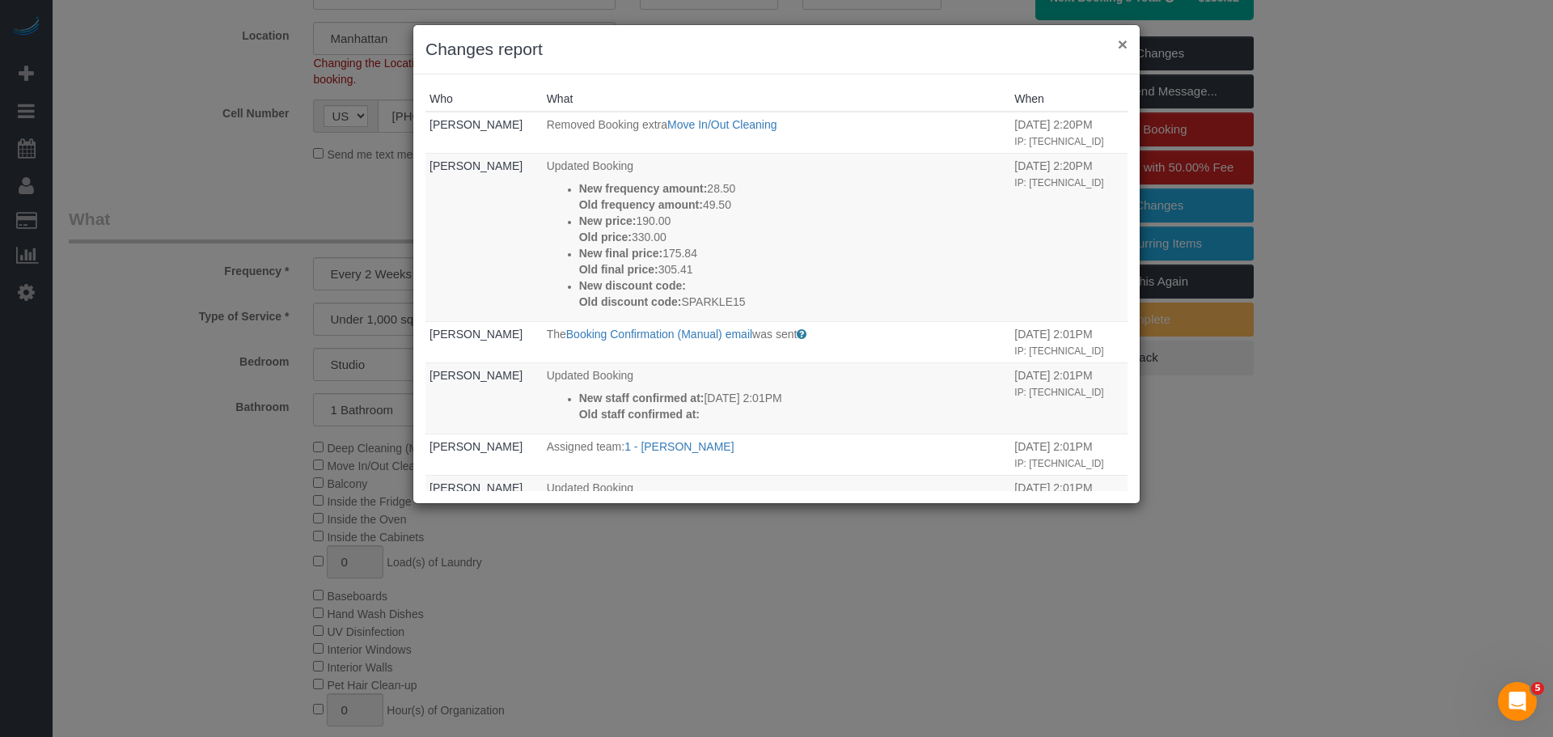
click at [1126, 44] on button "×" at bounding box center [1123, 44] width 10 height 17
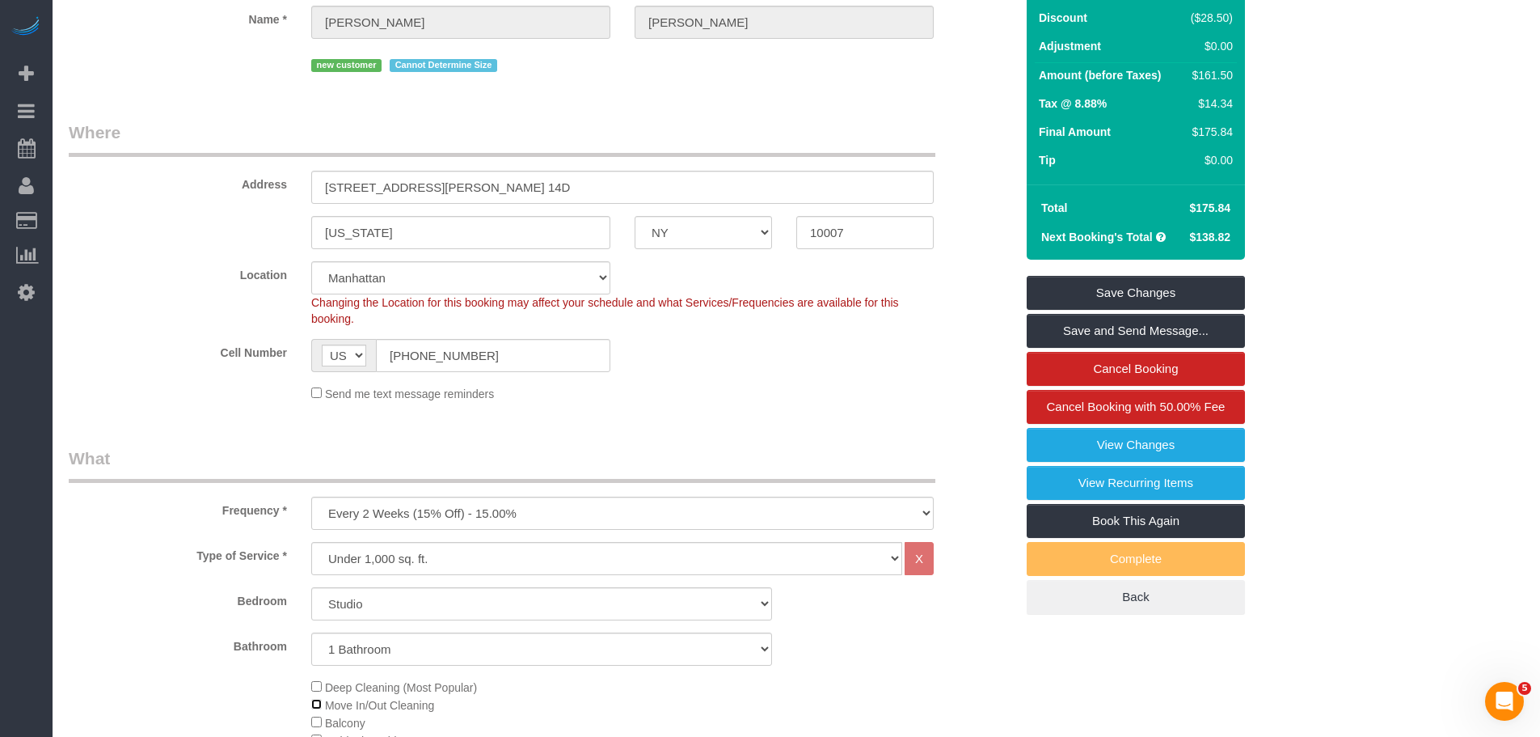
scroll to position [162, 0]
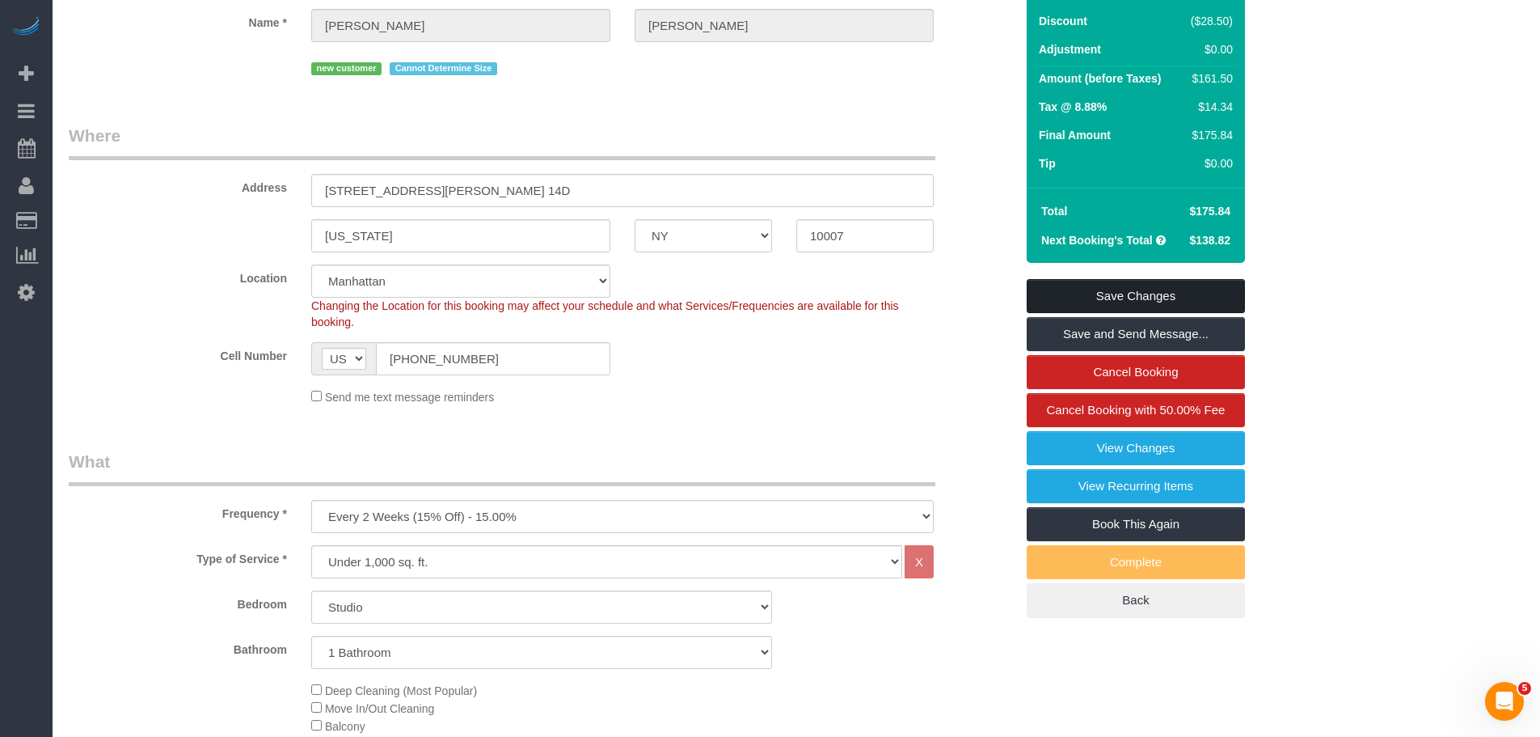
click at [1164, 300] on link "Save Changes" at bounding box center [1136, 296] width 218 height 34
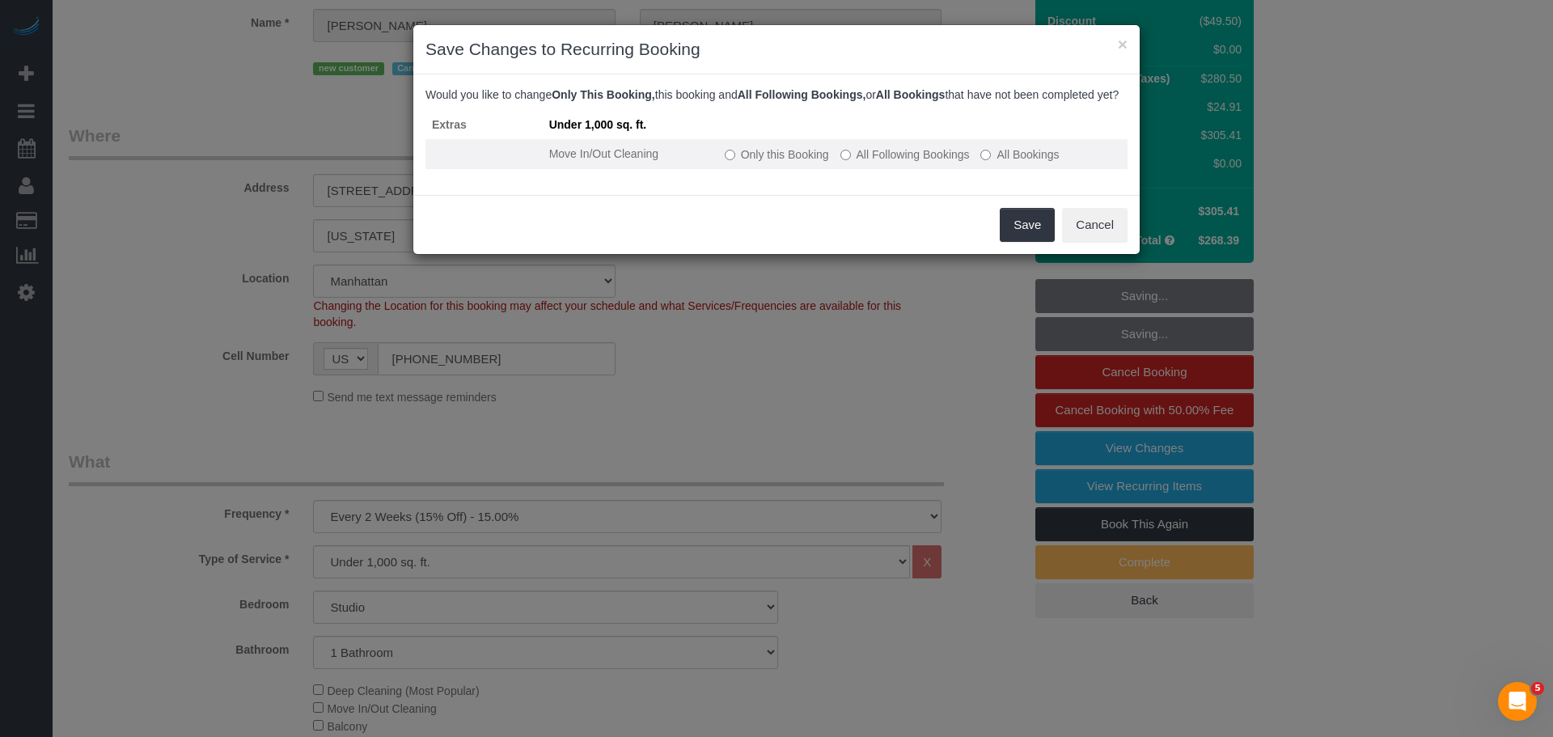
drag, startPoint x: 738, startPoint y: 172, endPoint x: 777, endPoint y: 175, distance: 38.9
click at [740, 163] on label "Only this Booking" at bounding box center [777, 154] width 104 height 16
click at [1008, 231] on button "Save" at bounding box center [1026, 225] width 55 height 34
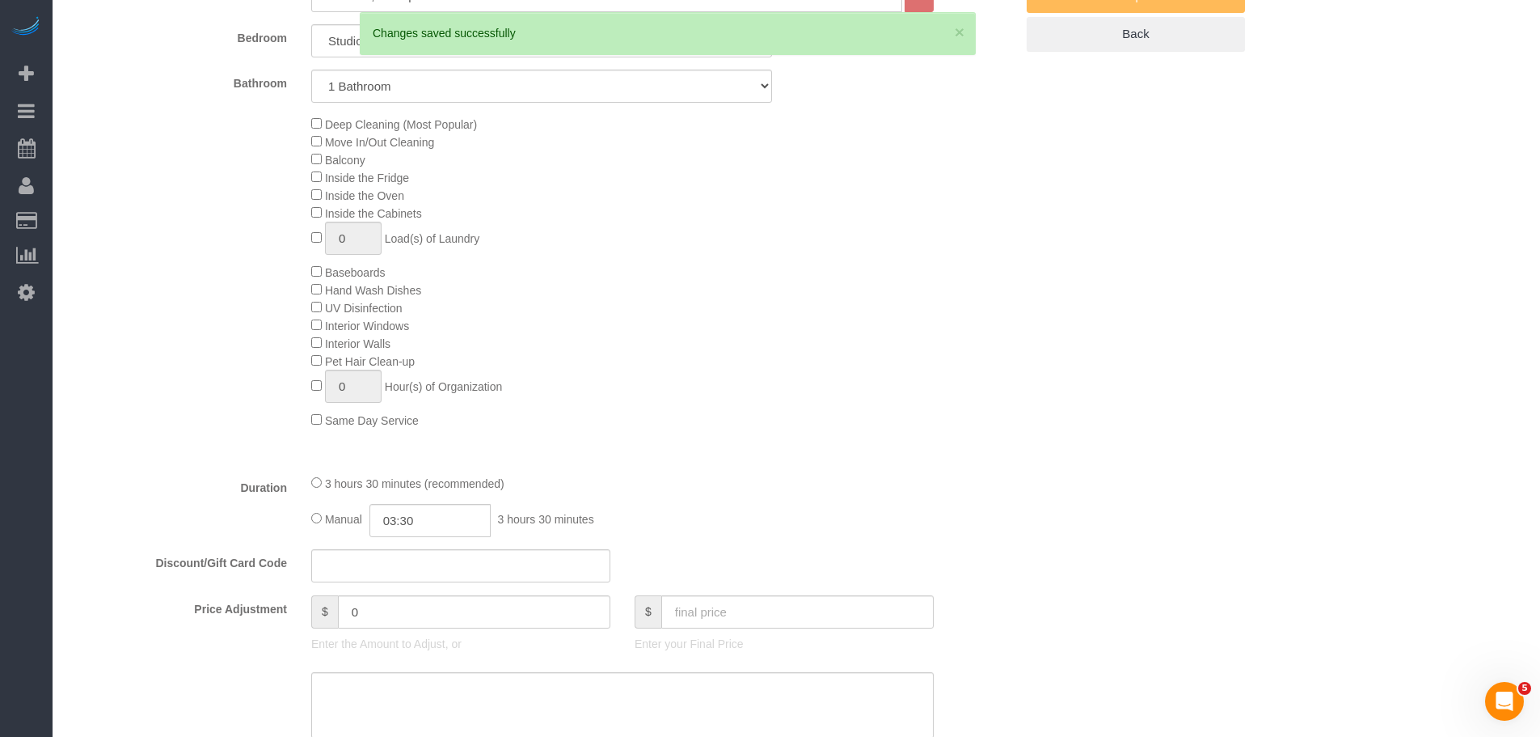
scroll to position [1132, 0]
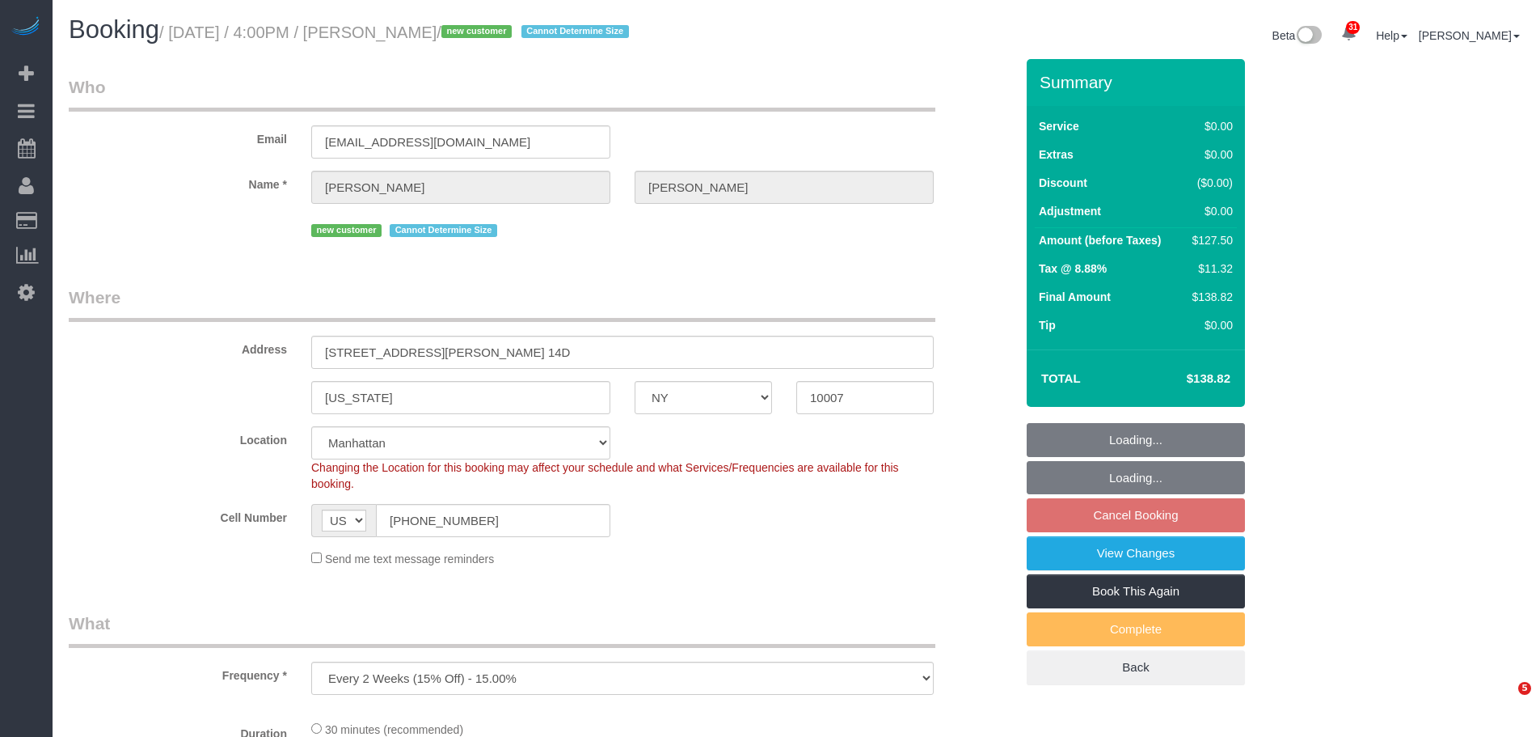
select select "NY"
select select "object:1067"
select select "string:stripe-pm_1SDTMr4VGloSiKo712u6Q7Mc"
select select "number:89"
select select "number:90"
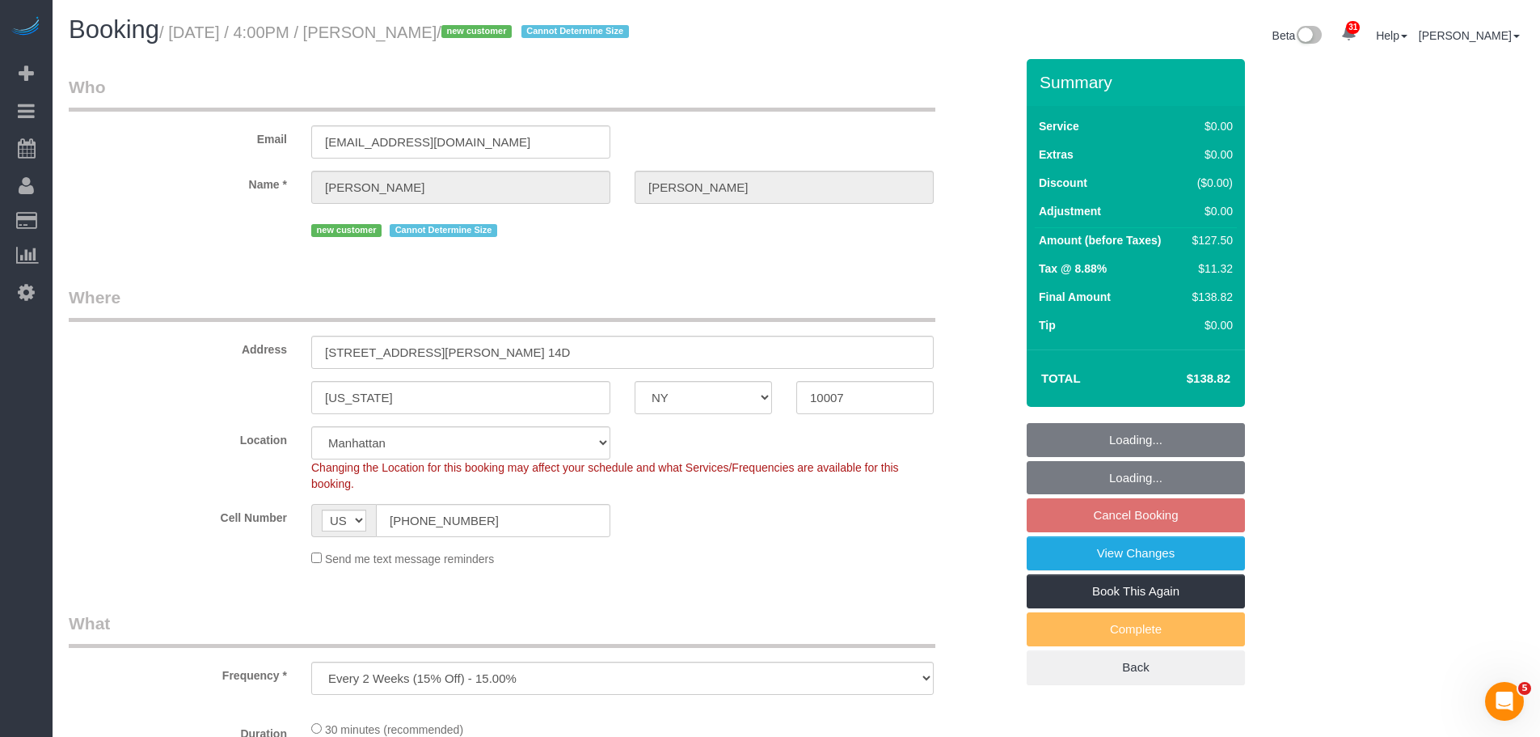
select select "number:15"
select select "number:6"
select select "spot9"
drag, startPoint x: 1185, startPoint y: 374, endPoint x: 1260, endPoint y: 374, distance: 74.4
click at [1260, 374] on div "Summary Service $0.00 Extras $0.00 Discount ($0.00) Adjustment $0.00 Amount (be…" at bounding box center [1197, 388] width 364 height 658
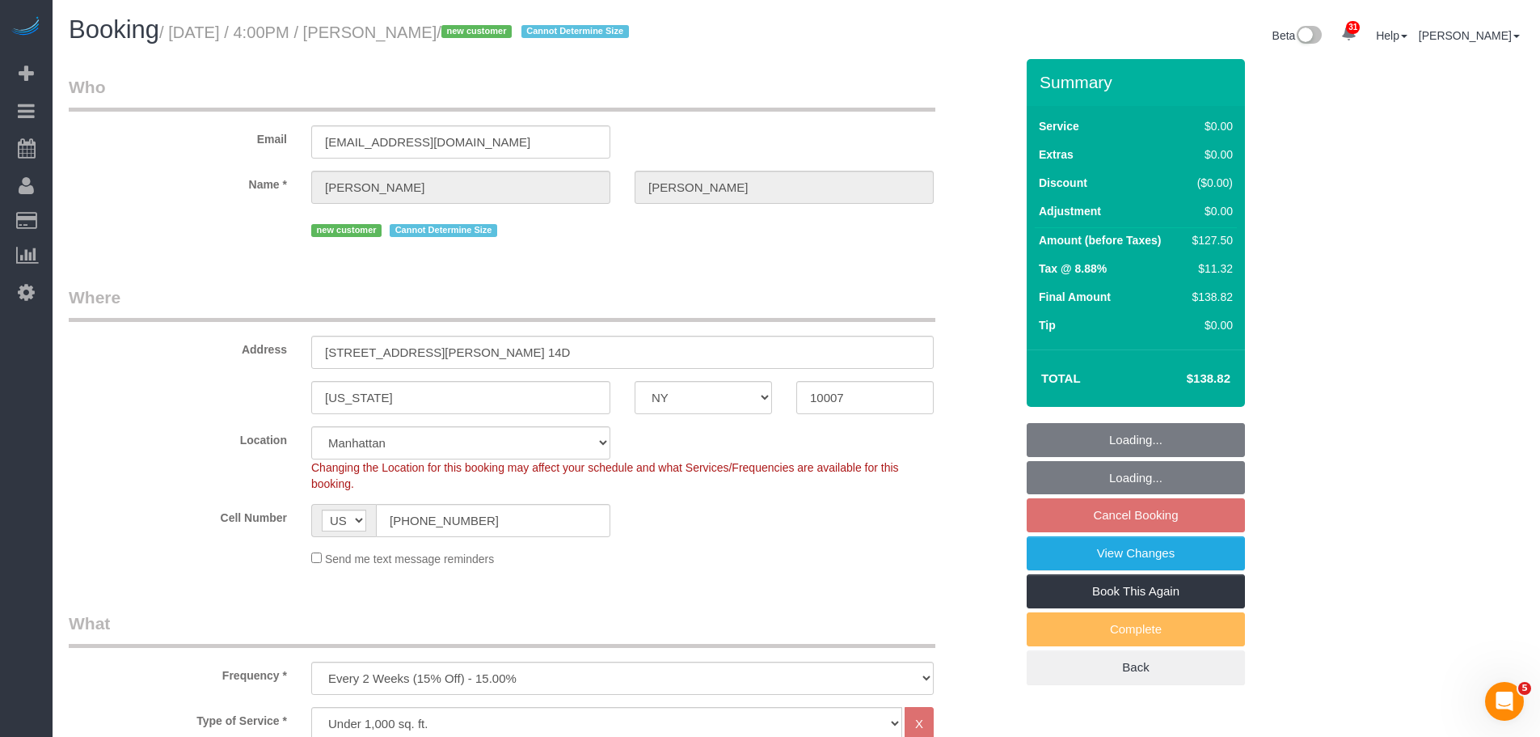
copy table "Total"
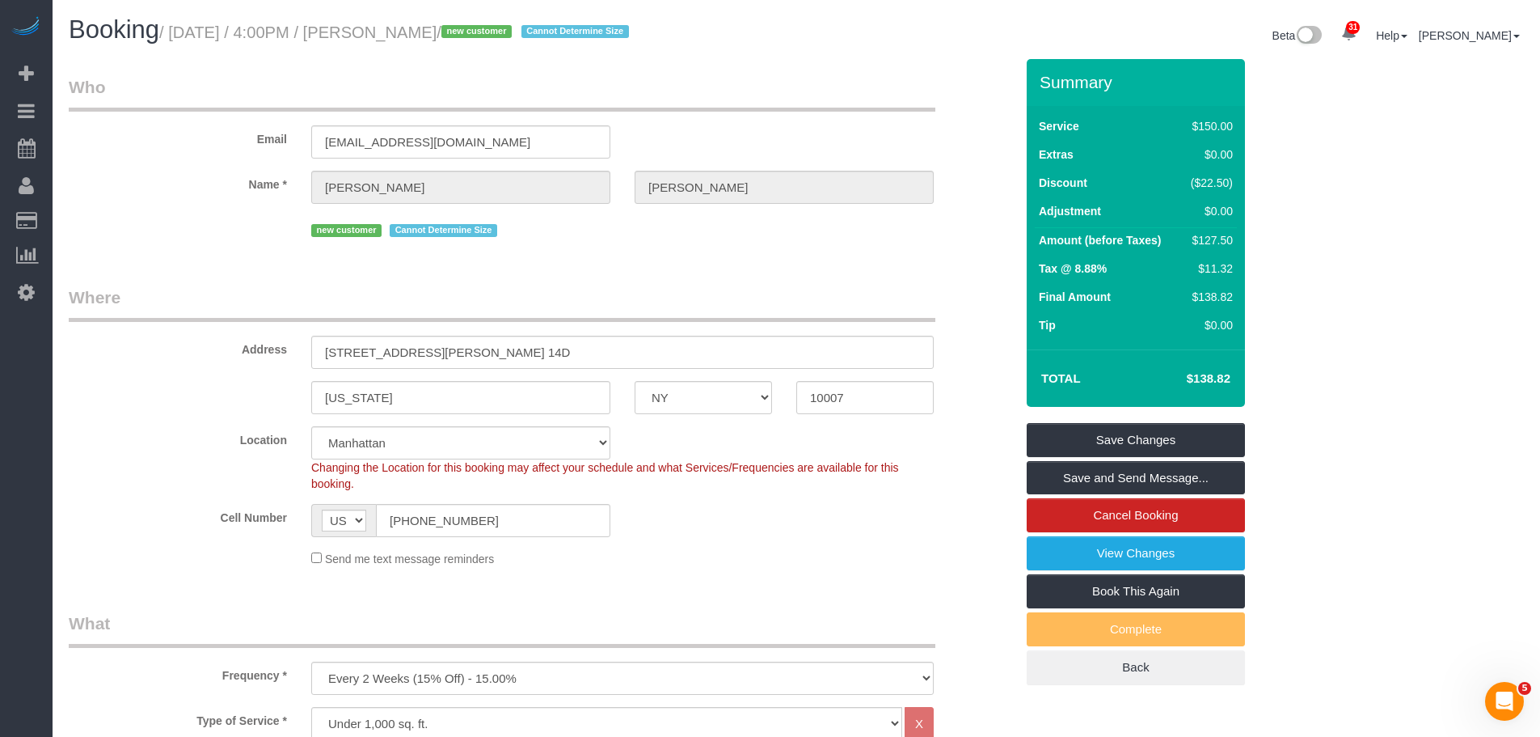
drag, startPoint x: 790, startPoint y: 232, endPoint x: 794, endPoint y: 193, distance: 39.0
click at [791, 231] on div "new customer Cannot Determine Size" at bounding box center [622, 228] width 623 height 25
click at [819, 92] on legend "Who" at bounding box center [502, 93] width 867 height 36
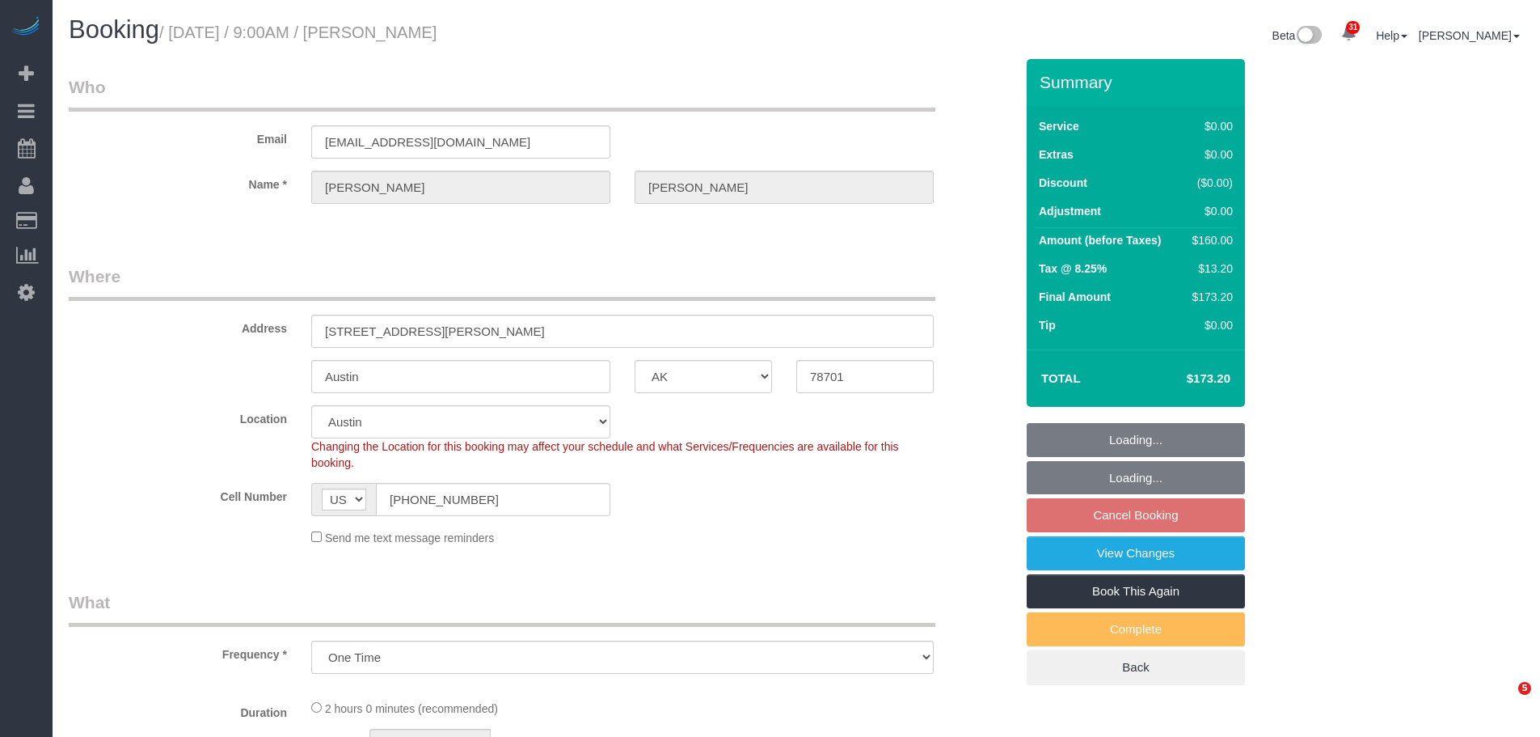
select select "[GEOGRAPHIC_DATA]"
select select "object:812"
select select "spot2"
select select "number:89"
select select "number:90"
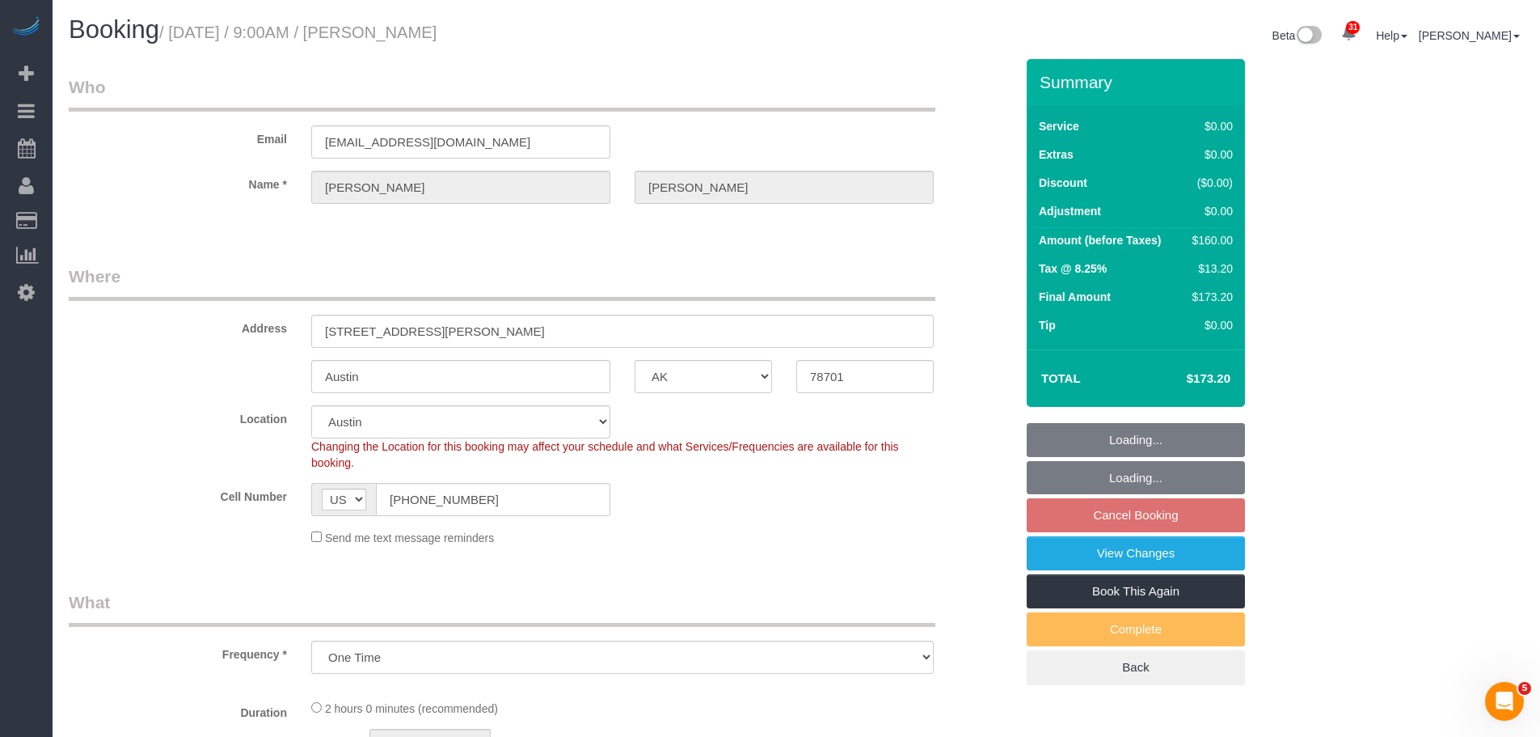
select select "number:15"
select select "number:7"
select select "1"
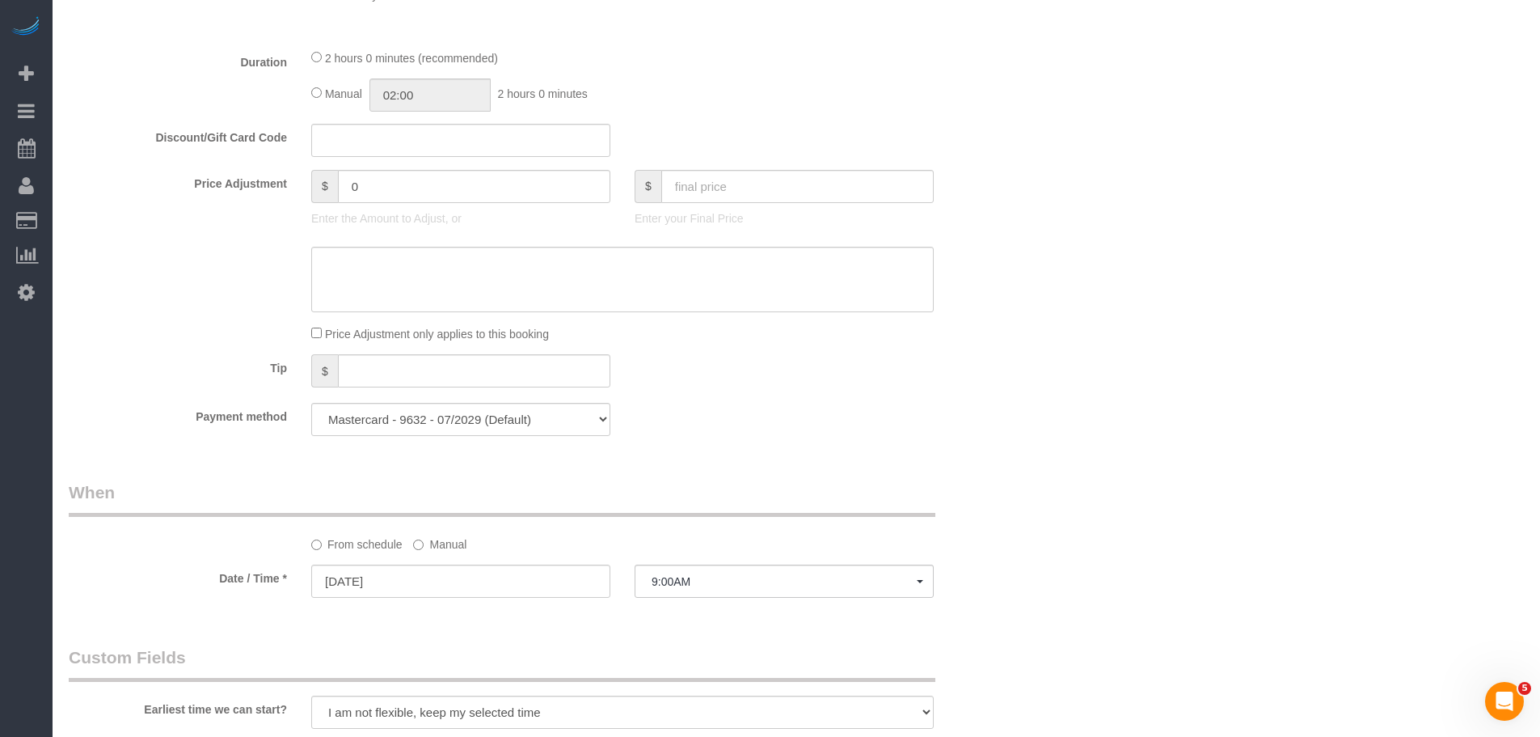
select select "1"
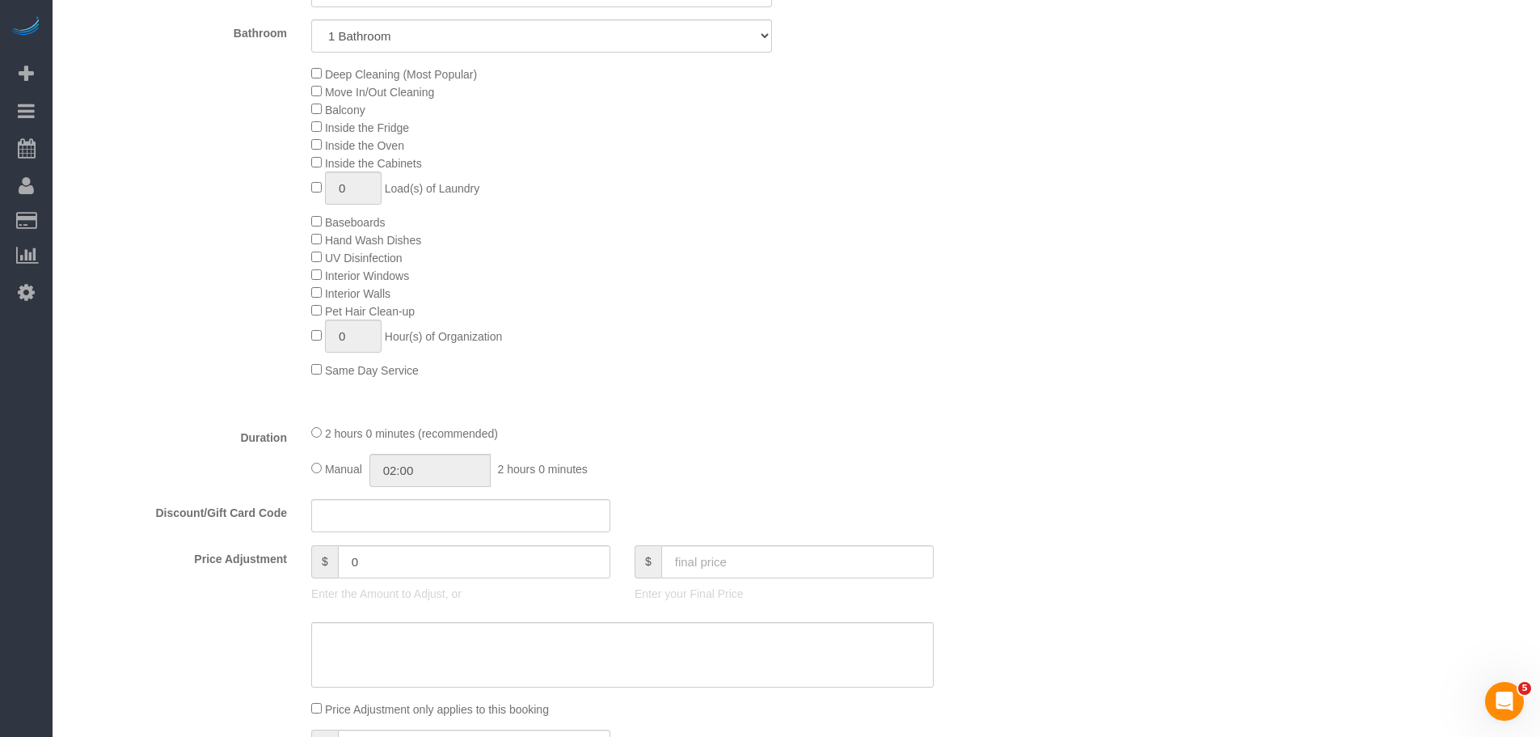
scroll to position [404, 0]
